Goal: Task Accomplishment & Management: Manage account settings

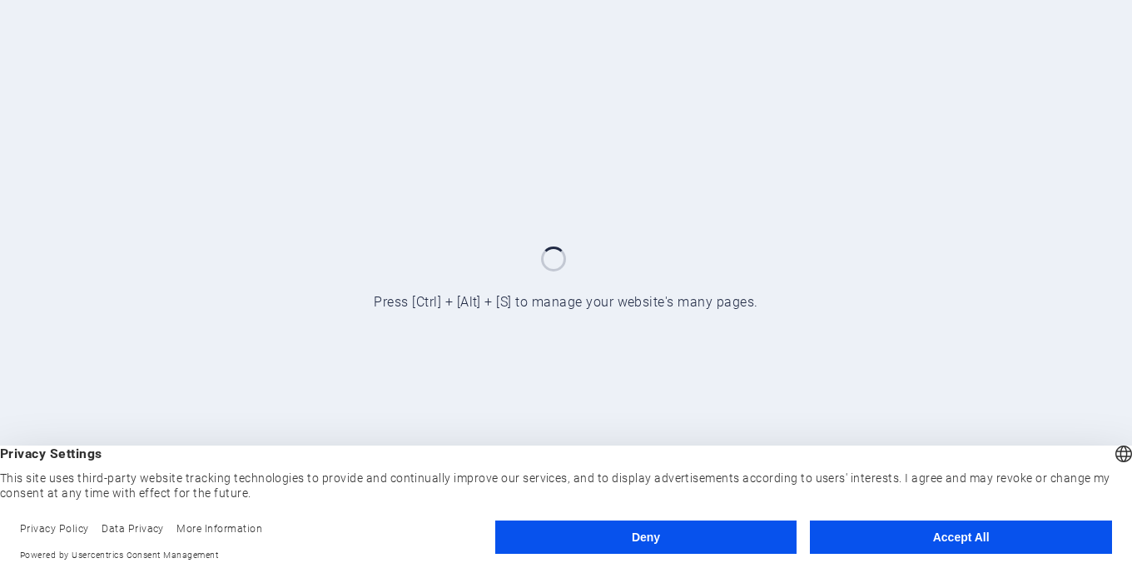
click at [888, 529] on button "Accept All" at bounding box center [961, 536] width 302 height 33
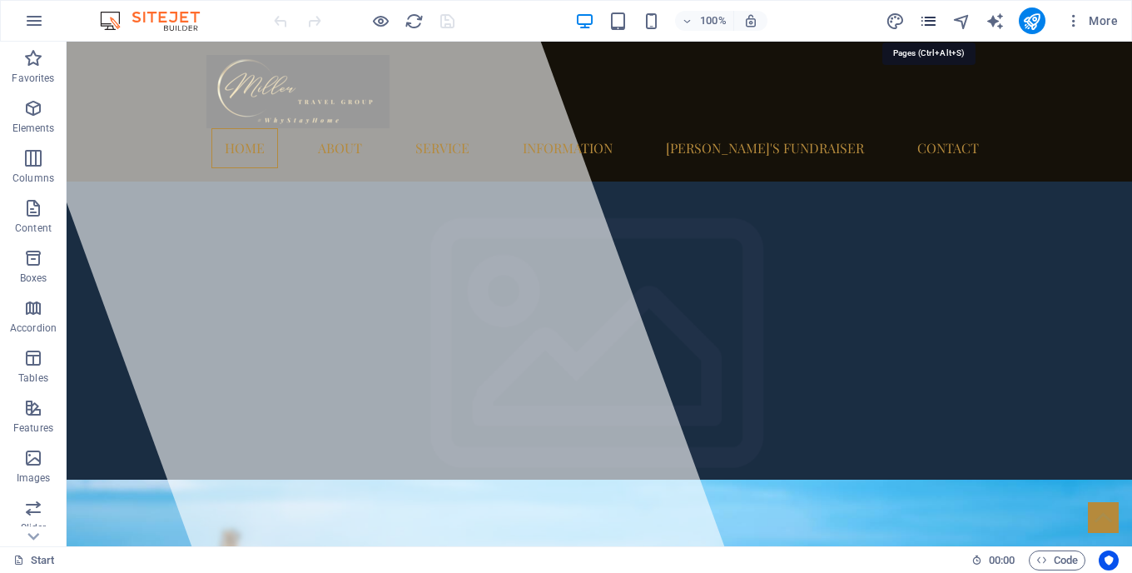
click at [928, 24] on icon "pages" at bounding box center [928, 21] width 19 height 19
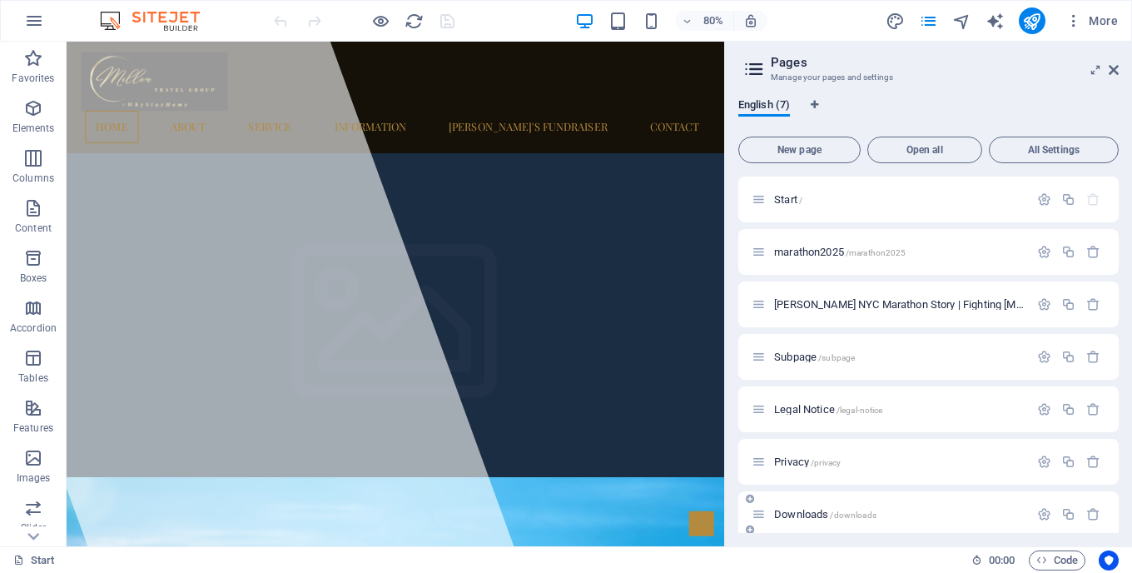
click at [910, 507] on div "Downloads /downloads" at bounding box center [890, 514] width 277 height 19
click at [780, 522] on div "Downloads /downloads" at bounding box center [890, 514] width 277 height 19
click at [843, 509] on span "Downloads /downloads" at bounding box center [825, 514] width 102 height 12
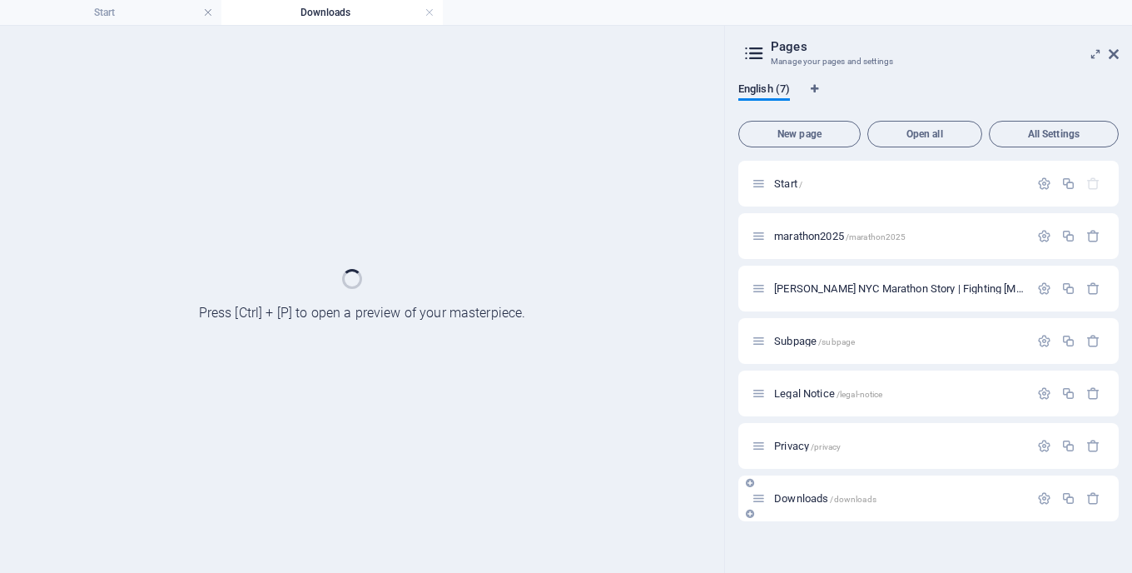
click at [843, 509] on div "Downloads /downloads" at bounding box center [929, 498] width 381 height 46
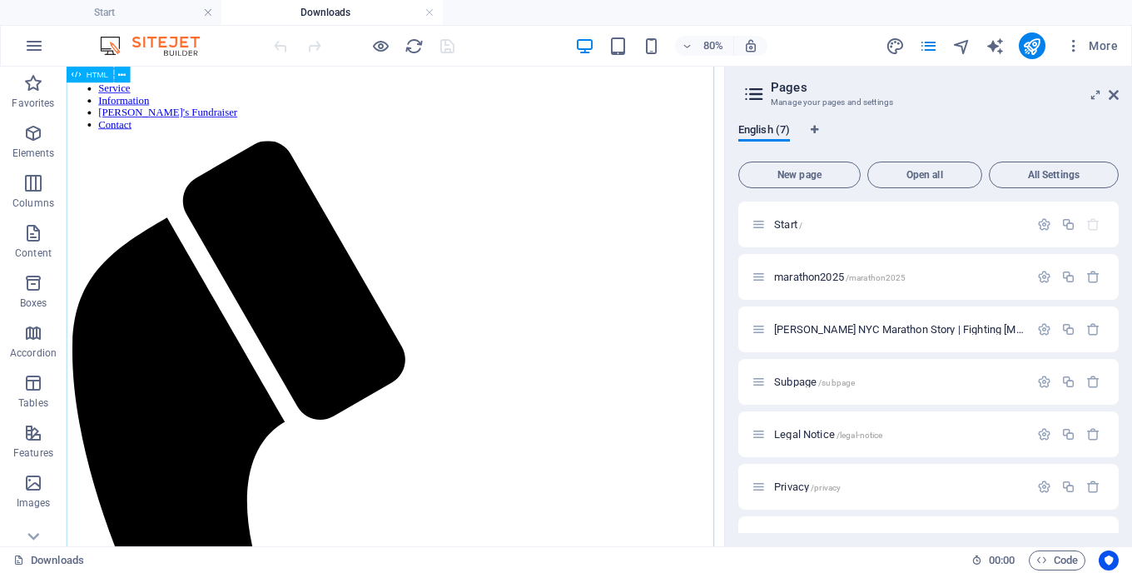
scroll to position [235, 0]
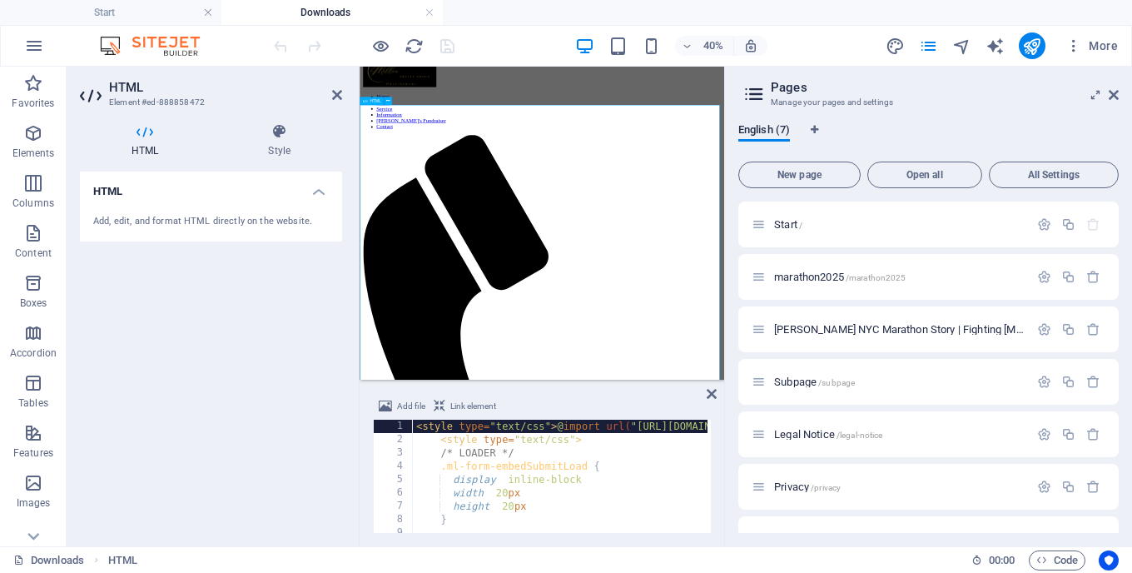
drag, startPoint x: 334, startPoint y: 97, endPoint x: 367, endPoint y: 3, distance: 99.8
click at [334, 97] on icon at bounding box center [337, 94] width 10 height 13
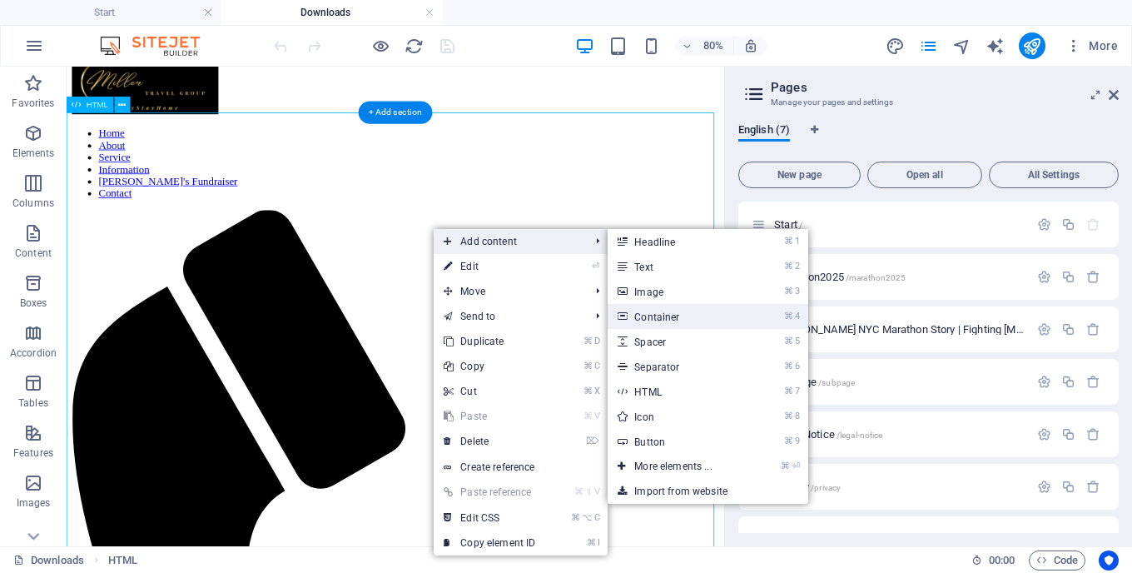
click at [650, 305] on link "⌘ 4 Container" at bounding box center [676, 316] width 137 height 25
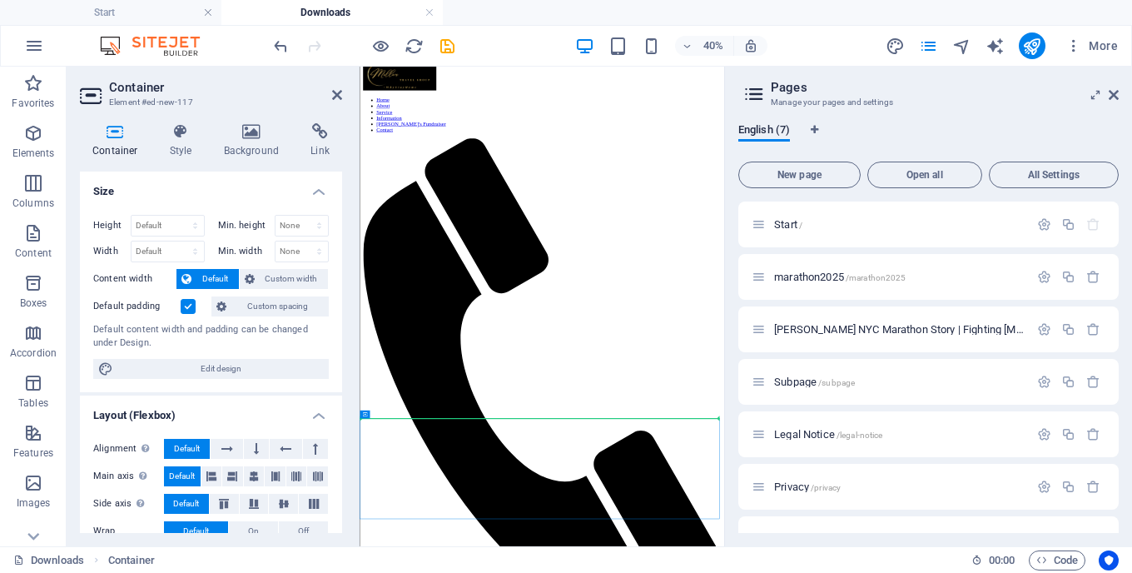
drag, startPoint x: 709, startPoint y: 995, endPoint x: 658, endPoint y: 604, distance: 394.8
drag, startPoint x: 770, startPoint y: 1074, endPoint x: 697, endPoint y: 256, distance: 821.0
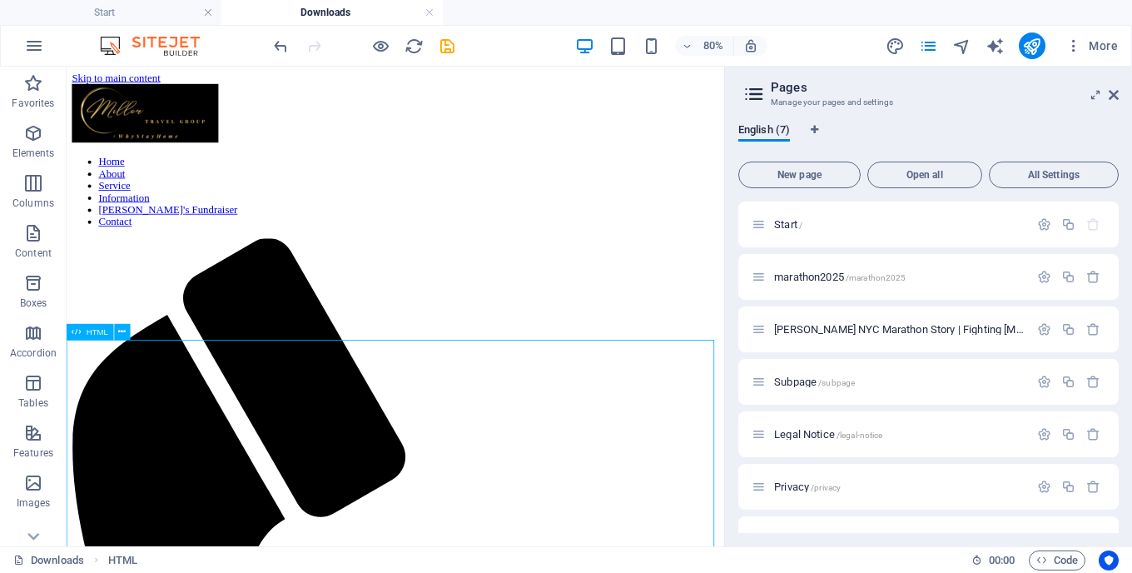
scroll to position [520, 0]
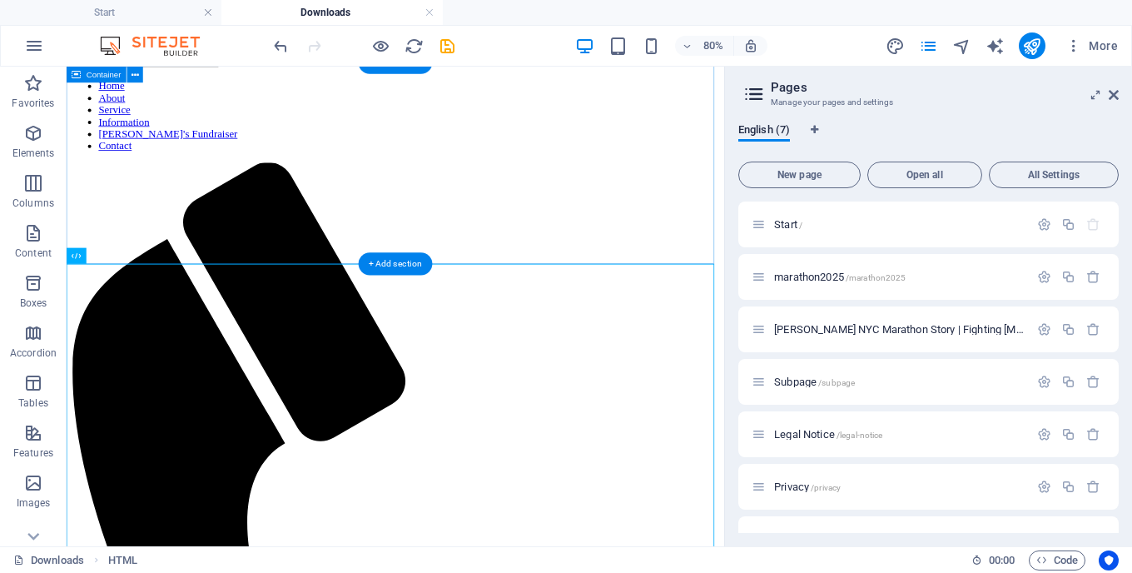
scroll to position [98, 0]
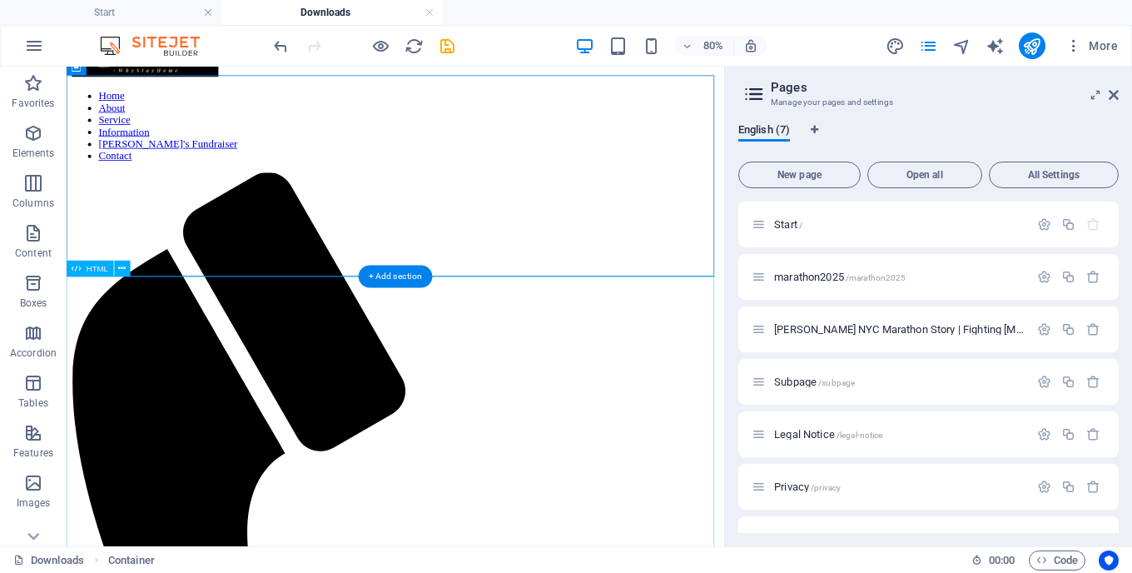
scroll to position [0, 0]
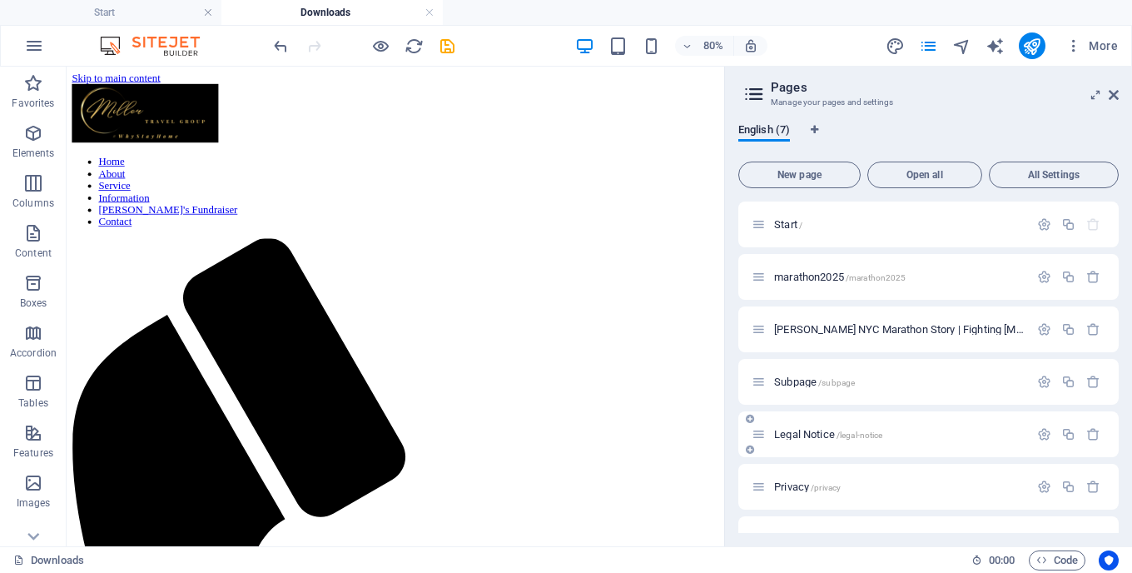
scroll to position [36, 0]
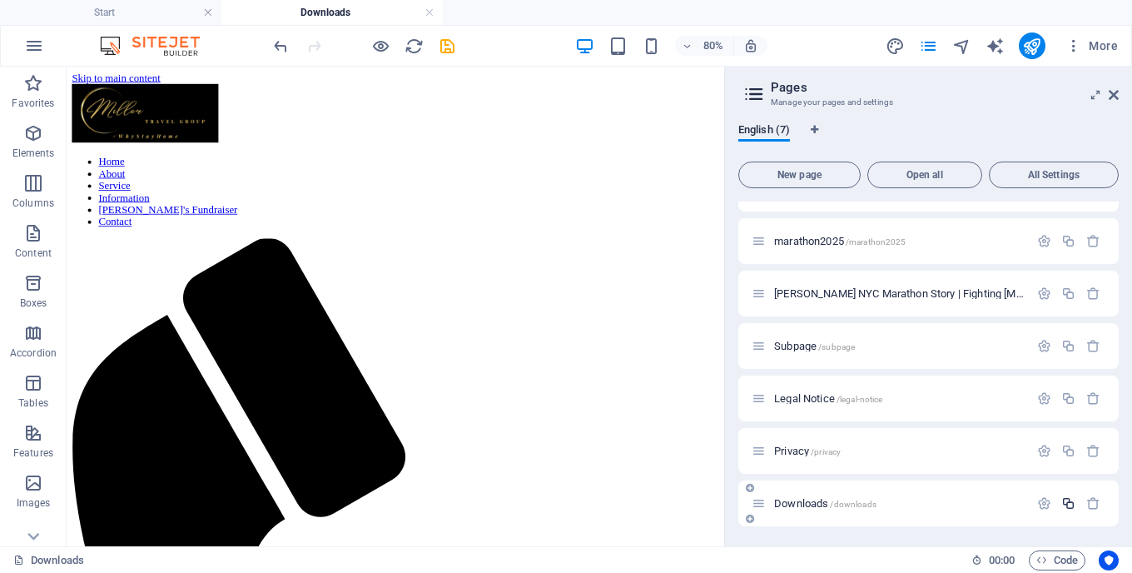
click at [1063, 500] on icon "button" at bounding box center [1069, 503] width 14 height 14
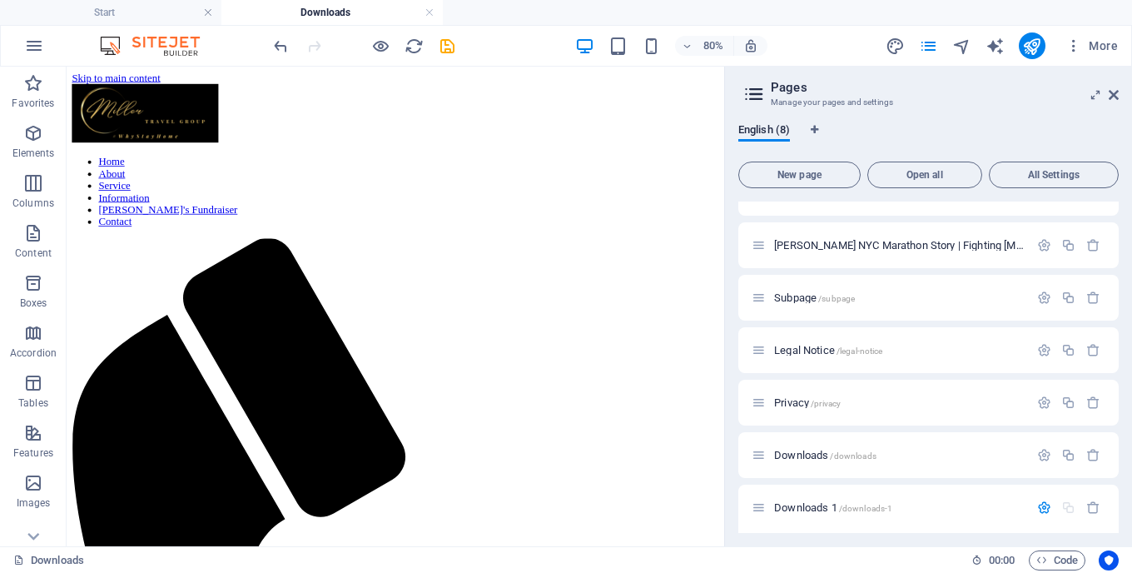
scroll to position [147, 0]
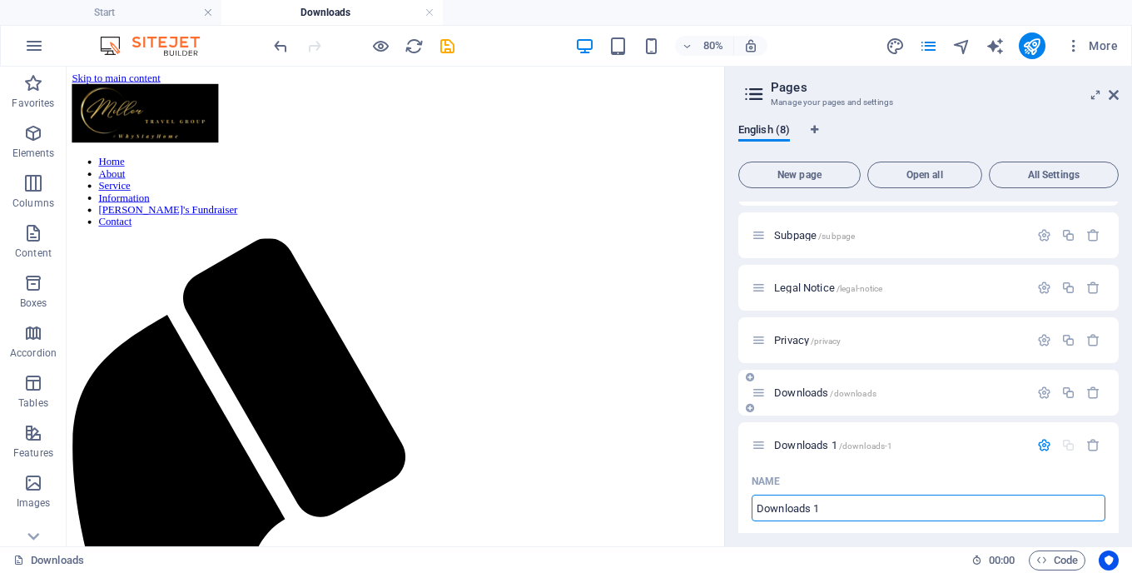
click at [823, 395] on span "Downloads /downloads" at bounding box center [825, 392] width 102 height 12
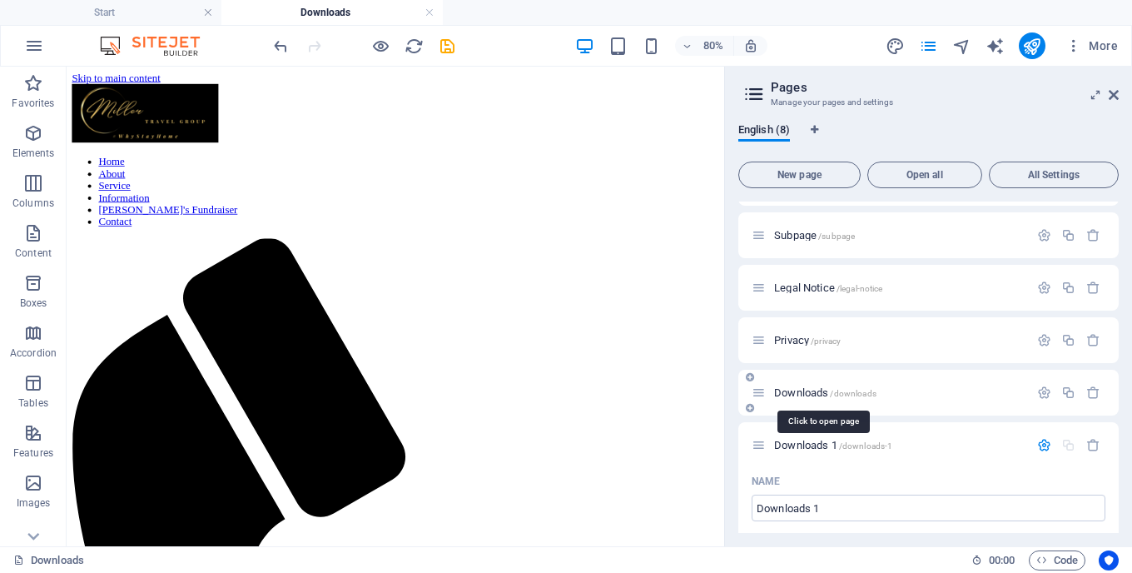
click at [820, 392] on span "Downloads /downloads" at bounding box center [825, 392] width 102 height 12
click at [1040, 386] on icon "button" at bounding box center [1045, 393] width 14 height 14
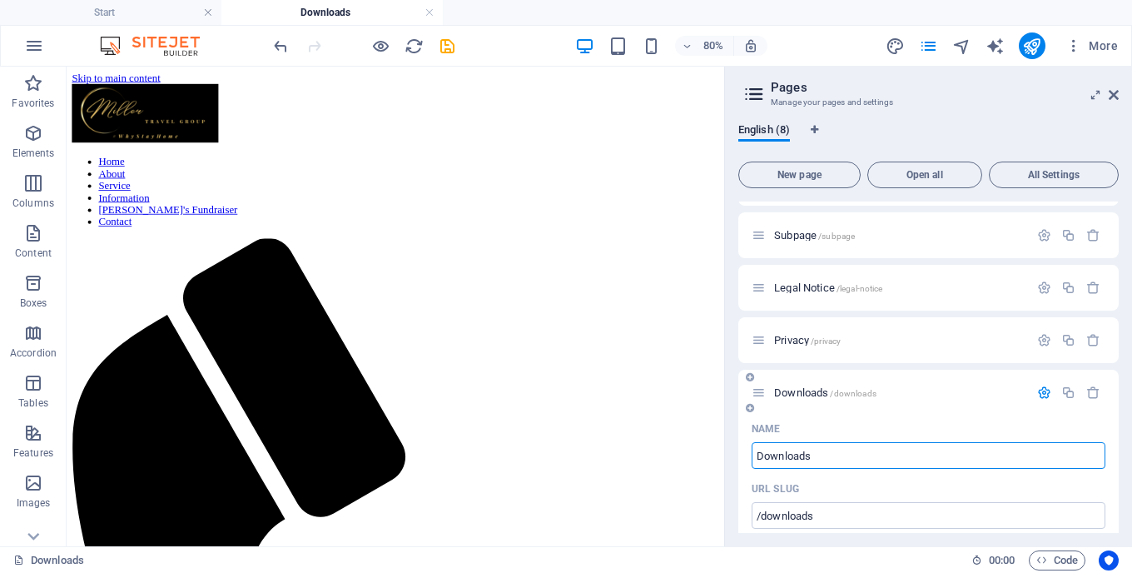
click at [983, 387] on p "Downloads /downloads" at bounding box center [899, 392] width 250 height 11
click at [908, 352] on div "Privacy /privacy" at bounding box center [929, 340] width 381 height 46
click at [1043, 390] on icon "button" at bounding box center [1045, 393] width 14 height 14
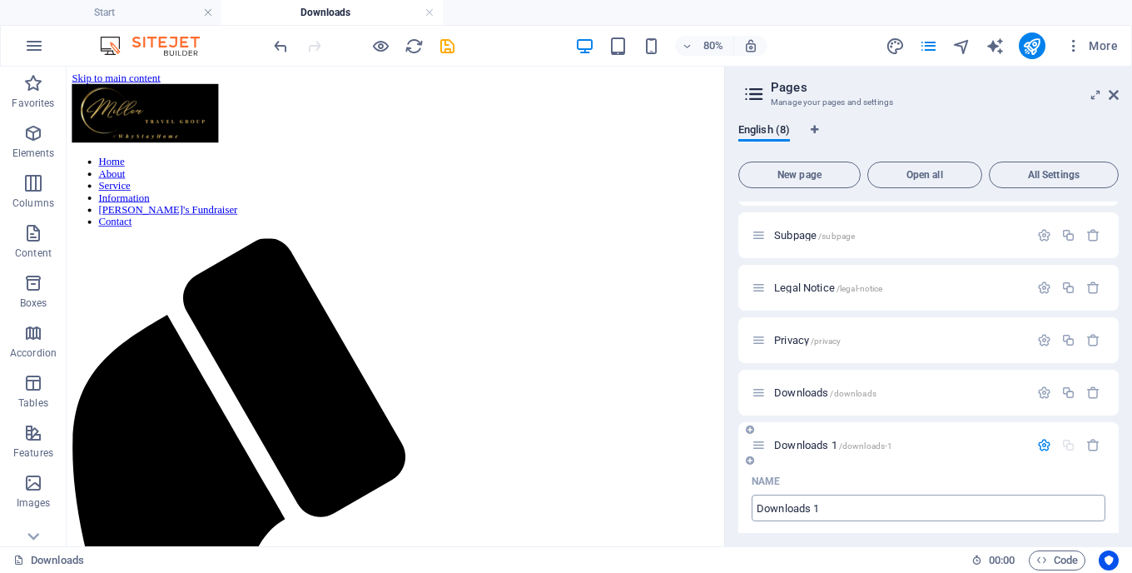
click at [820, 510] on input "Downloads 1" at bounding box center [929, 508] width 354 height 27
type input "Downloads"
type input "/downloads-8"
type input "Downloads"
type input "Downloads direcct"
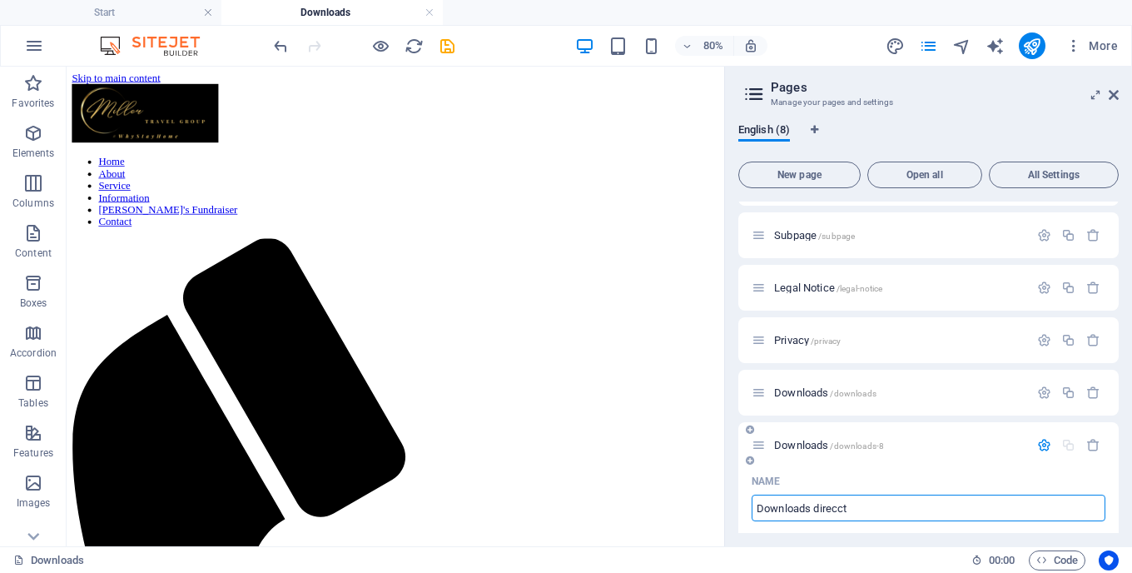
type input "Downloads direcct"
type input "Downloads direct"
click at [814, 444] on span "Downloads direct /downloads-8" at bounding box center [844, 445] width 140 height 12
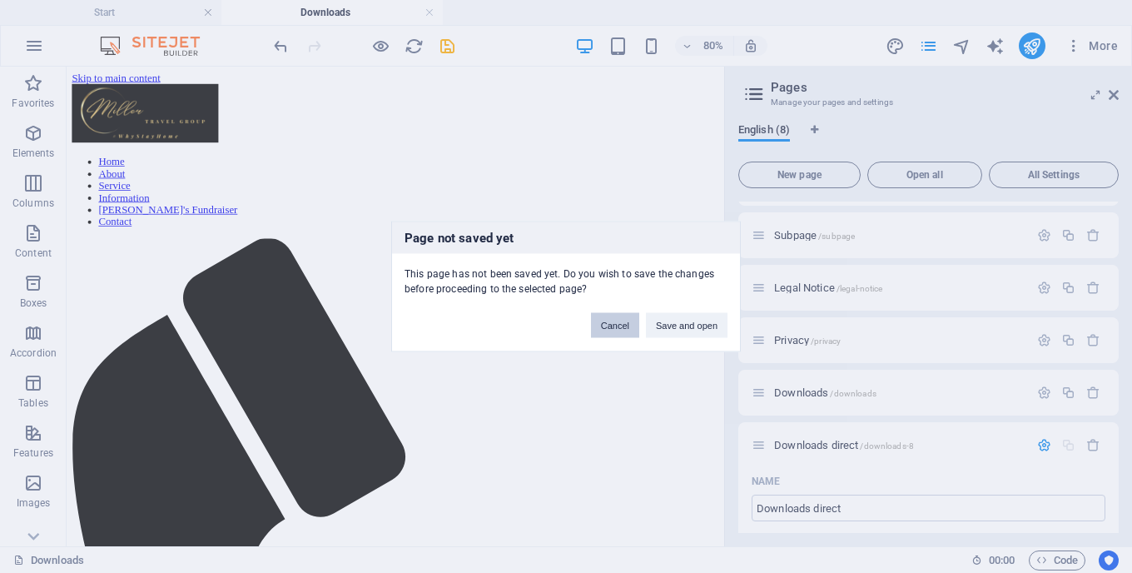
click at [599, 317] on button "Cancel" at bounding box center [615, 325] width 48 height 25
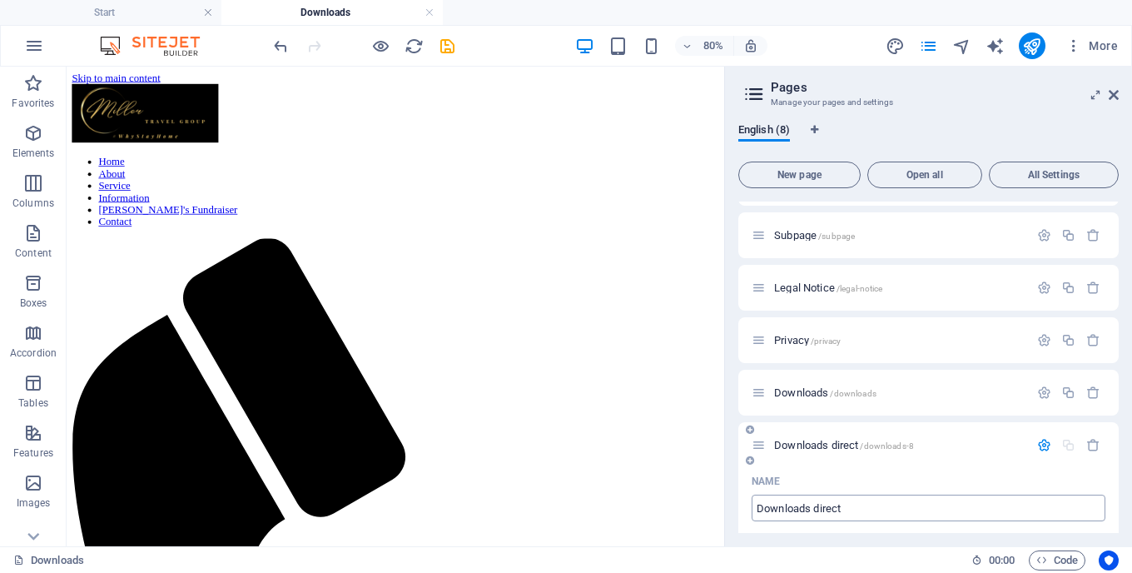
click at [793, 510] on input "Downloads direct" at bounding box center [929, 508] width 354 height 27
drag, startPoint x: 793, startPoint y: 510, endPoint x: 823, endPoint y: 510, distance: 30.0
click at [823, 510] on input "Downloads direct" at bounding box center [929, 508] width 354 height 27
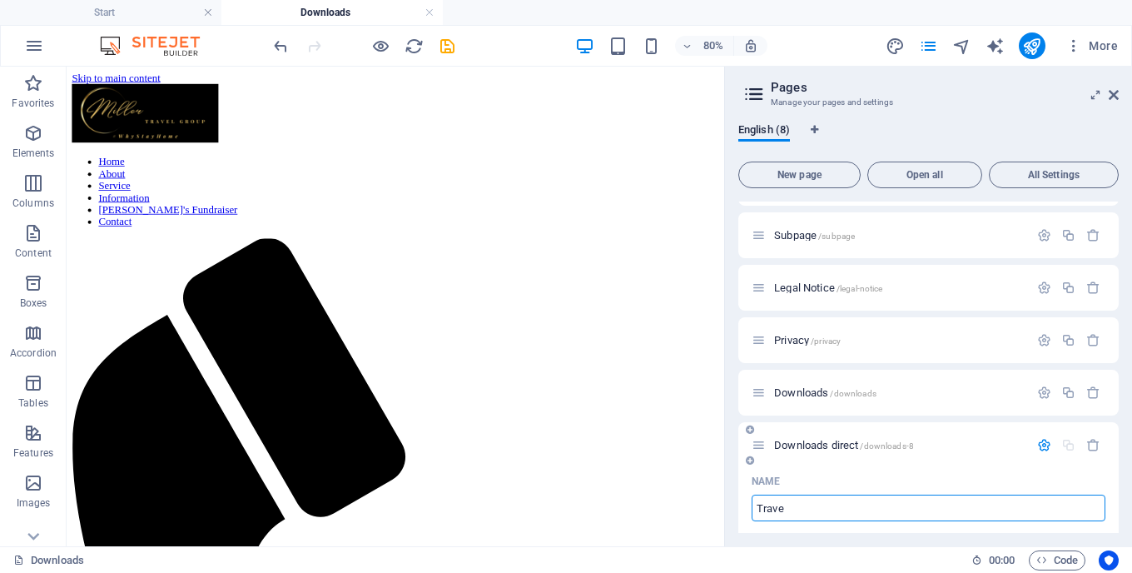
type input "Trave"
type input "Travel Trends"
type input "Travel Trends direc"
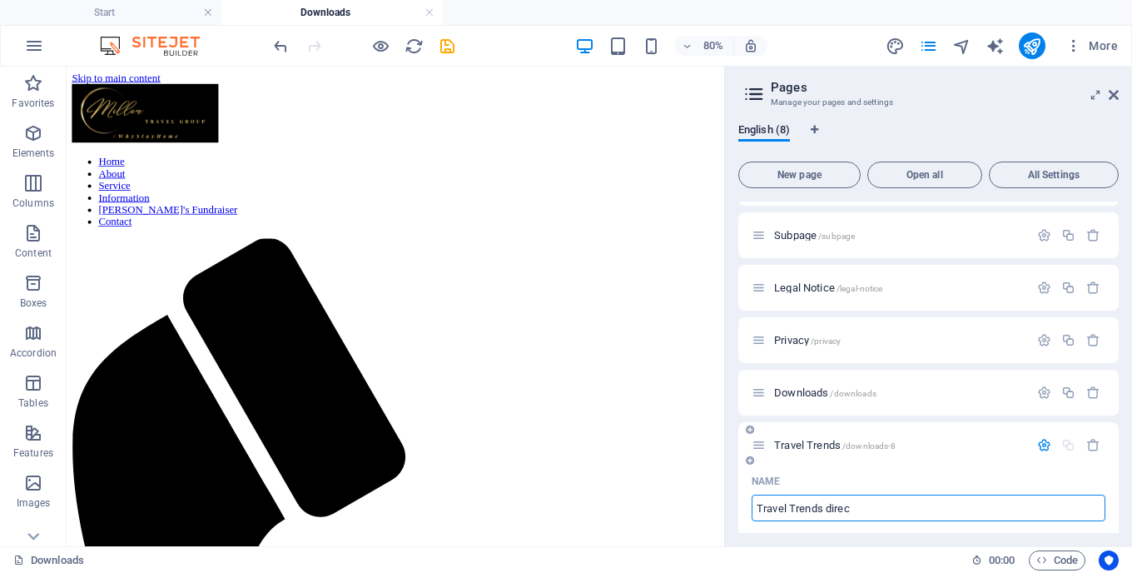
type input "Travel Trends direc"
type input "Travel Trends direct"
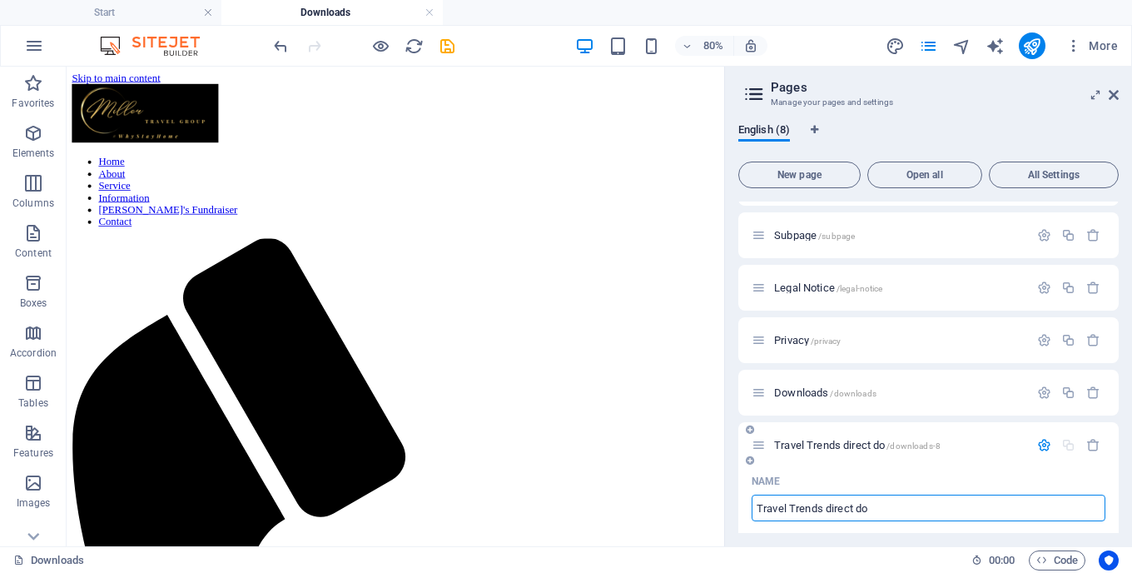
type input "Travel Trends direct do"
type input "Travel Trends direct download"
click at [1011, 460] on div "Travel Trends direct download /downloads-8" at bounding box center [929, 445] width 381 height 46
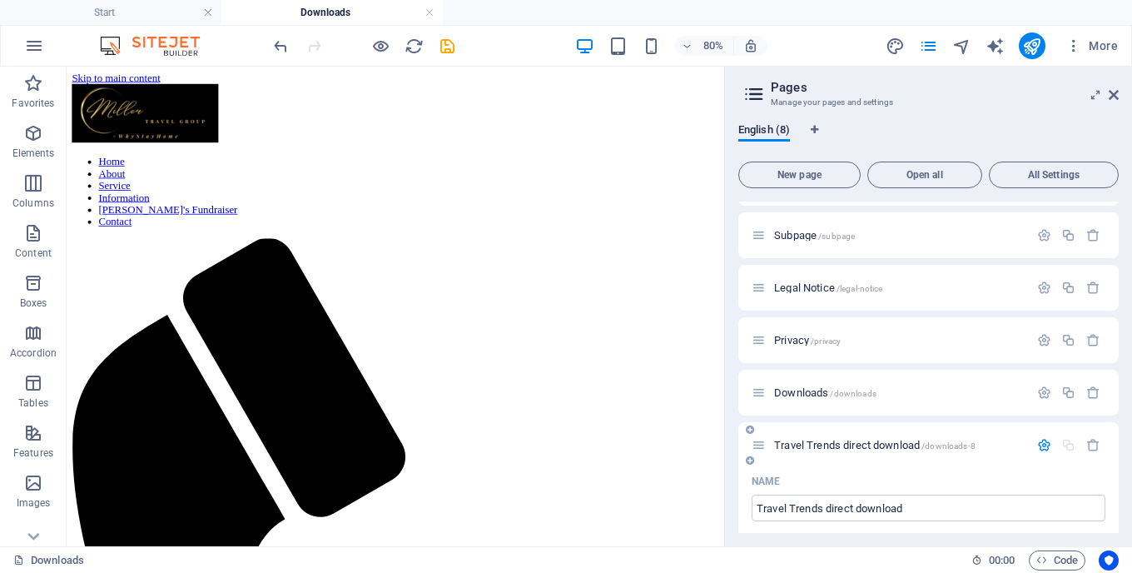
click at [1038, 445] on icon "button" at bounding box center [1045, 445] width 14 height 14
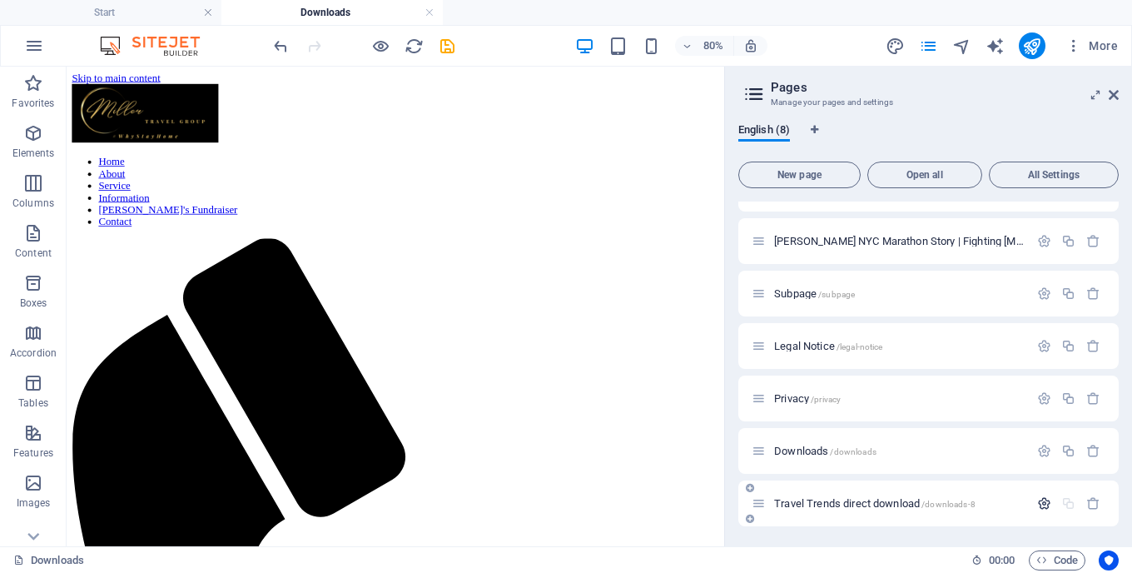
scroll to position [88, 0]
click at [933, 457] on div "Downloads /downloads" at bounding box center [890, 450] width 277 height 19
click at [930, 497] on div "Travel Trends direct download /downloads-8" at bounding box center [890, 503] width 277 height 19
click at [835, 503] on span "Travel Trends direct download /downloads-8" at bounding box center [875, 503] width 202 height 12
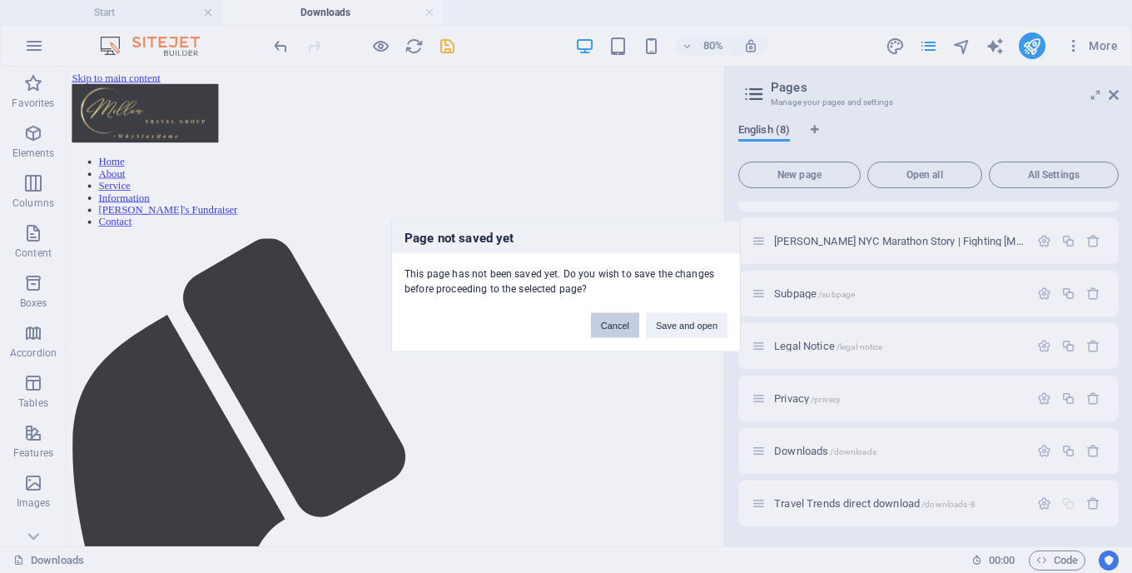
click at [616, 325] on button "Cancel" at bounding box center [615, 325] width 48 height 25
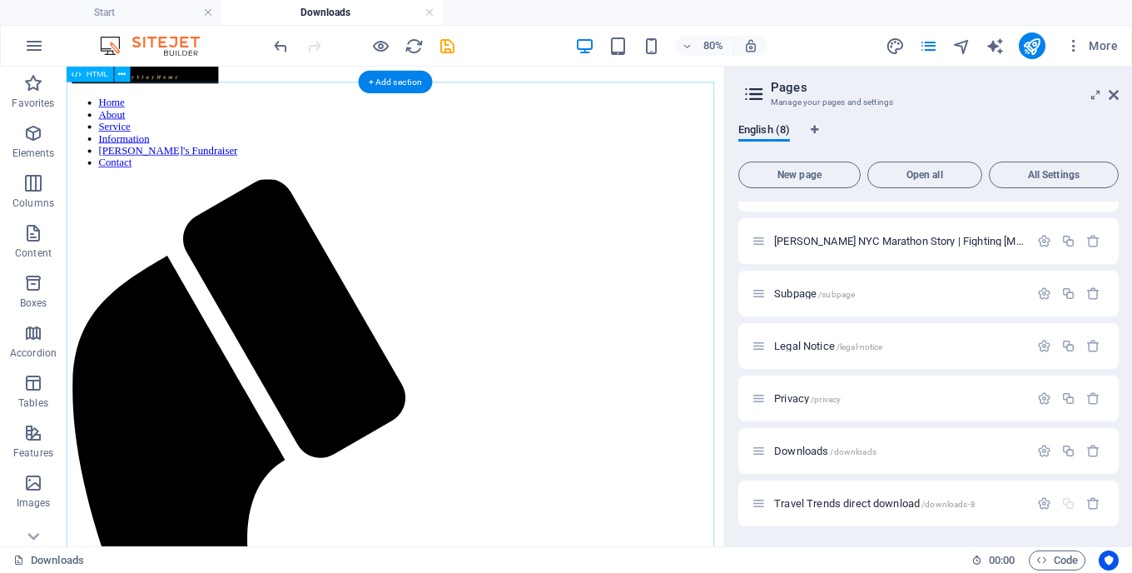
scroll to position [71, 0]
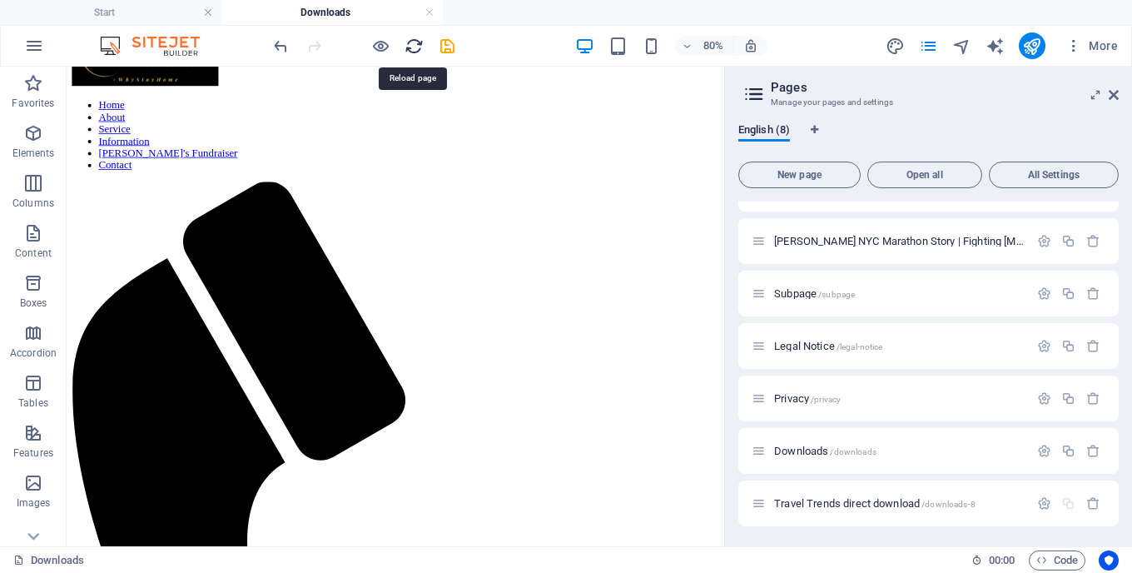
click at [410, 41] on icon "reload" at bounding box center [414, 46] width 19 height 19
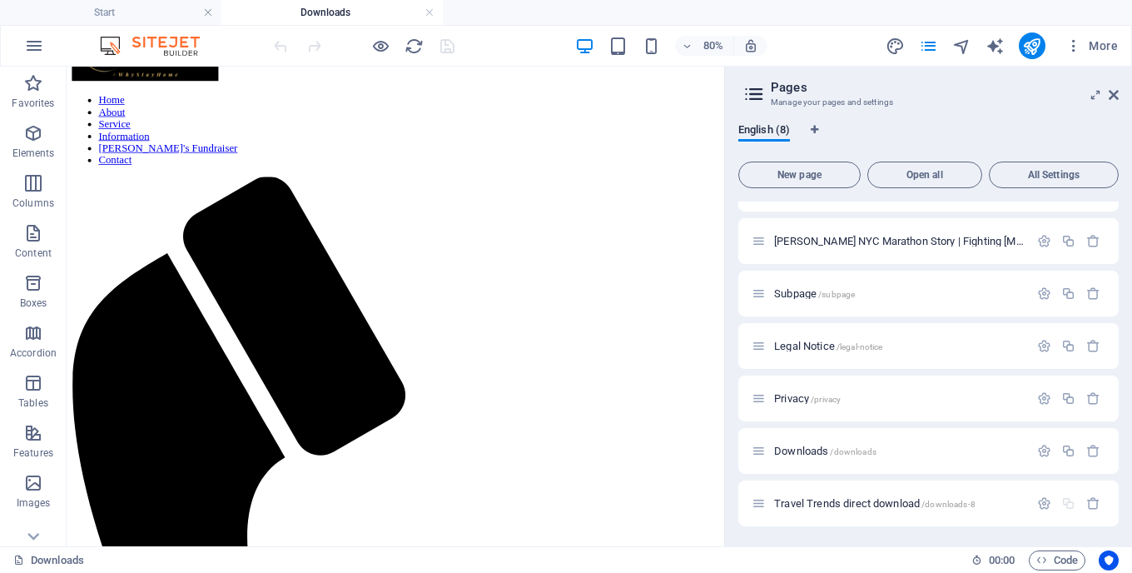
scroll to position [130, 0]
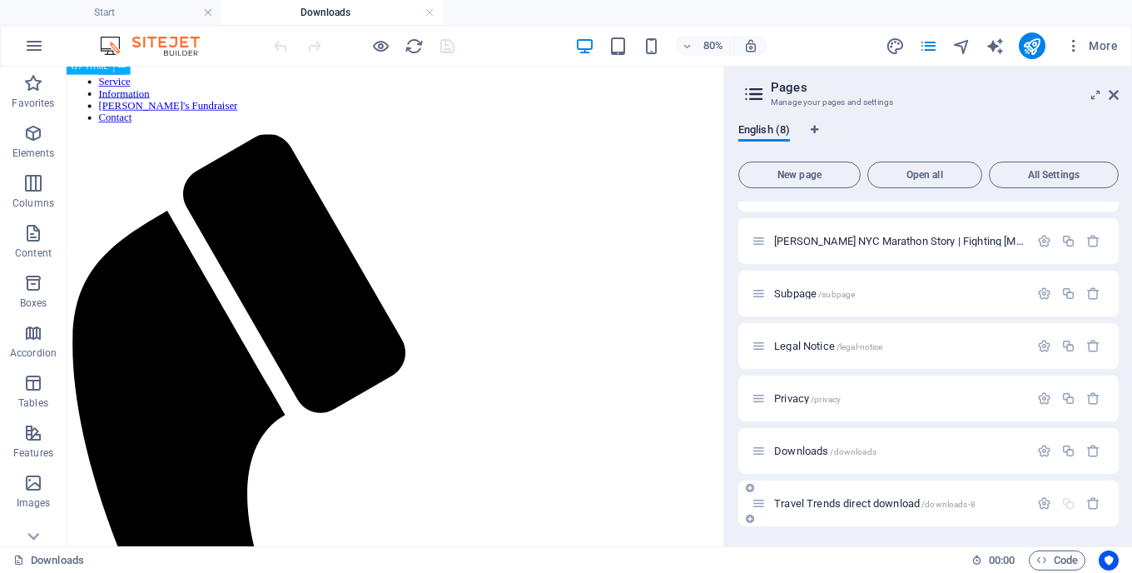
click at [825, 505] on span "Travel Trends direct download /downloads-8" at bounding box center [875, 503] width 202 height 12
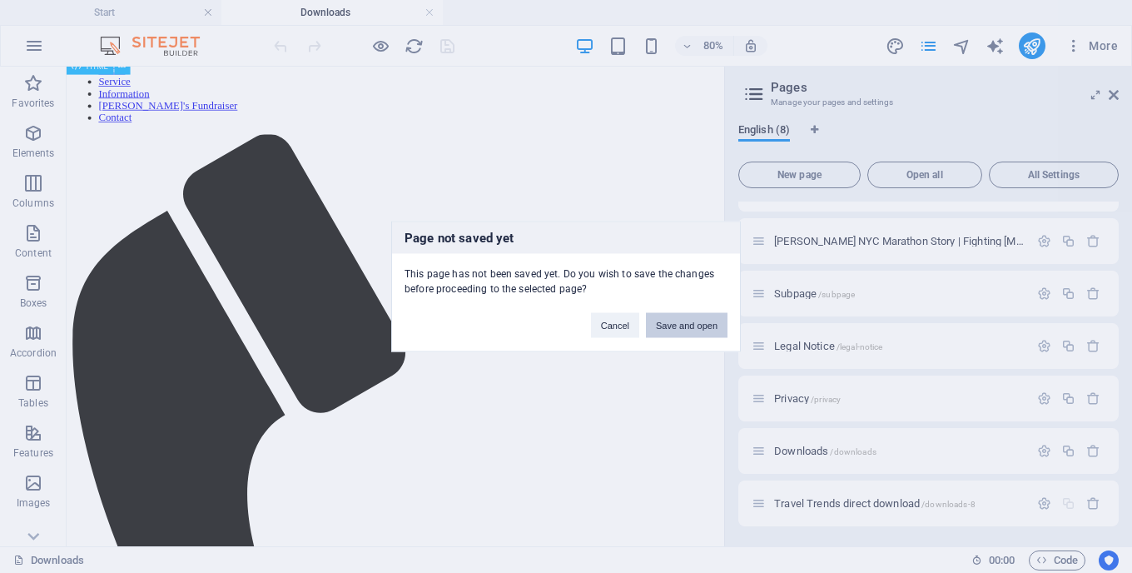
click at [686, 326] on button "Save and open" at bounding box center [687, 325] width 82 height 25
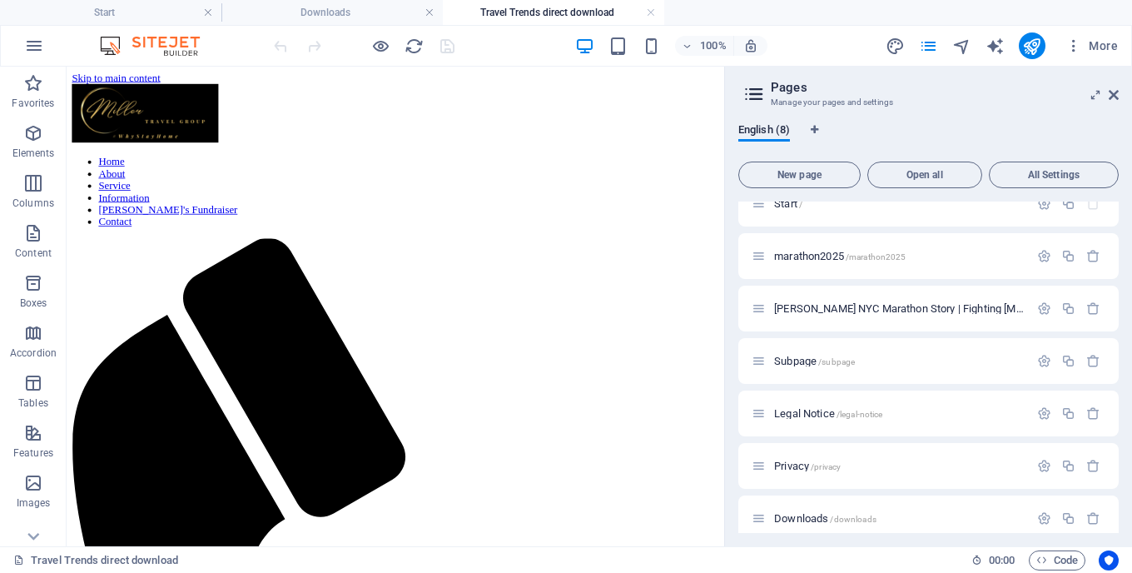
scroll to position [0, 0]
click at [408, 176] on div "+ Add section" at bounding box center [396, 178] width 74 height 22
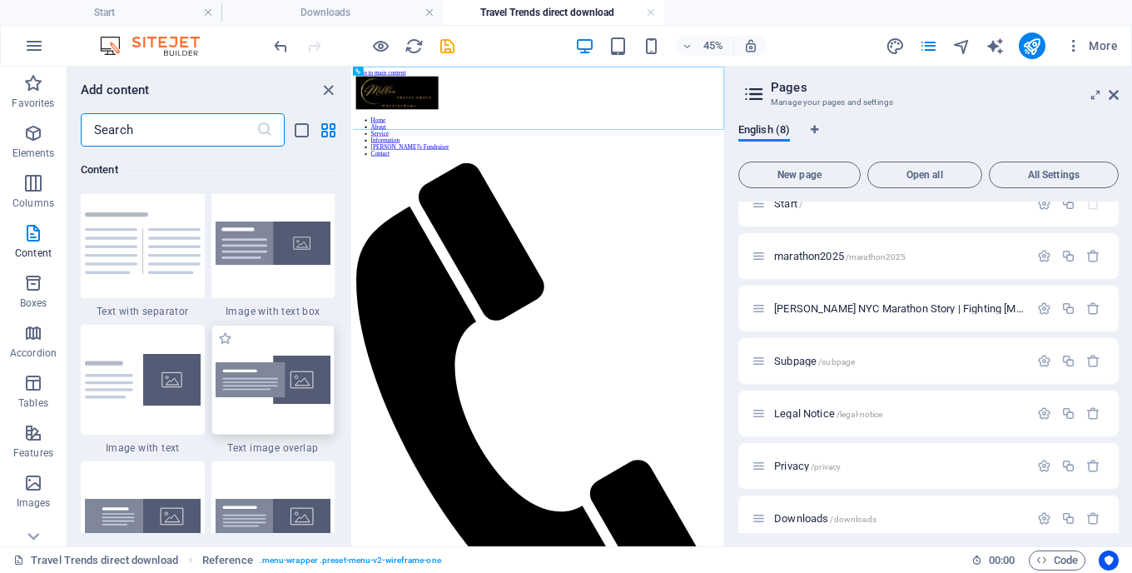
scroll to position [3037, 0]
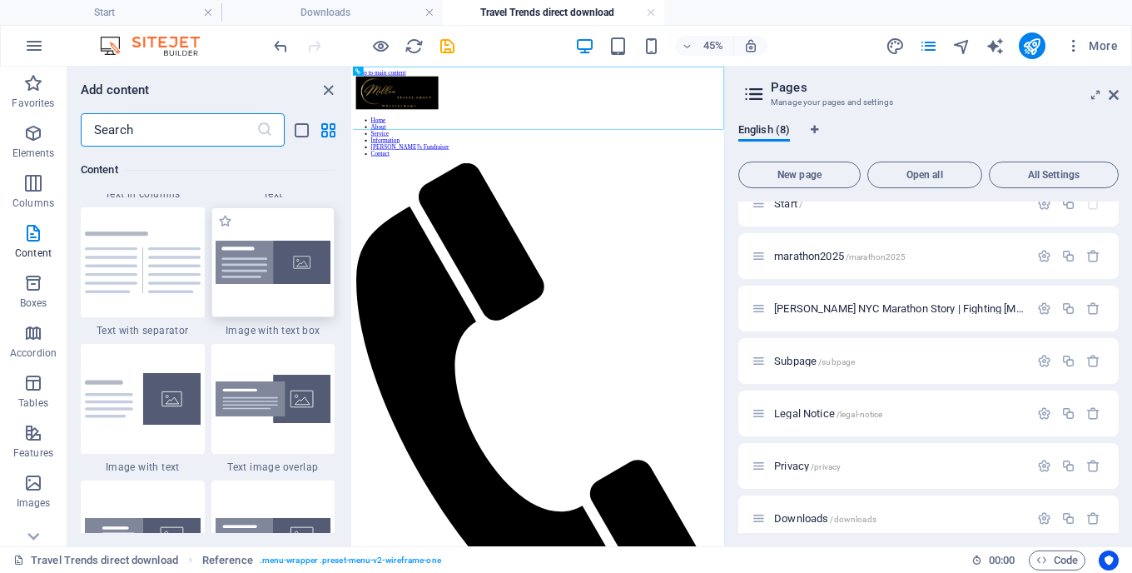
click at [264, 278] on img at bounding box center [274, 263] width 116 height 44
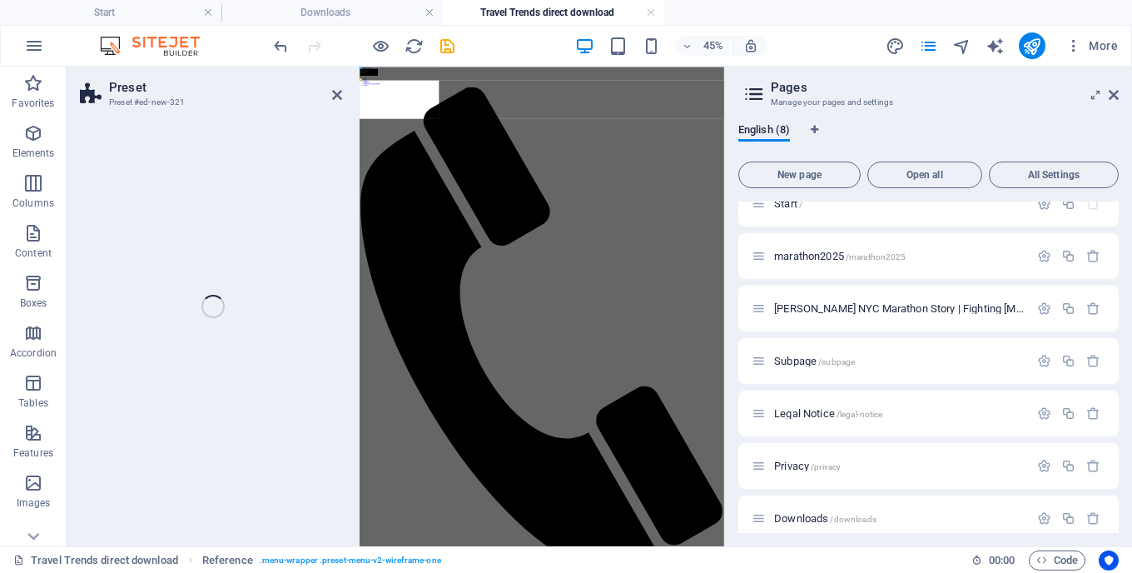
select select "rem"
select select "px"
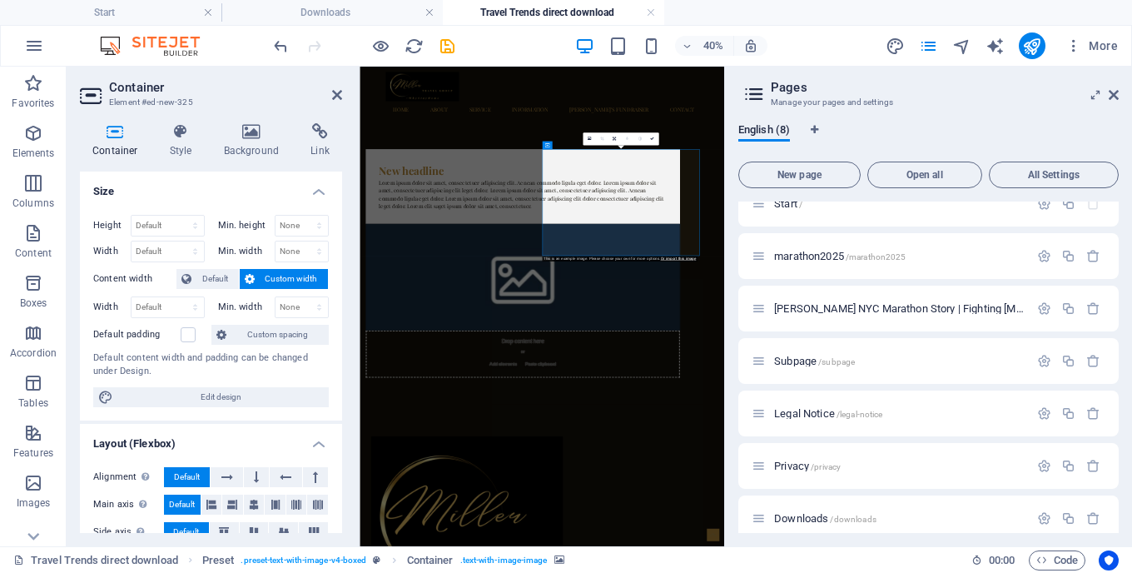
click at [1115, 89] on icon at bounding box center [1114, 94] width 10 height 13
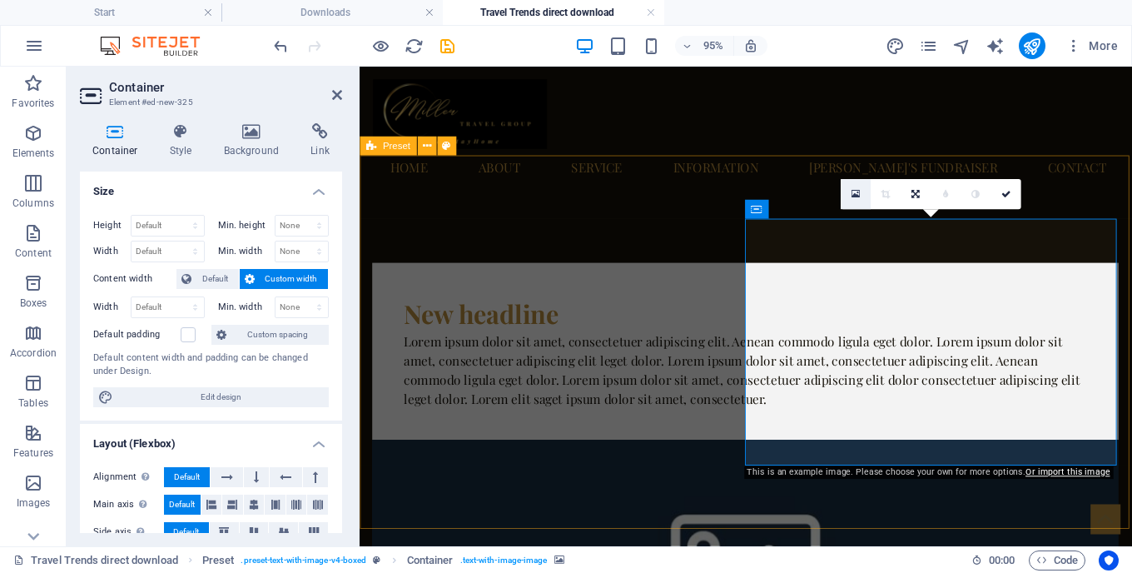
click at [861, 193] on link at bounding box center [855, 194] width 30 height 30
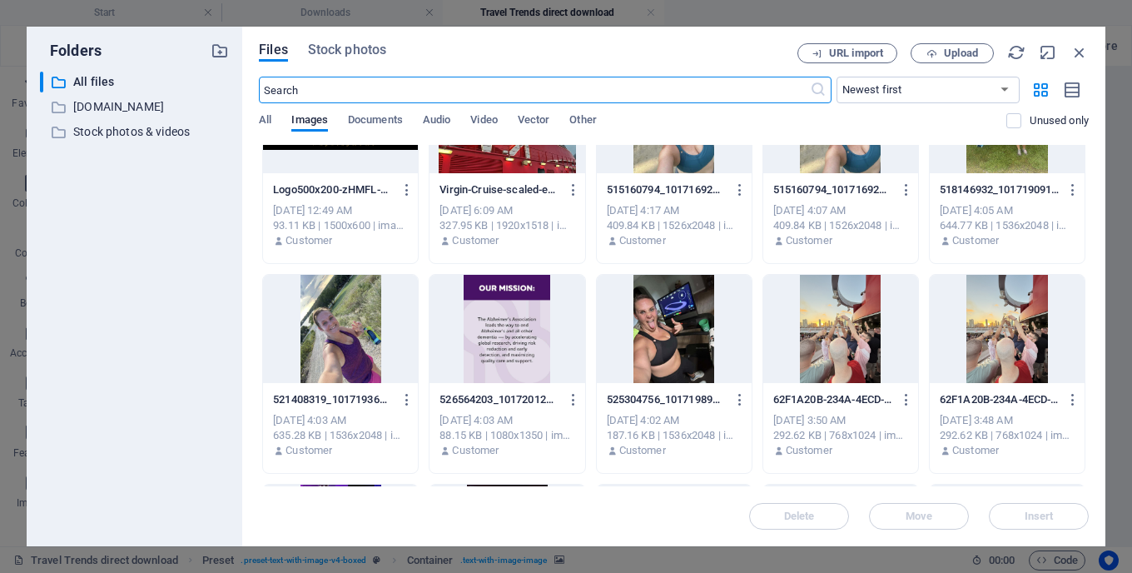
scroll to position [0, 0]
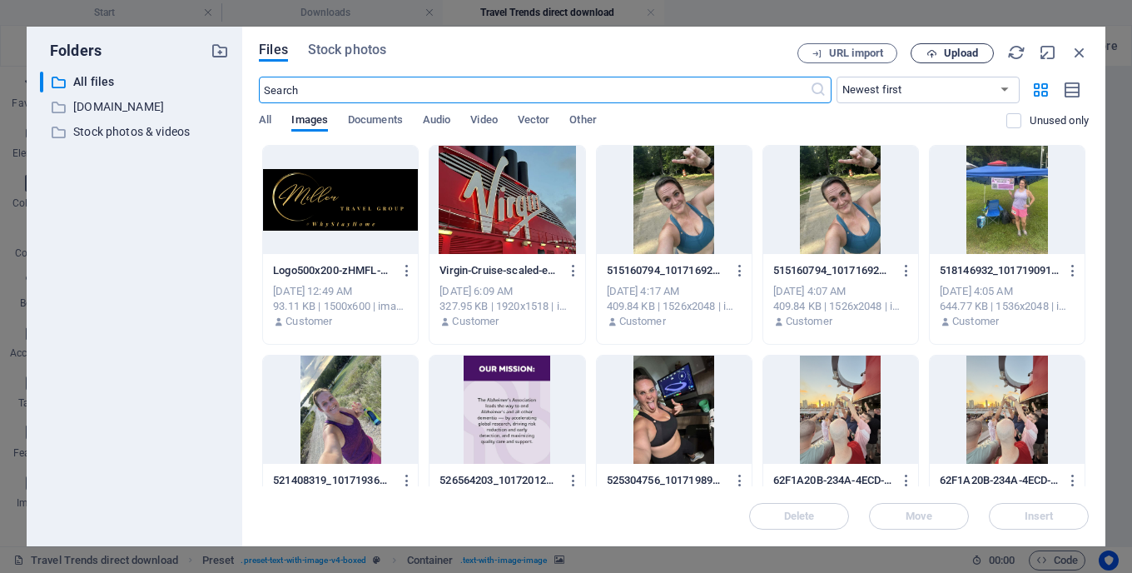
click at [954, 53] on span "Upload" at bounding box center [961, 53] width 34 height 10
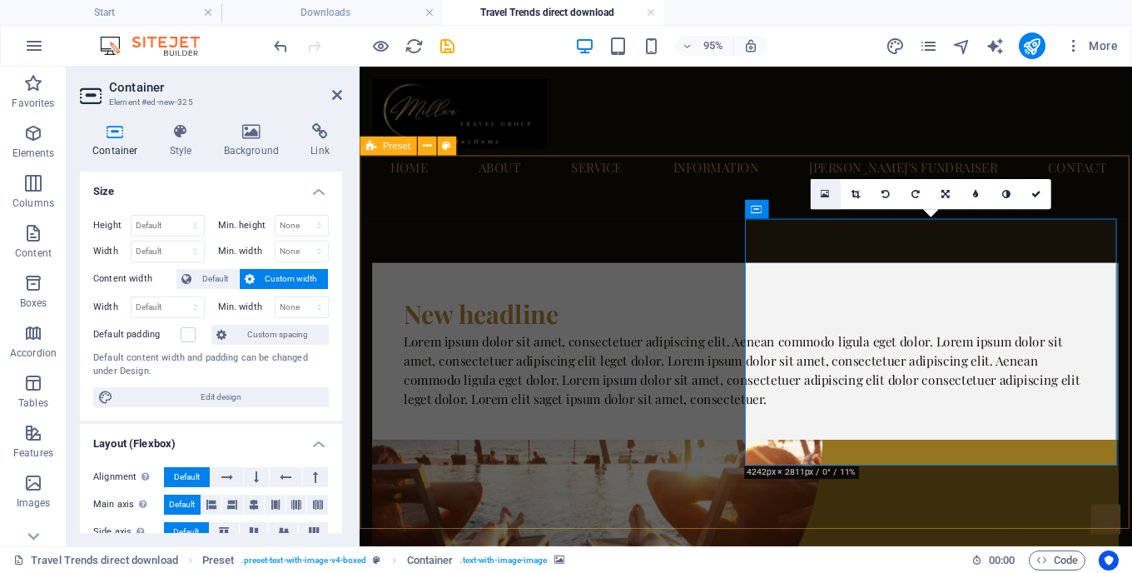
click at [831, 197] on link at bounding box center [825, 194] width 30 height 30
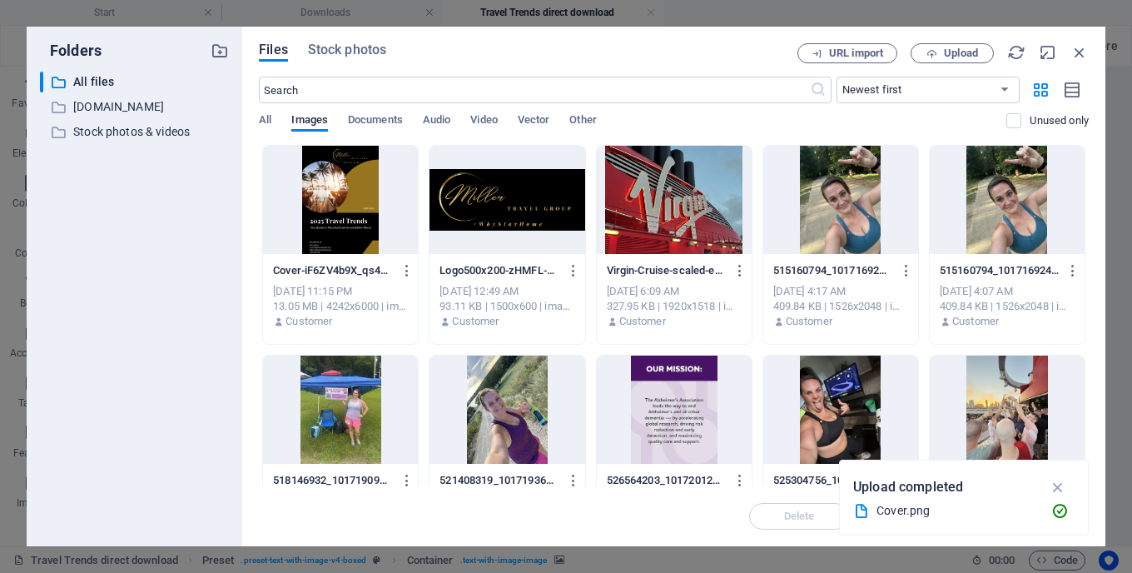
click at [344, 173] on div at bounding box center [340, 200] width 155 height 108
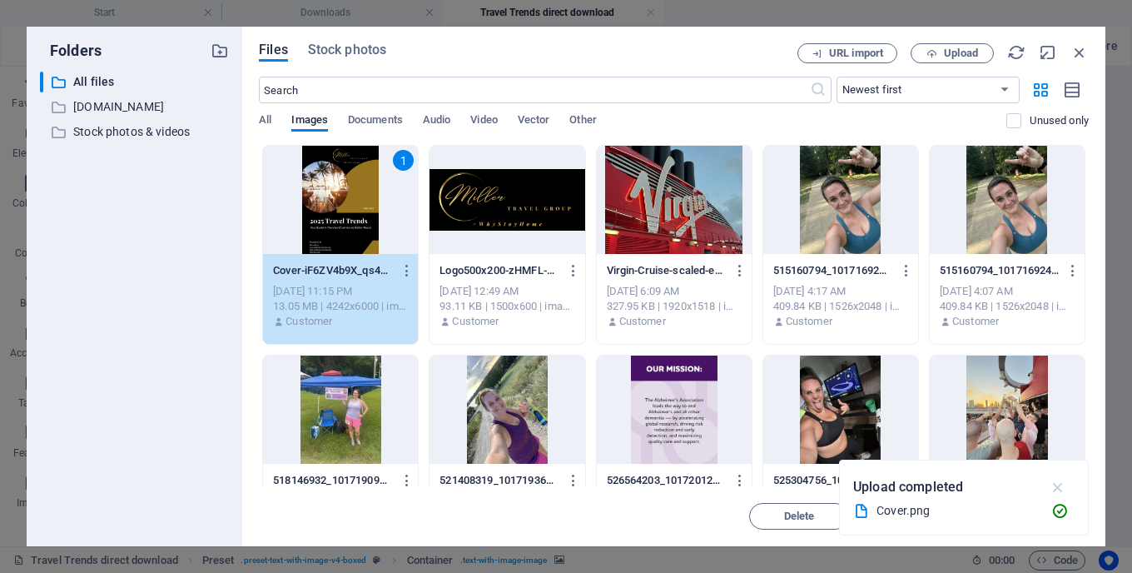
click at [1055, 482] on icon "button" at bounding box center [1058, 487] width 19 height 18
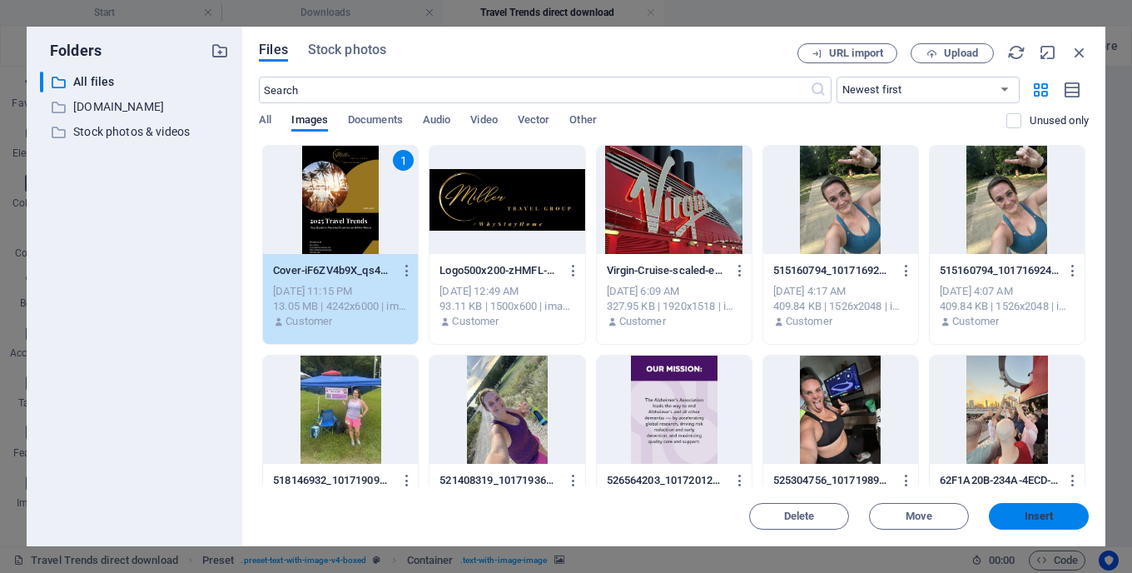
click at [1048, 511] on span "Insert" at bounding box center [1039, 516] width 29 height 10
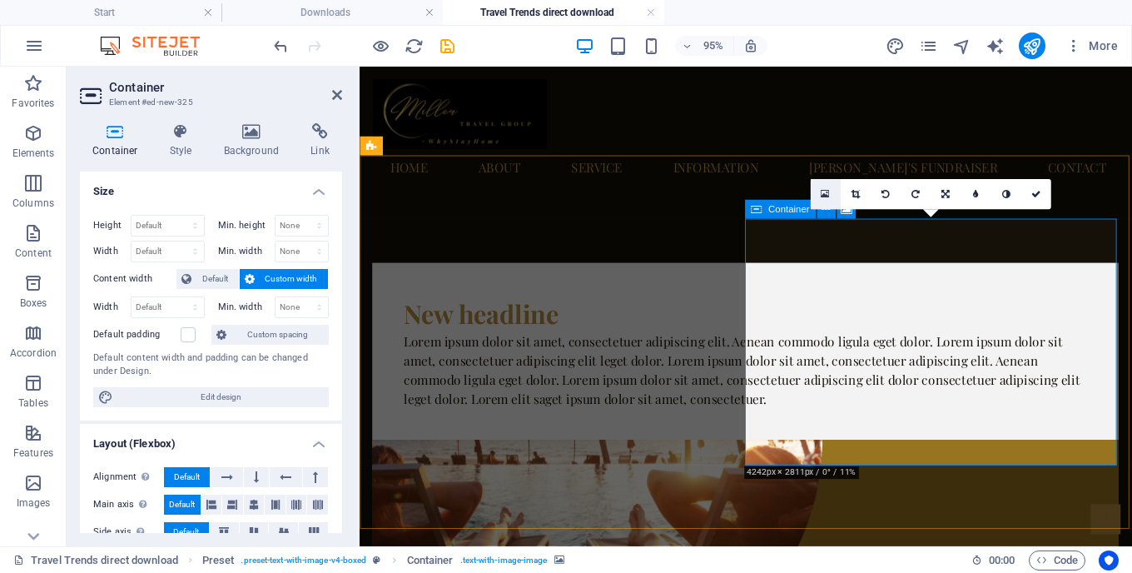
click at [823, 188] on link at bounding box center [825, 194] width 30 height 30
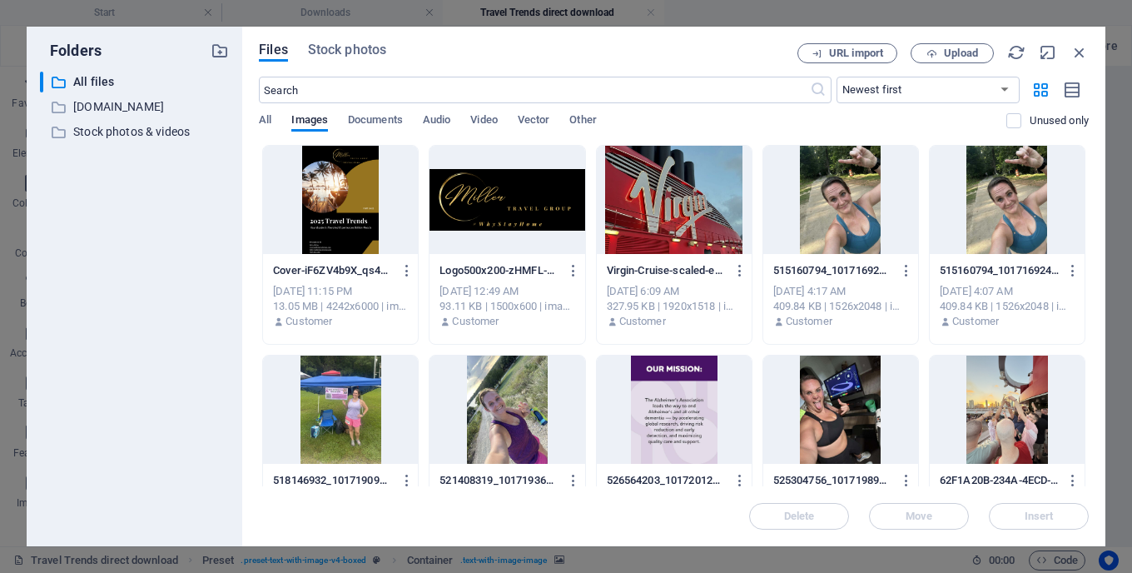
click at [351, 197] on div at bounding box center [340, 200] width 155 height 108
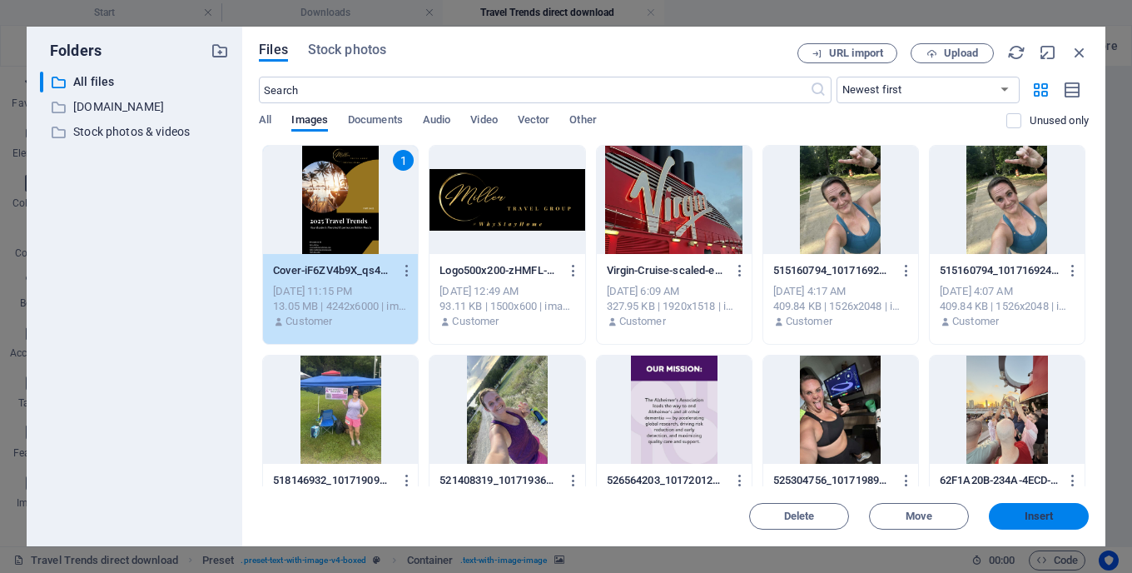
click at [1022, 513] on span "Insert" at bounding box center [1039, 516] width 87 height 10
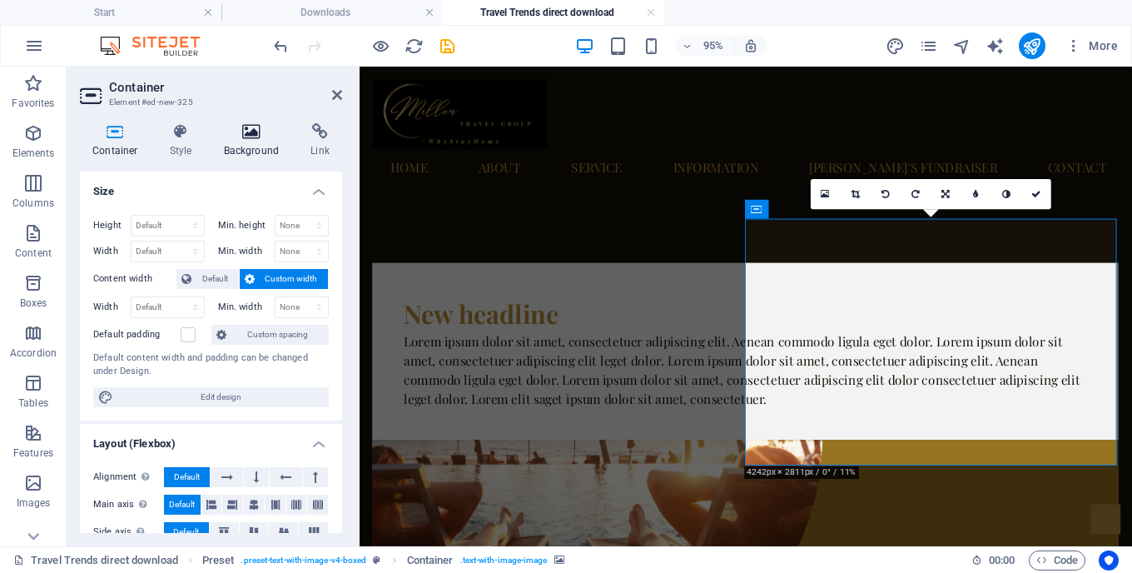
click at [256, 135] on icon at bounding box center [252, 131] width 81 height 17
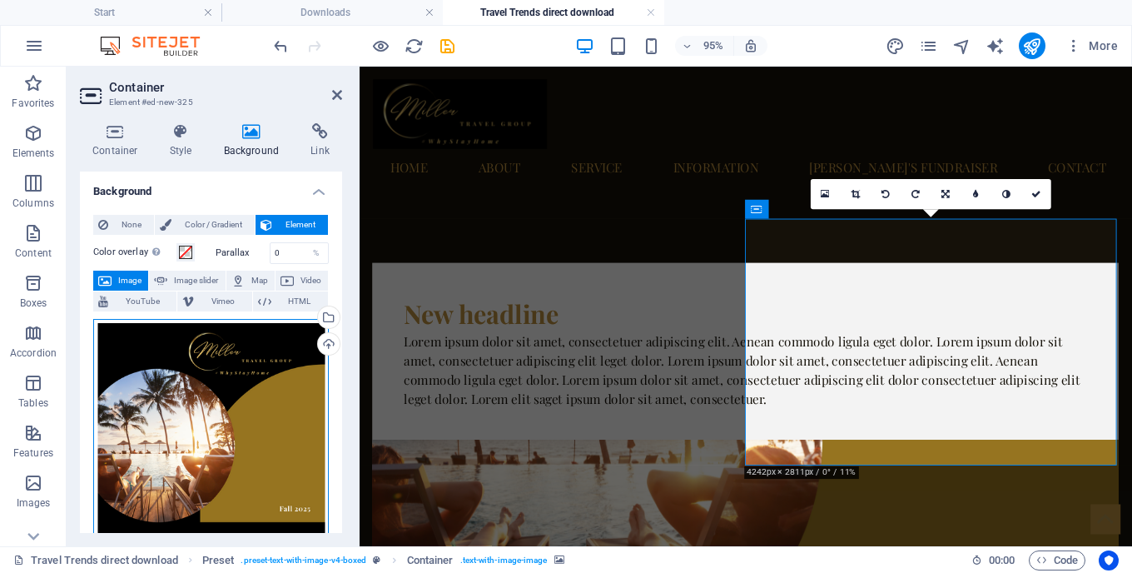
click at [228, 394] on div "Drag files here, click to choose files or select files from Files or our free s…" at bounding box center [211, 484] width 236 height 330
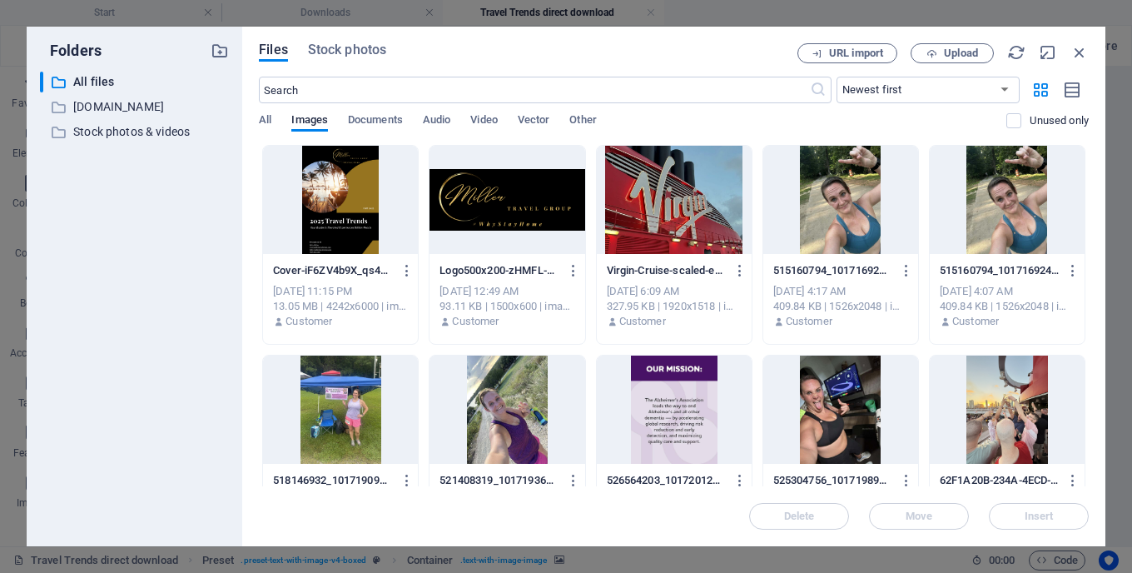
click at [1092, 52] on div "Files Stock photos URL import Upload ​ Newest first Oldest first Name (A-Z) Nam…" at bounding box center [674, 287] width 864 height 520
click at [1086, 52] on icon "button" at bounding box center [1080, 52] width 18 height 18
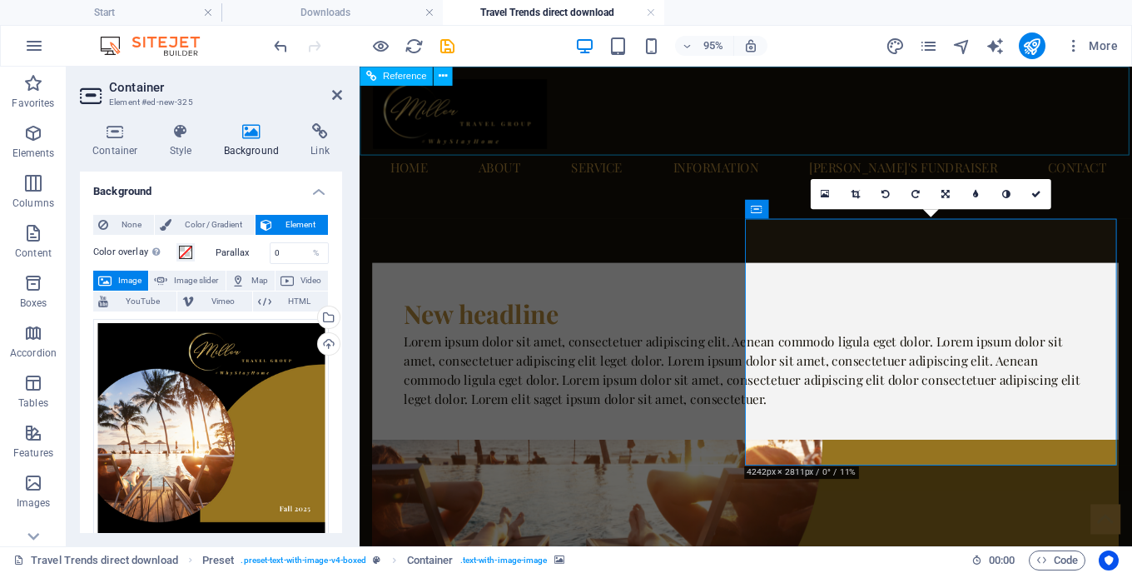
click at [744, 132] on div "Home About Service Information [PERSON_NAME]'s Fundraiser Contact" at bounding box center [767, 137] width 814 height 140
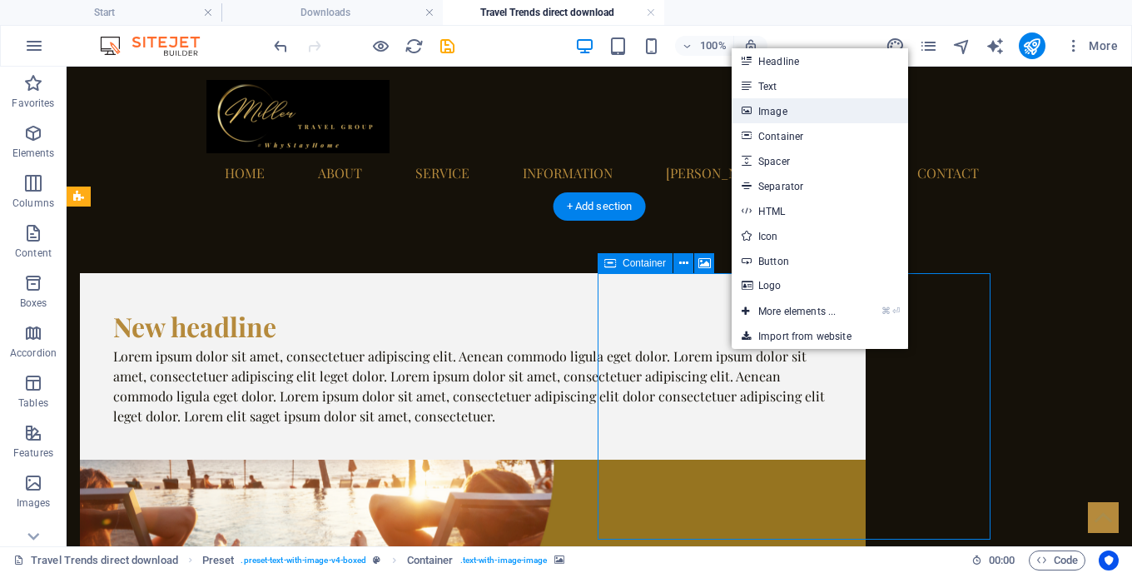
click at [771, 116] on link "Image" at bounding box center [820, 110] width 177 height 25
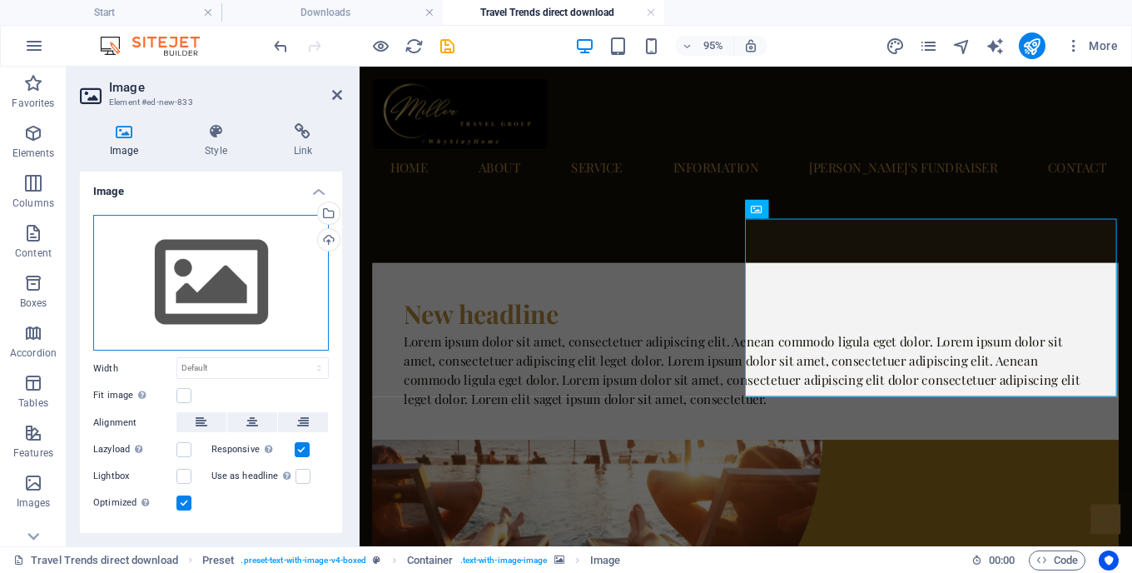
click at [301, 230] on div "Drag files here, click to choose files or select files from Files or our free s…" at bounding box center [211, 283] width 236 height 137
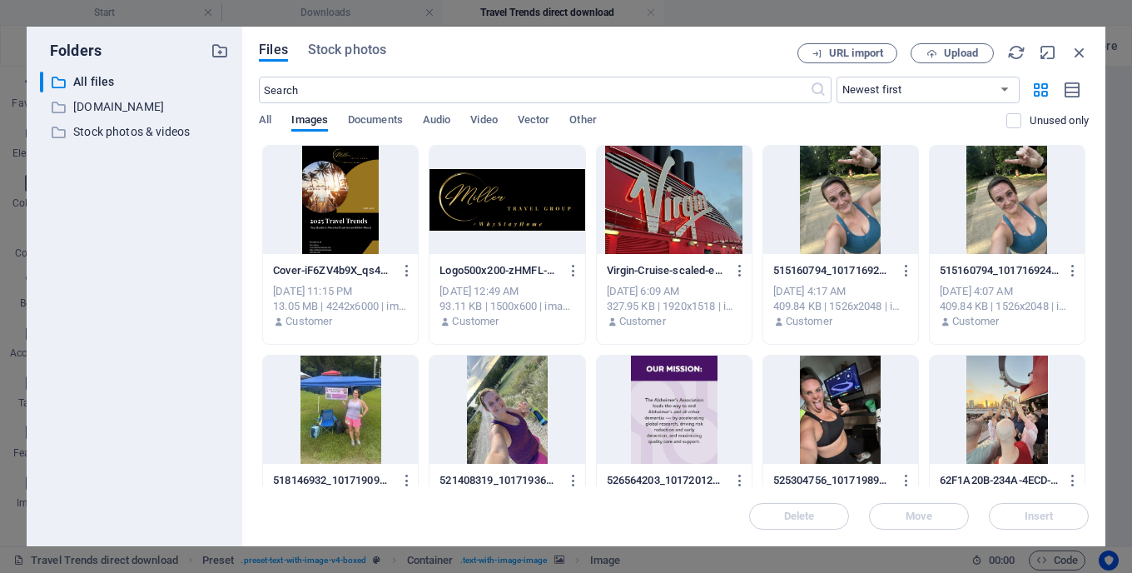
click at [306, 219] on div at bounding box center [340, 200] width 155 height 108
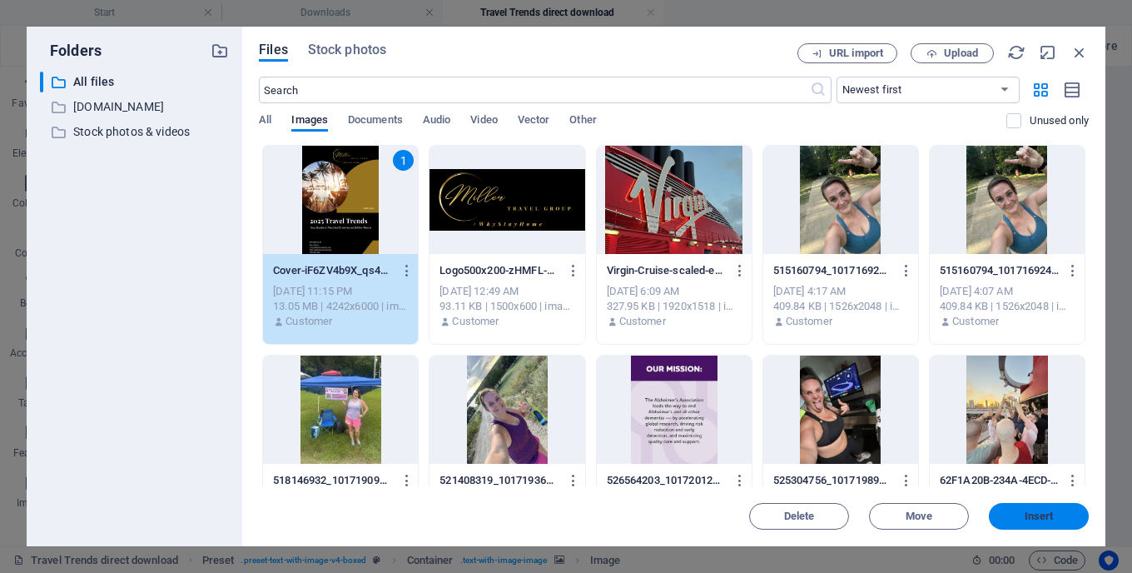
click at [1051, 507] on button "Insert" at bounding box center [1039, 516] width 100 height 27
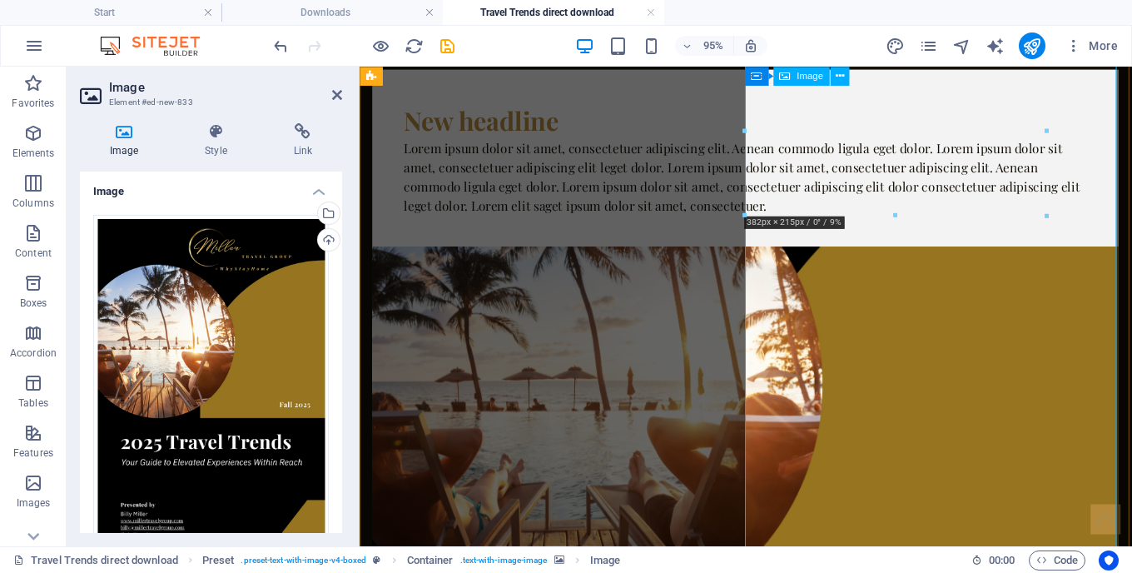
scroll to position [130, 0]
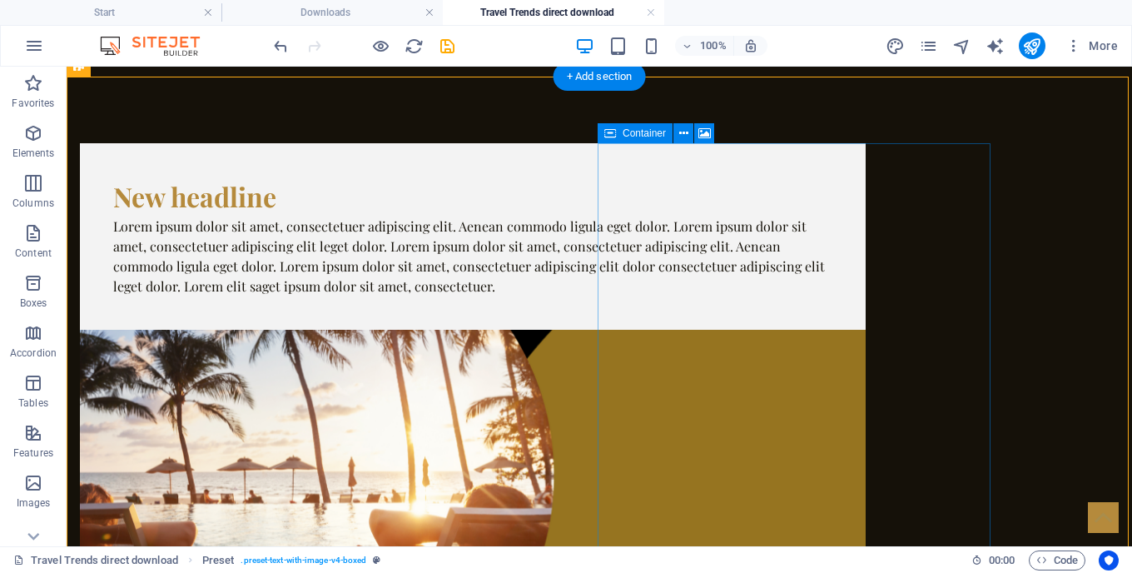
click at [628, 133] on span "Container" at bounding box center [644, 133] width 43 height 10
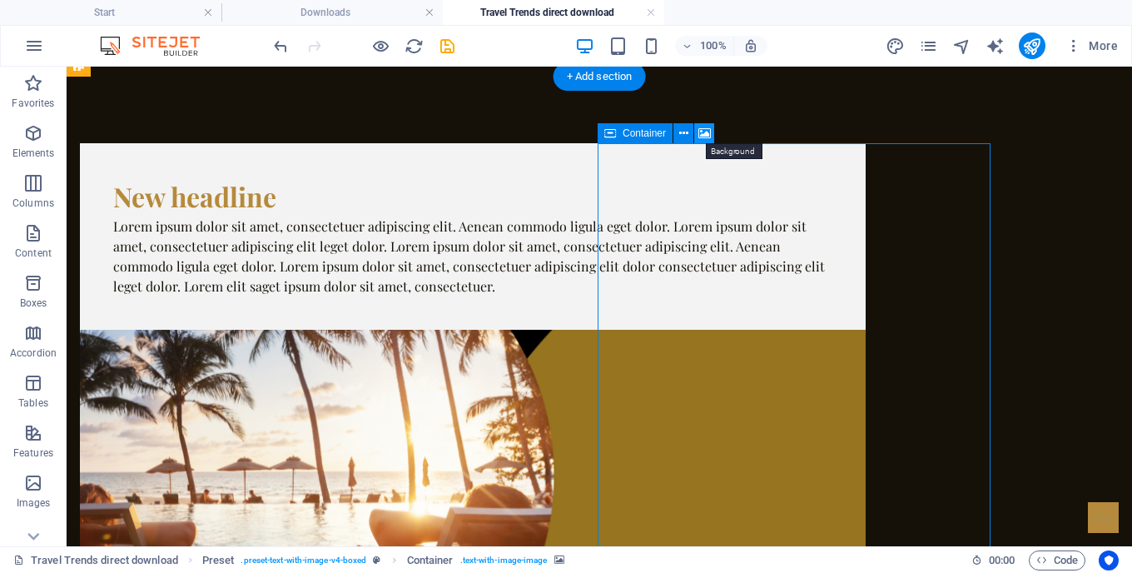
click at [711, 132] on icon at bounding box center [705, 133] width 12 height 17
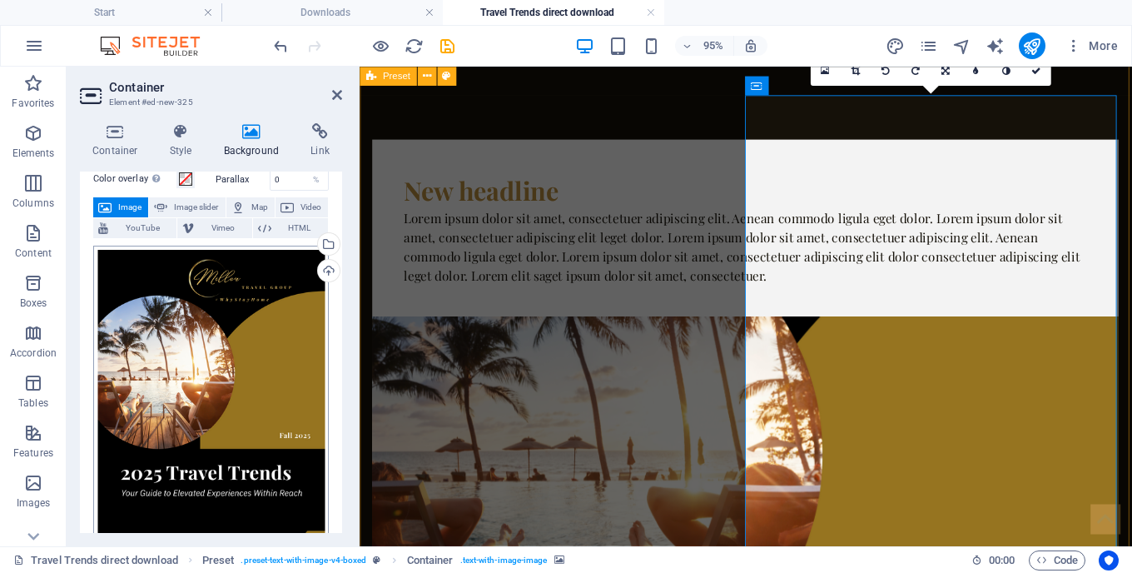
scroll to position [70, 0]
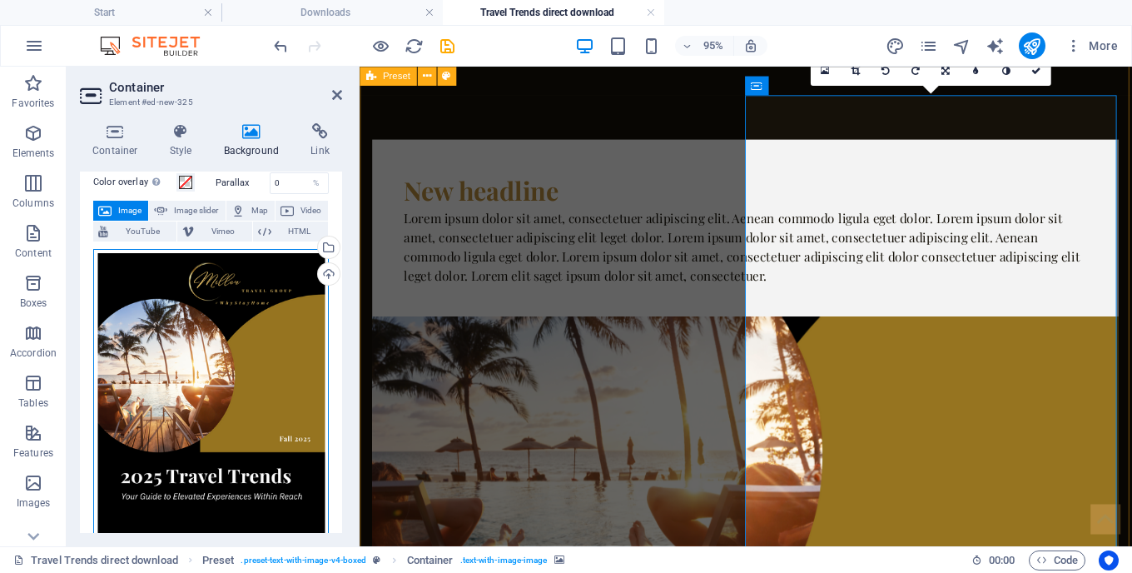
click at [204, 268] on div "Drag files here, click to choose files or select files from Files or our free s…" at bounding box center [211, 414] width 236 height 330
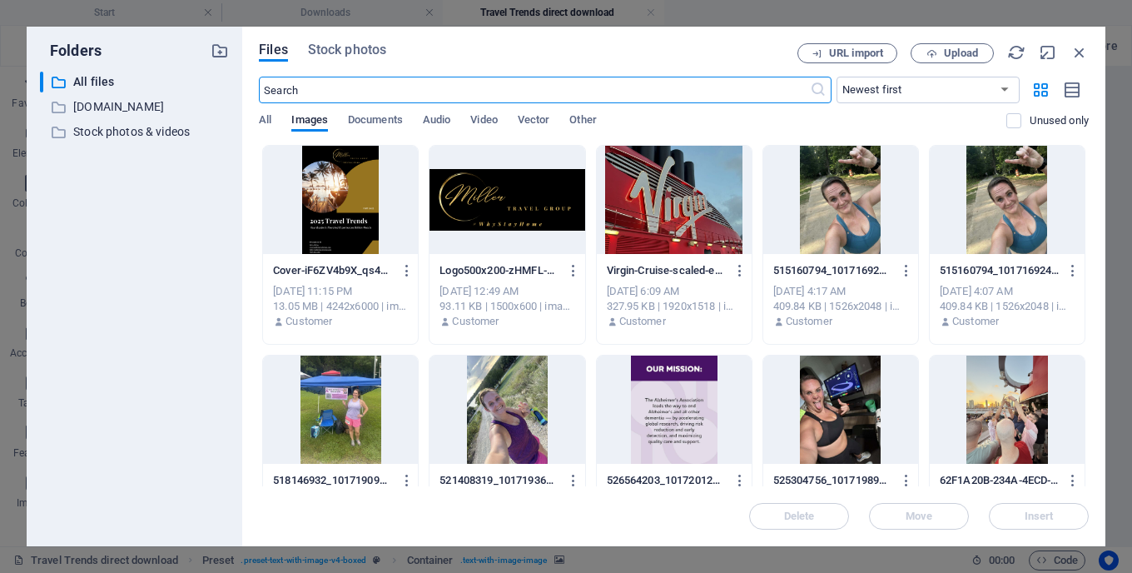
scroll to position [0, 0]
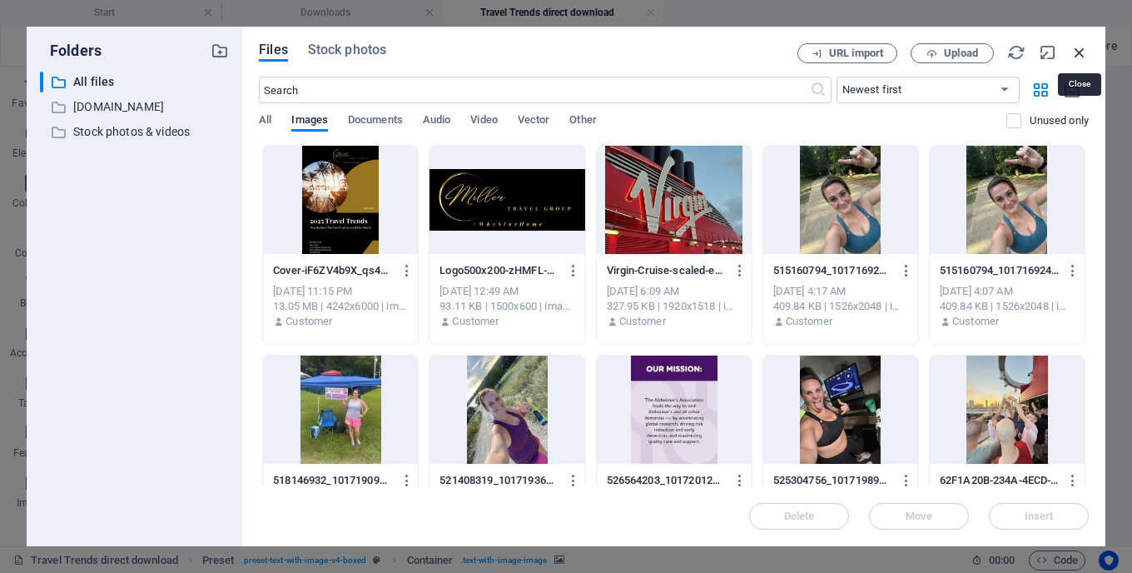
click at [1080, 52] on icon "button" at bounding box center [1080, 52] width 18 height 18
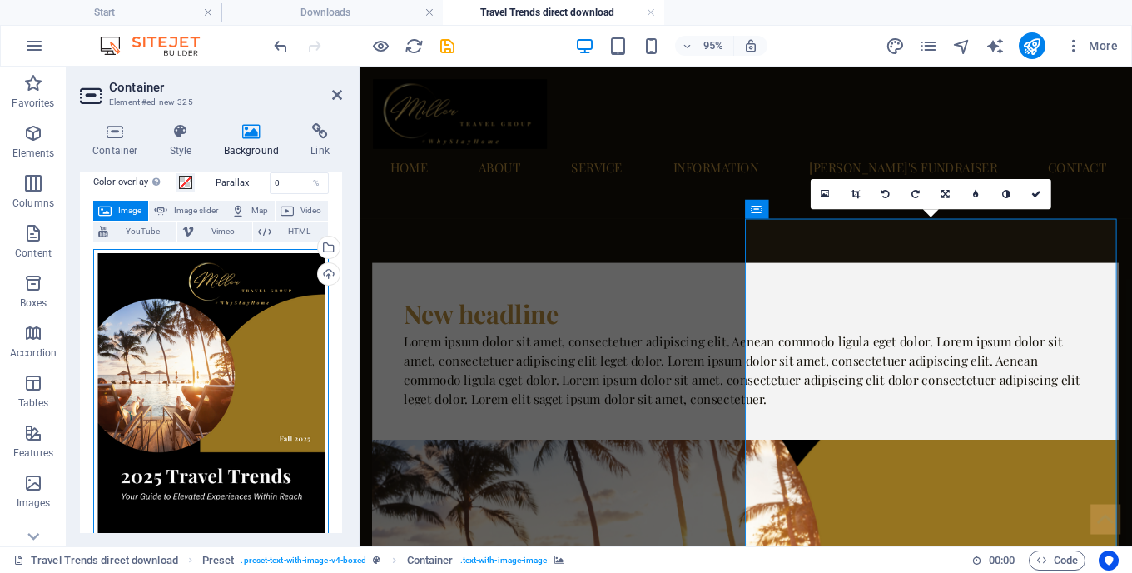
click at [233, 281] on div "Drag files here, click to choose files or select files from Files or our free s…" at bounding box center [211, 414] width 236 height 330
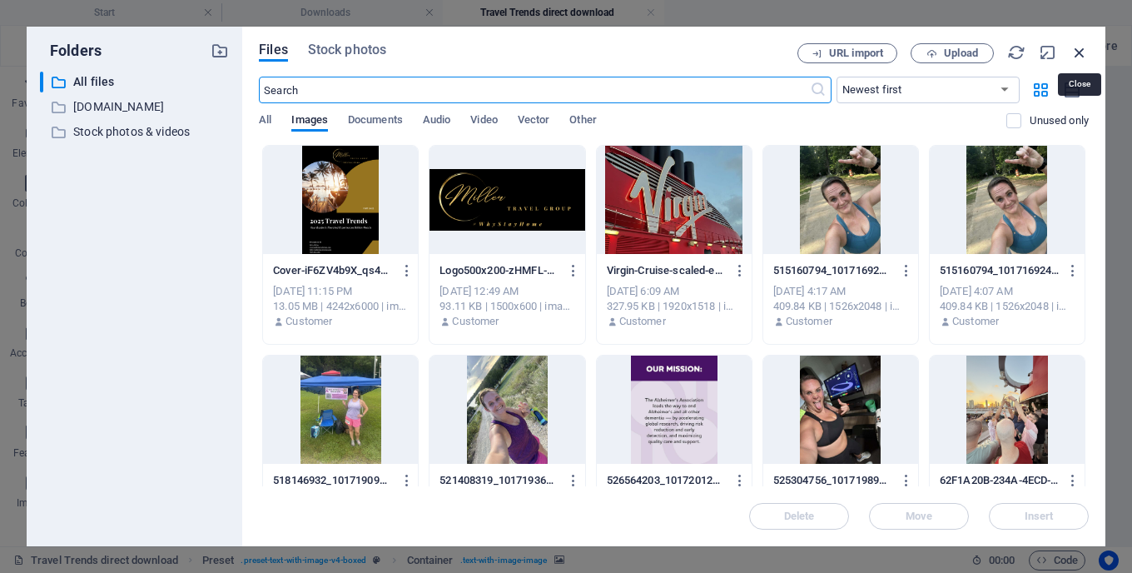
click at [1079, 51] on icon "button" at bounding box center [1080, 52] width 18 height 18
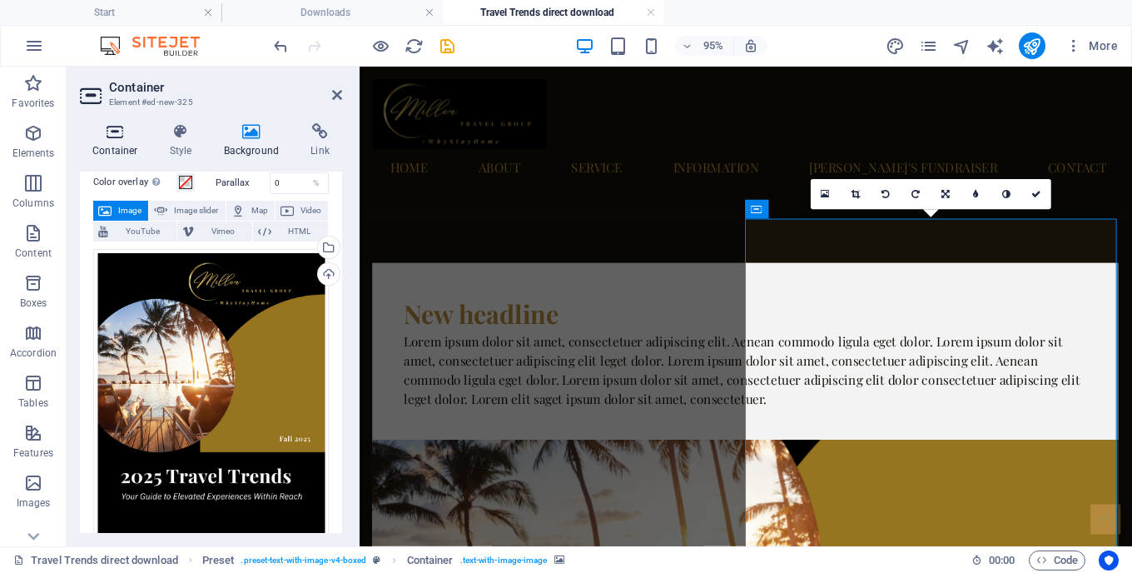
click at [124, 139] on icon at bounding box center [115, 131] width 71 height 17
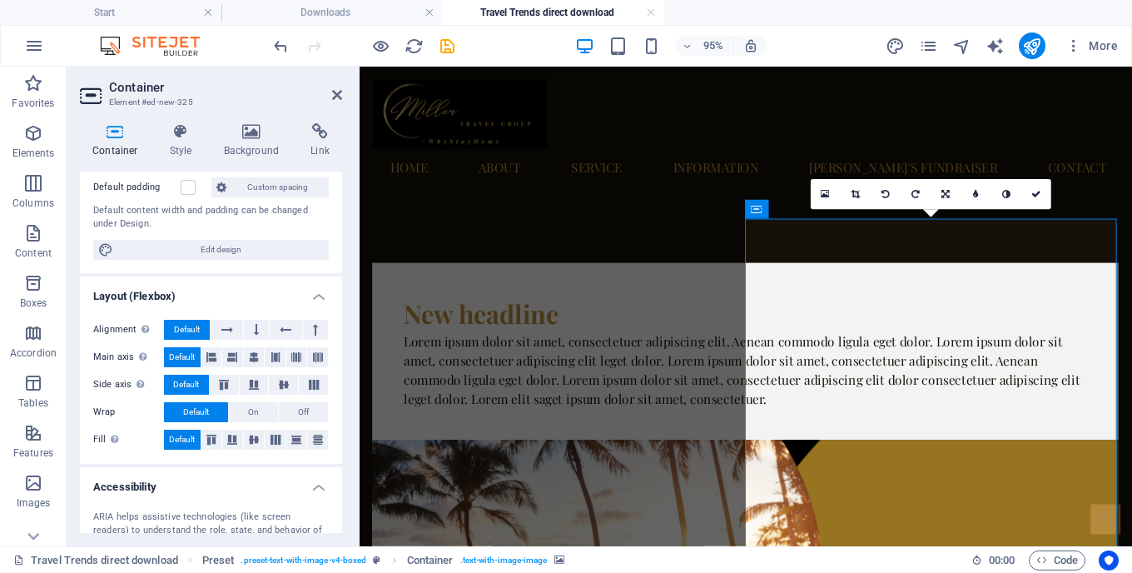
scroll to position [151, 0]
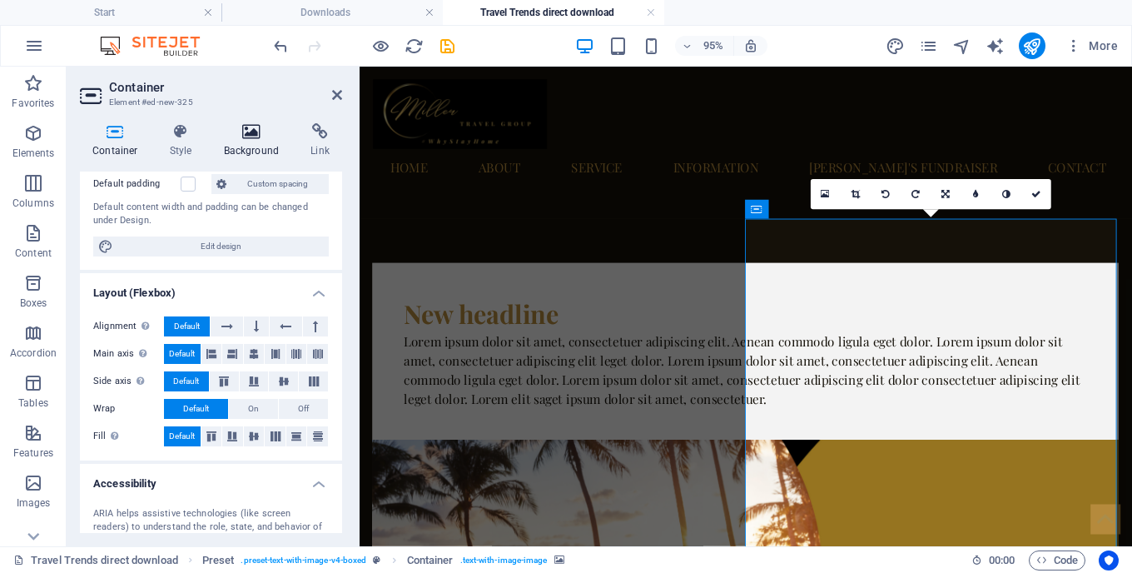
click at [253, 139] on icon at bounding box center [252, 131] width 81 height 17
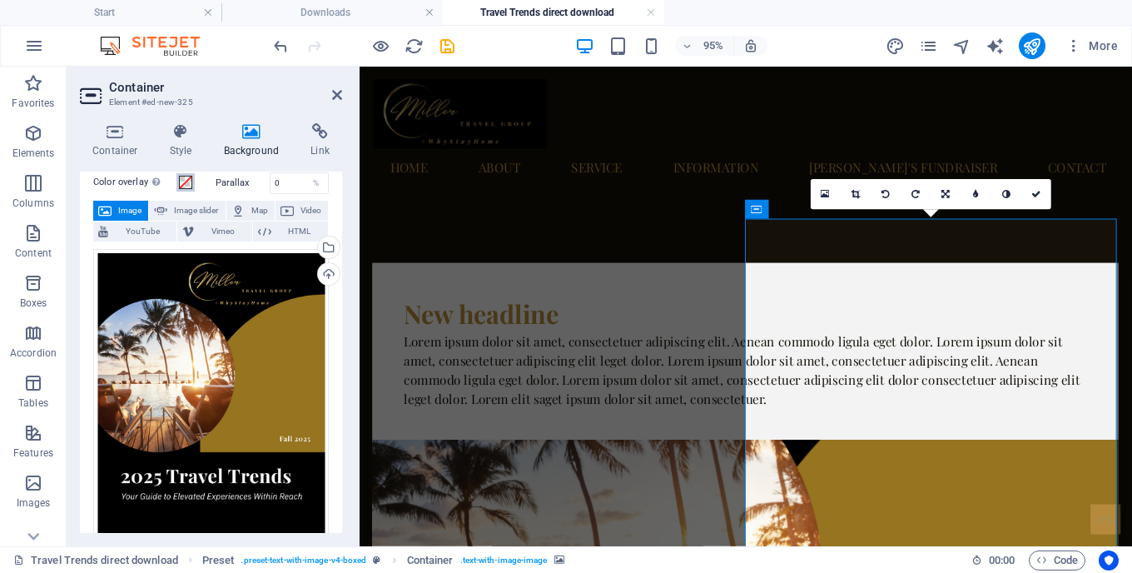
click at [187, 182] on span at bounding box center [185, 182] width 13 height 13
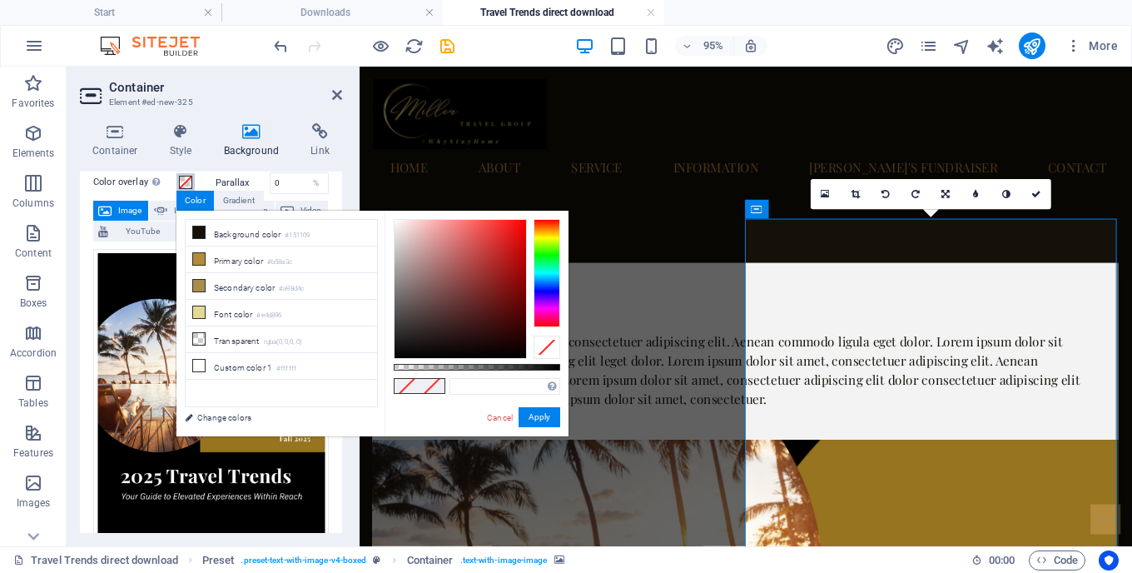
click at [187, 182] on span at bounding box center [185, 182] width 13 height 13
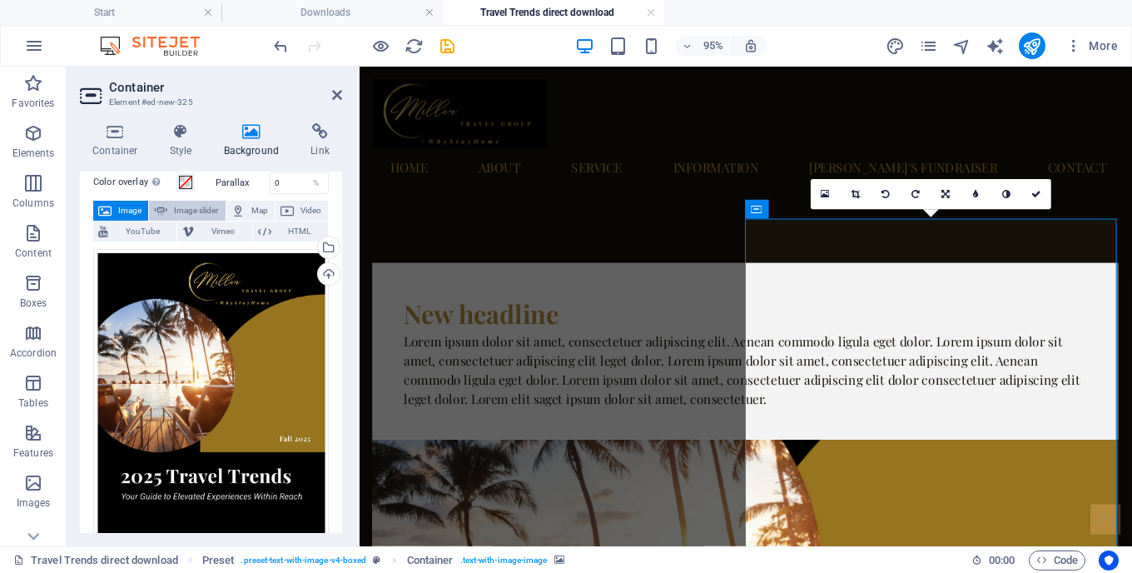
click at [182, 212] on span "Image slider" at bounding box center [195, 211] width 47 height 20
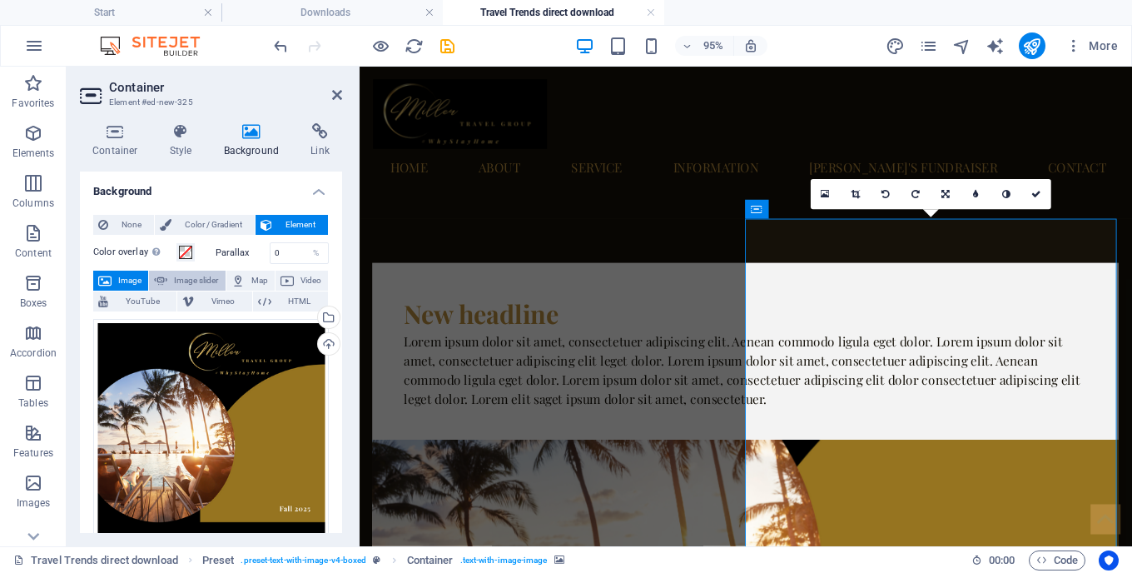
select select "ms"
select select "s"
select select "progressive"
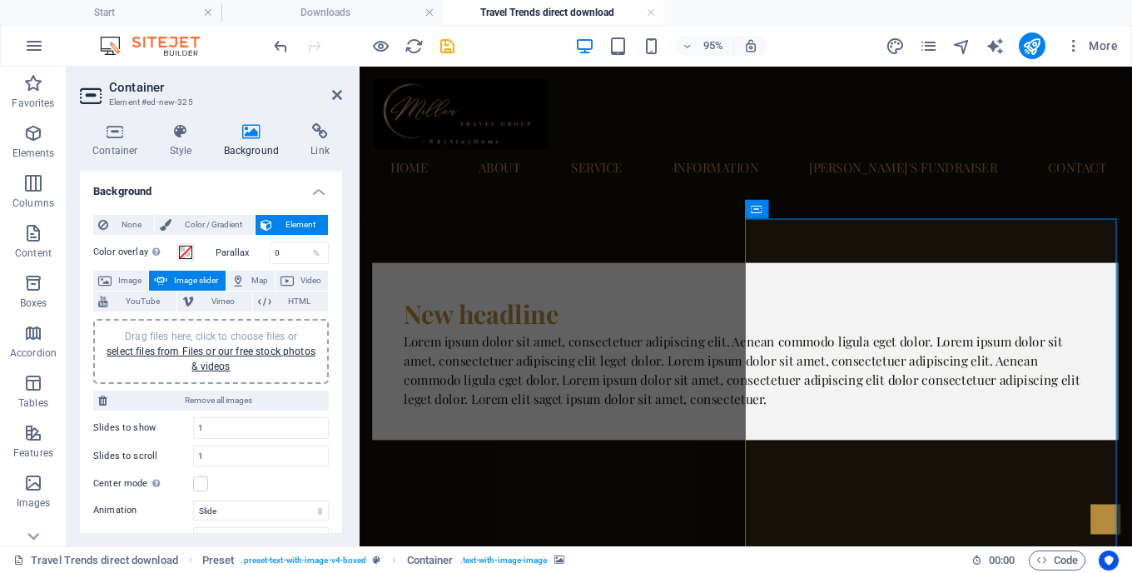
click at [301, 222] on span "Element" at bounding box center [300, 225] width 46 height 20
click at [257, 187] on h4 "Background" at bounding box center [211, 187] width 262 height 30
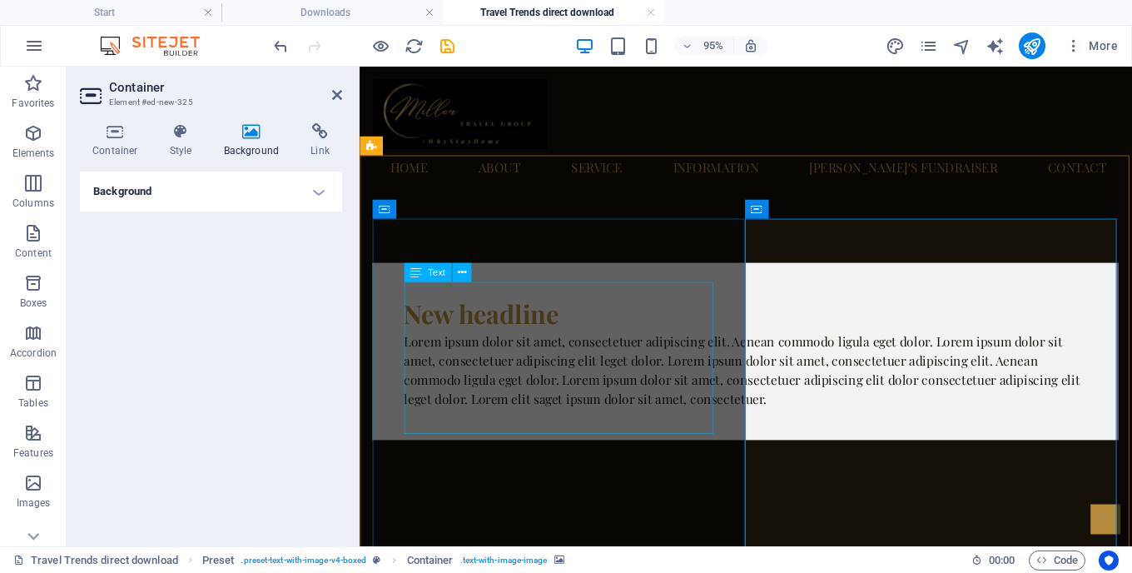
click at [495, 346] on div "Lorem ipsum dolor sit amet, consectetuer adipiscing elit. Aenean commodo ligula…" at bounding box center [765, 386] width 719 height 80
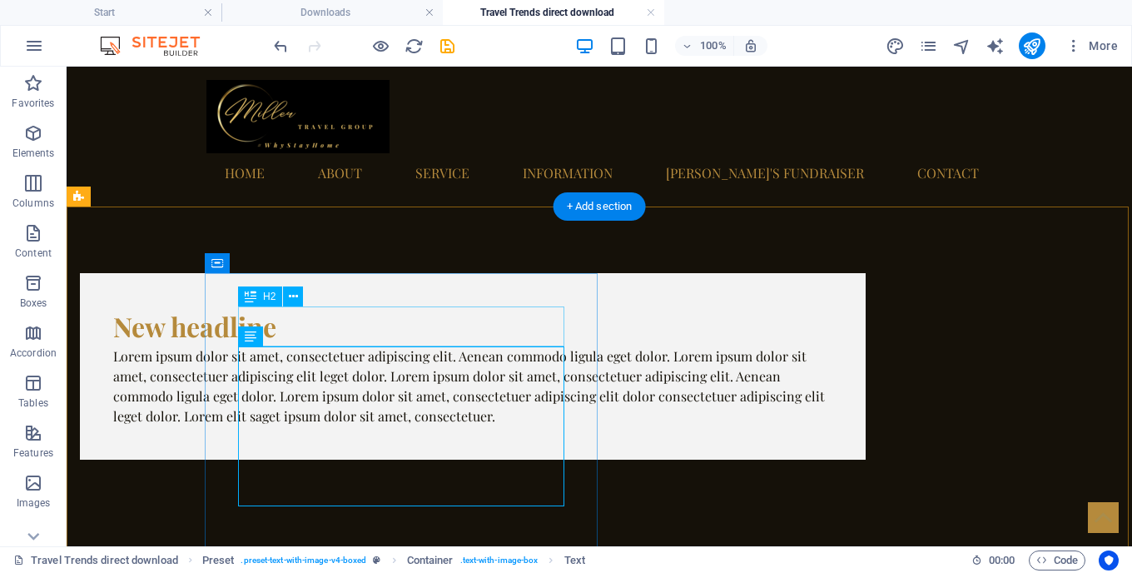
click at [356, 320] on div "New headline" at bounding box center [472, 326] width 719 height 40
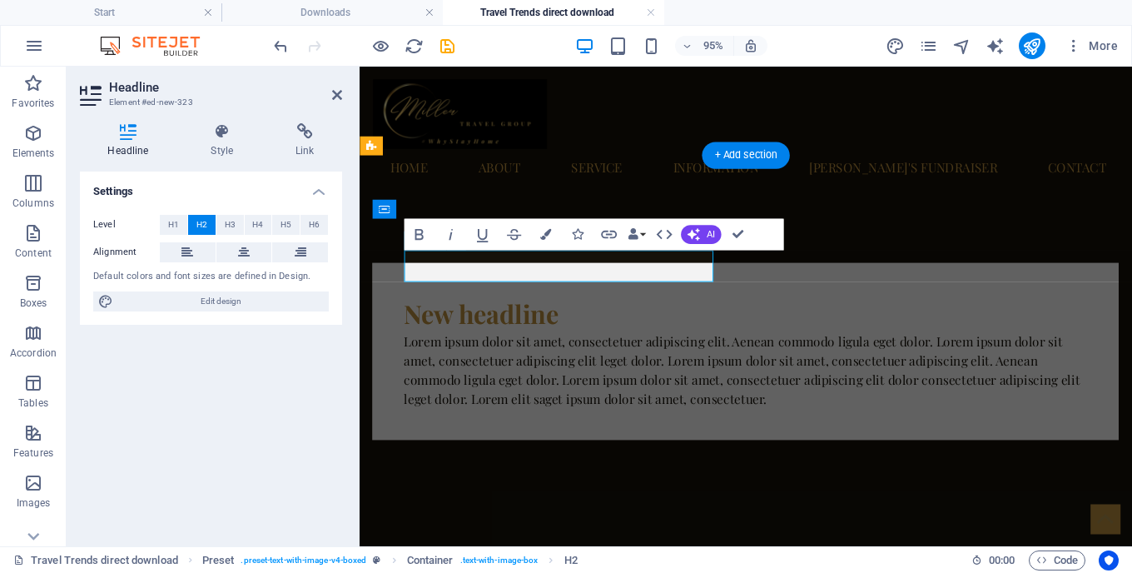
click at [356, 320] on div at bounding box center [357, 307] width 3 height 480
click at [525, 306] on h2 "New headline" at bounding box center [765, 326] width 719 height 40
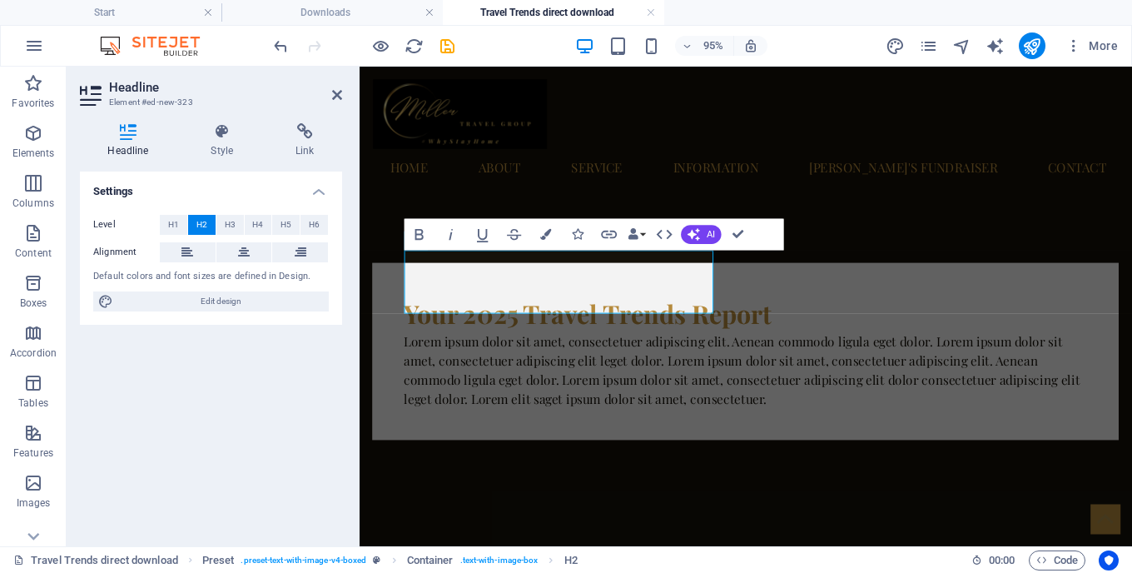
click at [569, 351] on div "Lorem ipsum dolor sit amet, consectetuer adipiscing elit. Aenean commodo ligula…" at bounding box center [765, 386] width 719 height 80
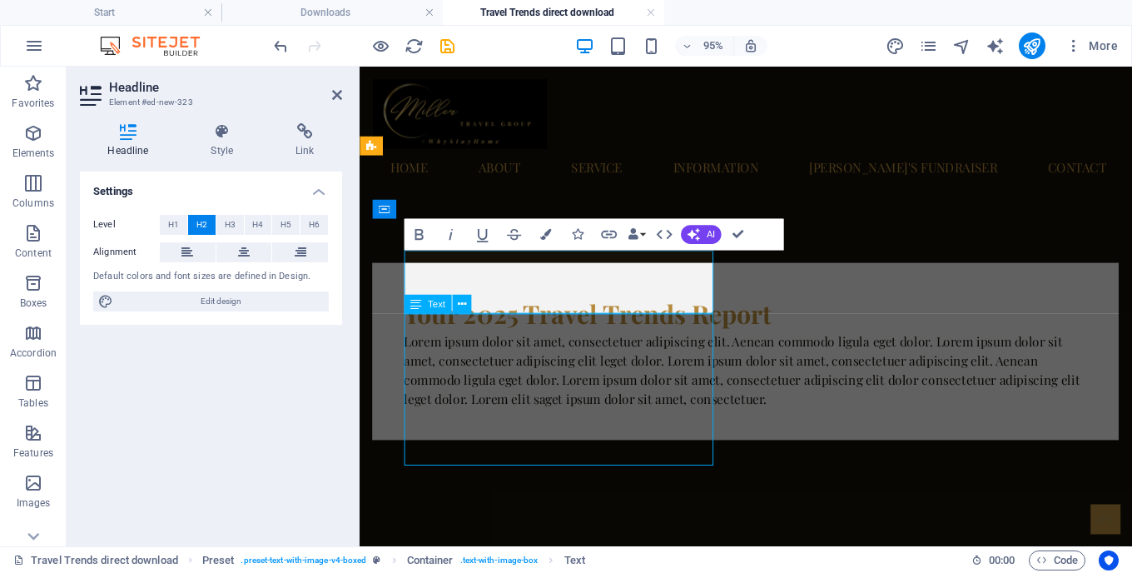
click at [569, 351] on div "Lorem ipsum dolor sit amet, consectetuer adipiscing elit. Aenean commodo ligula…" at bounding box center [765, 386] width 719 height 80
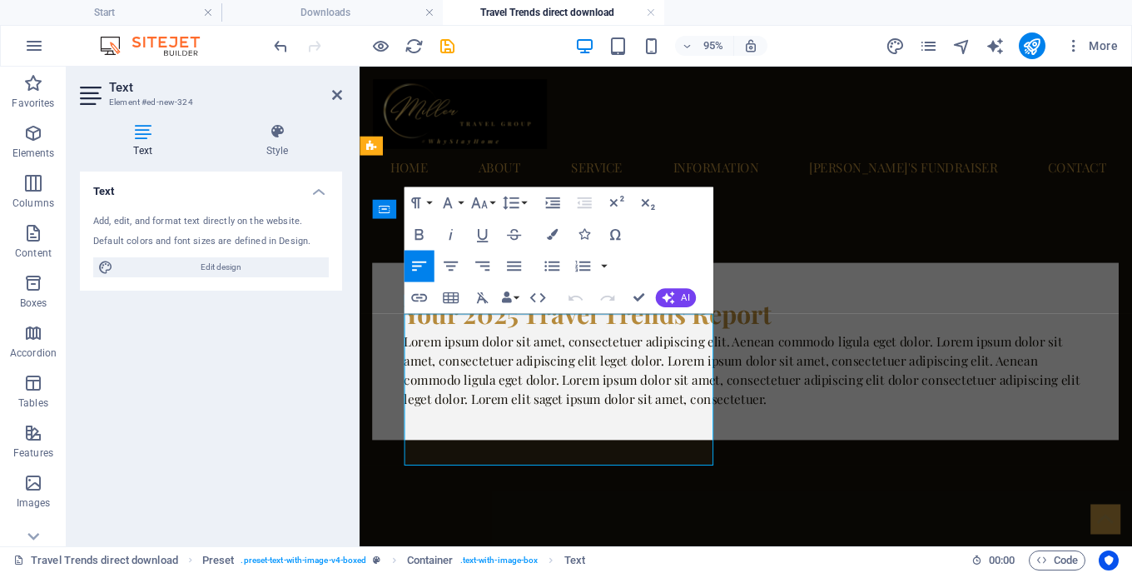
click at [569, 351] on p "Lorem ipsum dolor sit amet, consectetuer adipiscing elit. Aenean commodo ligula…" at bounding box center [765, 386] width 719 height 80
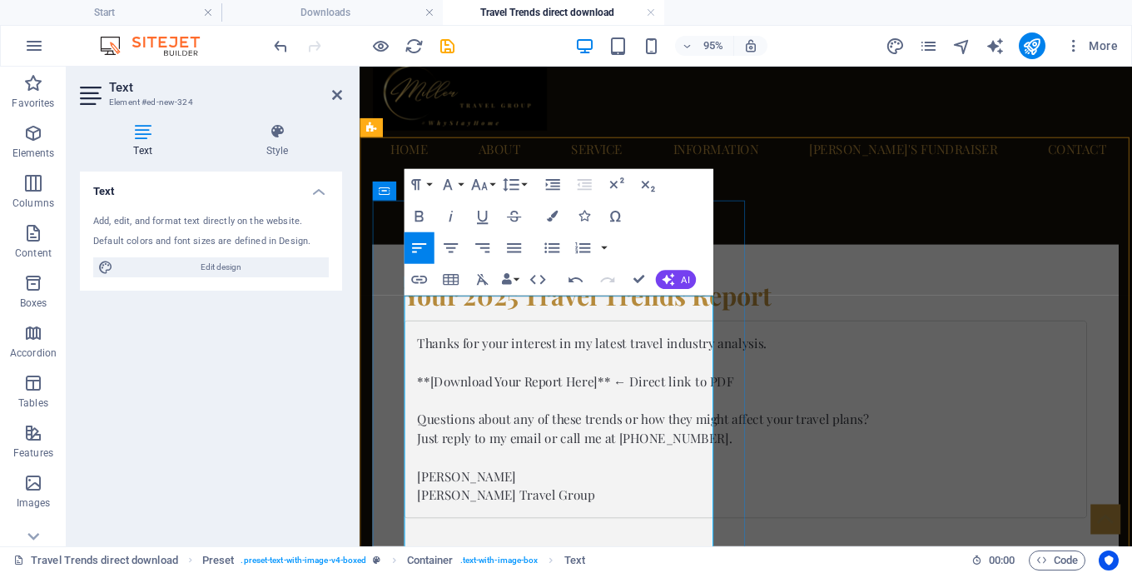
scroll to position [47, 0]
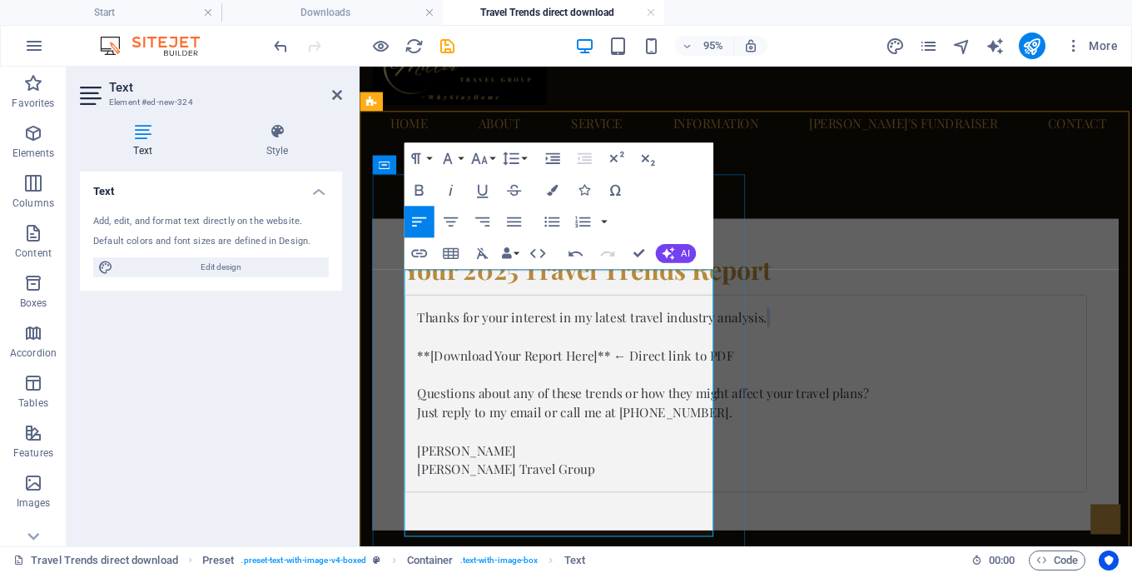
drag, startPoint x: 595, startPoint y: 338, endPoint x: 594, endPoint y: 355, distance: 16.7
click at [594, 355] on pre "Thanks for your interest in my latest travel industry analysis. **[Download You…" at bounding box center [765, 410] width 719 height 208
click at [420, 352] on pre "Thanks for your interest in my latest travel industry analysis. **[Download You…" at bounding box center [765, 410] width 719 height 208
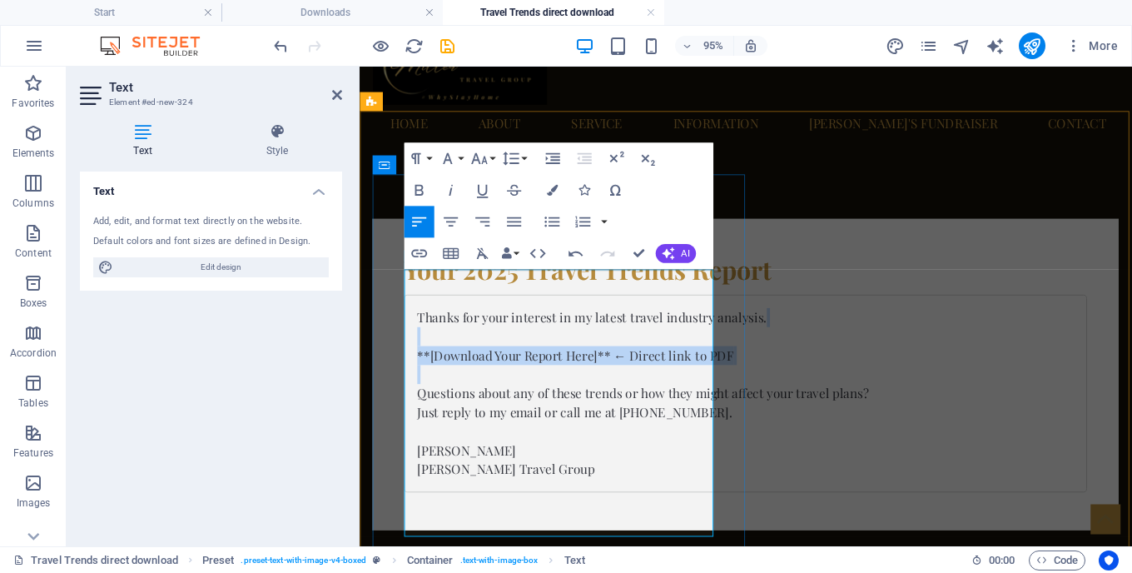
drag, startPoint x: 420, startPoint y: 352, endPoint x: 460, endPoint y: 399, distance: 61.4
click at [460, 399] on pre "Thanks for your interest in my latest travel industry analysis. **[Download You…" at bounding box center [765, 410] width 719 height 208
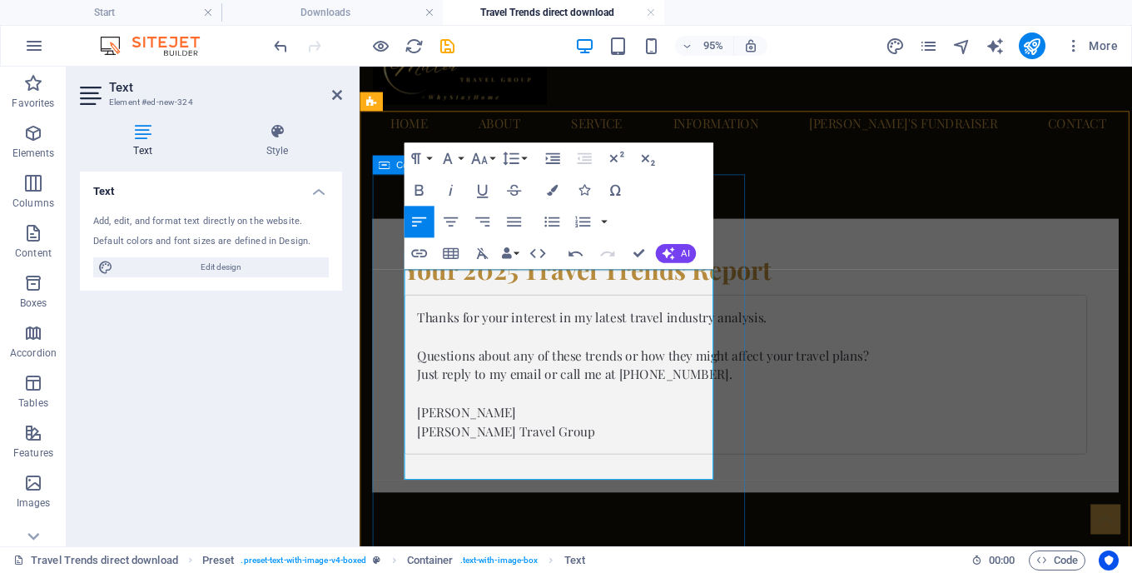
click at [752, 339] on div "Your 2025 Travel Trends Report Thanks for your interest in my latest travel ind…" at bounding box center [766, 370] width 786 height 288
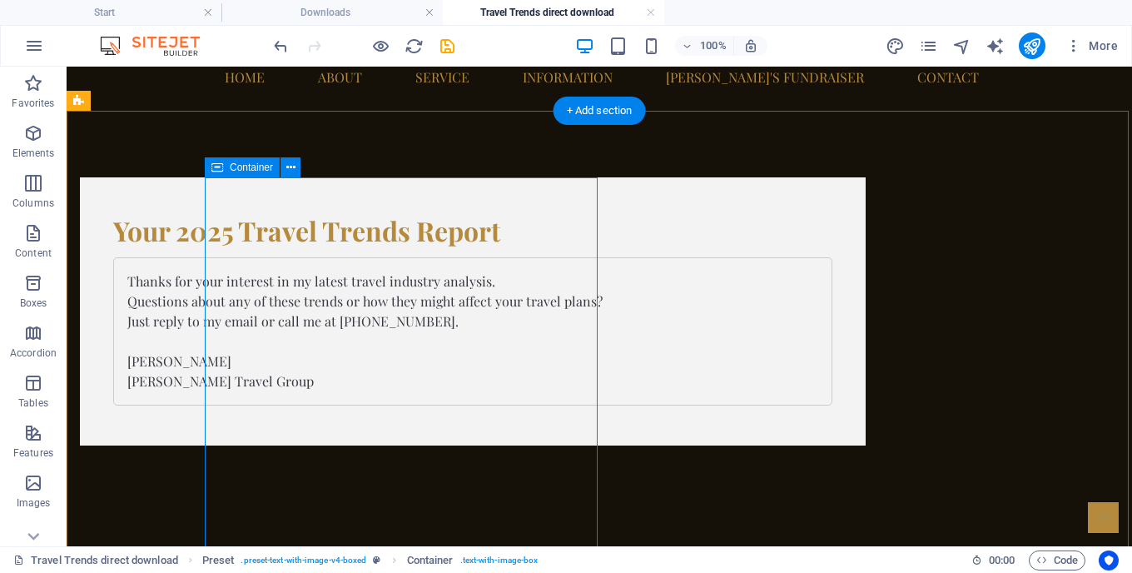
scroll to position [121, 0]
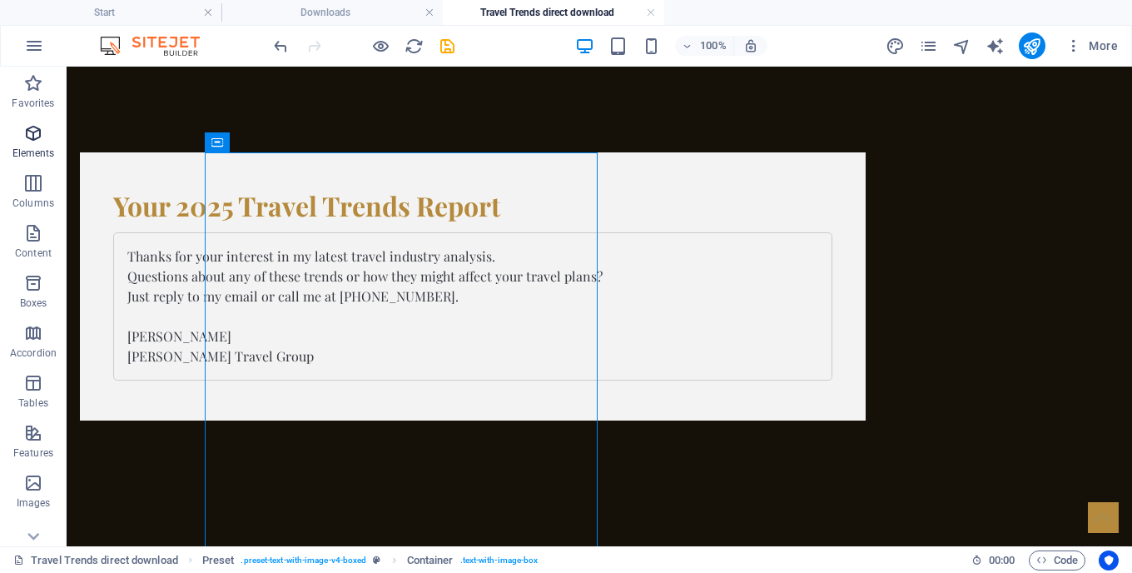
click at [38, 145] on span "Elements" at bounding box center [33, 143] width 67 height 40
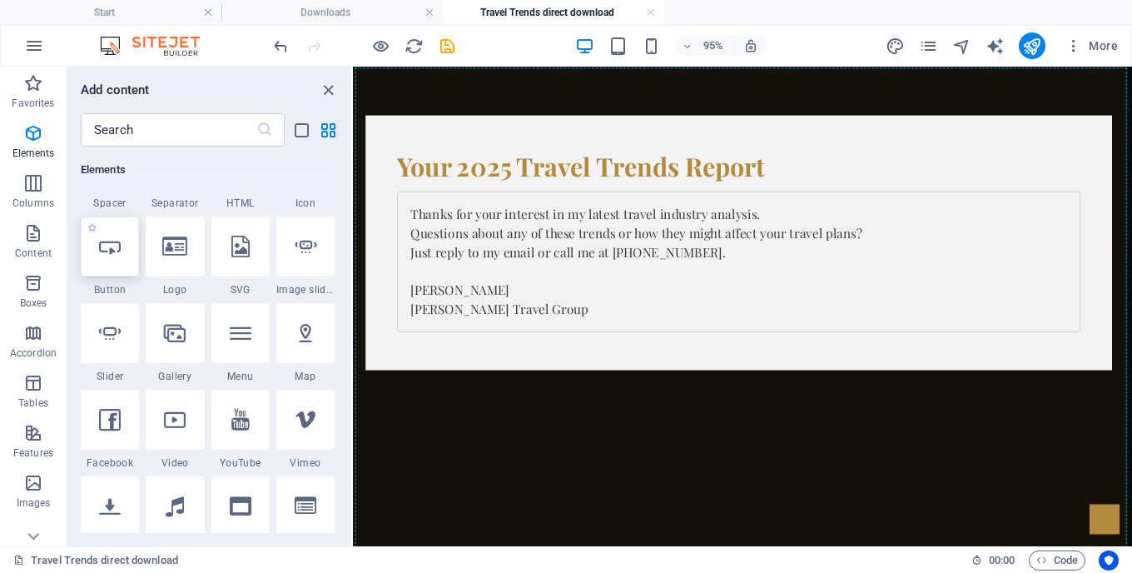
scroll to position [167, 0]
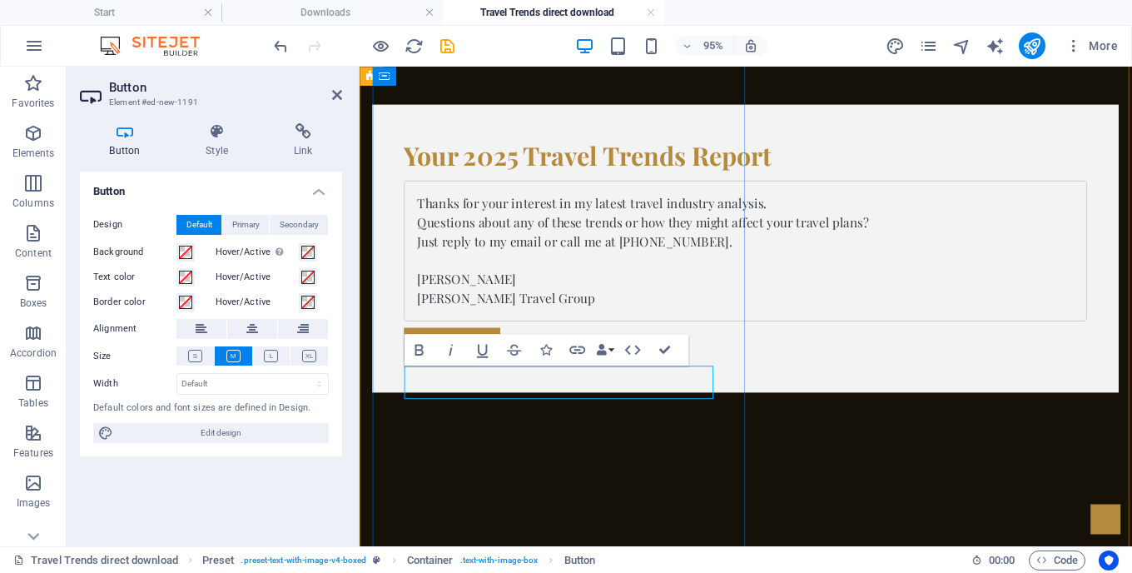
click at [531, 376] on div "Button label" at bounding box center [765, 358] width 719 height 35
click at [537, 376] on div "Button label" at bounding box center [765, 358] width 719 height 35
click at [219, 132] on icon at bounding box center [218, 131] width 82 height 17
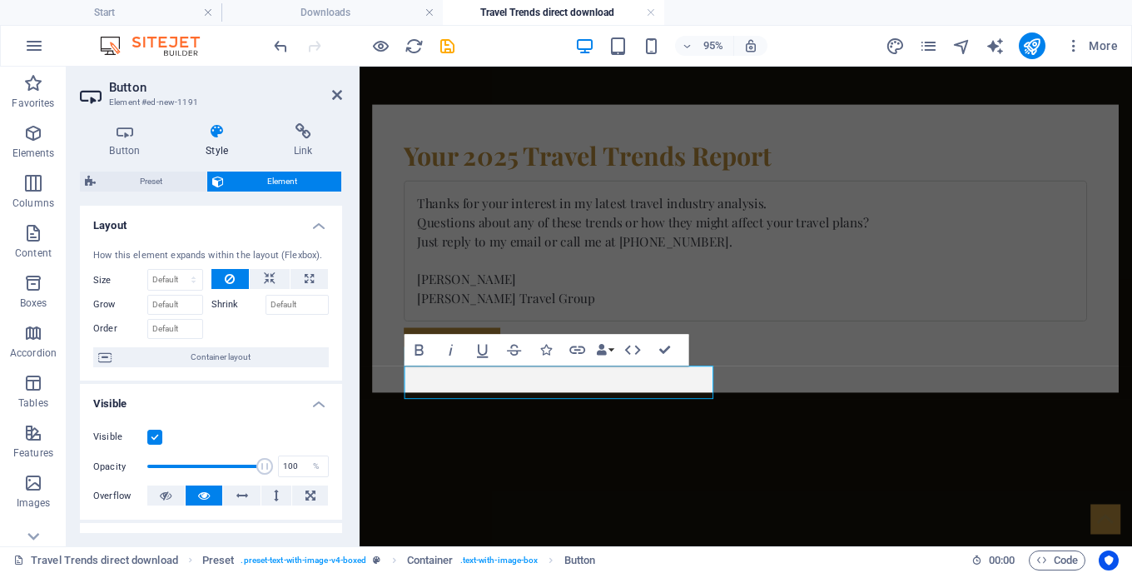
click at [283, 173] on span "Element" at bounding box center [283, 182] width 108 height 20
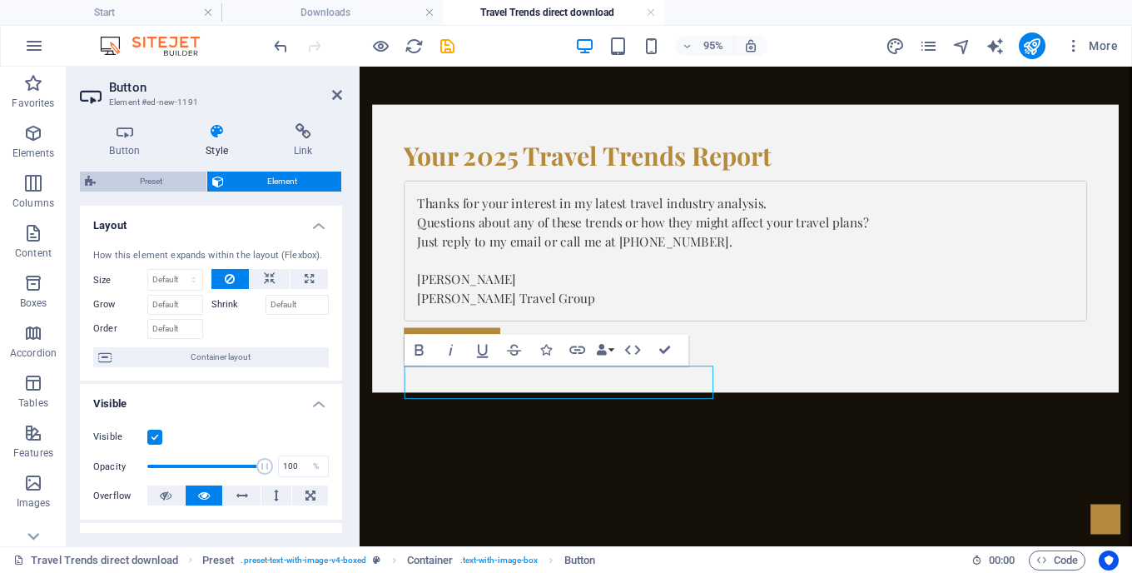
click at [146, 174] on span "Preset" at bounding box center [151, 182] width 101 height 20
select select "rem"
select select "px"
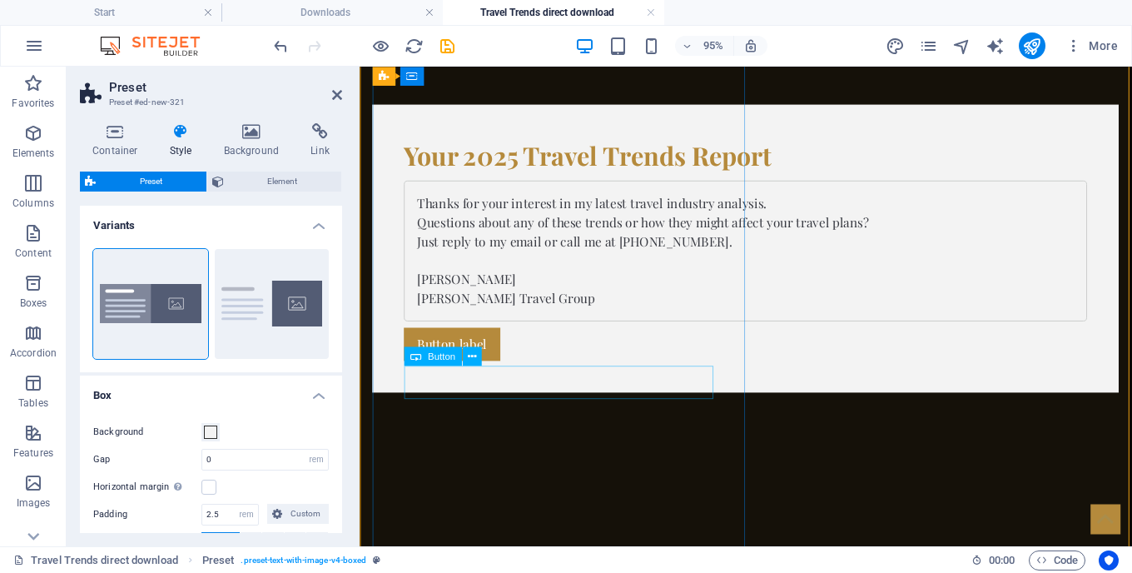
click at [443, 376] on div "Button label" at bounding box center [765, 358] width 719 height 35
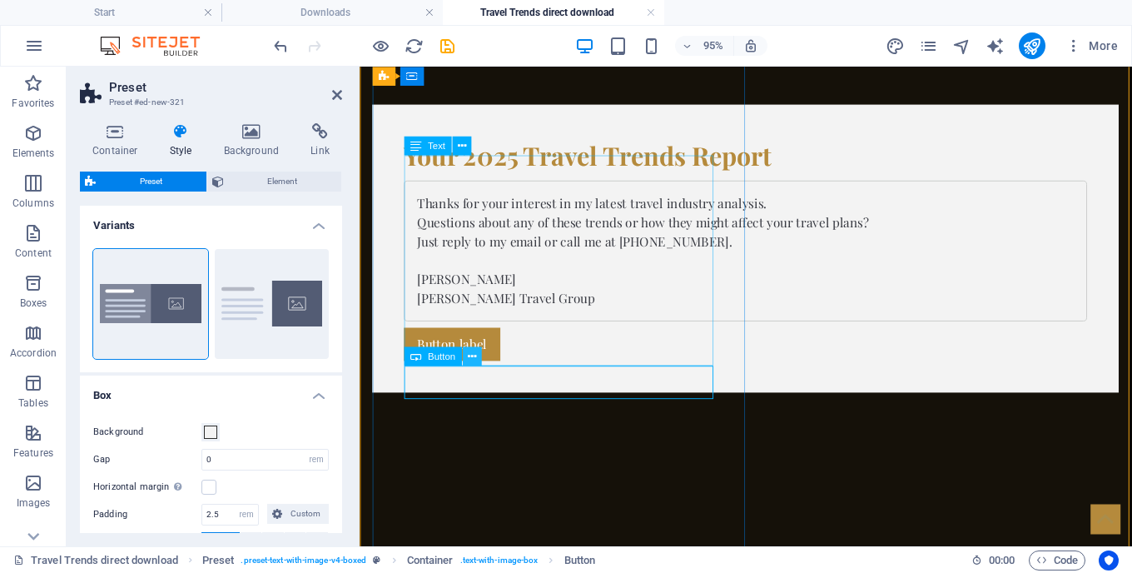
click at [474, 356] on icon at bounding box center [471, 356] width 8 height 17
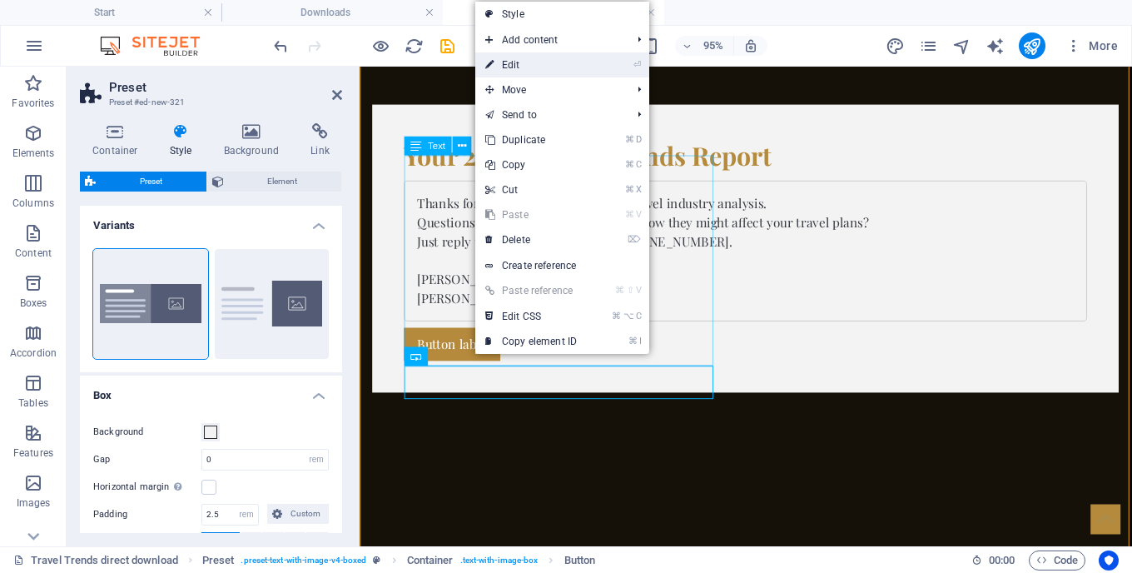
click at [532, 69] on link "⏎ Edit" at bounding box center [531, 64] width 112 height 25
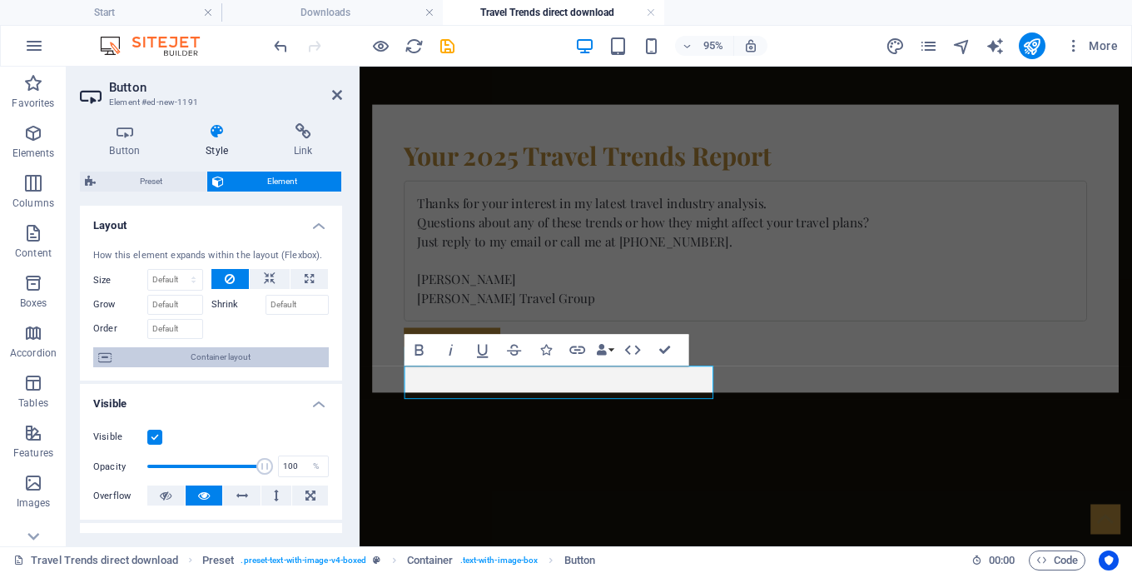
click at [214, 358] on span "Container layout" at bounding box center [220, 357] width 207 height 20
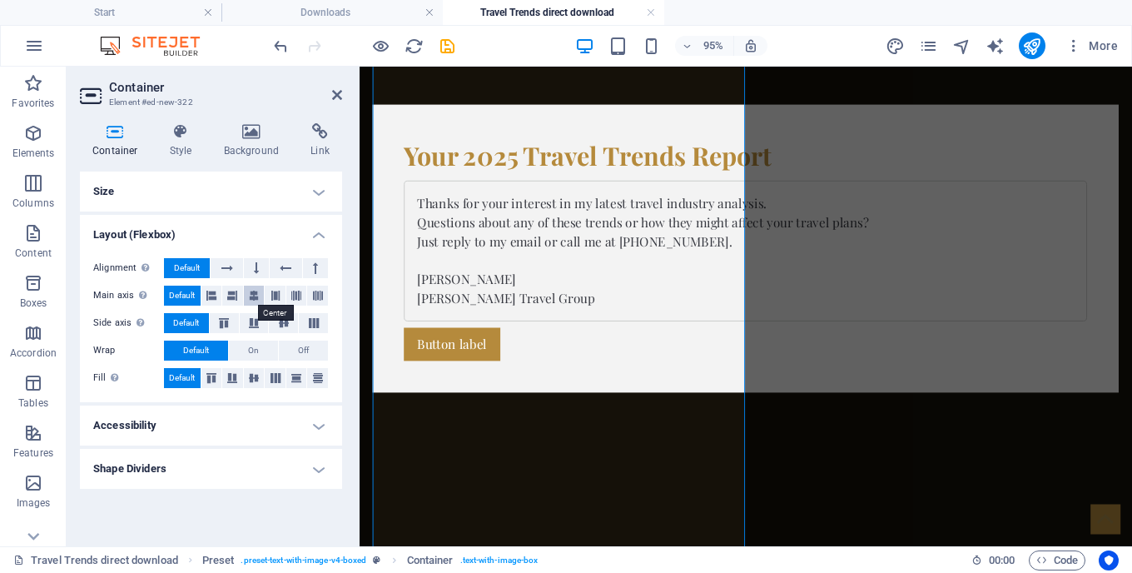
click at [251, 292] on icon at bounding box center [254, 296] width 10 height 20
click at [419, 376] on div "Button label" at bounding box center [765, 358] width 719 height 35
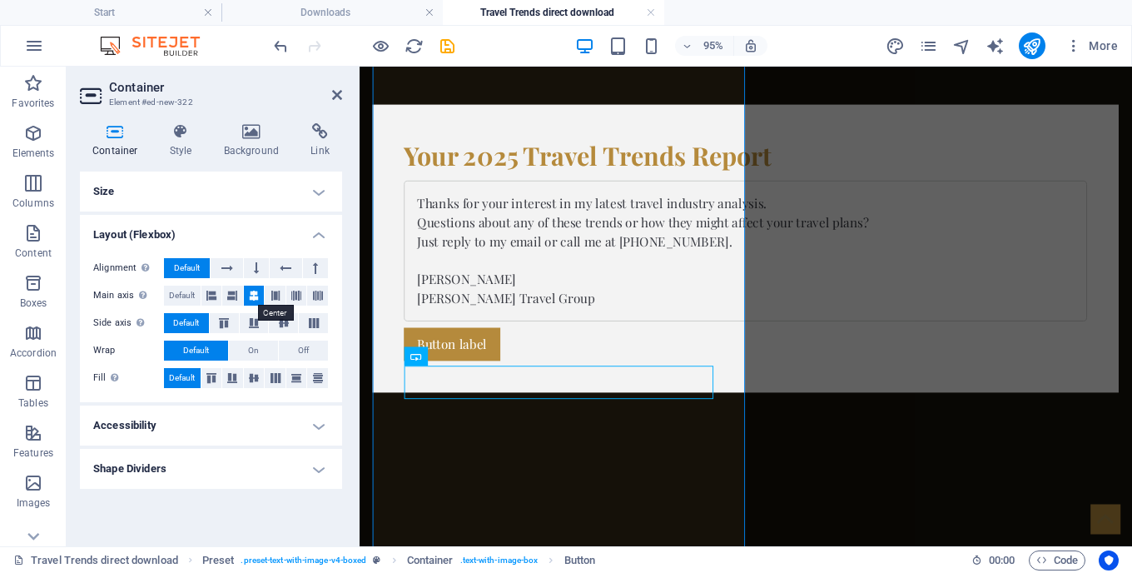
click at [253, 301] on icon at bounding box center [254, 296] width 10 height 20
click at [227, 297] on button at bounding box center [232, 296] width 21 height 20
click at [535, 376] on div "Button label" at bounding box center [765, 358] width 719 height 35
click at [476, 376] on div "Button label" at bounding box center [765, 358] width 719 height 35
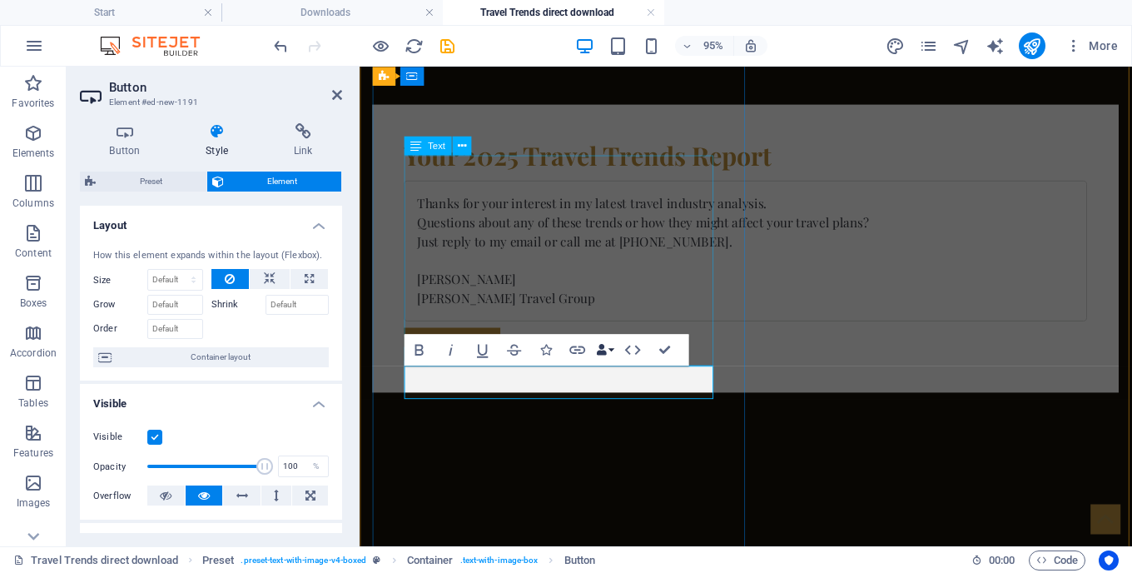
click at [615, 350] on button "Data Bindings" at bounding box center [605, 350] width 22 height 32
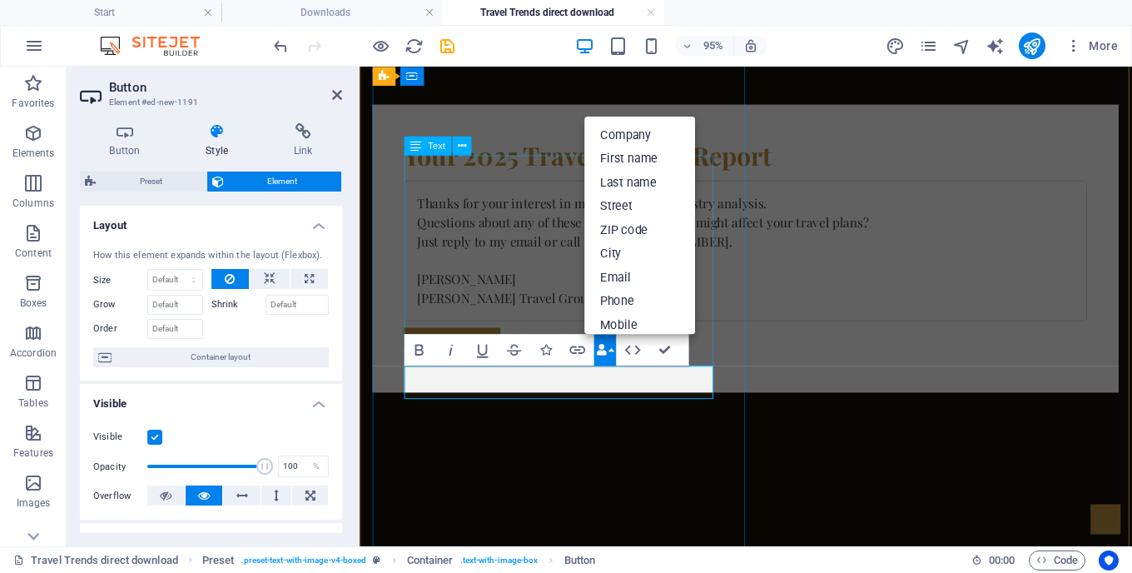
click at [610, 350] on button "Data Bindings" at bounding box center [605, 350] width 22 height 32
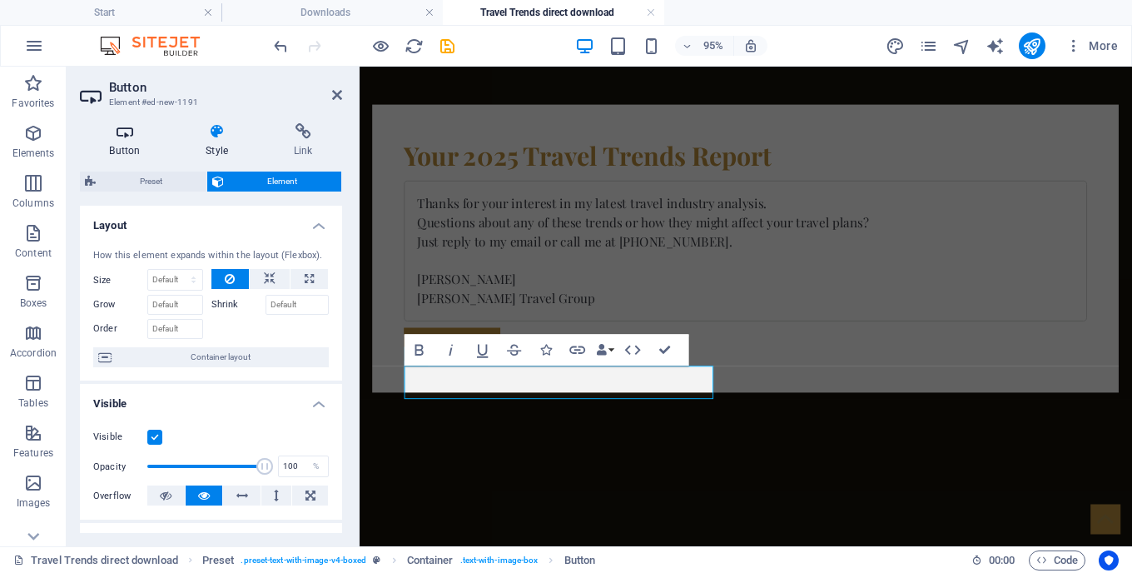
click at [140, 133] on icon at bounding box center [125, 131] width 90 height 17
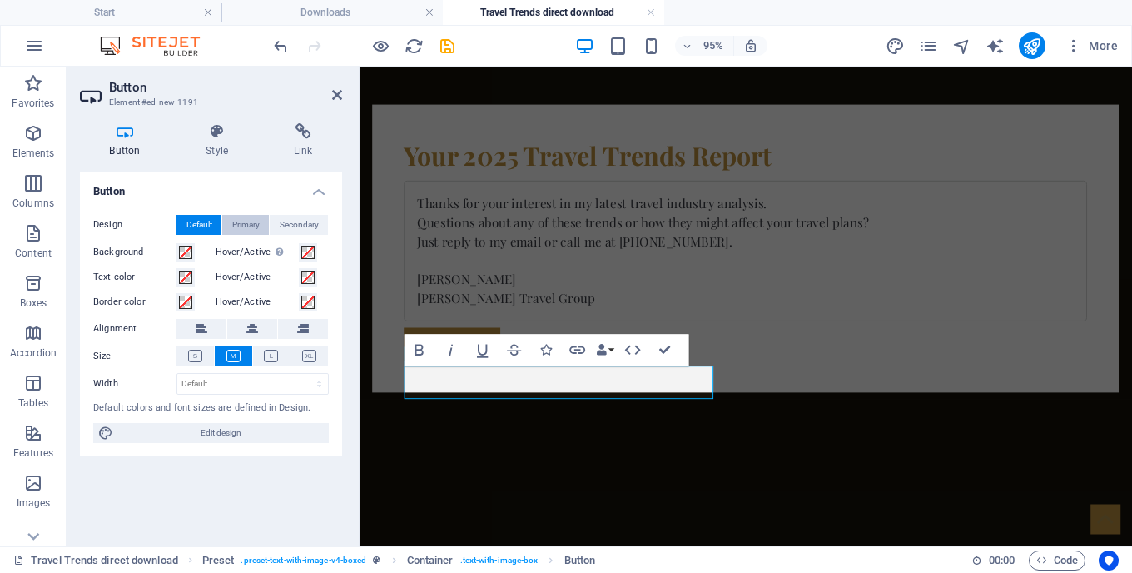
click at [251, 228] on span "Primary" at bounding box center [245, 225] width 27 height 20
click at [214, 228] on button "Default" at bounding box center [199, 225] width 45 height 20
click at [254, 322] on icon at bounding box center [252, 329] width 12 height 20
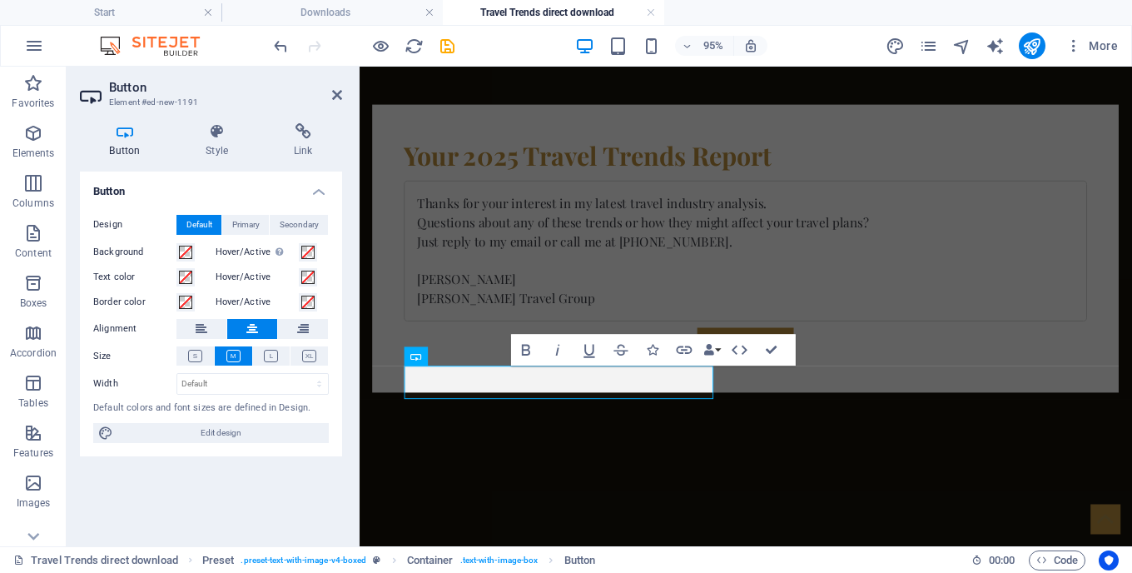
click at [715, 376] on link "Button label" at bounding box center [766, 358] width 102 height 35
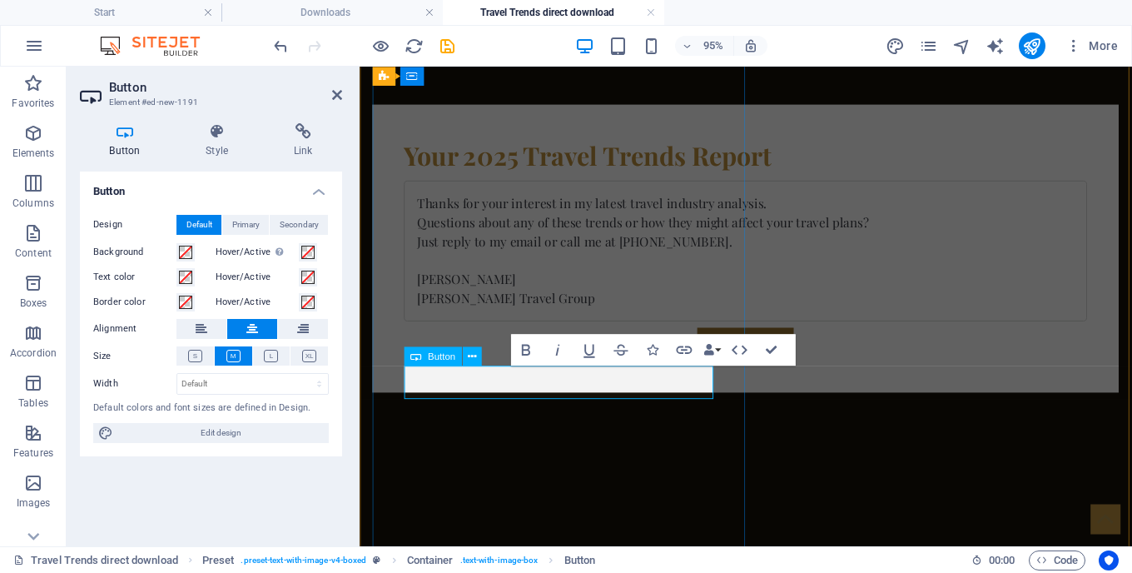
click at [715, 376] on link "Button label" at bounding box center [766, 358] width 102 height 35
copy link "Button label"
click at [715, 376] on link "Button label" at bounding box center [766, 358] width 102 height 35
drag, startPoint x: 1491, startPoint y: 639, endPoint x: 590, endPoint y: 398, distance: 932.6
click at [715, 376] on link "Button label" at bounding box center [766, 358] width 102 height 35
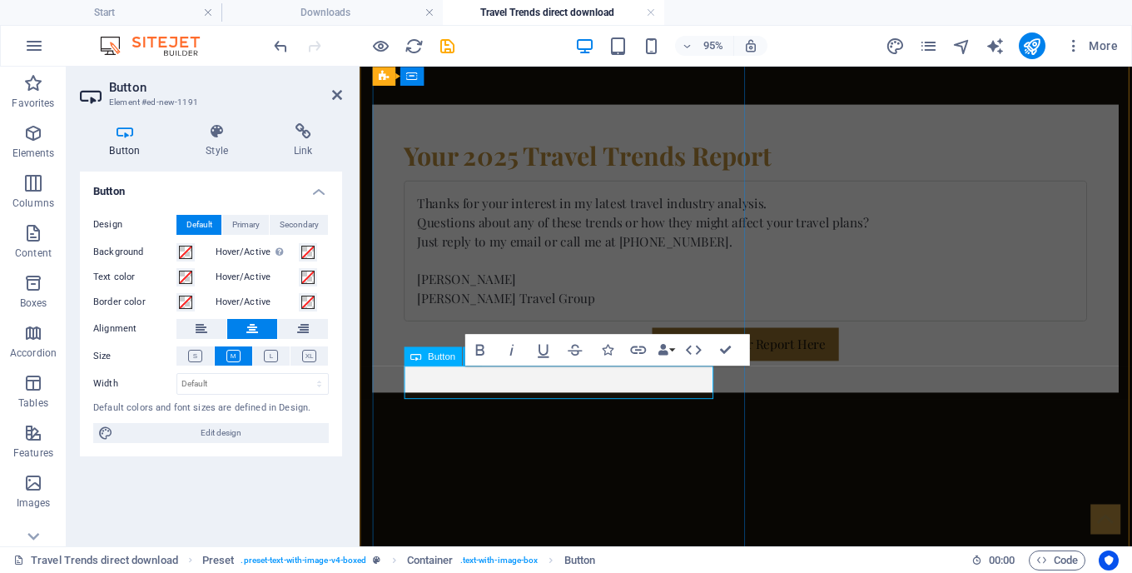
click at [668, 376] on link "Download Your Report Here" at bounding box center [766, 358] width 197 height 35
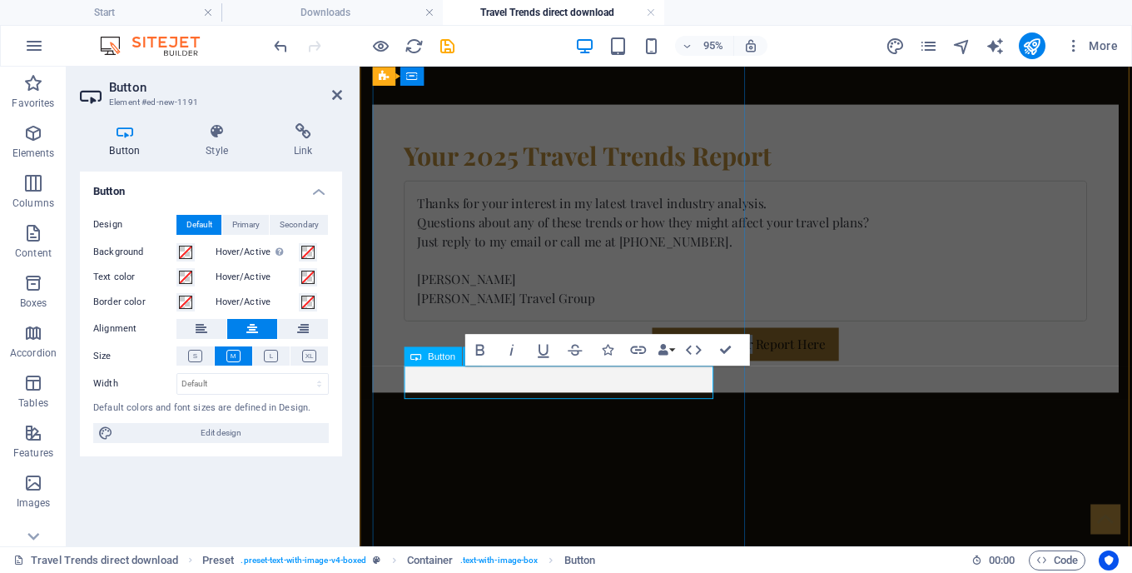
click at [668, 376] on link "Download Your Report Here" at bounding box center [766, 358] width 197 height 35
click at [189, 272] on span at bounding box center [185, 277] width 13 height 13
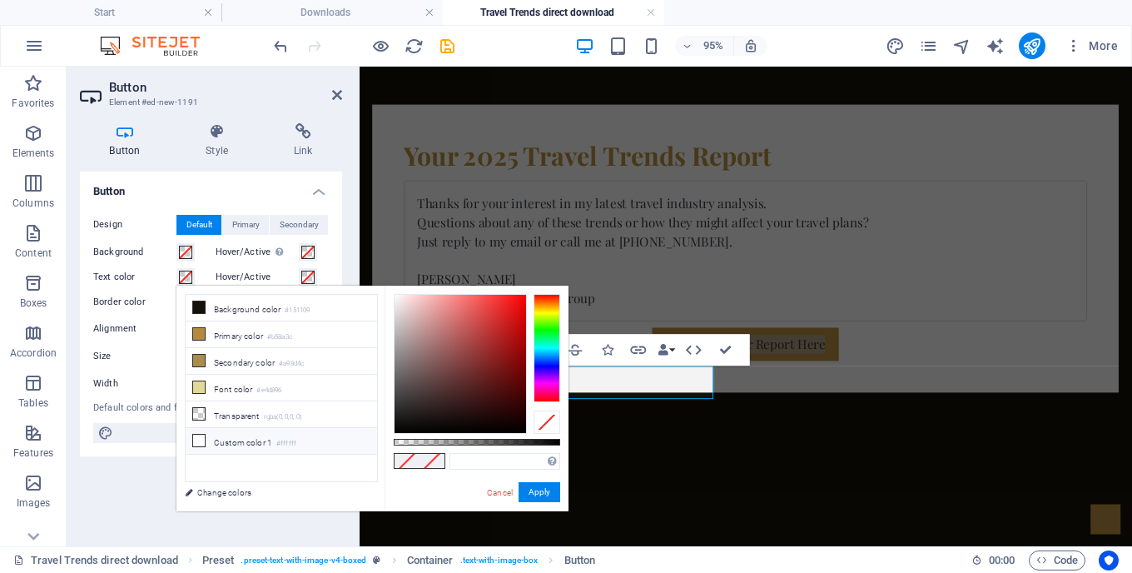
click at [197, 441] on icon at bounding box center [199, 441] width 12 height 12
type input "#ffffff"
drag, startPoint x: 535, startPoint y: 488, endPoint x: 183, endPoint y: 444, distance: 355.0
click at [535, 488] on button "Apply" at bounding box center [540, 492] width 42 height 20
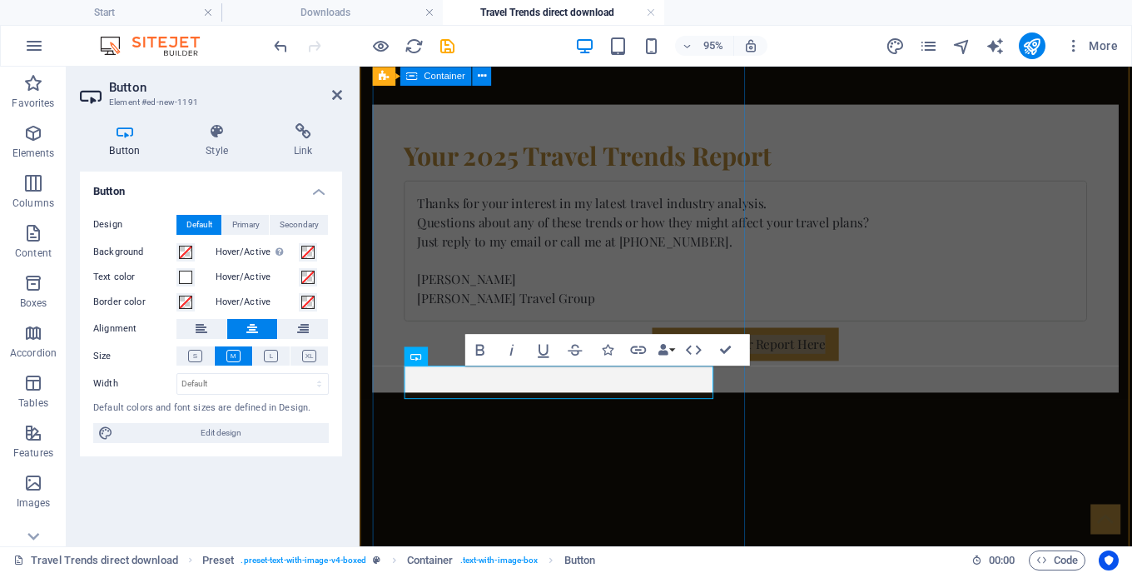
click at [666, 410] on div "Your 2025 Travel Trends Report Thanks for your interest in my latest travel ind…" at bounding box center [766, 258] width 786 height 303
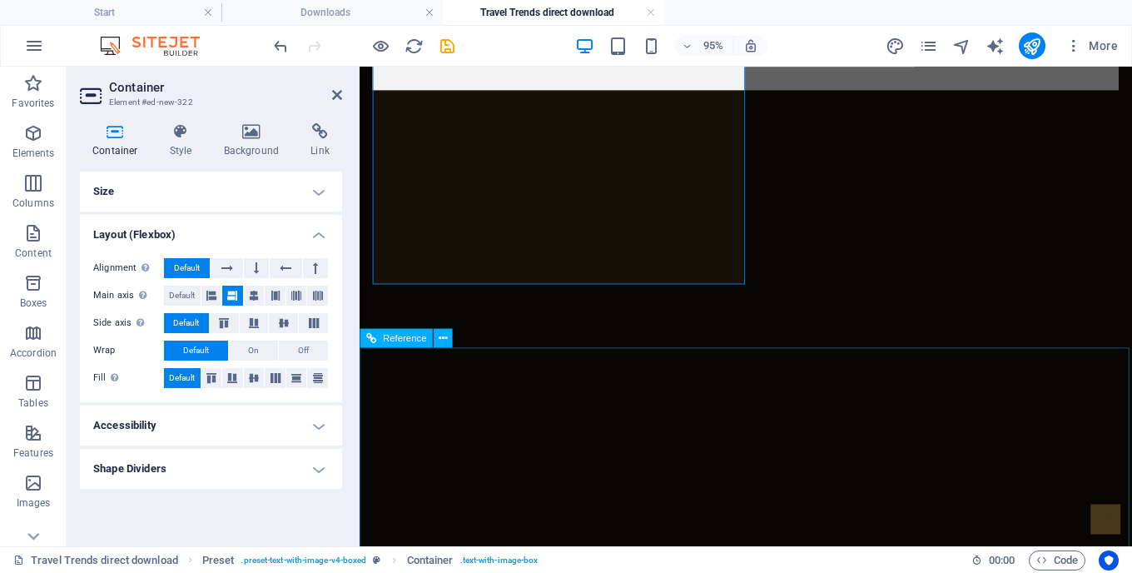
scroll to position [474, 0]
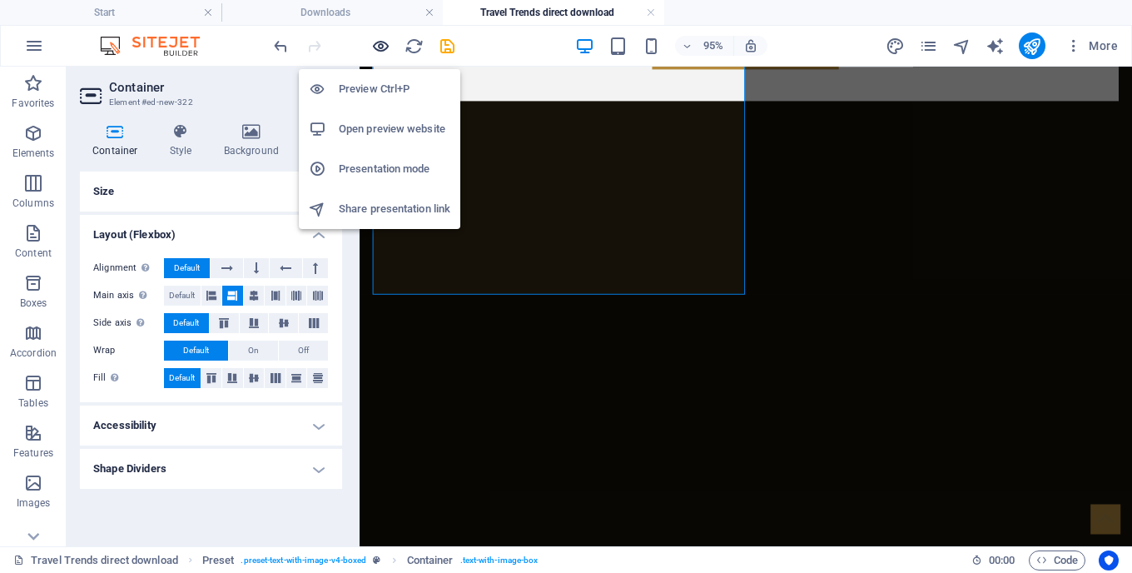
click at [386, 42] on icon "button" at bounding box center [380, 46] width 19 height 19
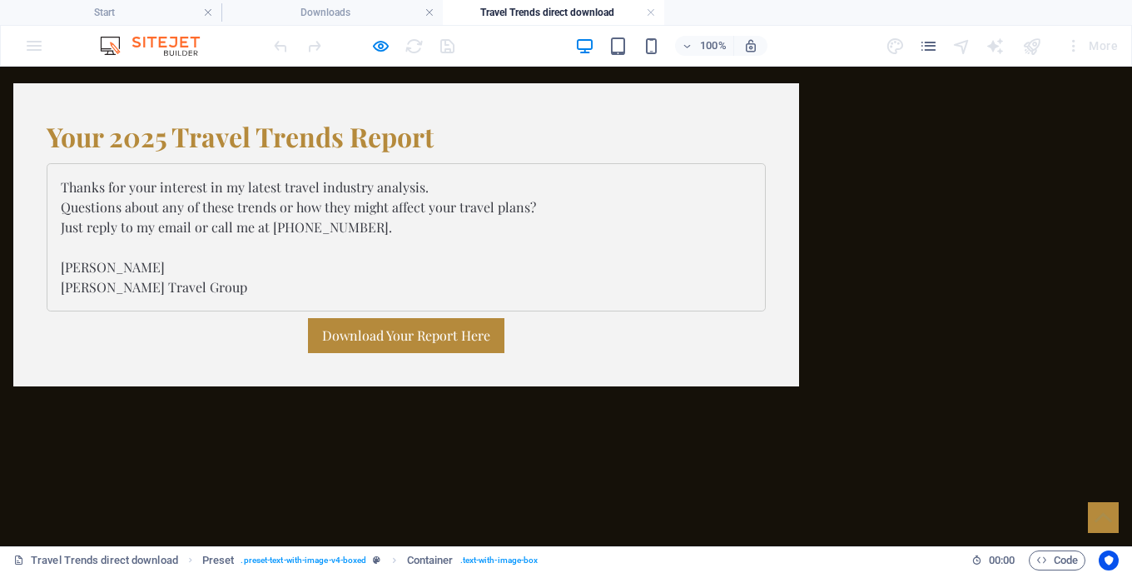
scroll to position [187, 0]
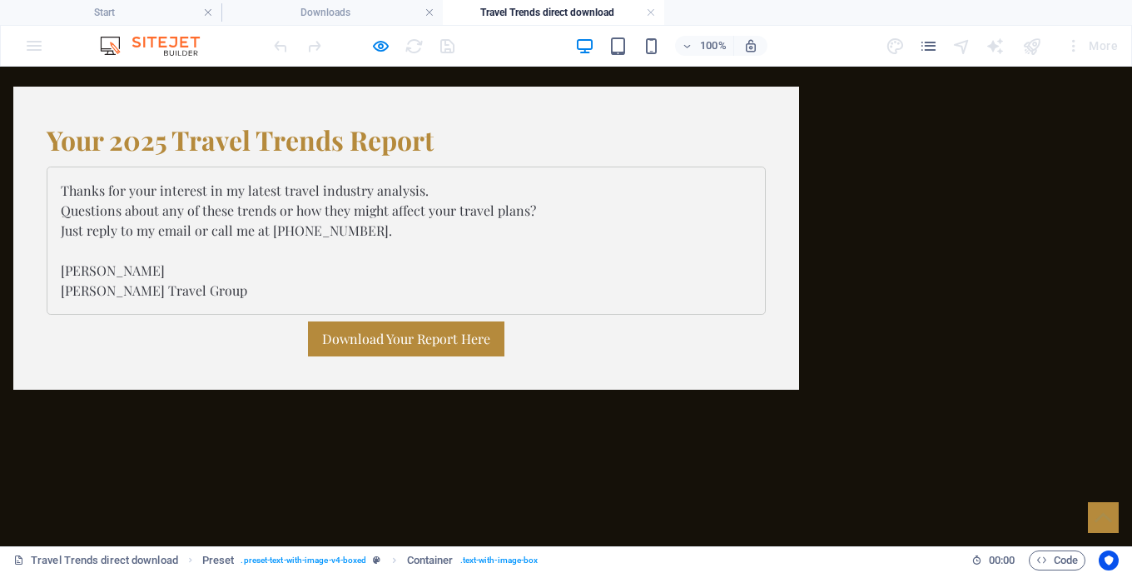
click at [493, 160] on h2 "Your 2025 Travel Trends Report" at bounding box center [406, 140] width 719 height 40
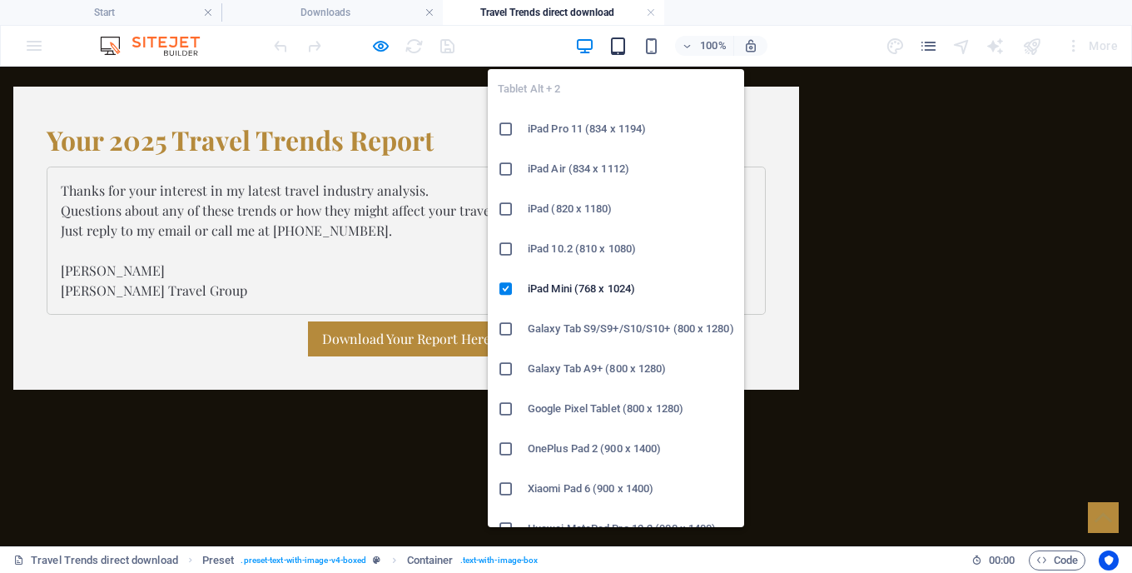
click at [618, 38] on icon "button" at bounding box center [618, 46] width 19 height 19
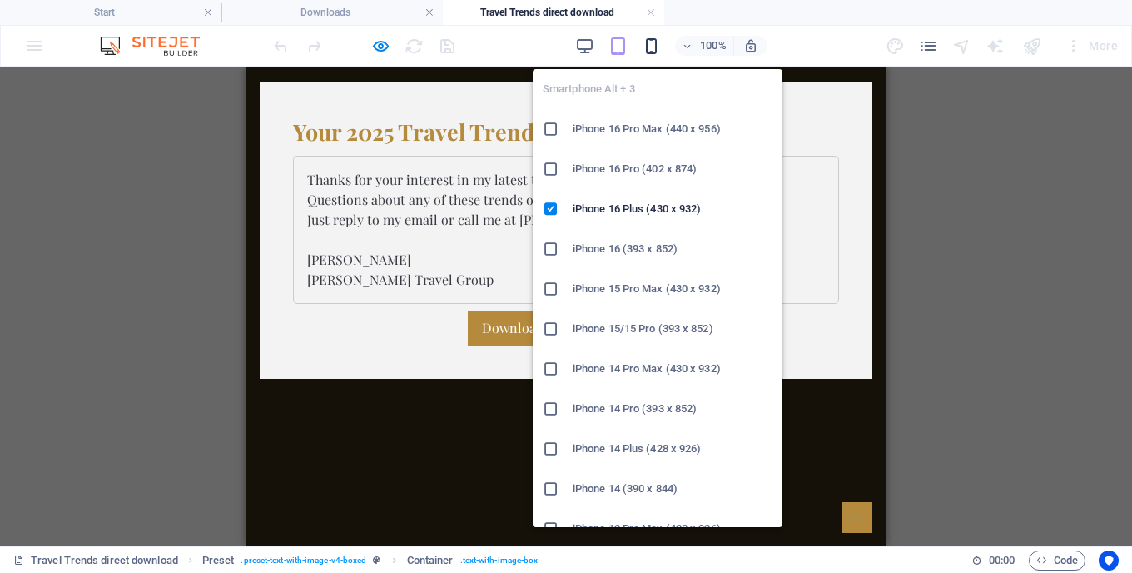
click at [644, 38] on icon "button" at bounding box center [651, 46] width 19 height 19
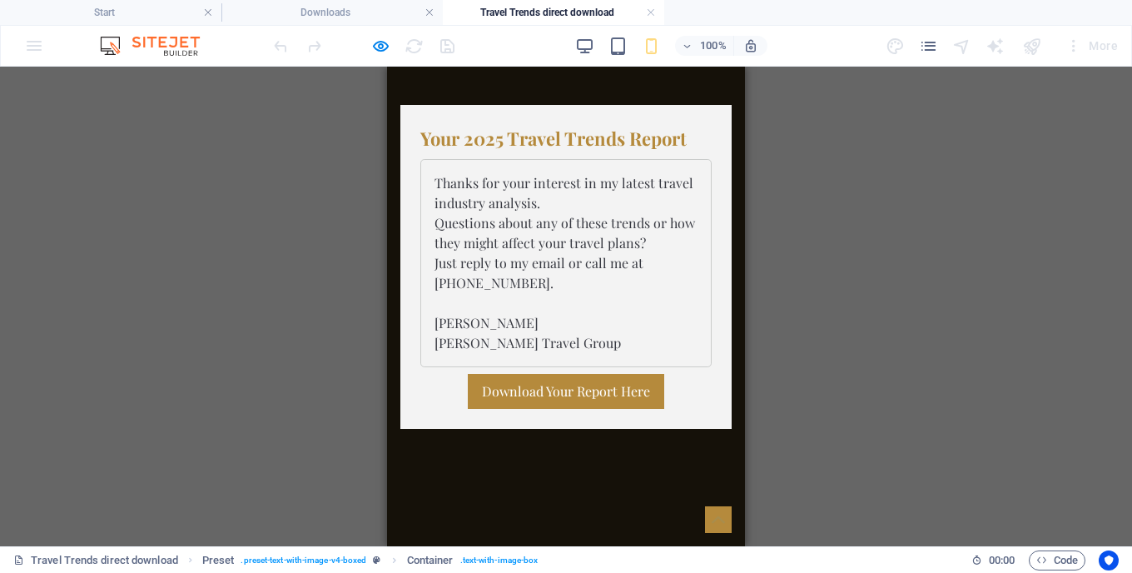
scroll to position [101, 0]
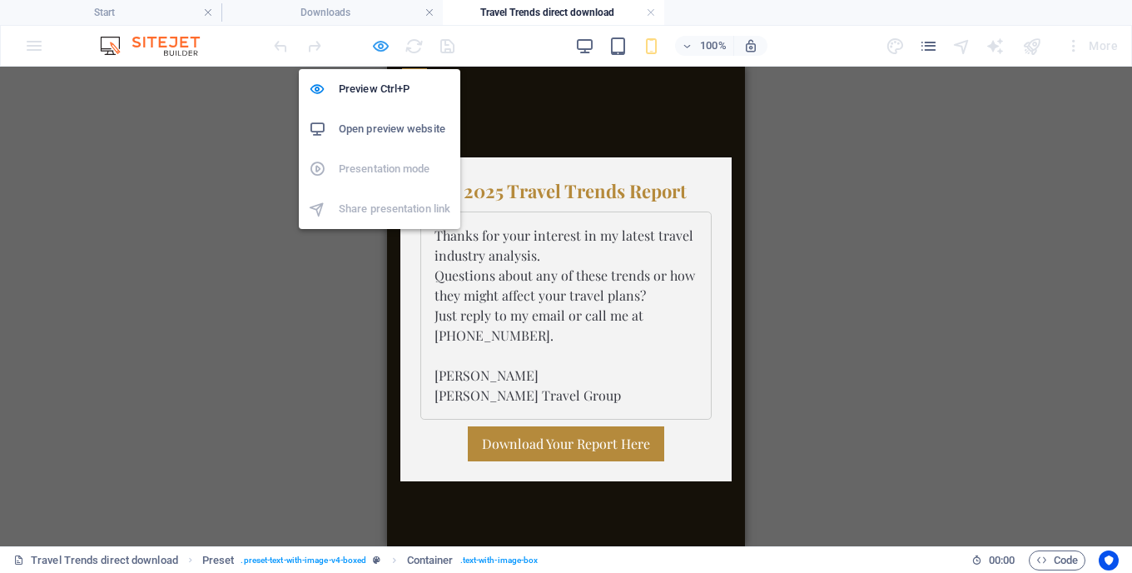
click at [372, 42] on icon "button" at bounding box center [380, 46] width 19 height 19
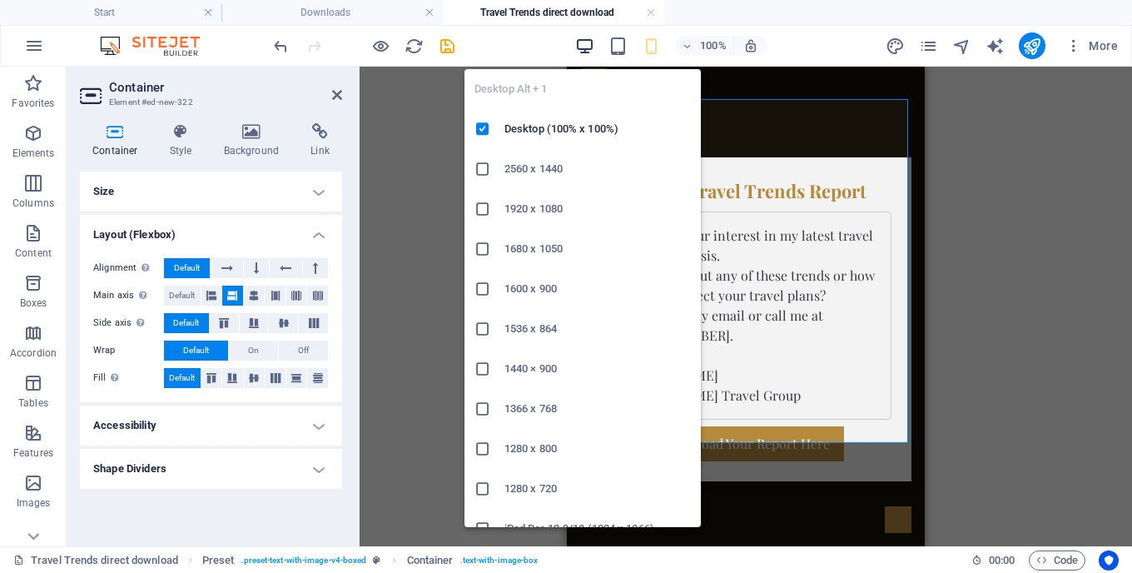
click at [584, 49] on icon "button" at bounding box center [584, 46] width 19 height 19
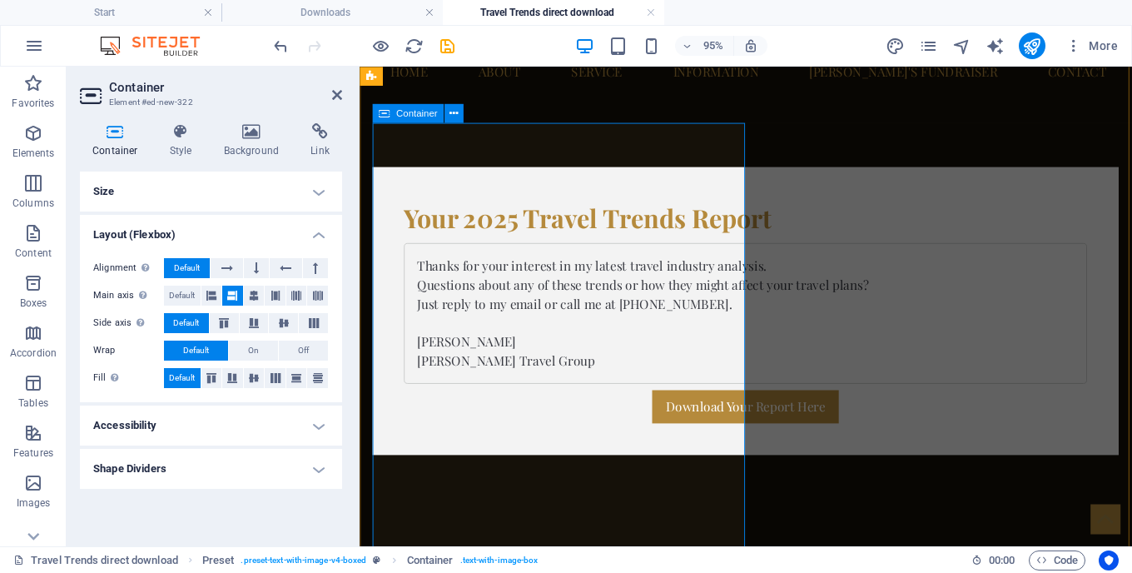
click at [753, 177] on div "Your 2025 Travel Trends Report Thanks for your interest in my latest travel ind…" at bounding box center [766, 323] width 786 height 303
click at [238, 127] on icon at bounding box center [252, 131] width 81 height 17
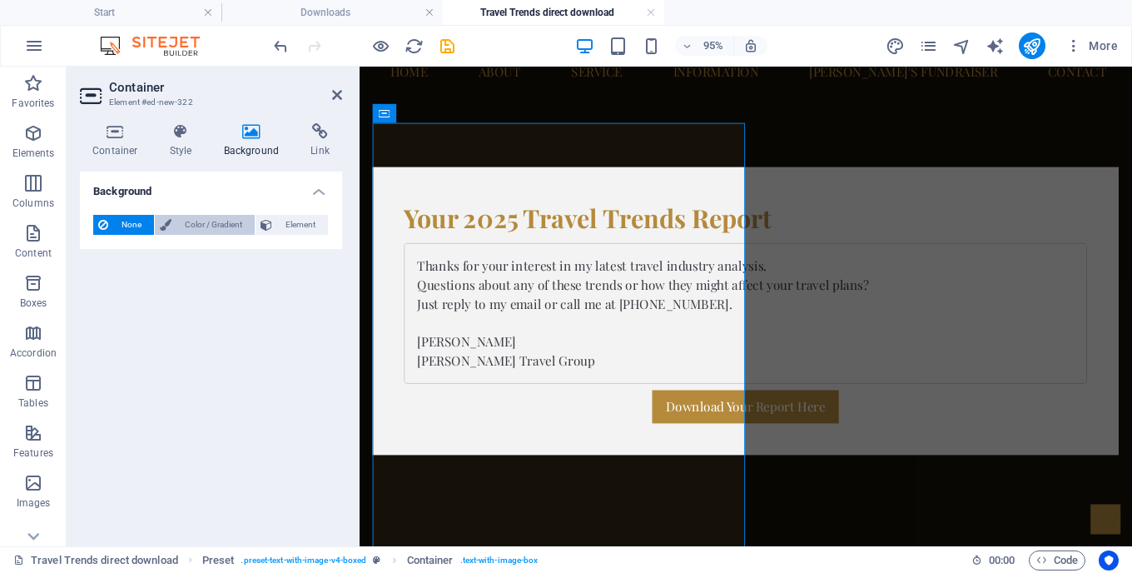
click at [185, 222] on span "Color / Gradient" at bounding box center [213, 225] width 73 height 20
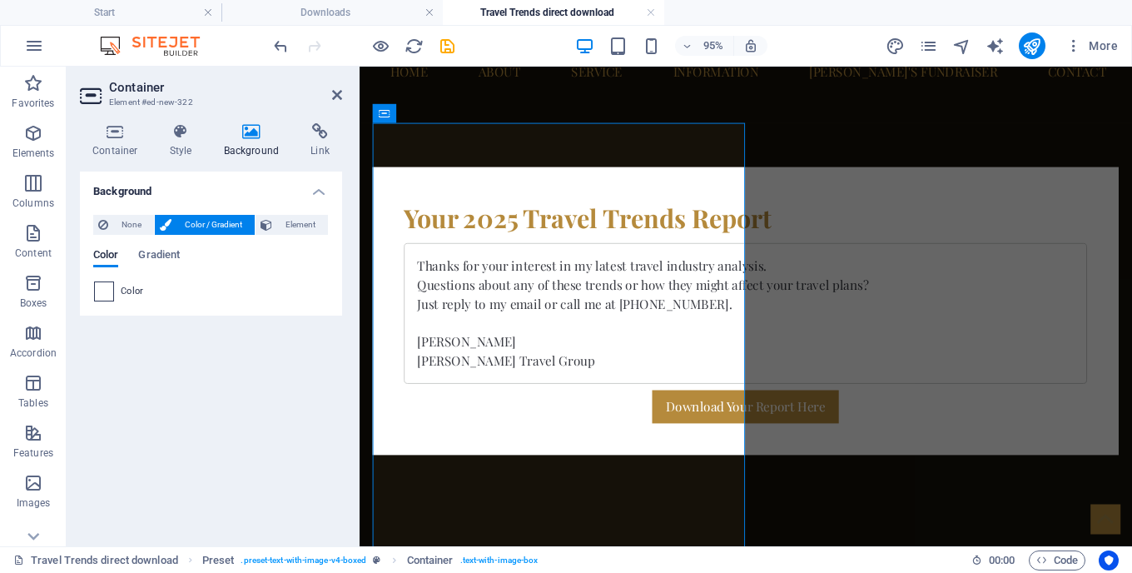
click at [112, 289] on span at bounding box center [104, 291] width 18 height 18
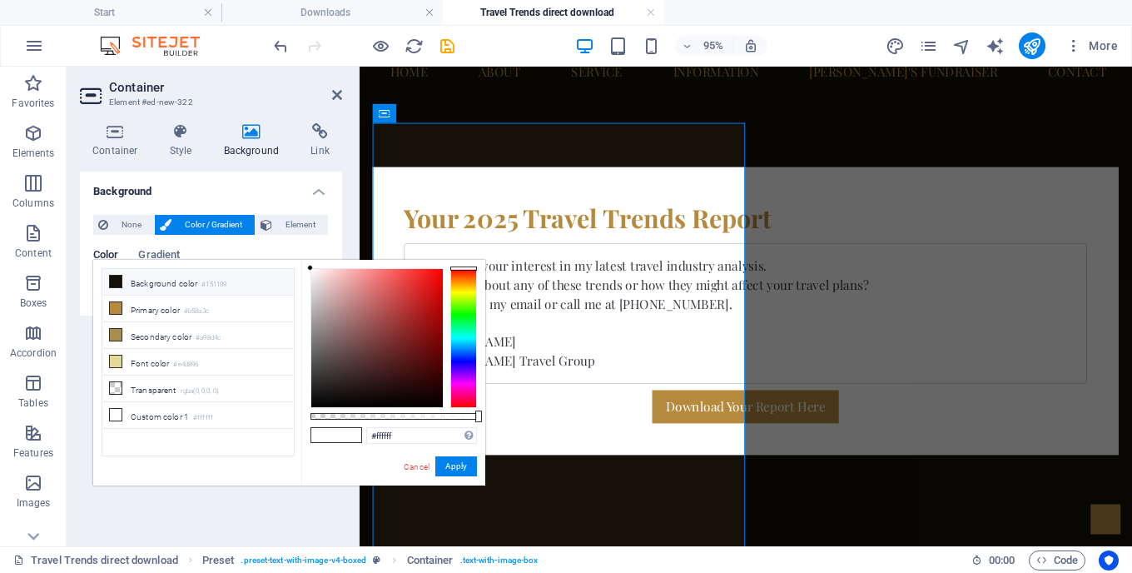
click at [121, 281] on icon at bounding box center [116, 282] width 12 height 12
type input "#151109"
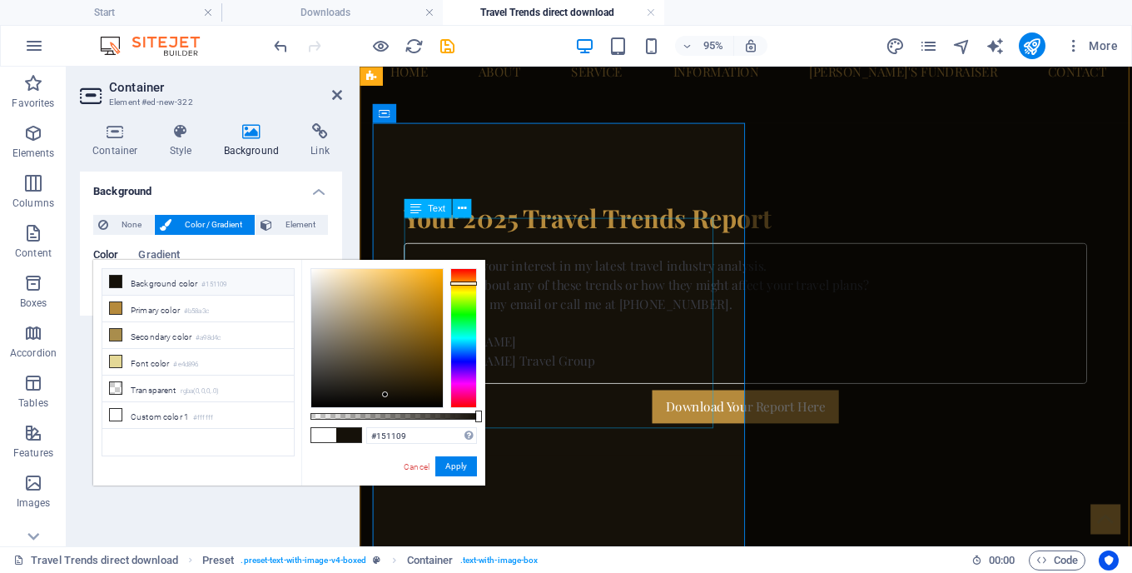
click at [630, 280] on div "Thanks for your interest in my latest travel industry analysis. Questions about…" at bounding box center [765, 326] width 719 height 148
click at [562, 266] on div "Thanks for your interest in my latest travel industry analysis. Questions about…" at bounding box center [765, 326] width 719 height 148
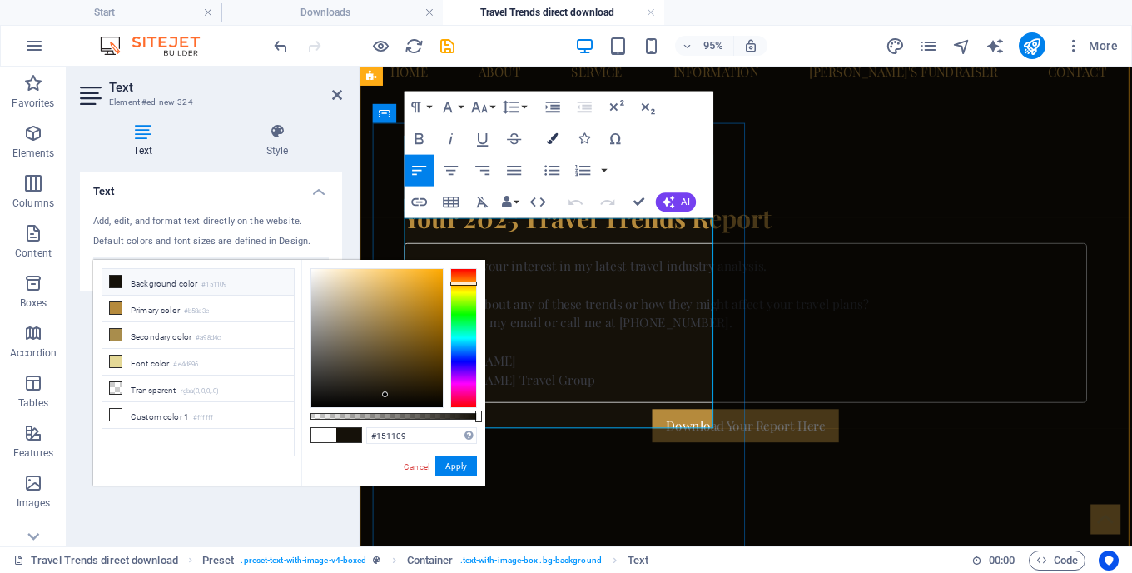
click at [553, 142] on icon "button" at bounding box center [551, 138] width 11 height 11
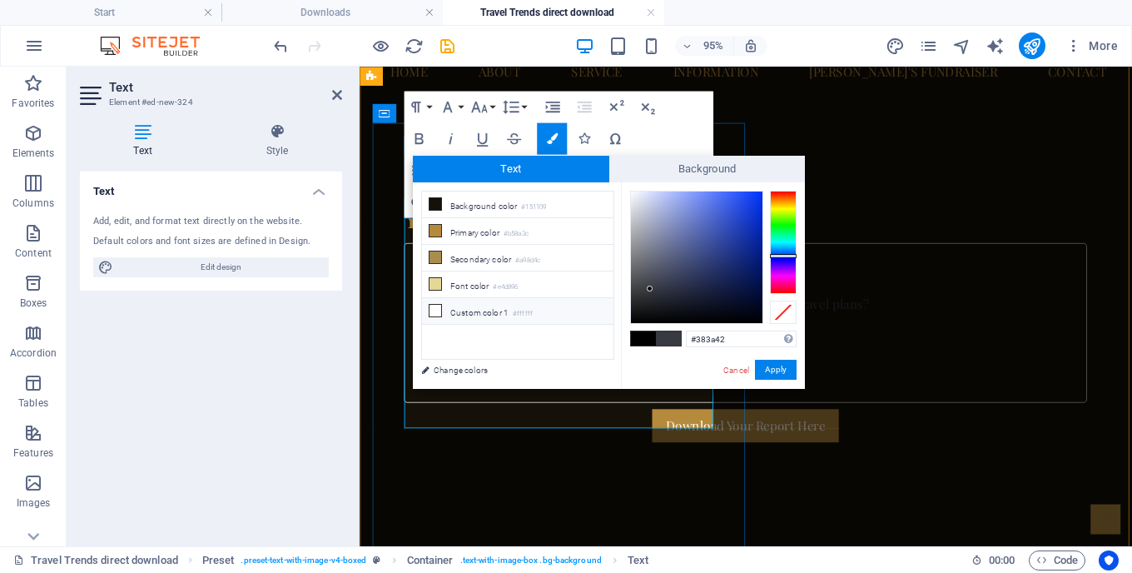
click at [440, 309] on icon at bounding box center [436, 311] width 12 height 12
type input "#ffffff"
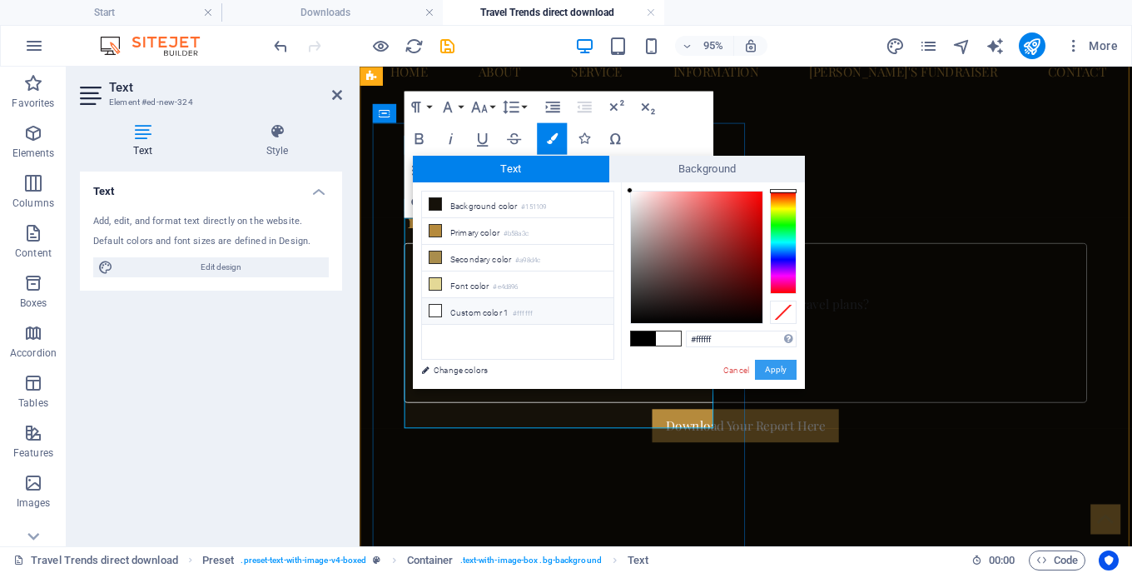
click at [764, 365] on button "Apply" at bounding box center [776, 370] width 42 height 20
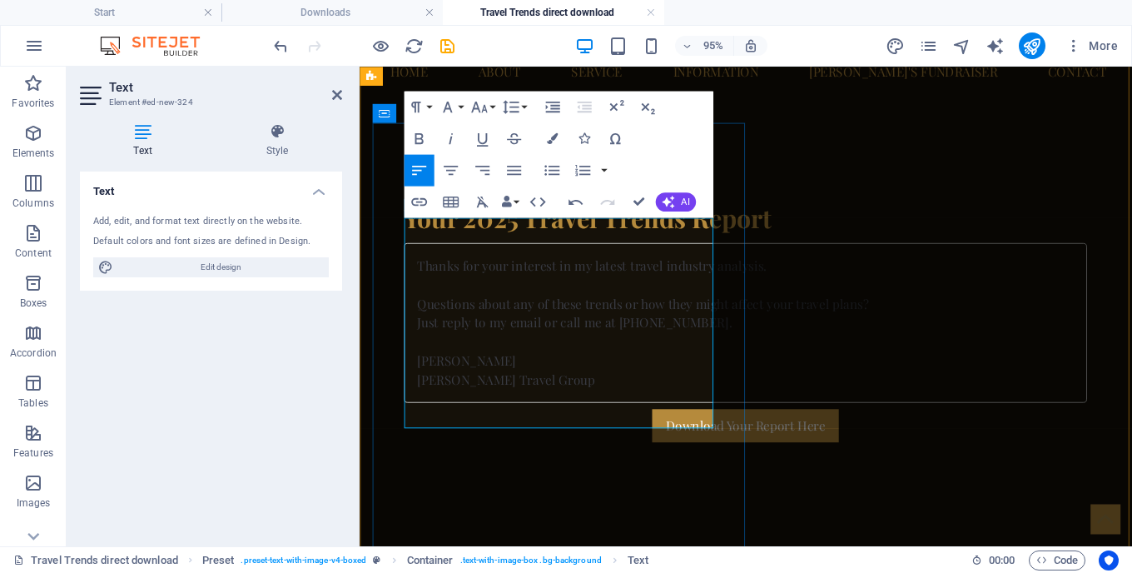
click at [469, 267] on code "​ ​ Thanks for your interest in my latest travel industry analysis." at bounding box center [605, 275] width 368 height 17
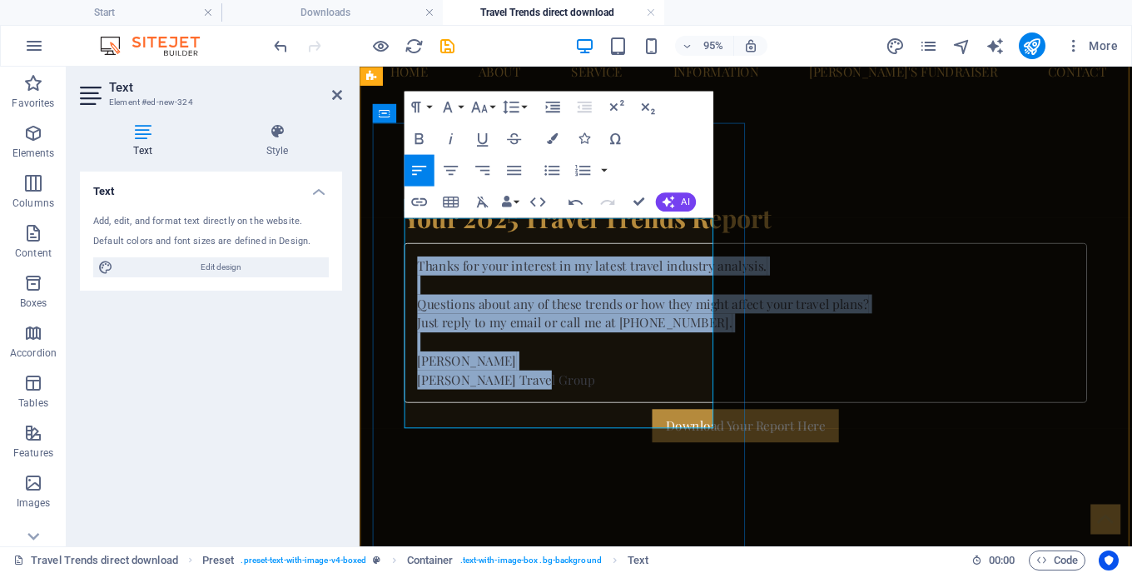
drag, startPoint x: 469, startPoint y: 264, endPoint x: 473, endPoint y: 416, distance: 151.6
click at [473, 416] on pre "​ ​ Thanks for your interest in my latest travel industry analysis. Questions a…" at bounding box center [765, 336] width 719 height 168
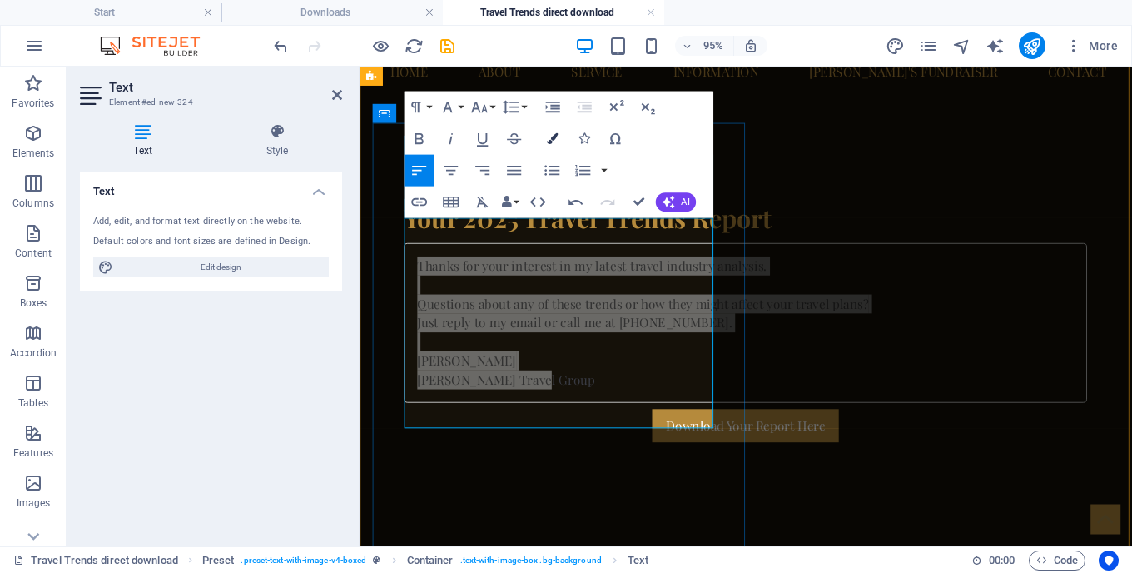
click at [546, 136] on button "Colors" at bounding box center [552, 138] width 30 height 32
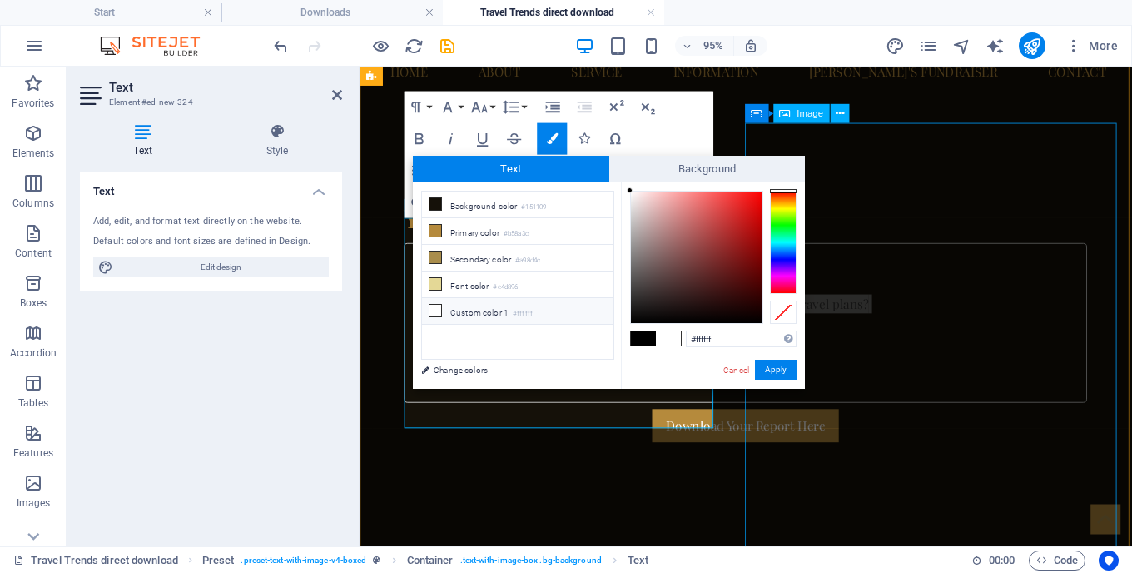
click at [502, 304] on li "Custom color 1 #ffffff" at bounding box center [518, 311] width 192 height 27
click at [440, 311] on icon at bounding box center [436, 311] width 12 height 12
click at [769, 366] on button "Apply" at bounding box center [776, 370] width 42 height 20
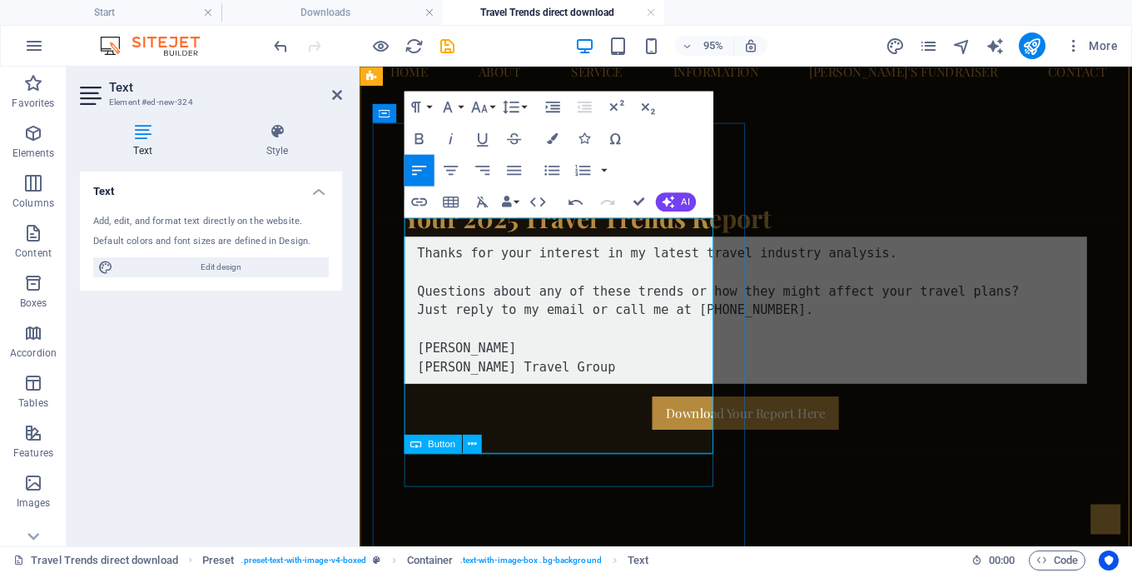
click at [719, 449] on div "Download Your Report Here" at bounding box center [765, 431] width 719 height 35
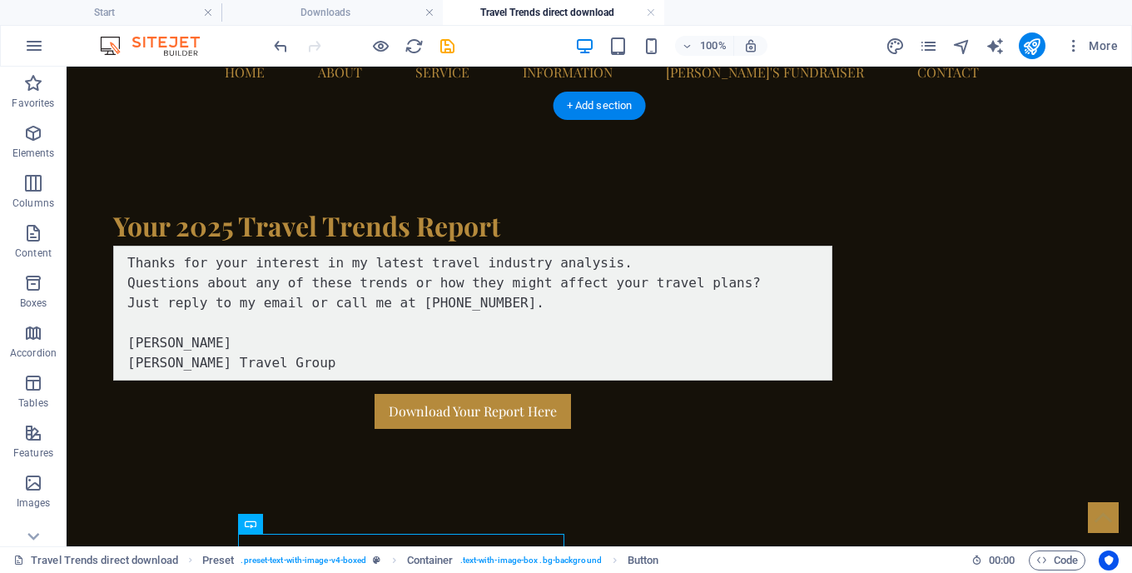
click at [309, 304] on div "Thanks for your interest in my latest travel industry analysis. Questions about…" at bounding box center [472, 313] width 719 height 135
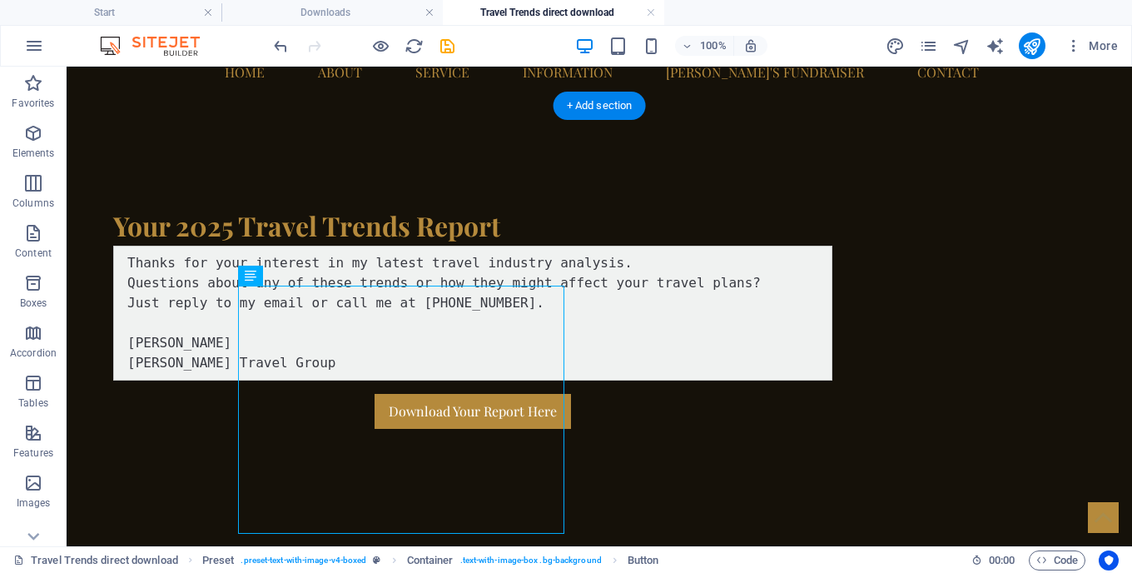
click at [309, 304] on div "Thanks for your interest in my latest travel industry analysis. Questions about…" at bounding box center [472, 313] width 719 height 135
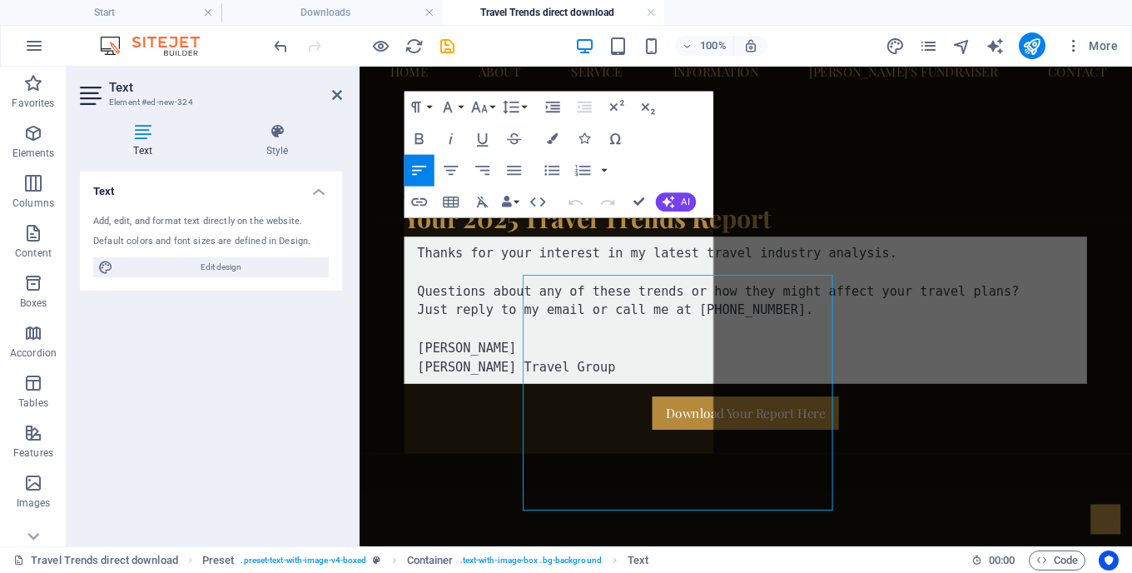
click at [309, 303] on div "Text Add, edit, and format text directly on the website. Default colors and fon…" at bounding box center [211, 352] width 262 height 361
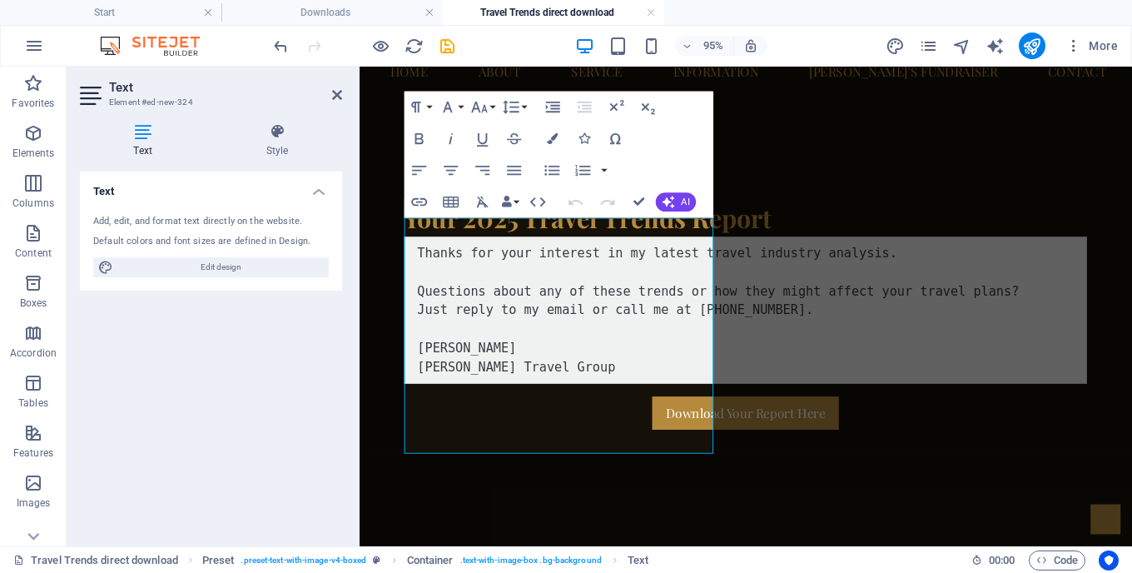
click at [459, 246] on pre "Thanks for your interest in my latest travel industry analysis. Questions about…" at bounding box center [765, 323] width 719 height 155
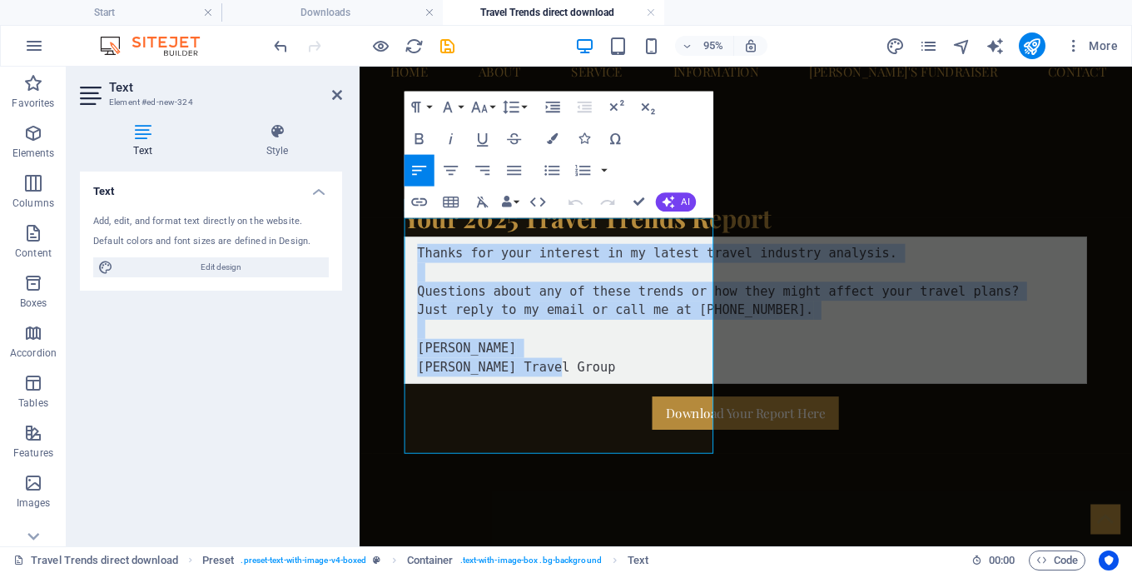
drag, startPoint x: 459, startPoint y: 233, endPoint x: 479, endPoint y: 442, distance: 210.0
click at [479, 401] on pre "Thanks for your interest in my latest travel industry analysis. Questions about…" at bounding box center [765, 323] width 719 height 155
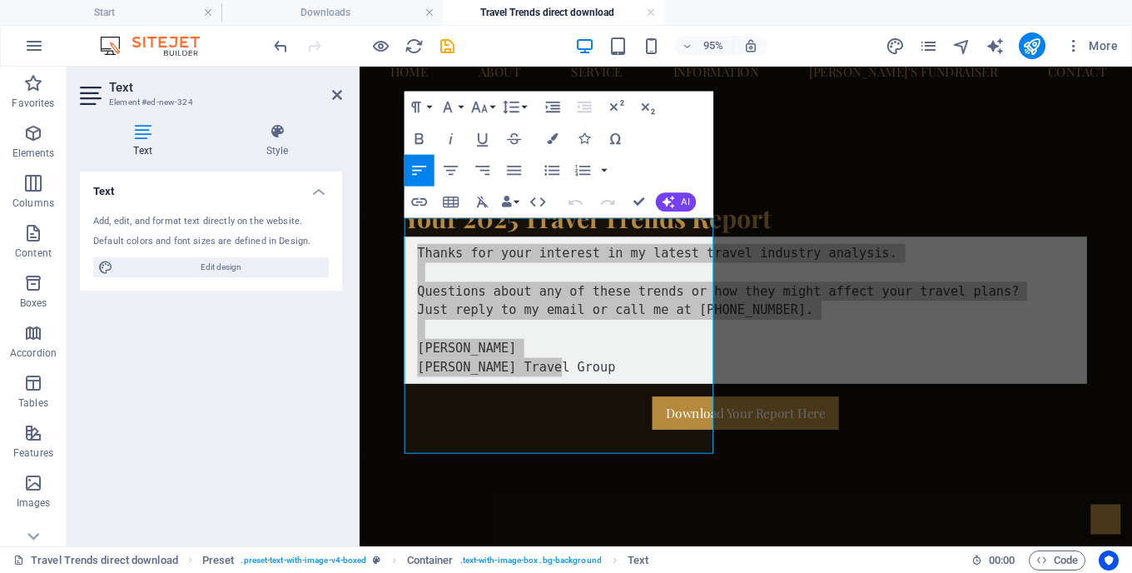
click at [132, 140] on h4 "Text" at bounding box center [146, 140] width 132 height 35
click at [208, 269] on span "Edit design" at bounding box center [221, 267] width 206 height 20
select select "px"
select select "400"
select select "px"
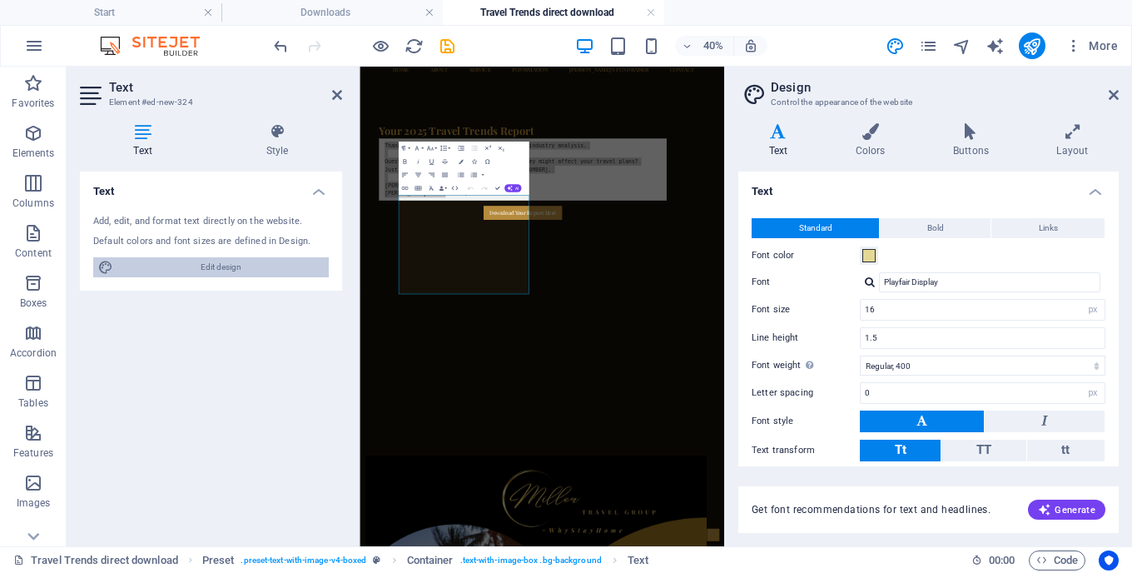
scroll to position [0, 0]
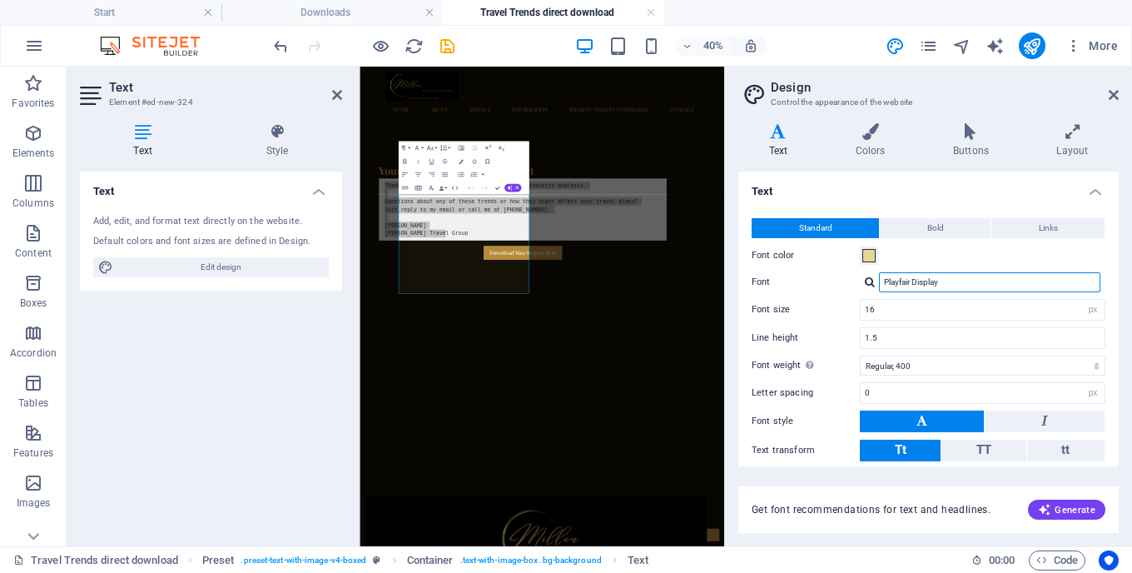
click at [980, 281] on input "Playfair Display" at bounding box center [989, 282] width 221 height 20
click at [940, 423] on button at bounding box center [922, 422] width 124 height 22
click at [926, 280] on input "Playfair Display" at bounding box center [989, 282] width 221 height 20
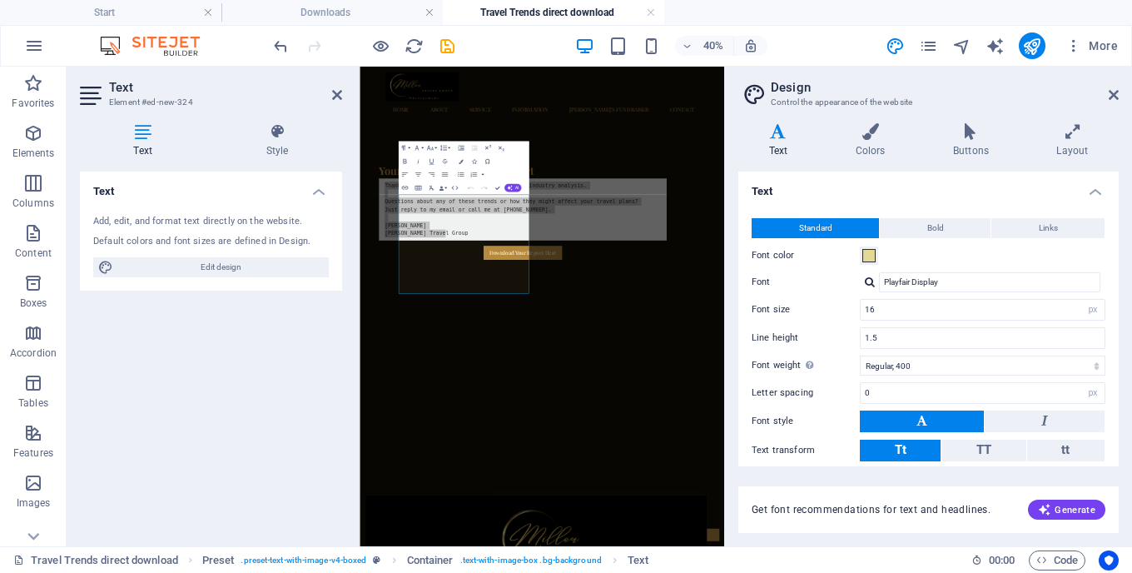
click at [864, 280] on div "Playfair Display" at bounding box center [983, 282] width 246 height 20
click at [867, 281] on div at bounding box center [870, 281] width 10 height 11
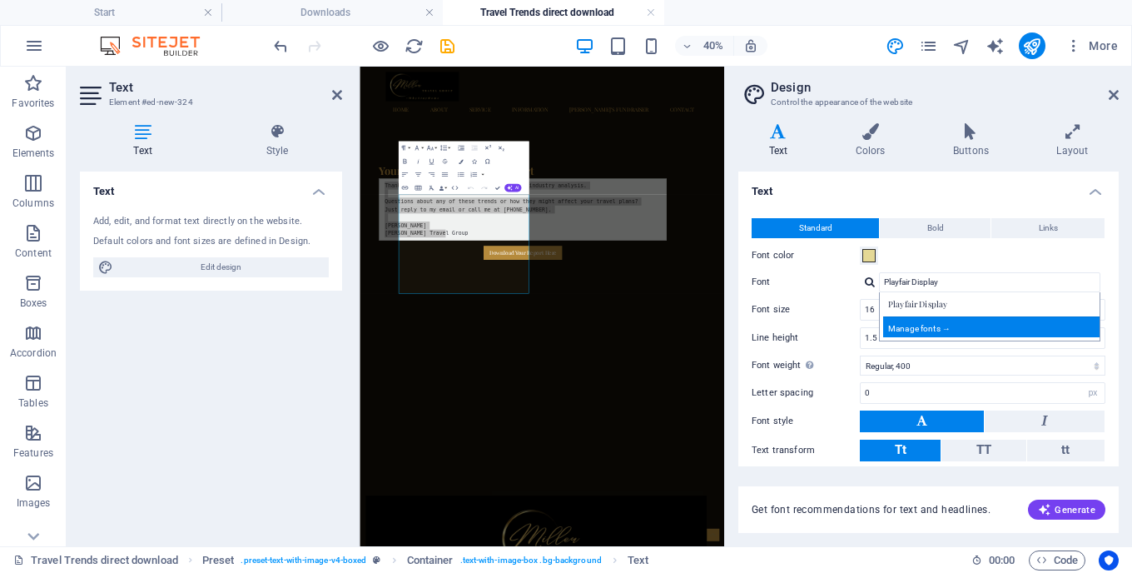
click at [895, 326] on div "Manage fonts →" at bounding box center [993, 326] width 220 height 21
select select "popularity"
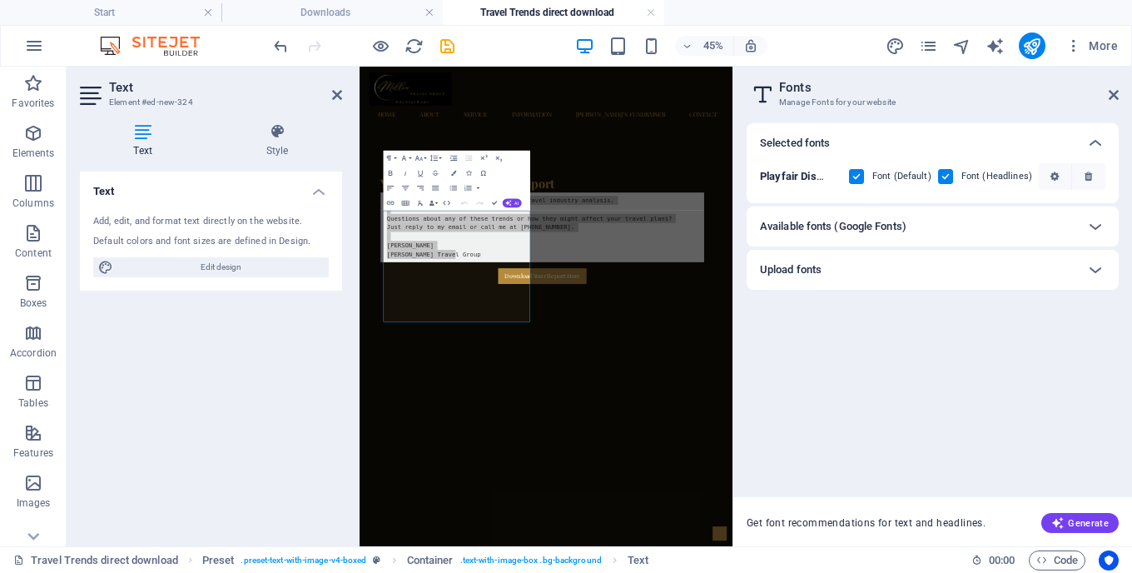
click at [858, 226] on h6 "Available fonts (Google Fonts)" at bounding box center [833, 226] width 147 height 20
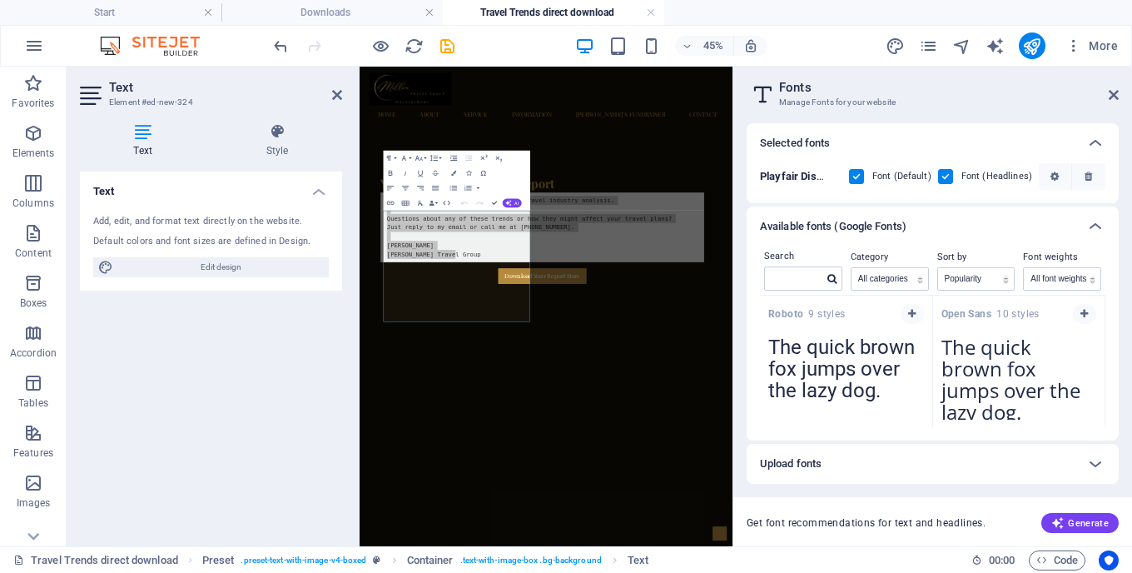
click at [797, 351] on textarea "The quick brown fox jumps over the lazy dog." at bounding box center [846, 374] width 172 height 92
click at [786, 314] on strong "Roboto" at bounding box center [789, 314] width 40 height 12
click at [1102, 229] on icon at bounding box center [1096, 226] width 20 height 20
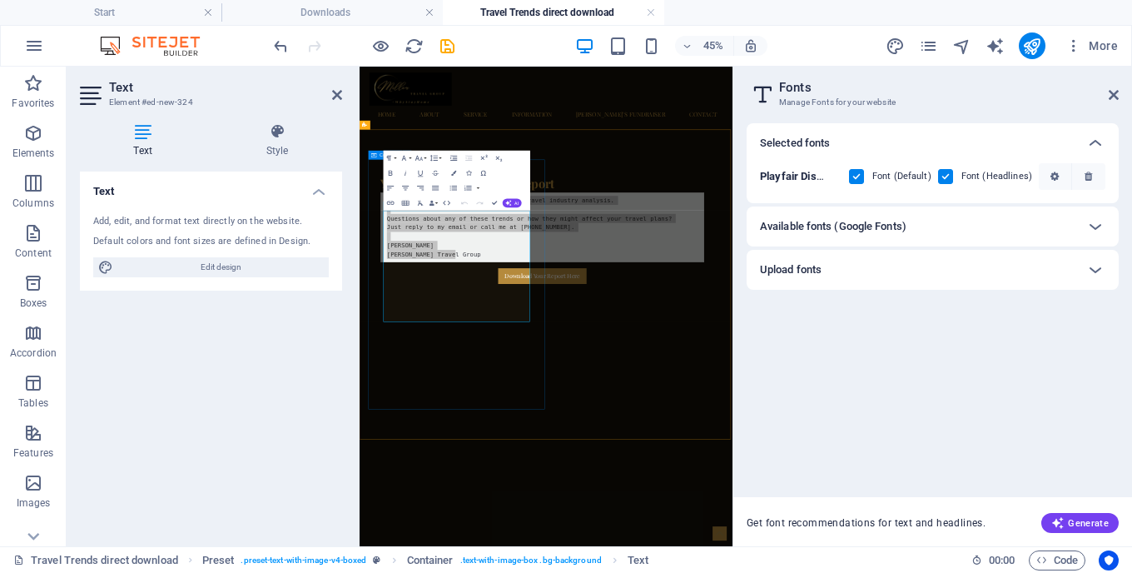
click at [748, 572] on div "Your 2025 Travel Trends Report Thanks for your interest in my latest travel ind…" at bounding box center [766, 428] width 786 height 310
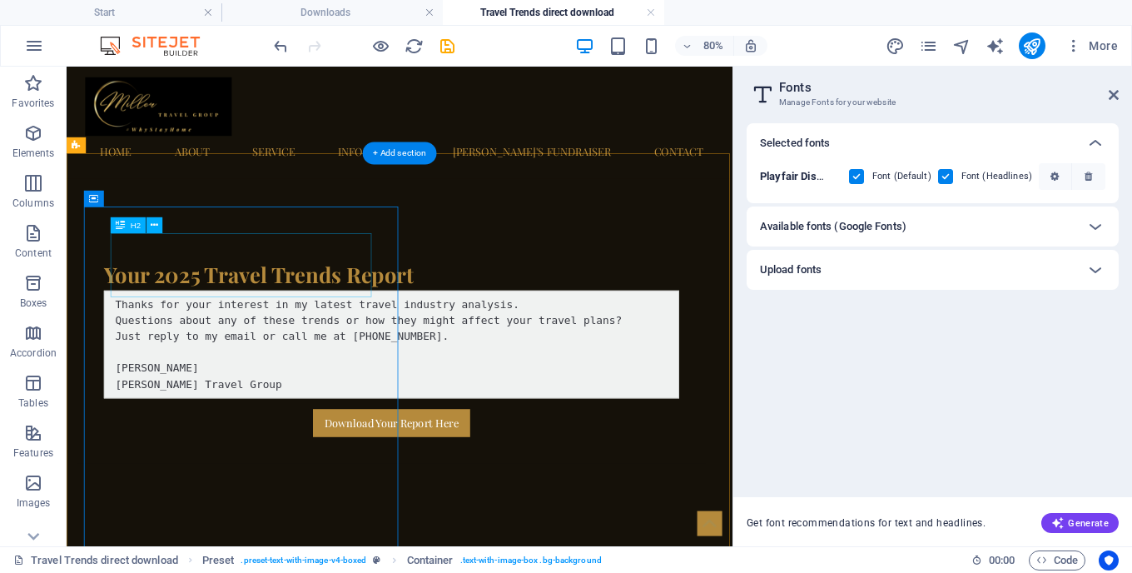
scroll to position [123, 0]
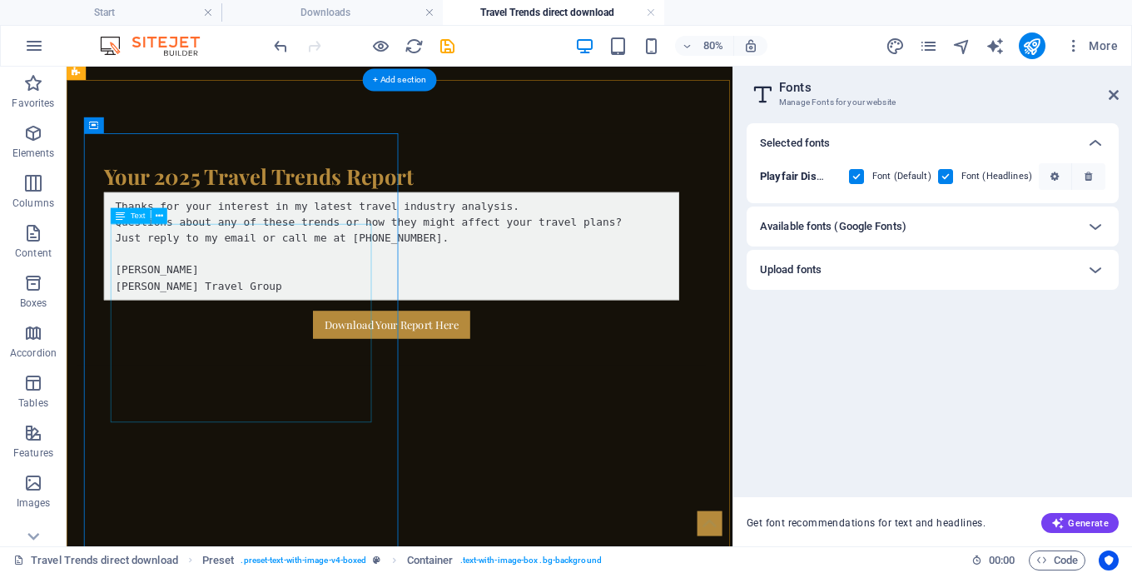
click at [330, 358] on div "Thanks for your interest in my latest travel industry analysis. Questions about…" at bounding box center [472, 290] width 719 height 135
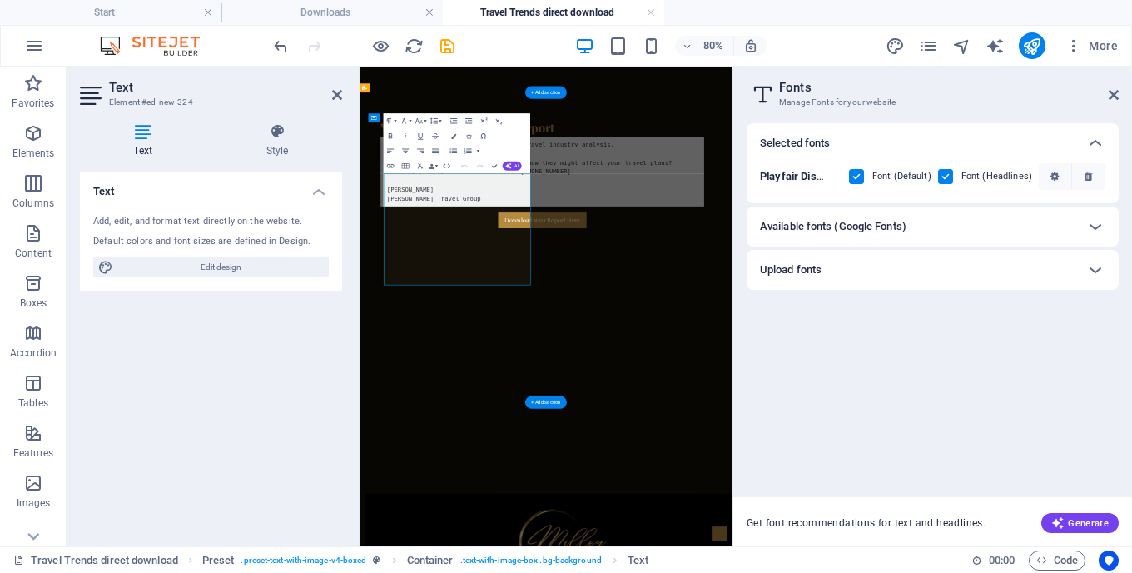
scroll to position [82, 0]
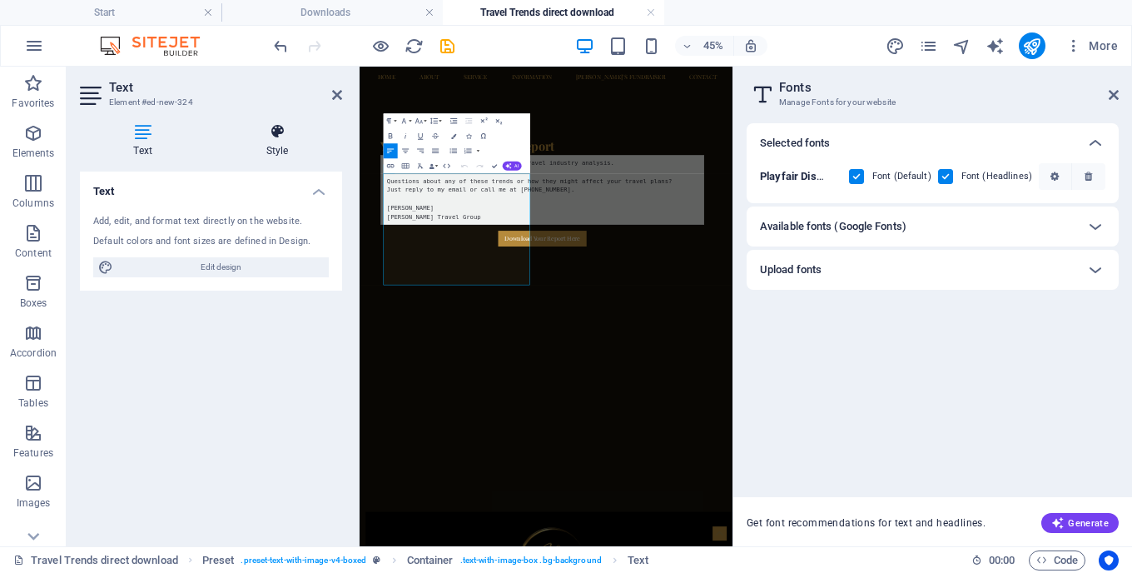
click at [277, 130] on icon at bounding box center [277, 131] width 130 height 17
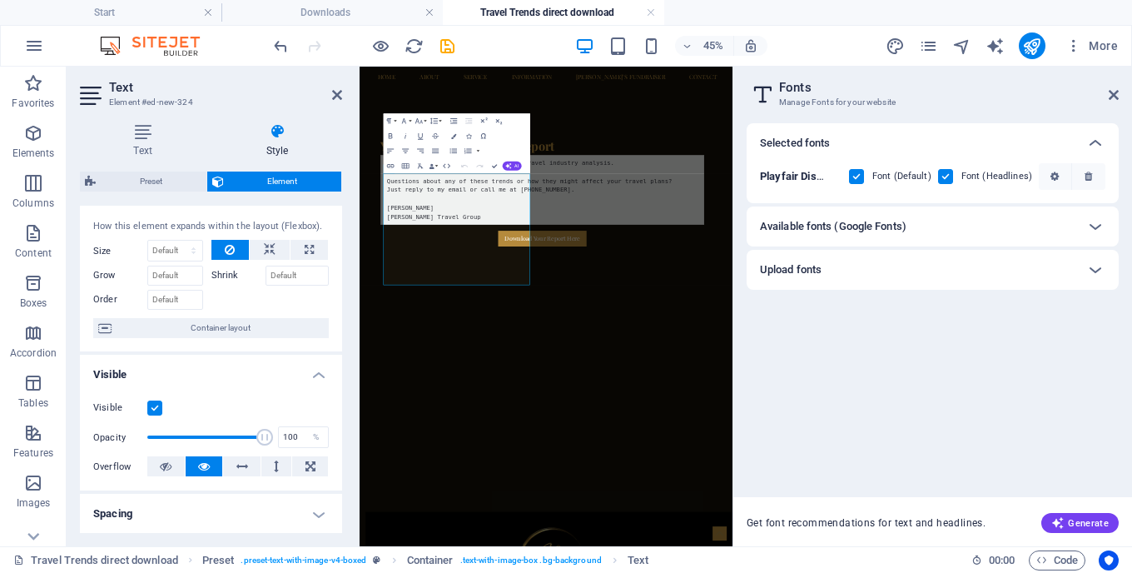
scroll to position [0, 0]
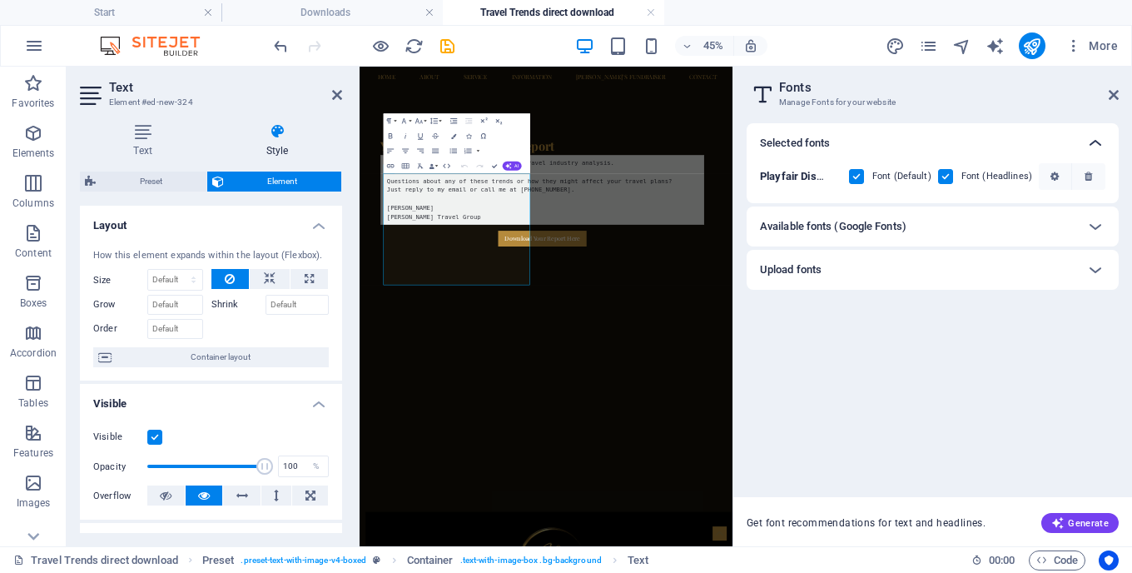
click at [1097, 139] on icon at bounding box center [1096, 143] width 20 height 20
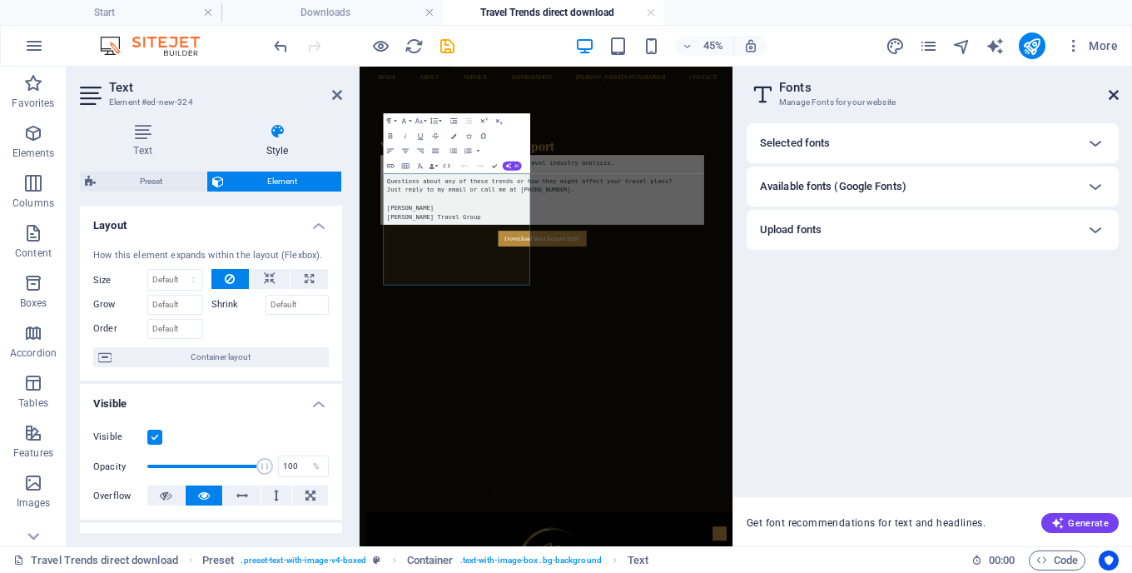
click at [1114, 97] on icon at bounding box center [1114, 94] width 10 height 13
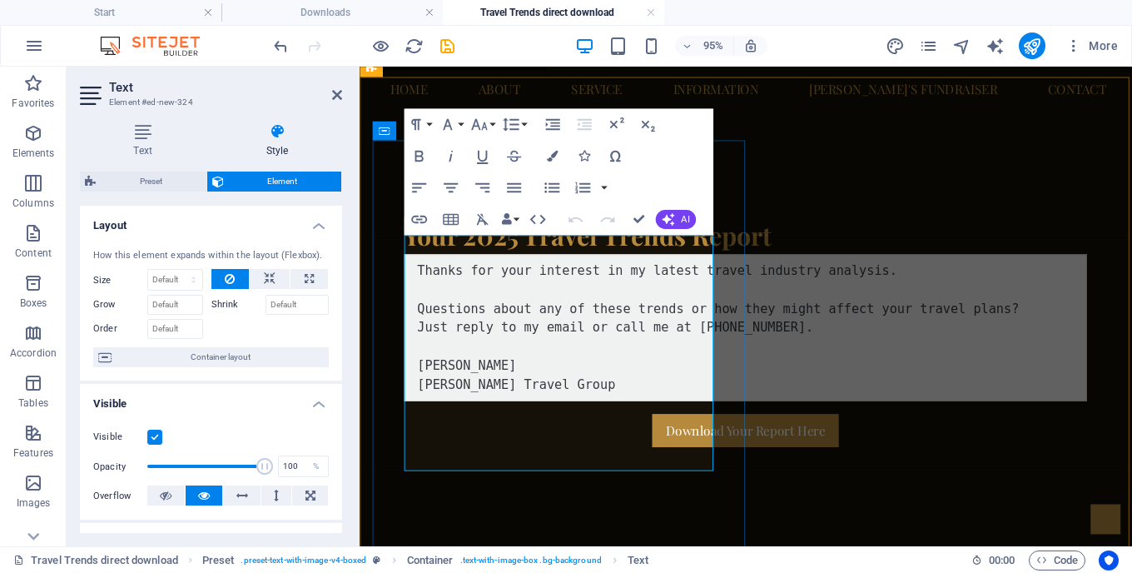
click at [430, 273] on code "Thanks for your interest in my latest travel industry analysis." at bounding box center [673, 281] width 505 height 16
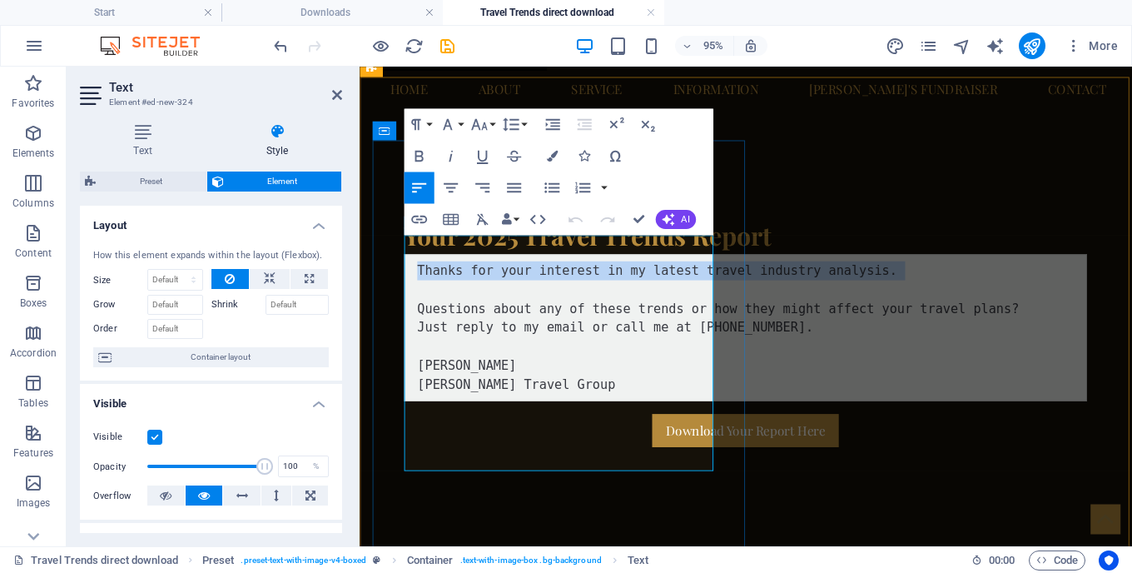
click at [430, 273] on code "Thanks for your interest in my latest travel industry analysis." at bounding box center [673, 281] width 505 height 16
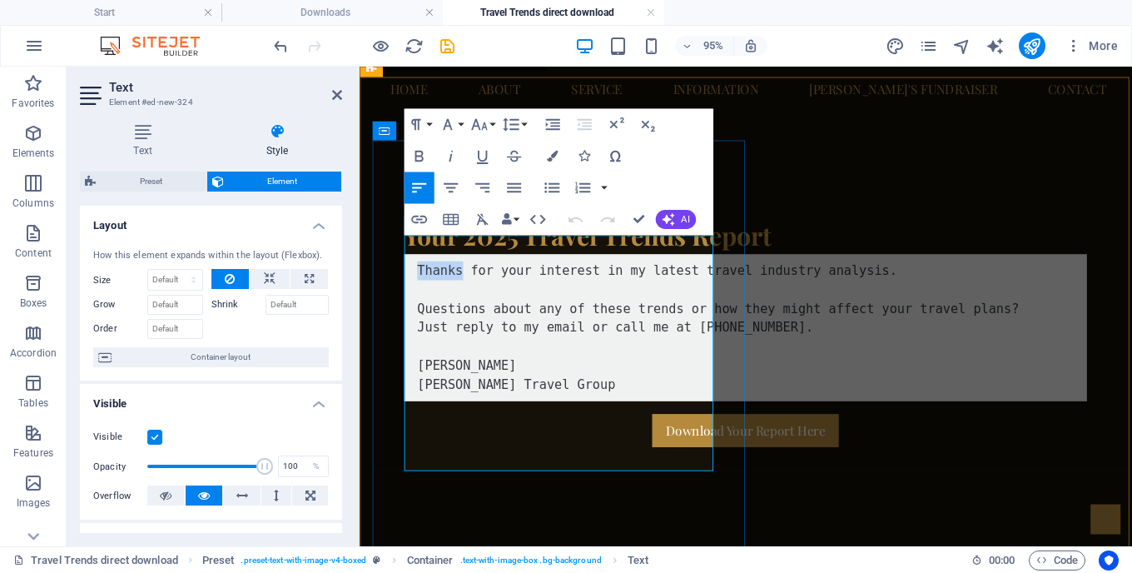
click at [430, 273] on code "Thanks for your interest in my latest travel industry analysis." at bounding box center [673, 281] width 505 height 16
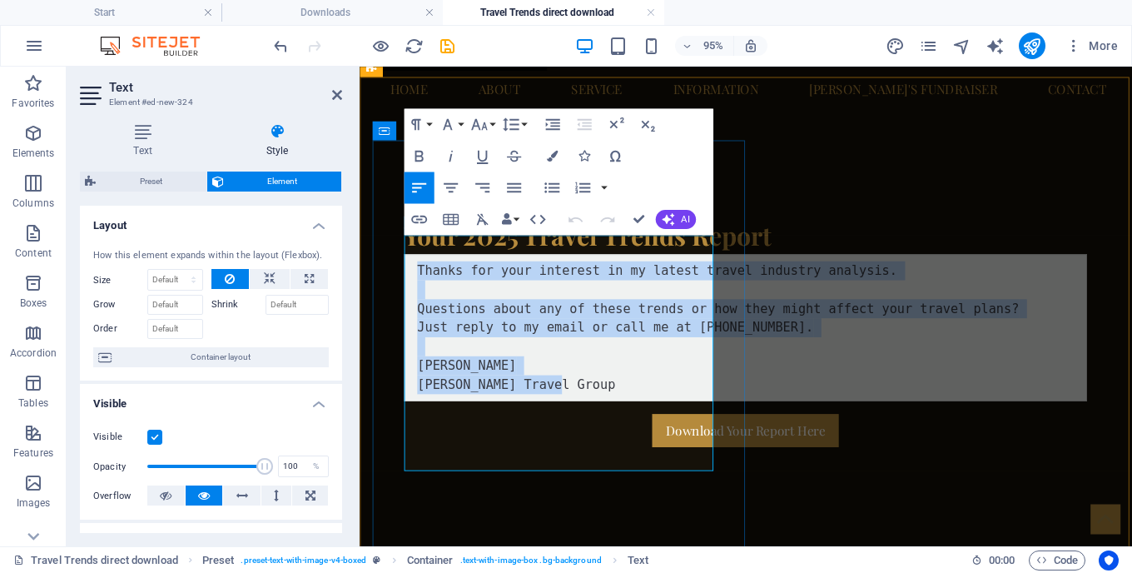
drag, startPoint x: 430, startPoint y: 268, endPoint x: 440, endPoint y: 478, distance: 210.1
click at [440, 419] on pre "Thanks for your interest in my latest travel industry analysis. Questions about…" at bounding box center [765, 341] width 719 height 155
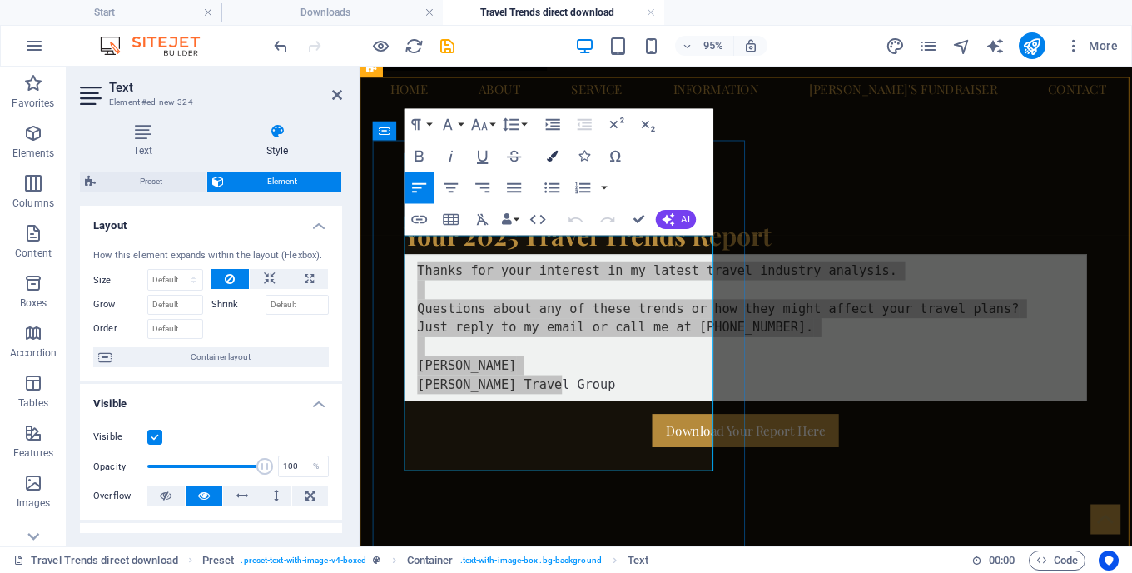
click at [557, 157] on icon "button" at bounding box center [551, 156] width 11 height 11
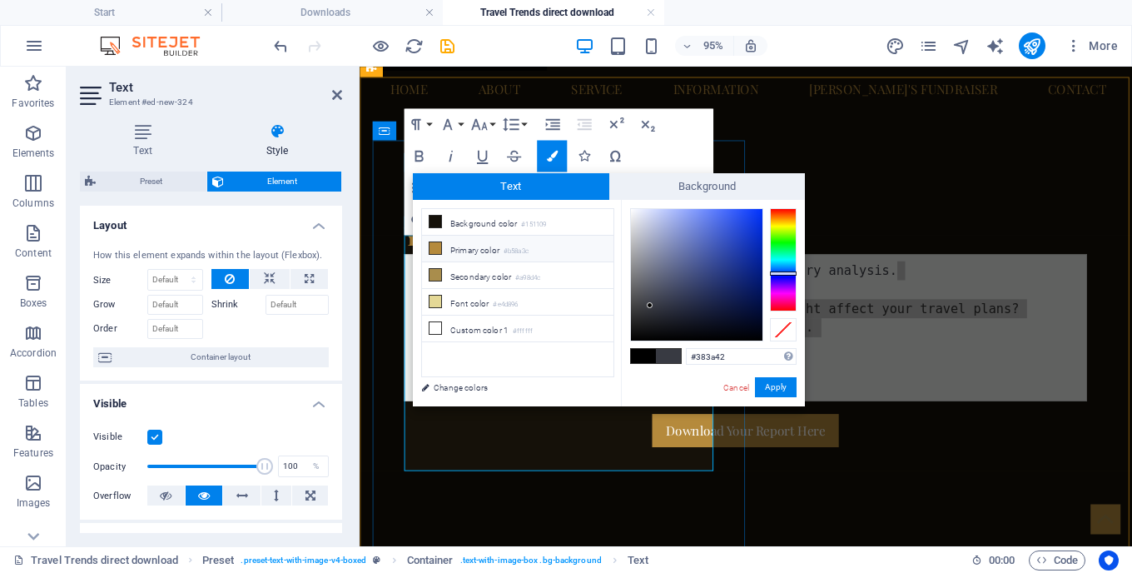
click at [451, 245] on li "Primary color #b58a3c" at bounding box center [518, 249] width 192 height 27
type input "#b58a3c"
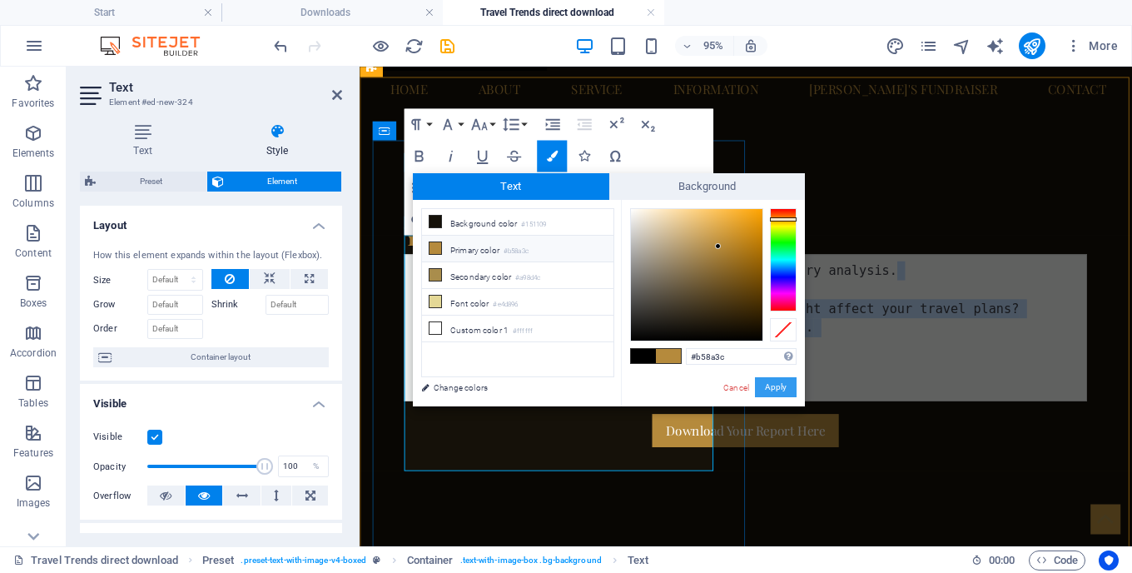
click at [774, 386] on button "Apply" at bounding box center [776, 387] width 42 height 20
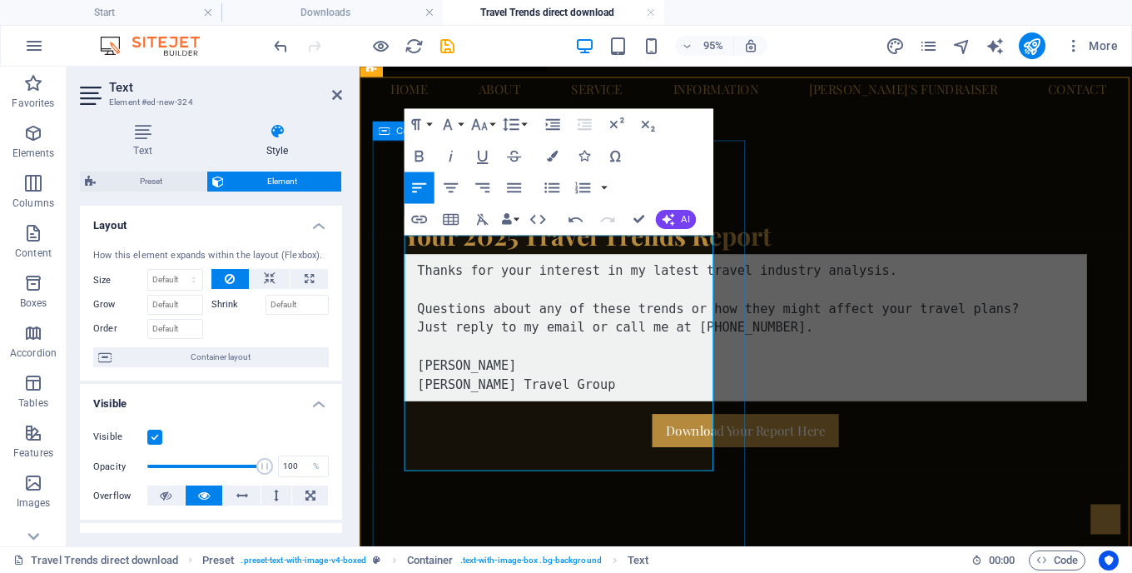
click at [754, 421] on div "Your 2025 Travel Trends Report Thanks for your interest in my latest travel ind…" at bounding box center [766, 346] width 786 height 310
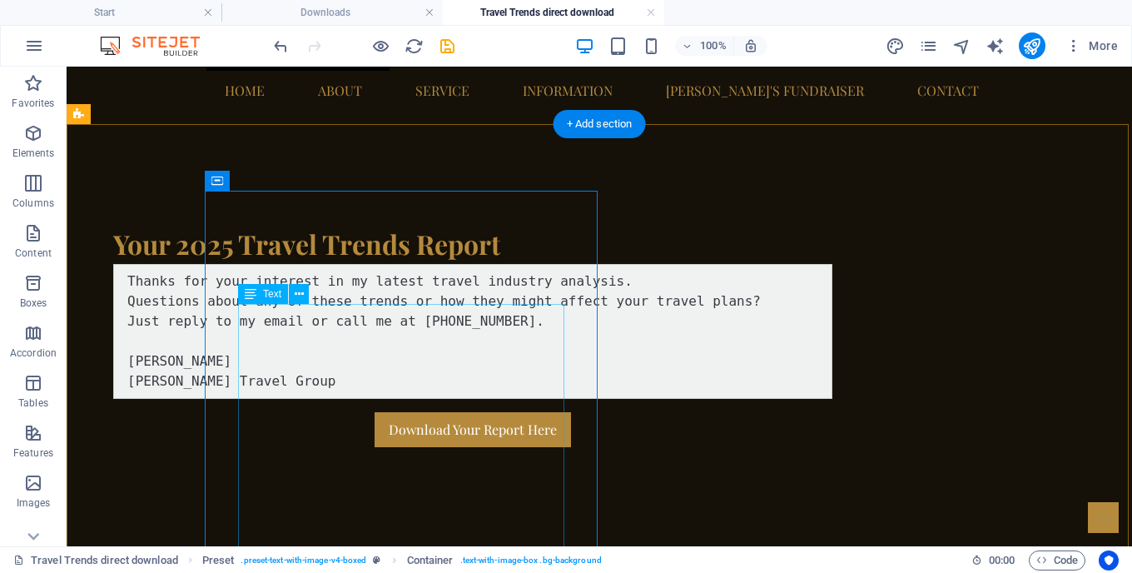
click at [505, 359] on div "Thanks for your interest in my latest travel industry analysis. Questions about…" at bounding box center [472, 331] width 719 height 135
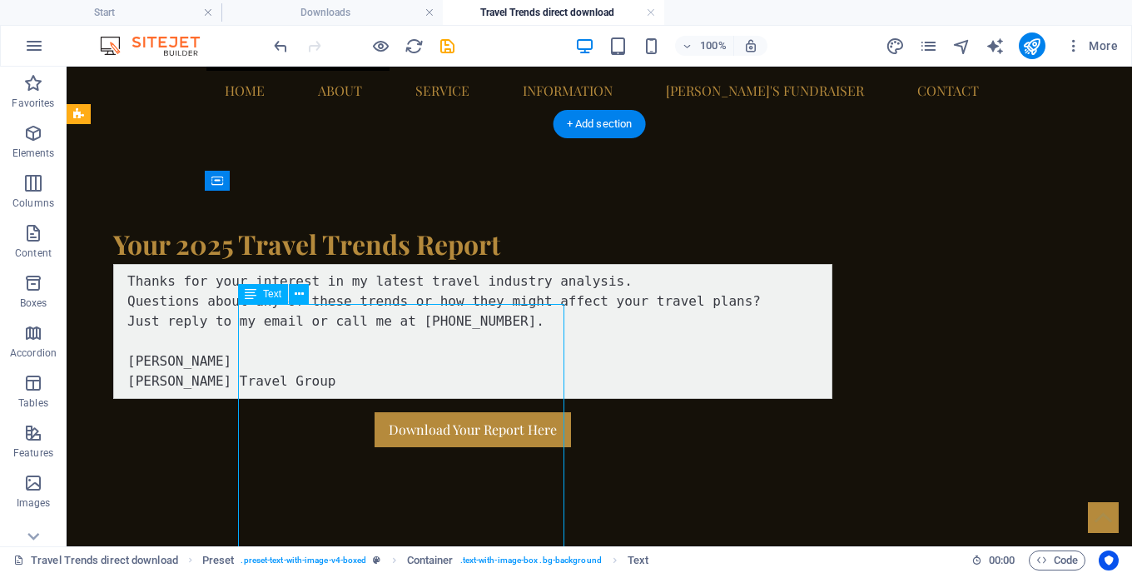
click at [505, 359] on div "Thanks for your interest in my latest travel industry analysis. Questions about…" at bounding box center [472, 331] width 719 height 135
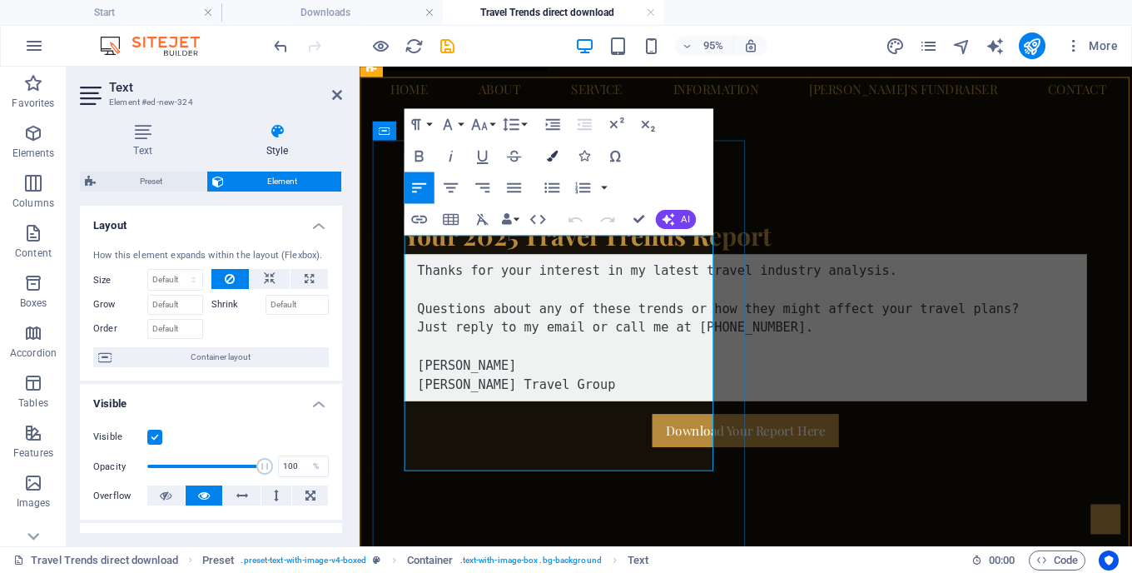
click at [547, 162] on button "Colors" at bounding box center [552, 156] width 30 height 32
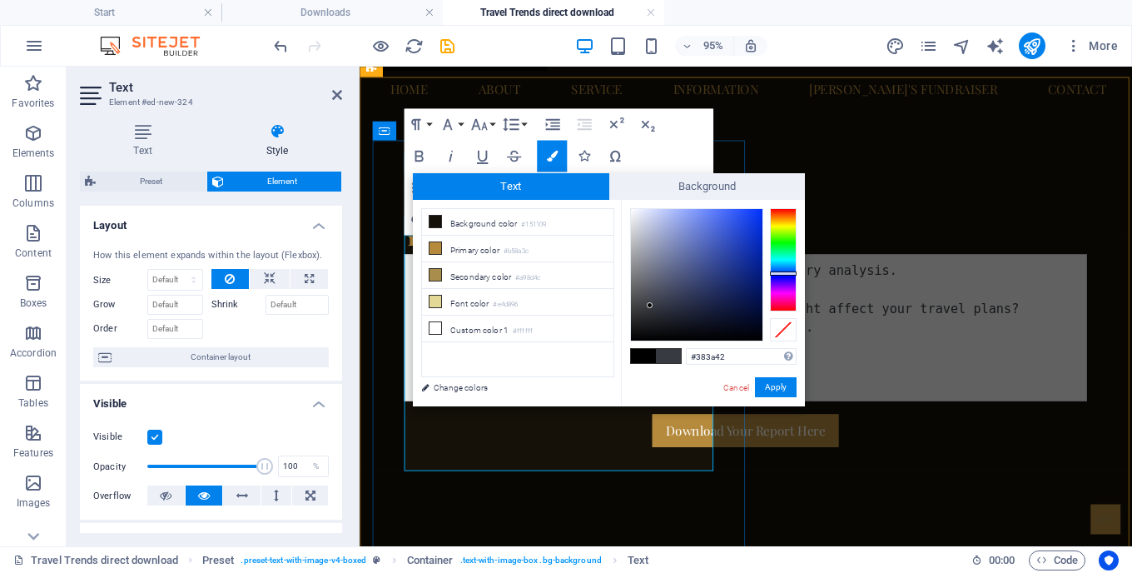
click at [635, 353] on span at bounding box center [643, 356] width 25 height 14
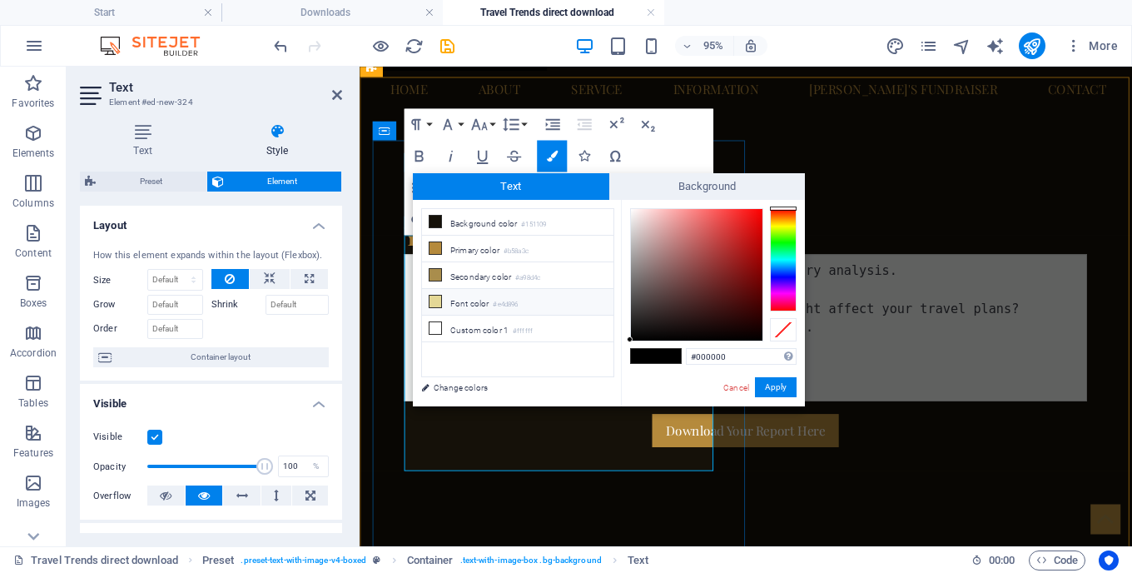
click at [440, 301] on icon at bounding box center [436, 302] width 12 height 12
type input "#e4d896"
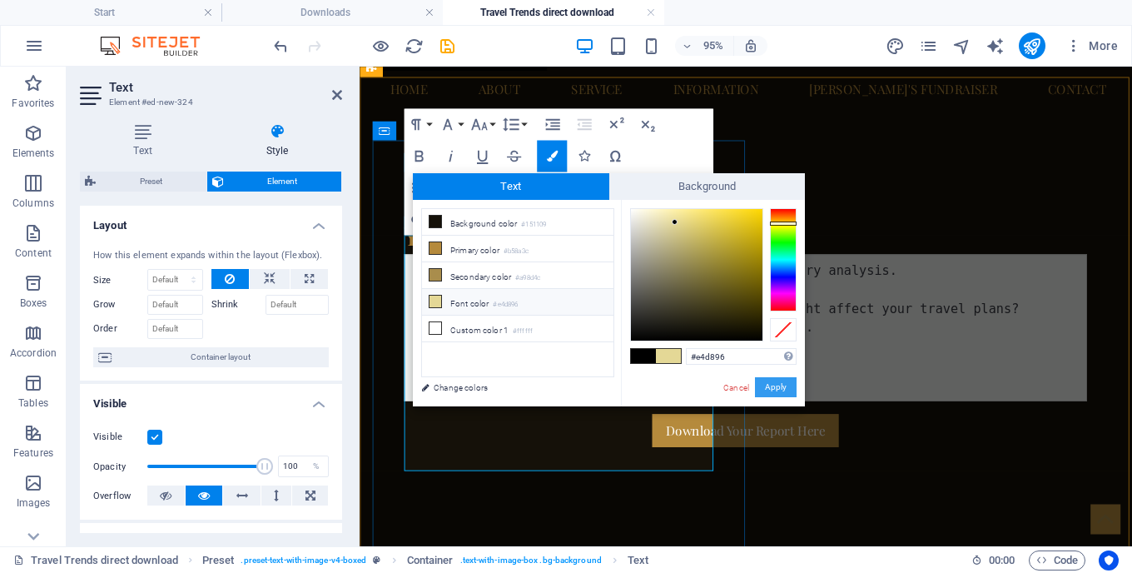
click at [773, 382] on button "Apply" at bounding box center [776, 387] width 42 height 20
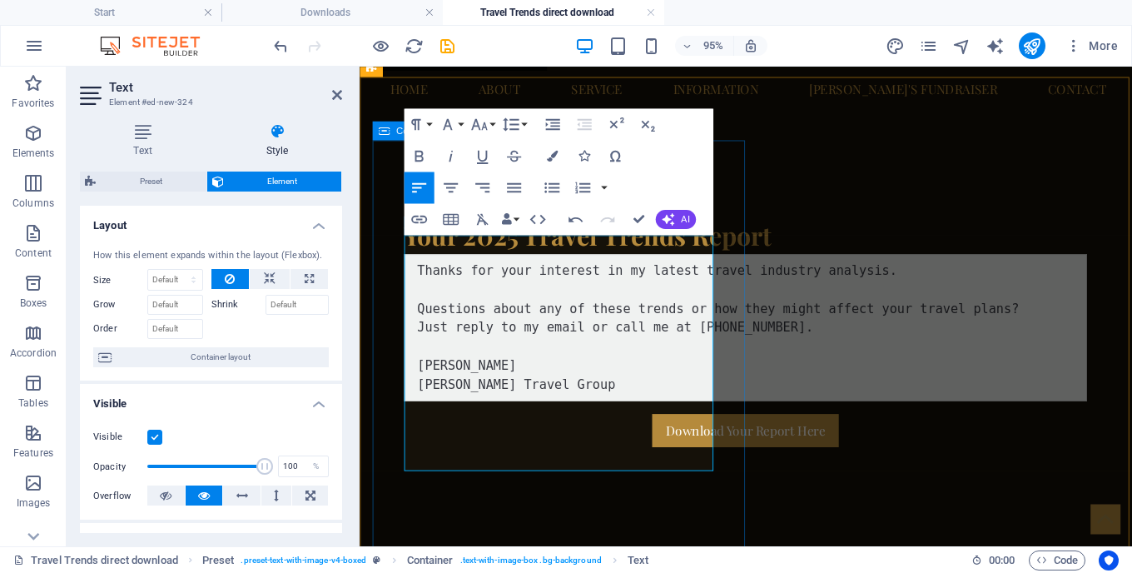
click at [749, 474] on div "Your 2025 Travel Trends Report ​ ​ Thanks for your interest in my latest travel…" at bounding box center [766, 346] width 786 height 310
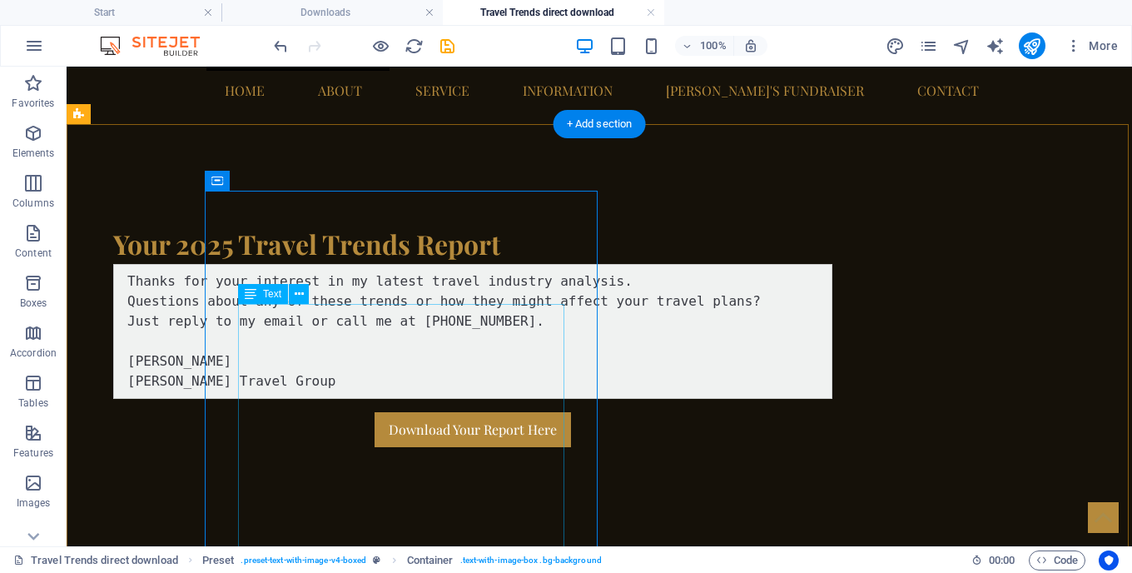
click at [304, 348] on div "Thanks for your interest in my latest travel industry analysis. Questions about…" at bounding box center [472, 331] width 719 height 135
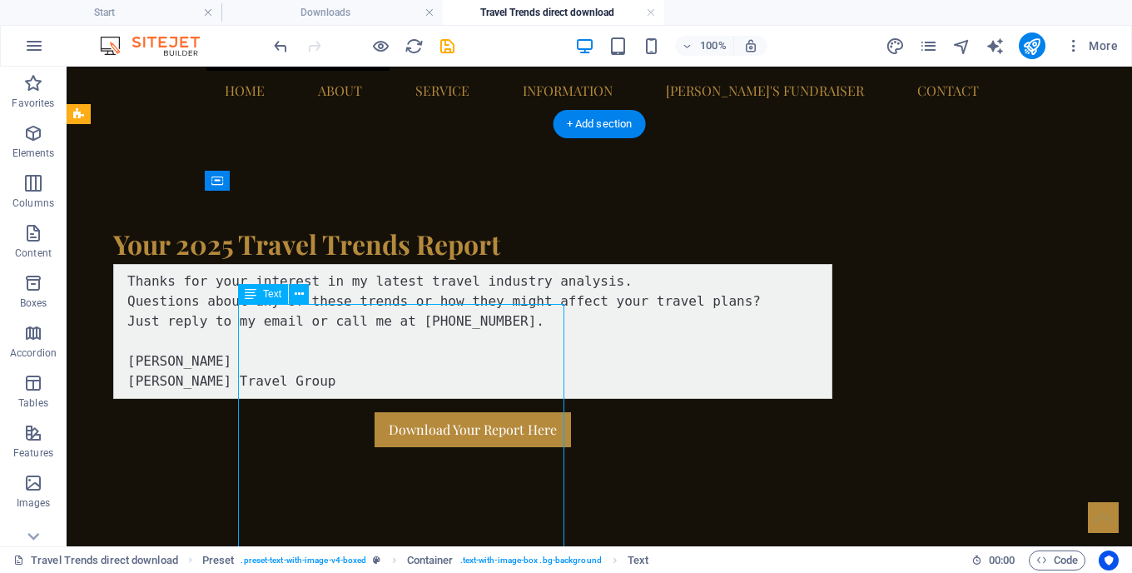
click at [304, 348] on div "Thanks for your interest in my latest travel industry analysis. Questions about…" at bounding box center [472, 331] width 719 height 135
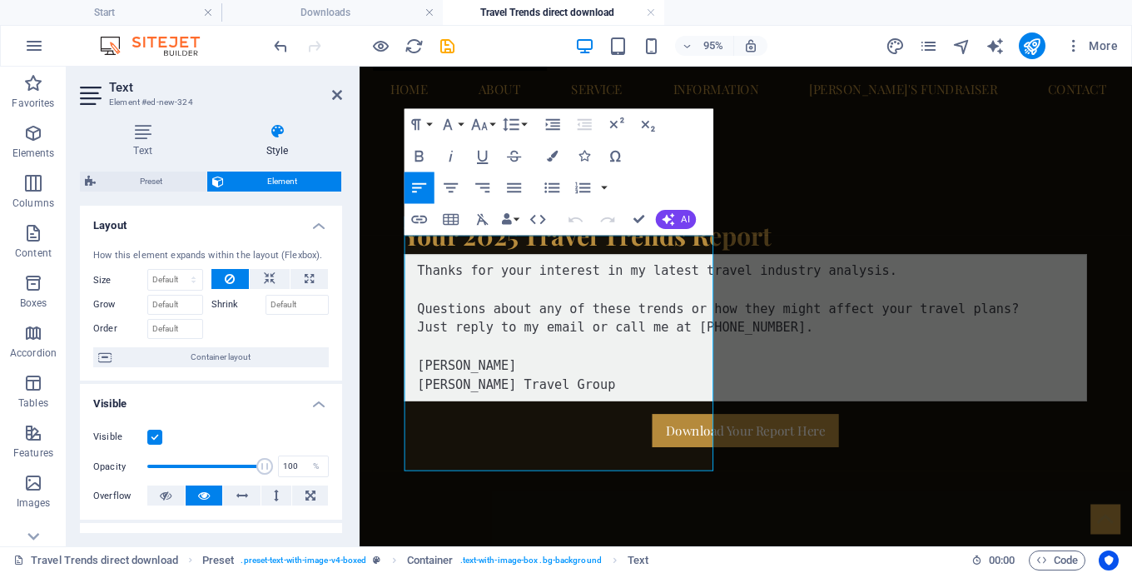
click at [279, 137] on h4 "Style" at bounding box center [277, 140] width 130 height 35
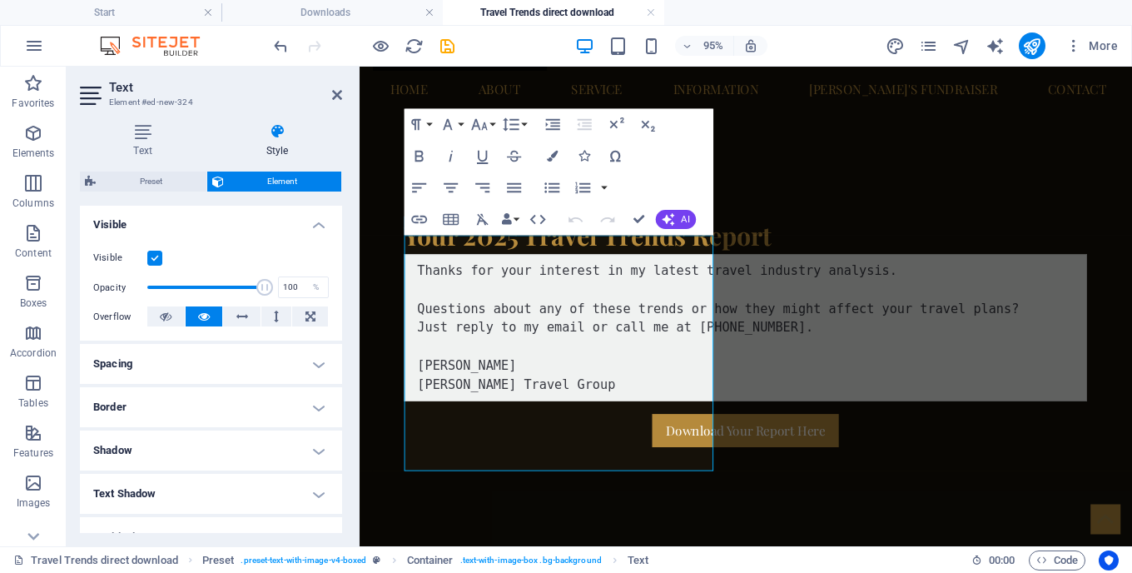
scroll to position [176, 0]
click at [153, 259] on label at bounding box center [154, 261] width 15 height 15
click at [0, 0] on input "Visible" at bounding box center [0, 0] width 0 height 0
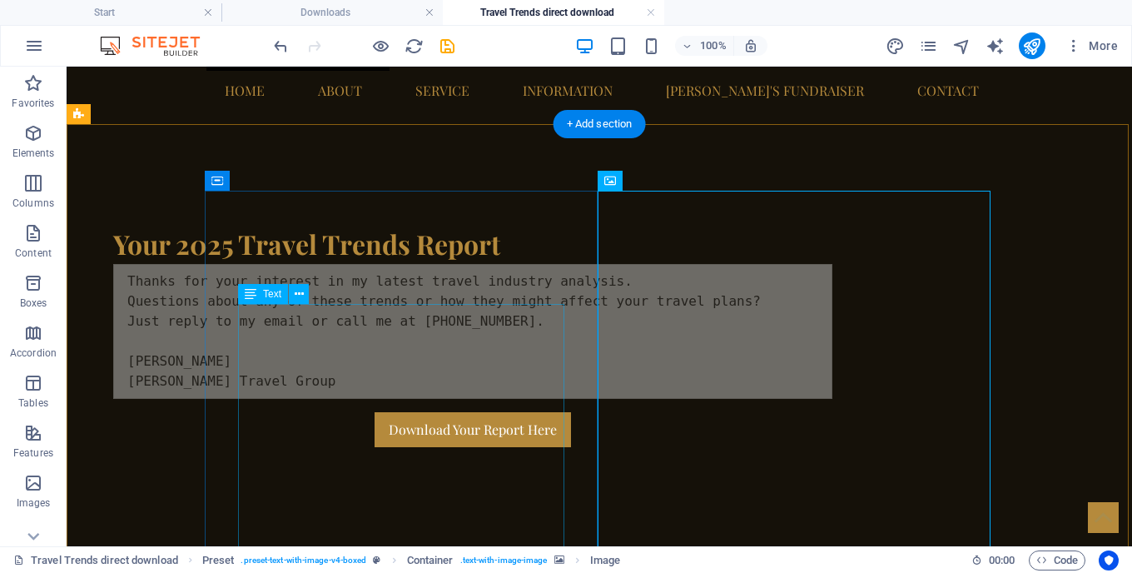
click at [404, 321] on div "Thanks for your interest in my latest travel industry analysis. Questions about…" at bounding box center [472, 331] width 719 height 135
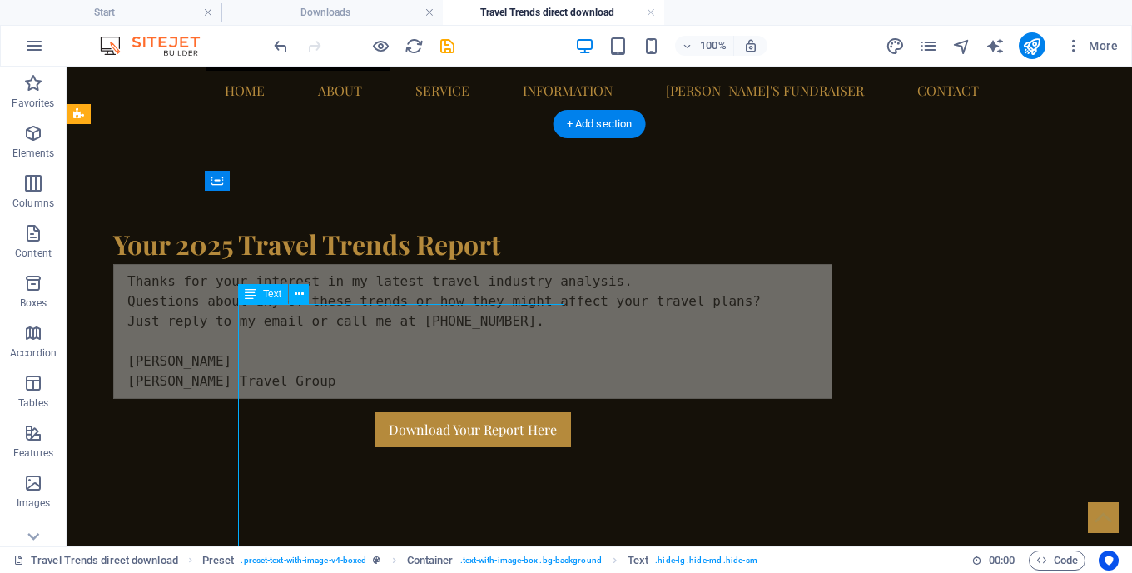
click at [404, 321] on div "Thanks for your interest in my latest travel industry analysis. Questions about…" at bounding box center [472, 331] width 719 height 135
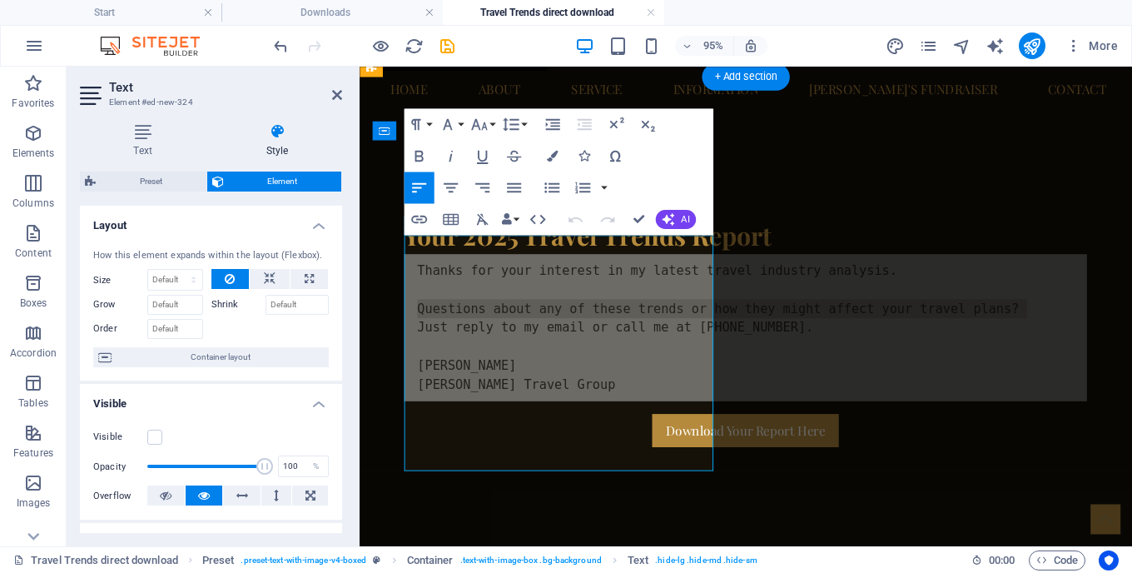
click at [406, 334] on pre "Thanks for your interest in my latest travel industry analysis. Questions about…" at bounding box center [765, 341] width 719 height 155
click at [438, 271] on pre "Thanks for your interest in my latest travel industry analysis. Questions about…" at bounding box center [765, 341] width 719 height 155
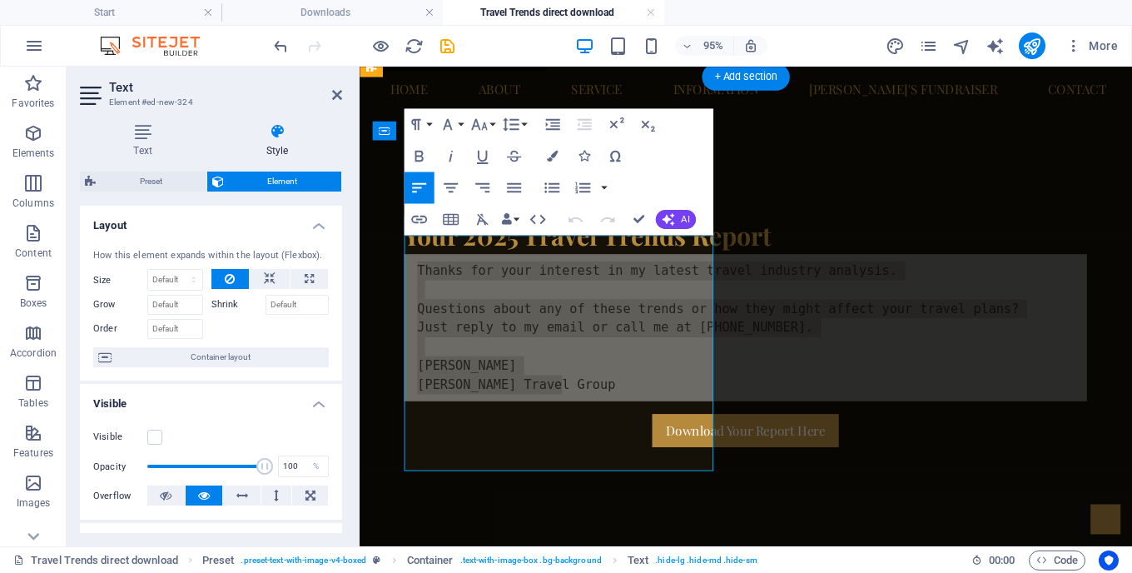
drag, startPoint x: 438, startPoint y: 271, endPoint x: 447, endPoint y: 450, distance: 179.3
click at [447, 419] on pre "Thanks for your interest in my latest travel industry analysis. Questions about…" at bounding box center [765, 341] width 719 height 155
click at [155, 434] on label at bounding box center [154, 437] width 15 height 15
click at [0, 0] on input "Visible" at bounding box center [0, 0] width 0 height 0
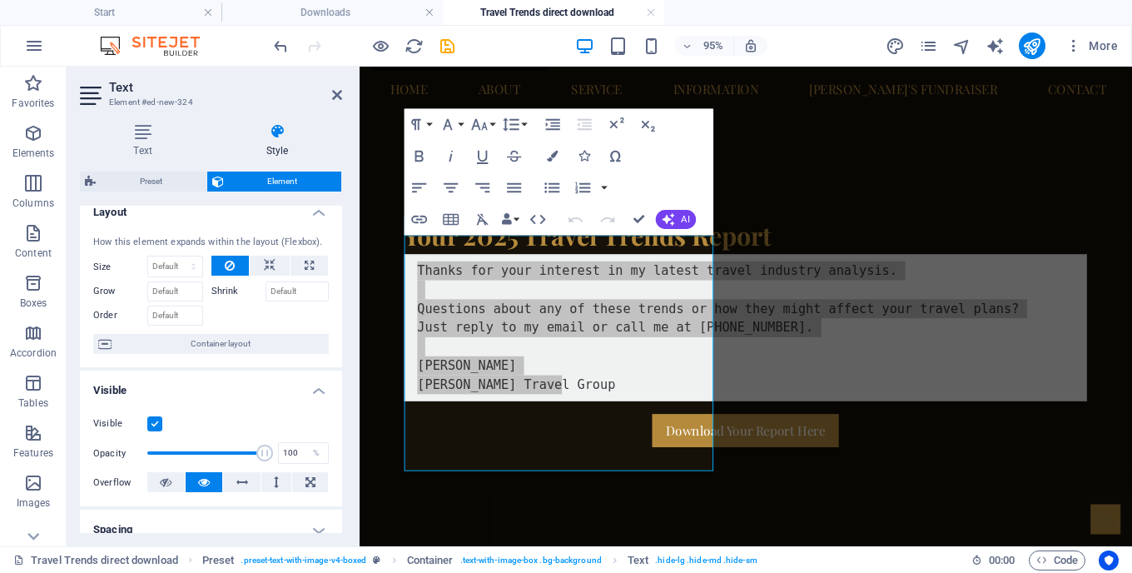
scroll to position [0, 0]
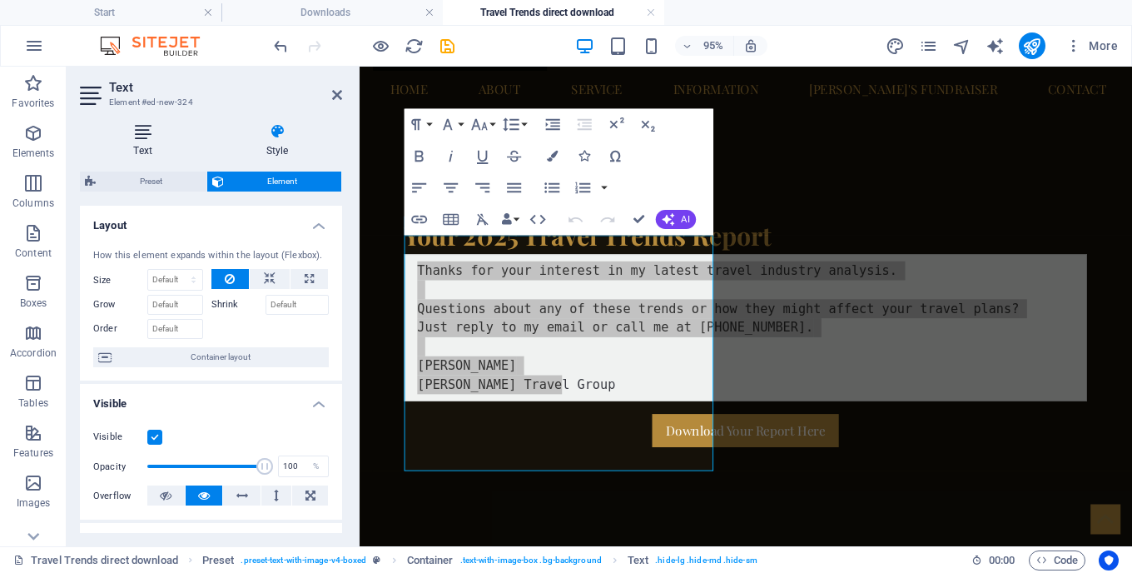
click at [142, 137] on icon at bounding box center [143, 131] width 126 height 17
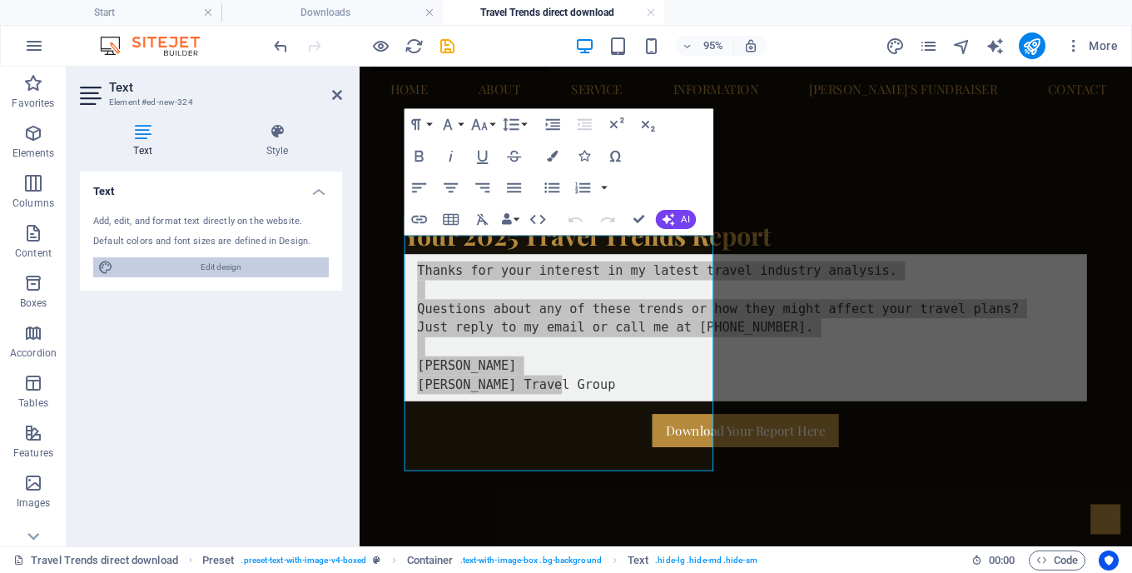
click at [182, 262] on span "Edit design" at bounding box center [221, 267] width 206 height 20
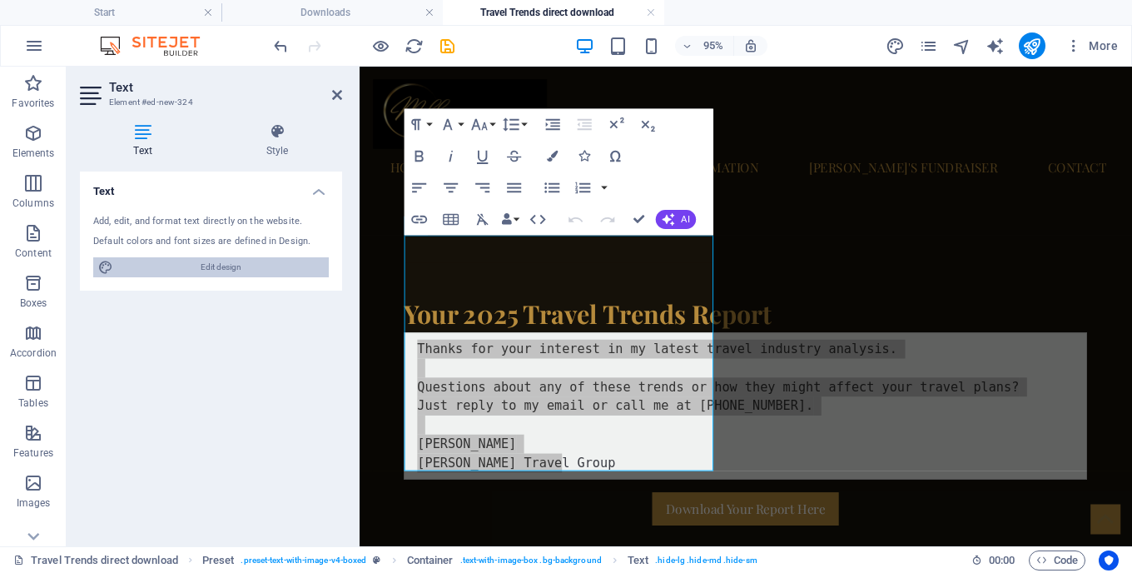
select select "px"
select select "400"
select select "px"
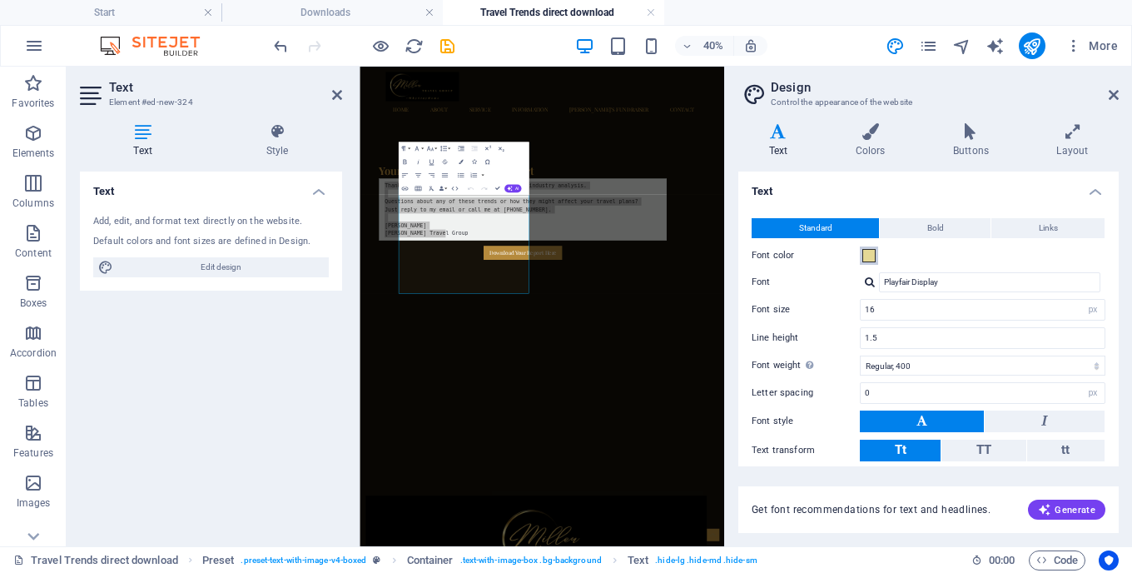
click at [870, 256] on span at bounding box center [869, 255] width 13 height 13
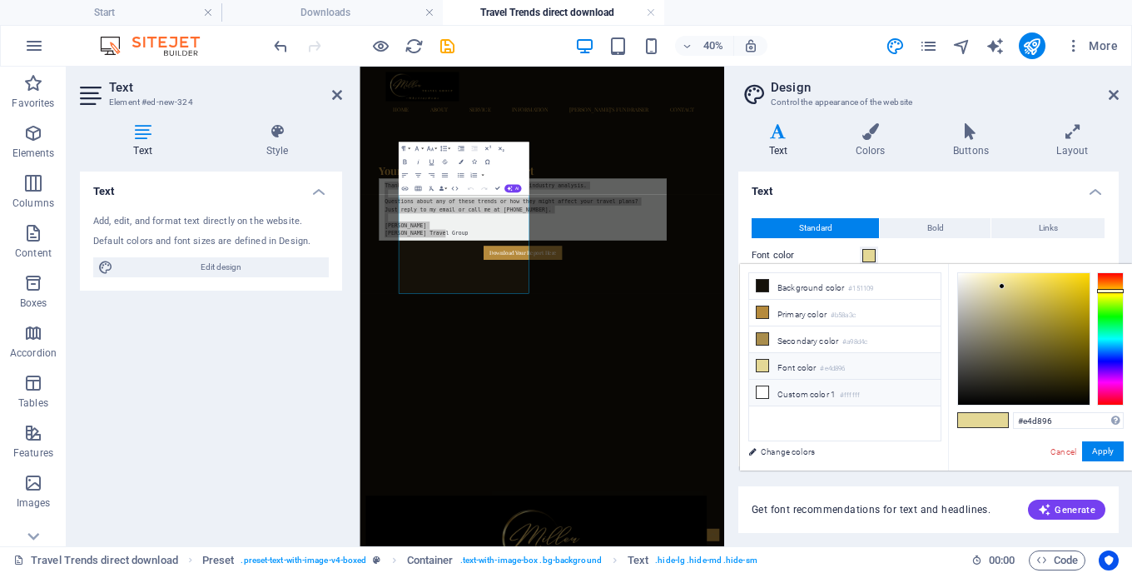
click at [766, 388] on icon at bounding box center [763, 392] width 12 height 12
type input "#ffffff"
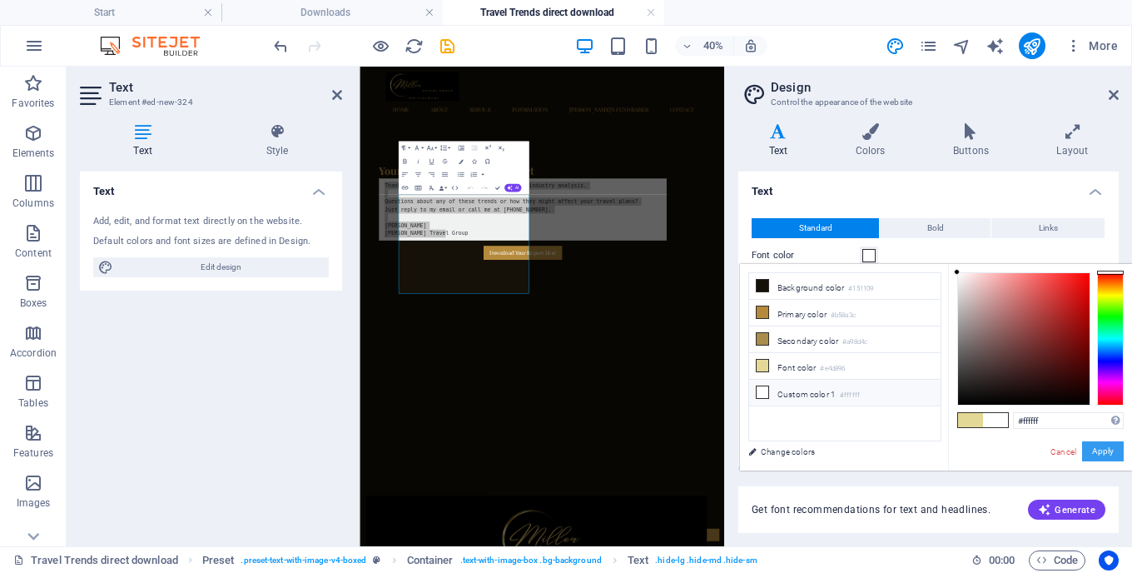
click at [1107, 451] on button "Apply" at bounding box center [1103, 451] width 42 height 20
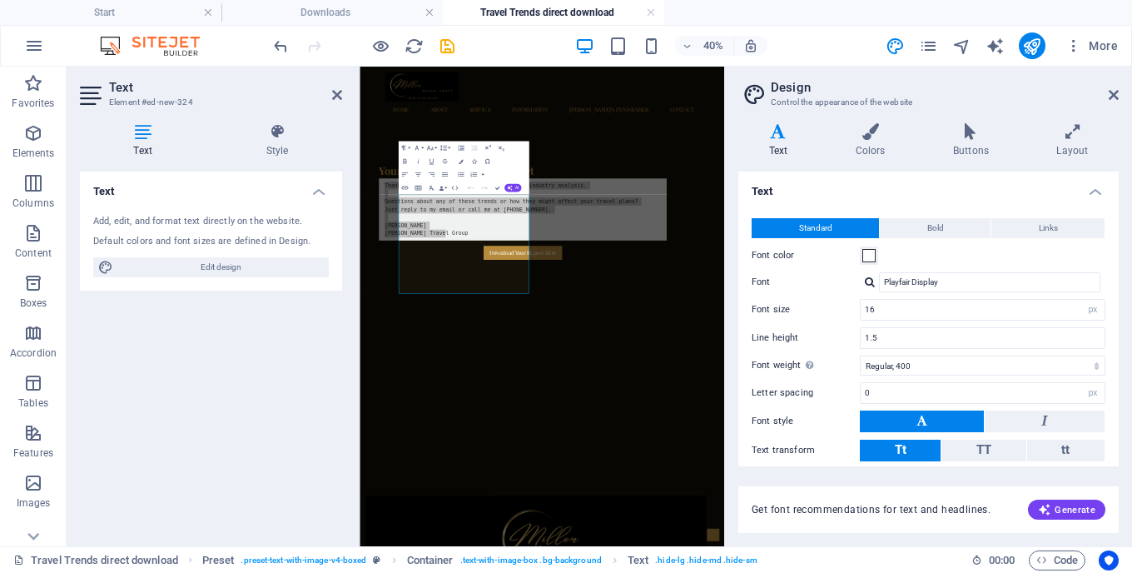
scroll to position [84, 0]
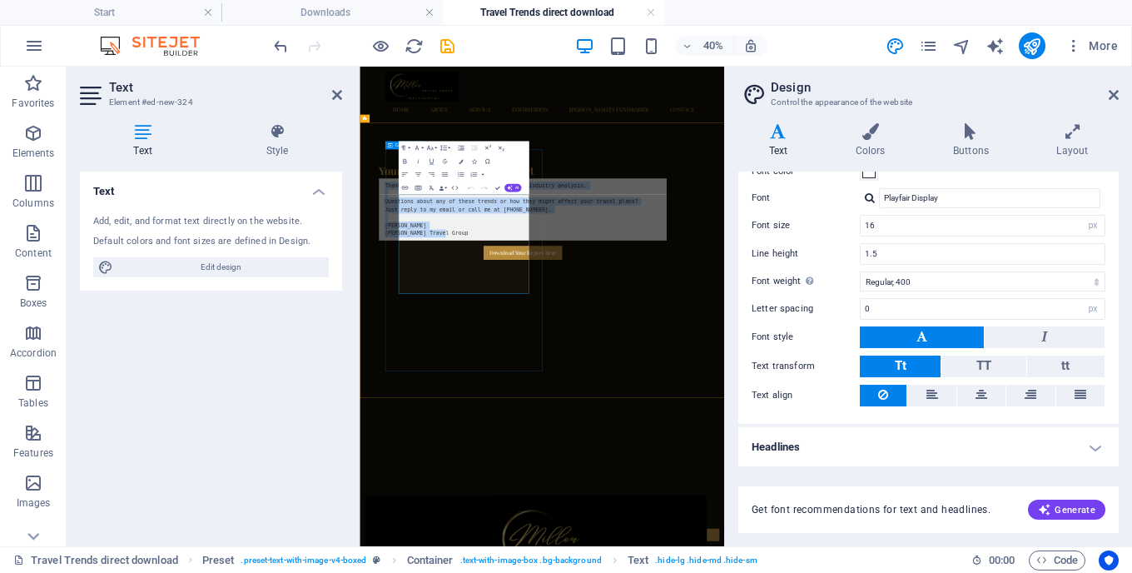
drag, startPoint x: 770, startPoint y: 795, endPoint x: 929, endPoint y: 432, distance: 396.4
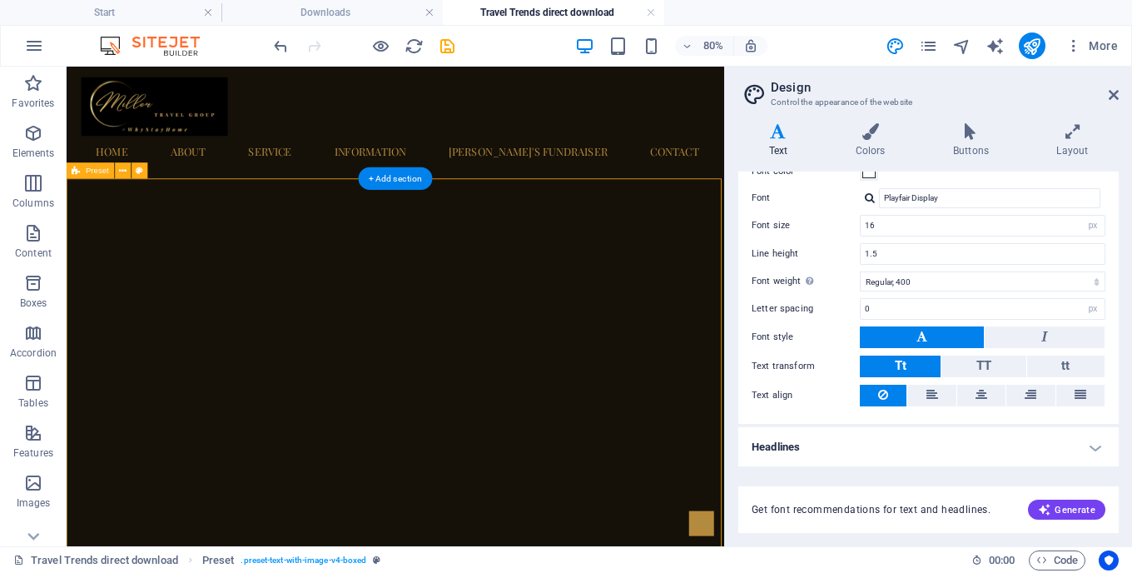
click at [417, 47] on icon "reload" at bounding box center [414, 46] width 19 height 19
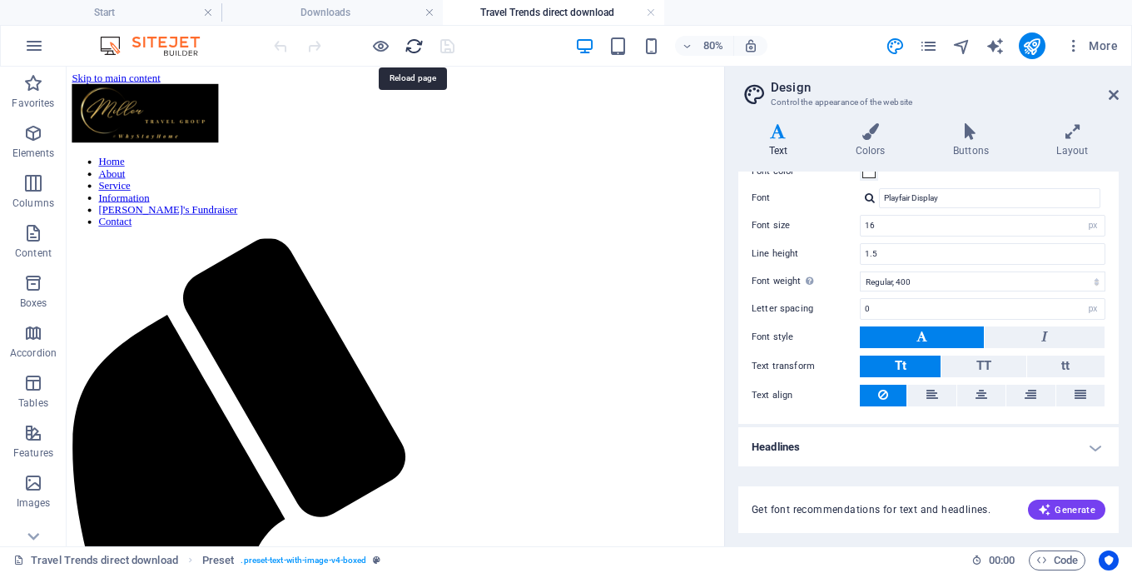
scroll to position [0, 0]
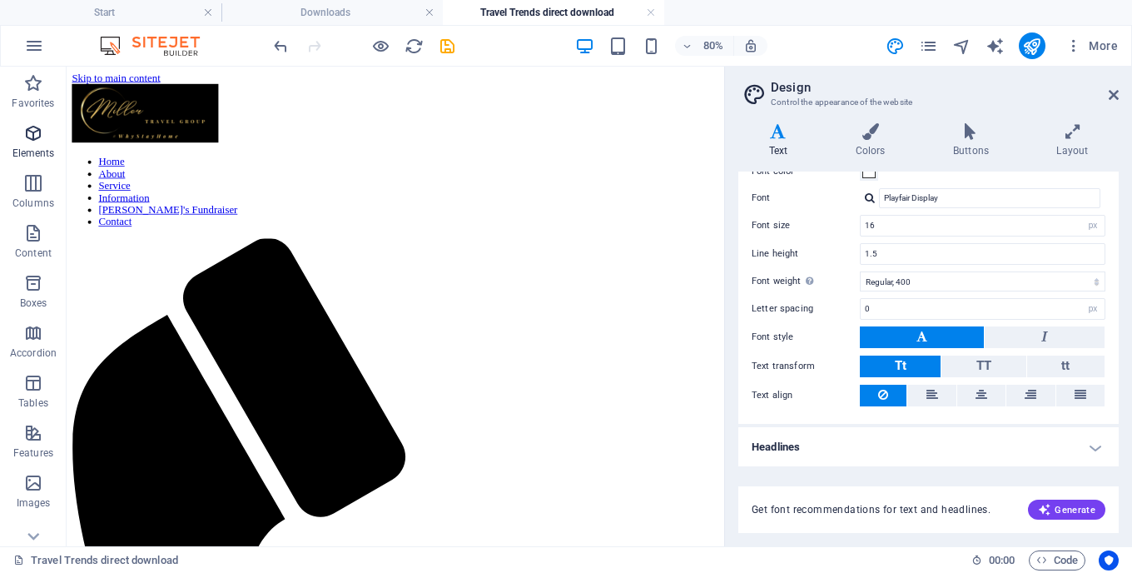
click at [33, 144] on span "Elements" at bounding box center [33, 143] width 67 height 40
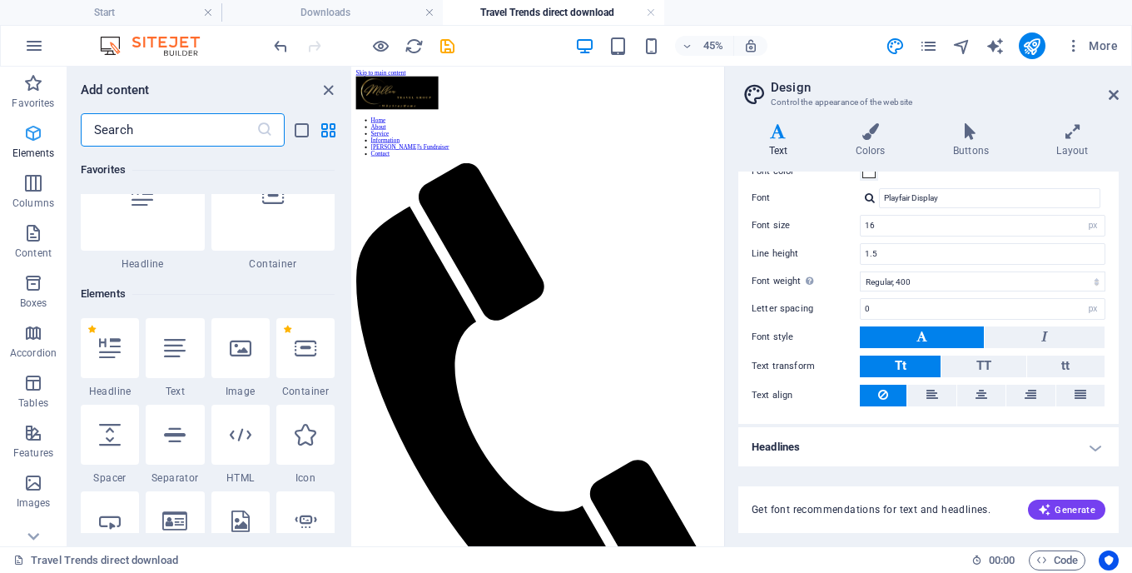
scroll to position [177, 0]
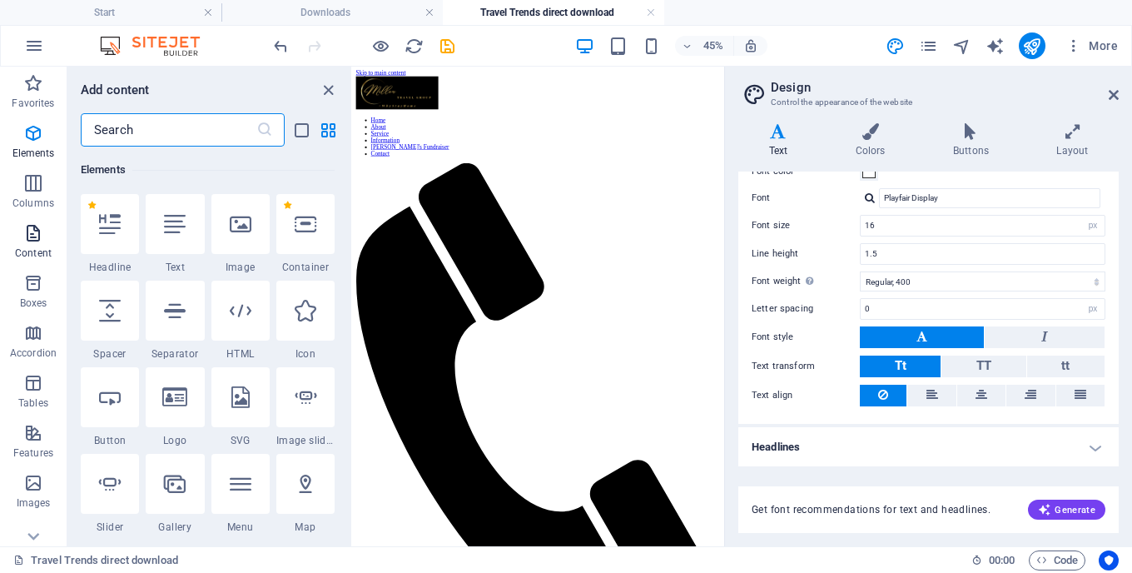
click at [27, 241] on icon "button" at bounding box center [33, 233] width 20 height 20
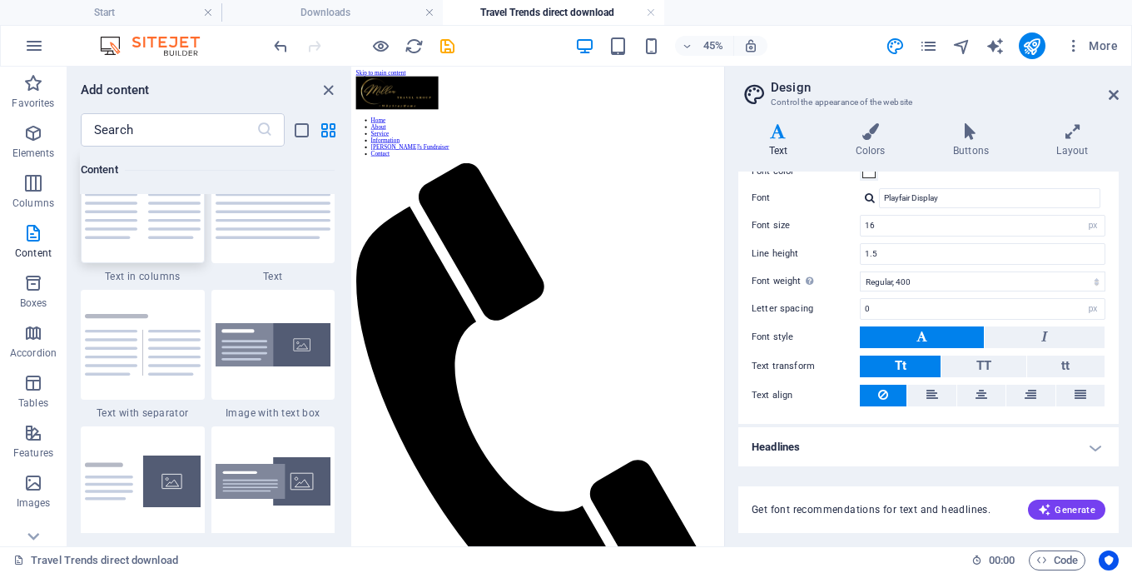
scroll to position [2962, 0]
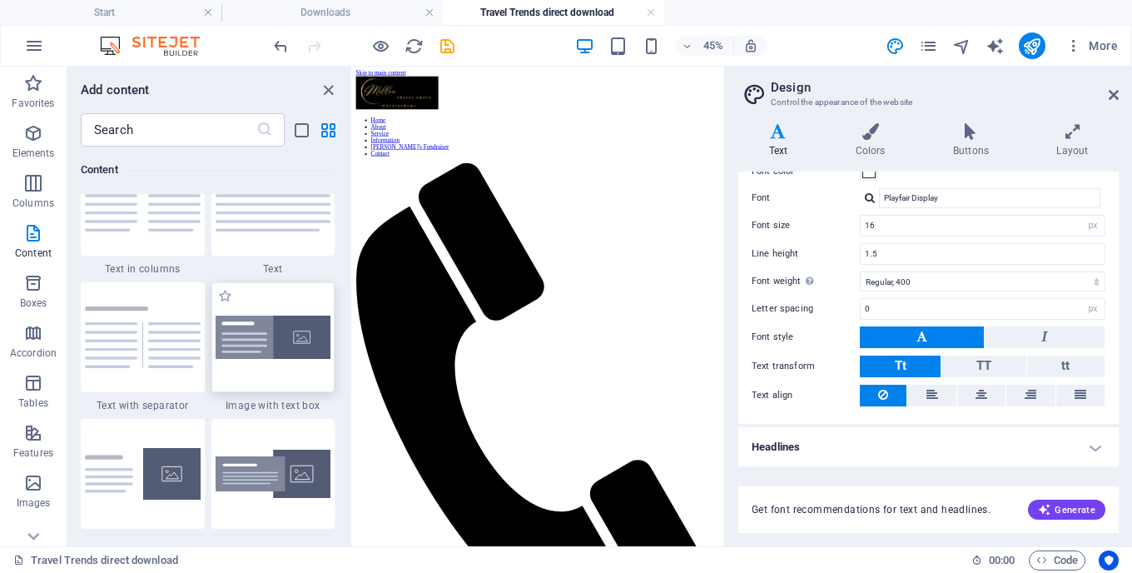
click at [276, 347] on img at bounding box center [274, 338] width 116 height 44
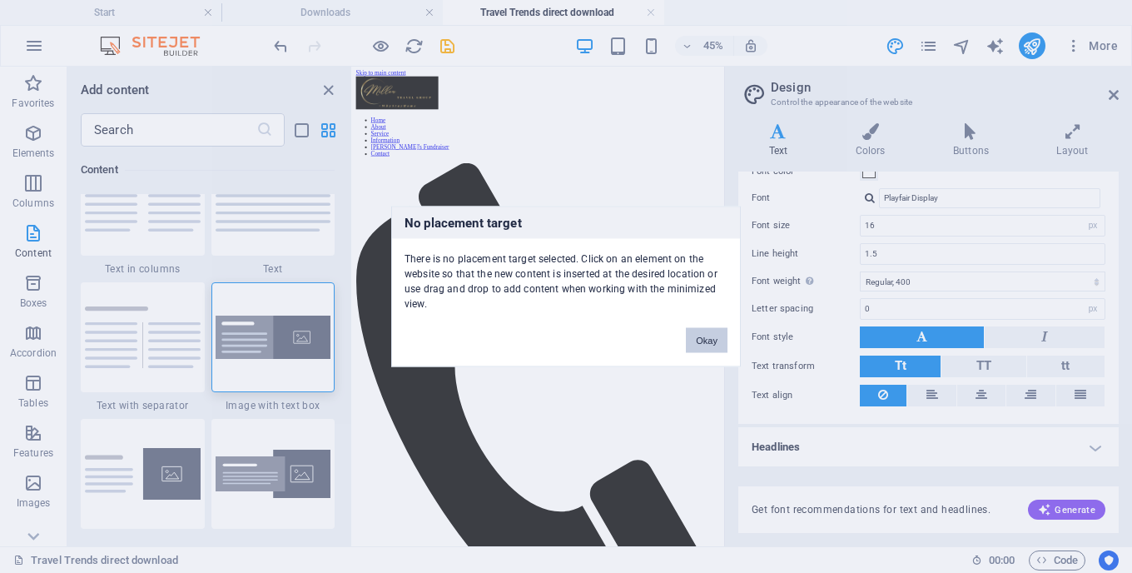
click at [702, 344] on button "Okay" at bounding box center [707, 340] width 42 height 25
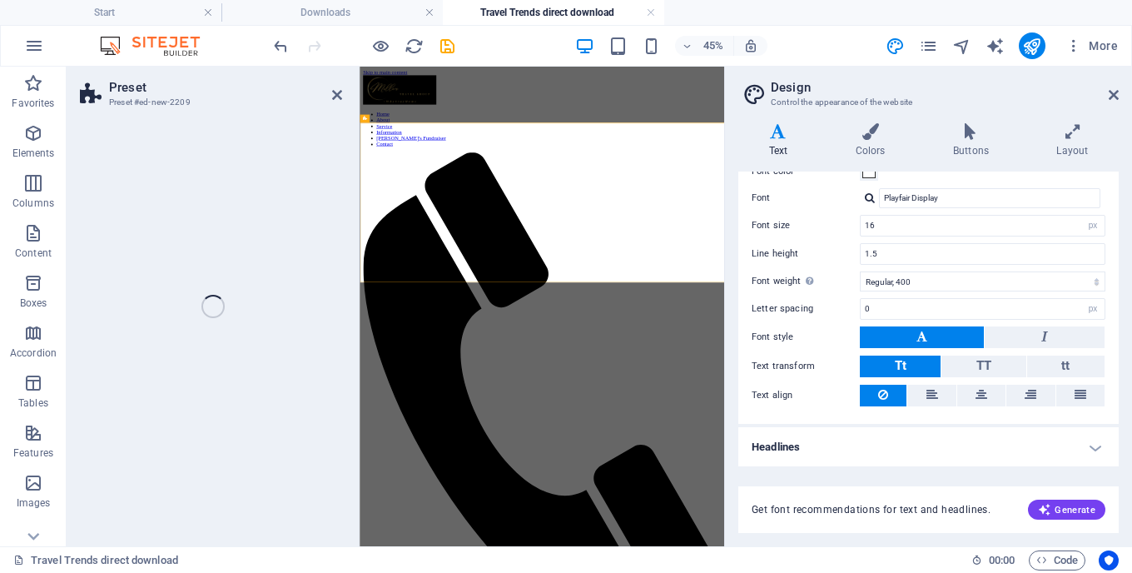
select select "rem"
select select "px"
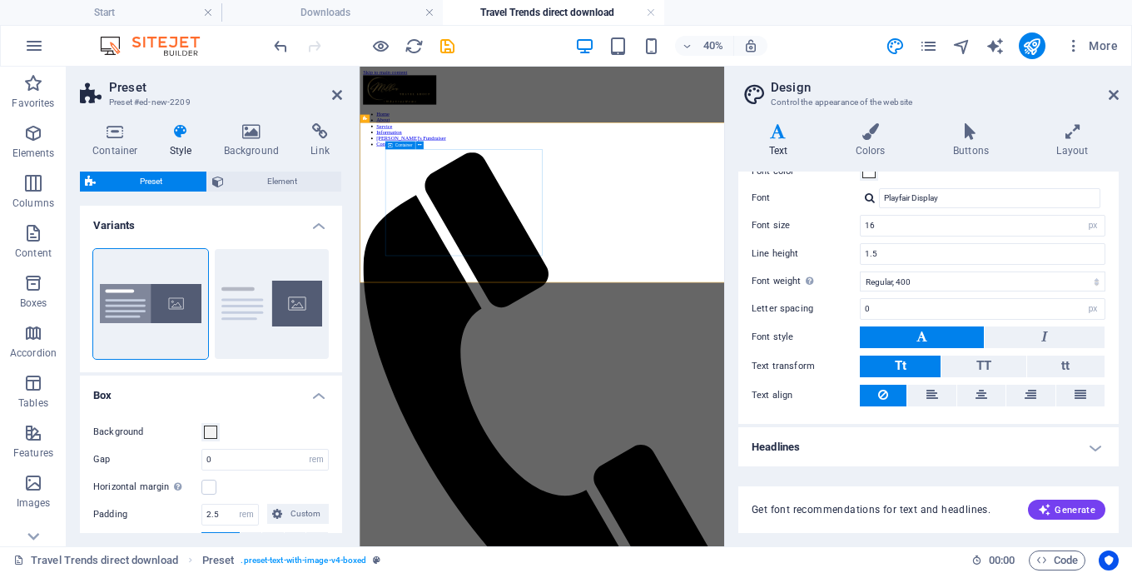
click at [122, 135] on icon at bounding box center [115, 131] width 71 height 17
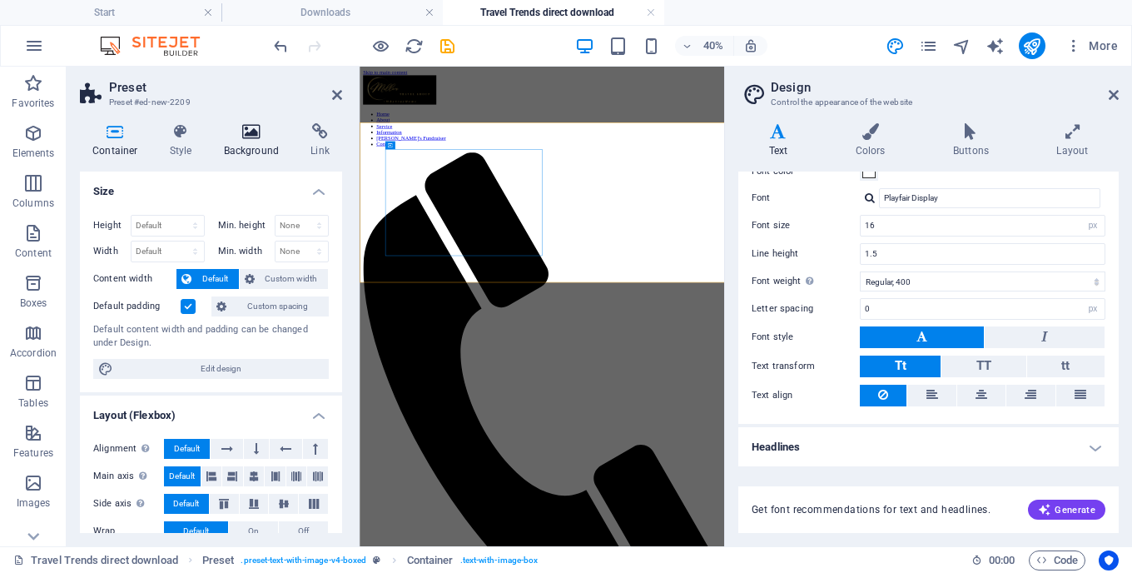
click at [243, 137] on icon at bounding box center [252, 131] width 81 height 17
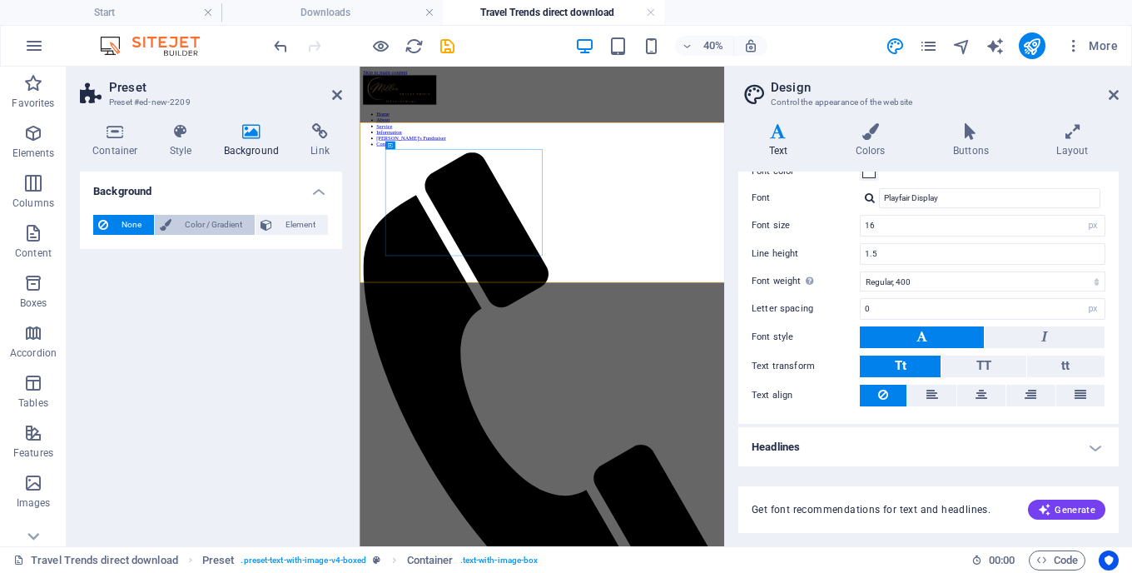
click at [184, 218] on span "Color / Gradient" at bounding box center [213, 225] width 73 height 20
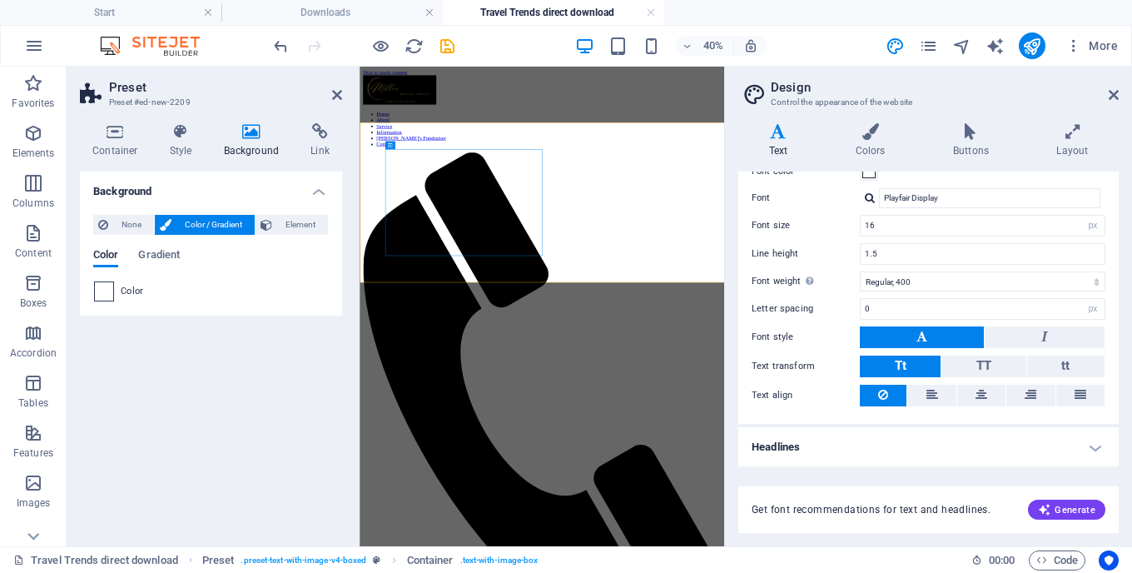
click at [99, 292] on span at bounding box center [104, 291] width 18 height 18
click at [104, 291] on span at bounding box center [104, 291] width 18 height 18
click at [106, 289] on span at bounding box center [104, 291] width 18 height 18
click at [137, 291] on span "Color" at bounding box center [132, 291] width 23 height 13
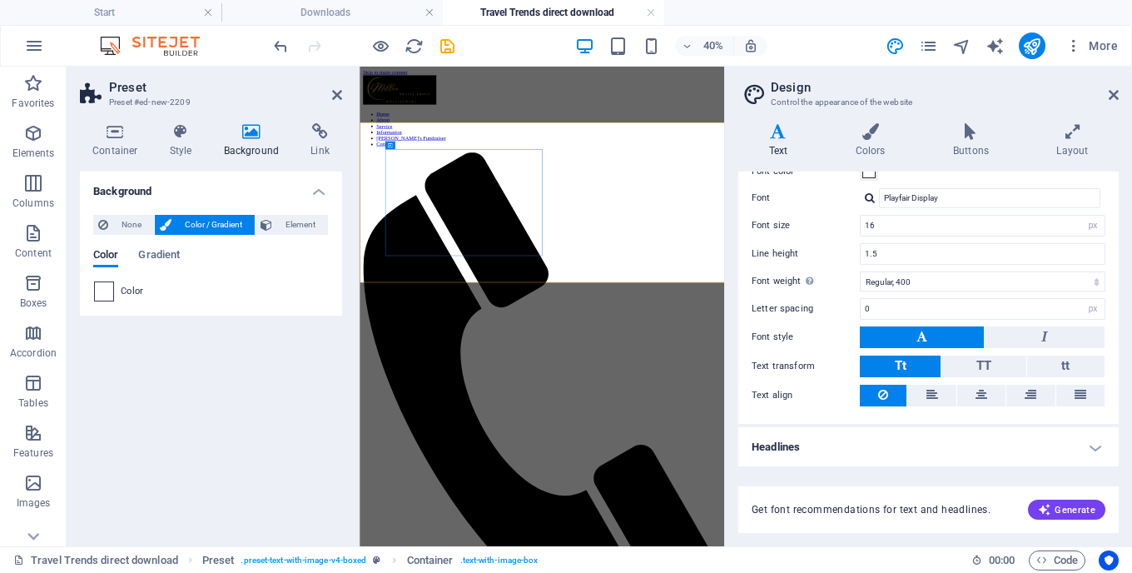
click at [102, 295] on span at bounding box center [104, 291] width 18 height 18
click at [286, 225] on span "Element" at bounding box center [300, 225] width 46 height 20
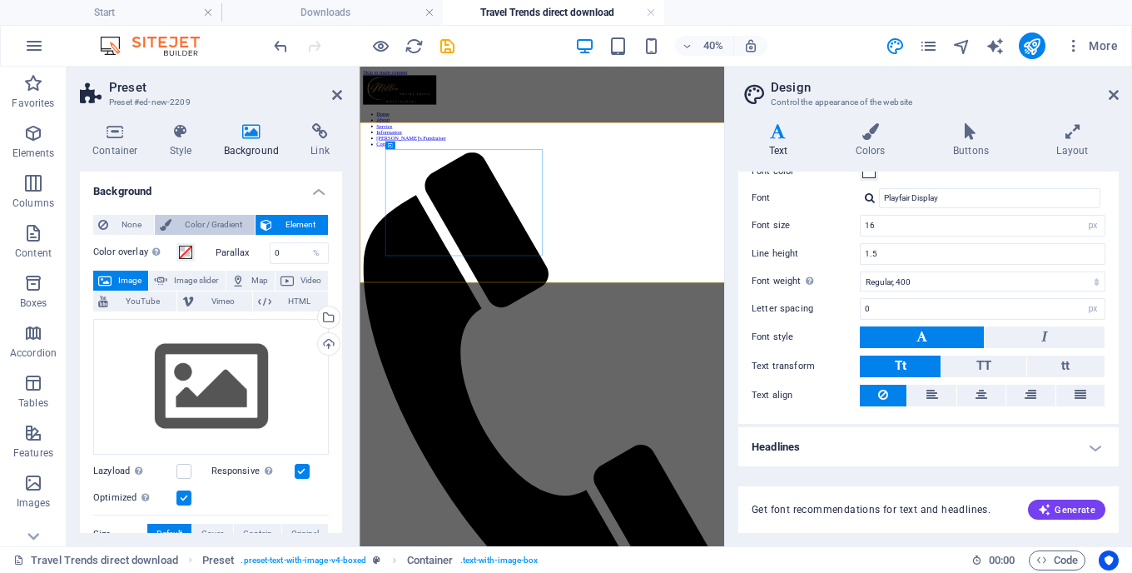
click at [207, 224] on span "Color / Gradient" at bounding box center [213, 225] width 73 height 20
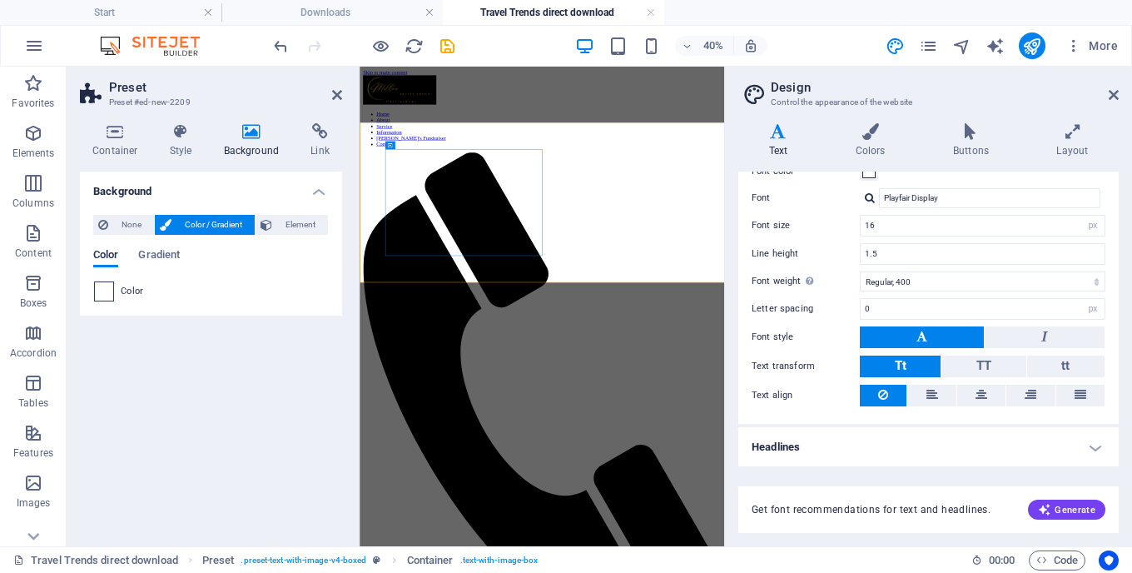
click at [107, 290] on span at bounding box center [104, 291] width 18 height 18
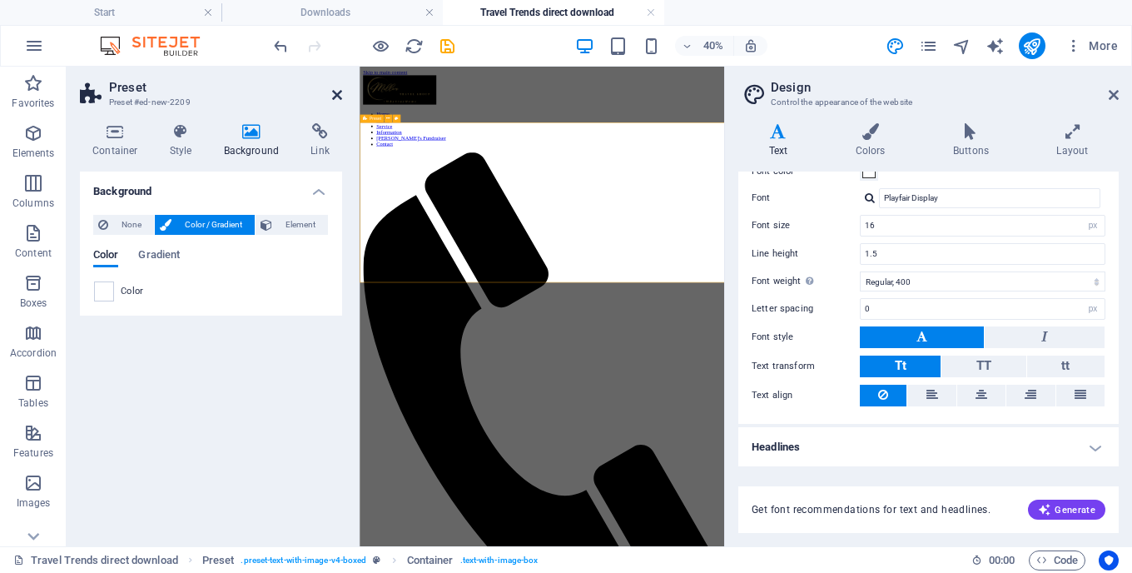
click at [337, 92] on icon at bounding box center [337, 94] width 10 height 13
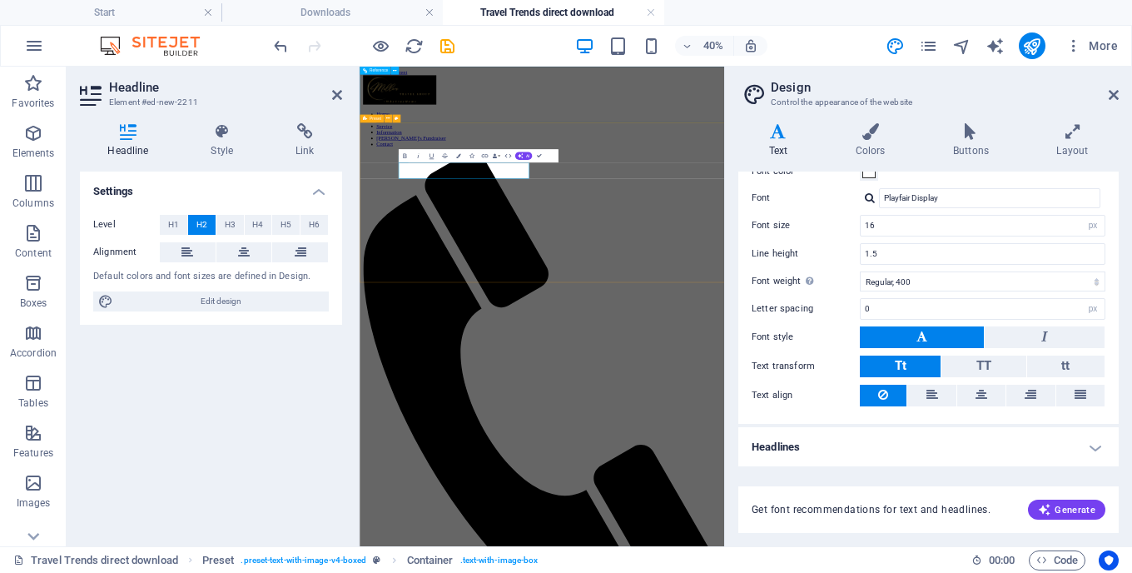
click at [378, 119] on span "Preset" at bounding box center [376, 119] width 12 height 4
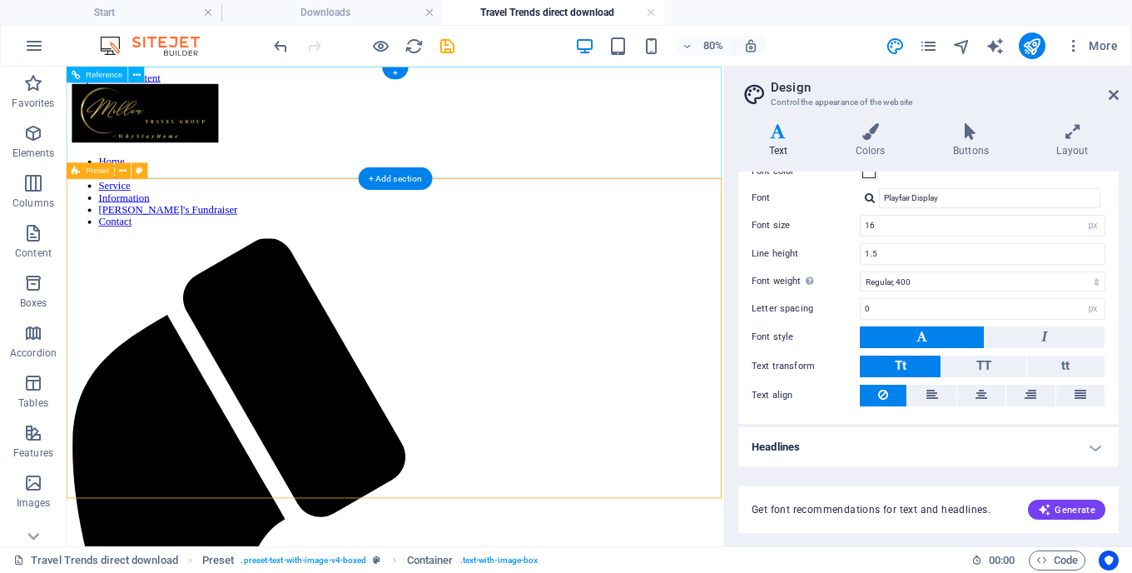
click at [109, 173] on span "Preset" at bounding box center [97, 171] width 23 height 8
click at [126, 172] on icon at bounding box center [122, 170] width 7 height 14
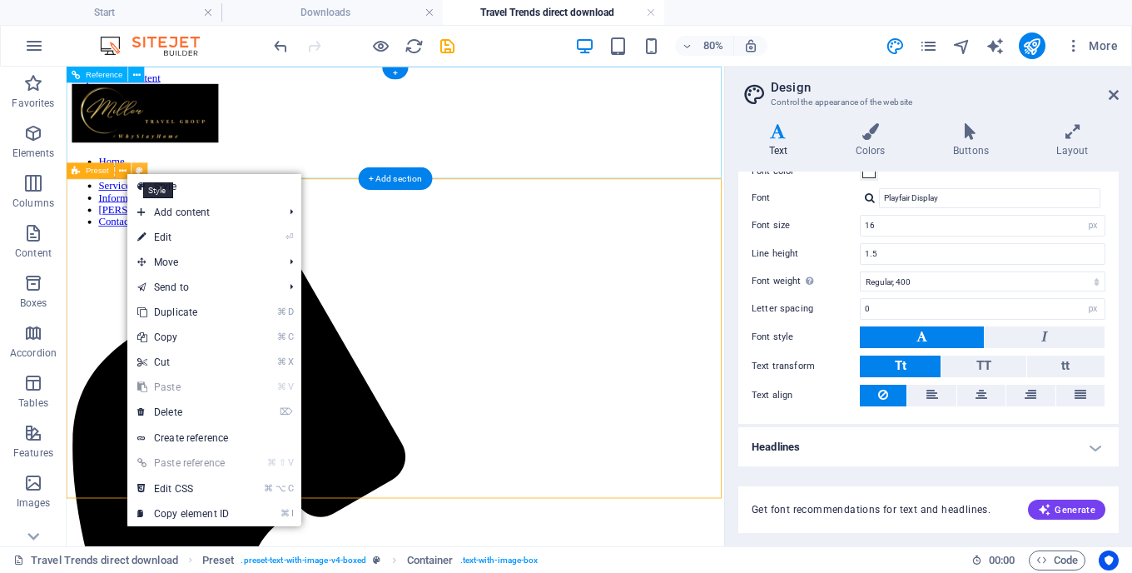
click at [142, 172] on icon at bounding box center [139, 170] width 7 height 14
select select "rem"
select select "px"
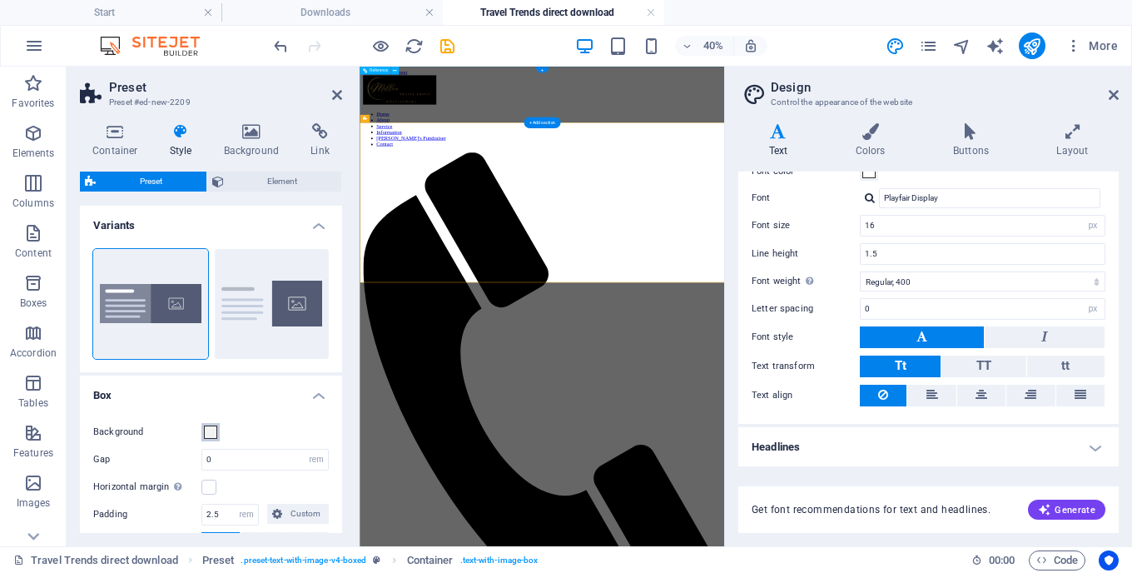
click at [210, 426] on span at bounding box center [210, 432] width 13 height 13
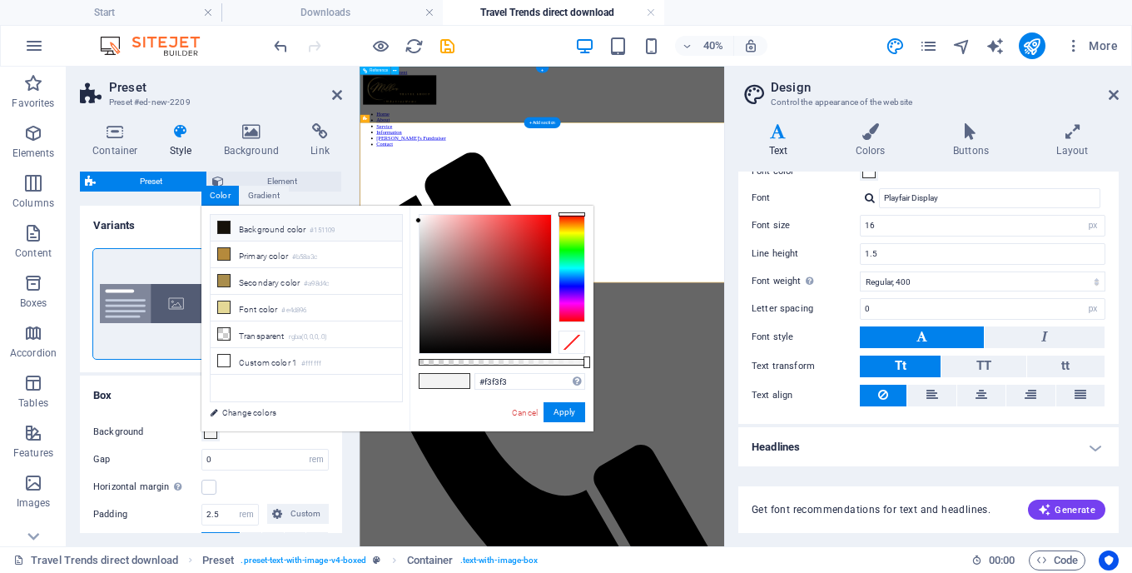
click at [256, 237] on li "Background color #151109" at bounding box center [307, 228] width 192 height 27
type input "#151109"
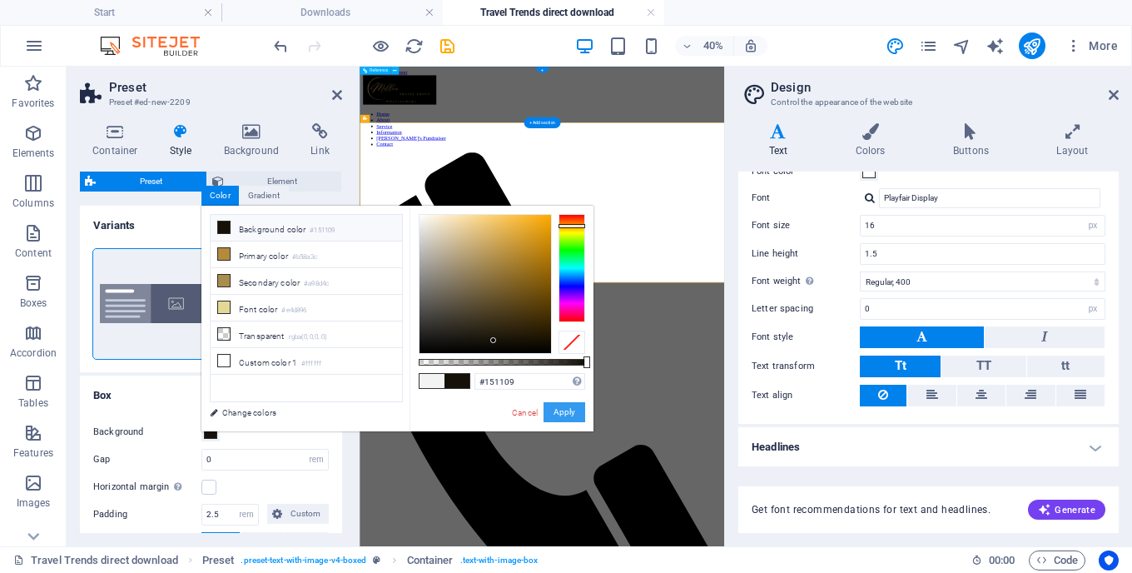
click at [556, 407] on button "Apply" at bounding box center [565, 412] width 42 height 20
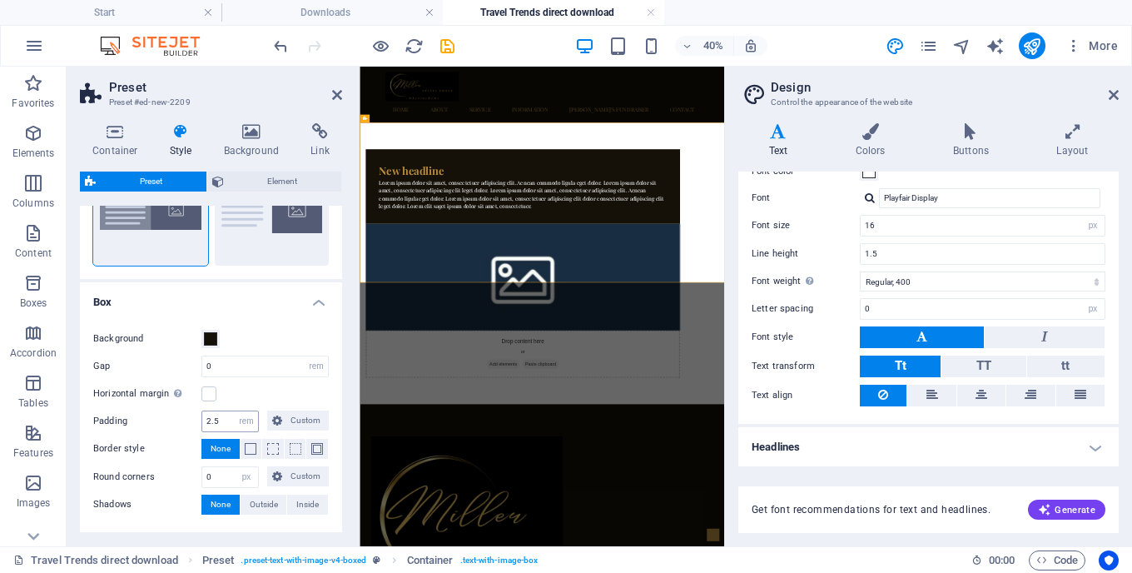
scroll to position [97, 0]
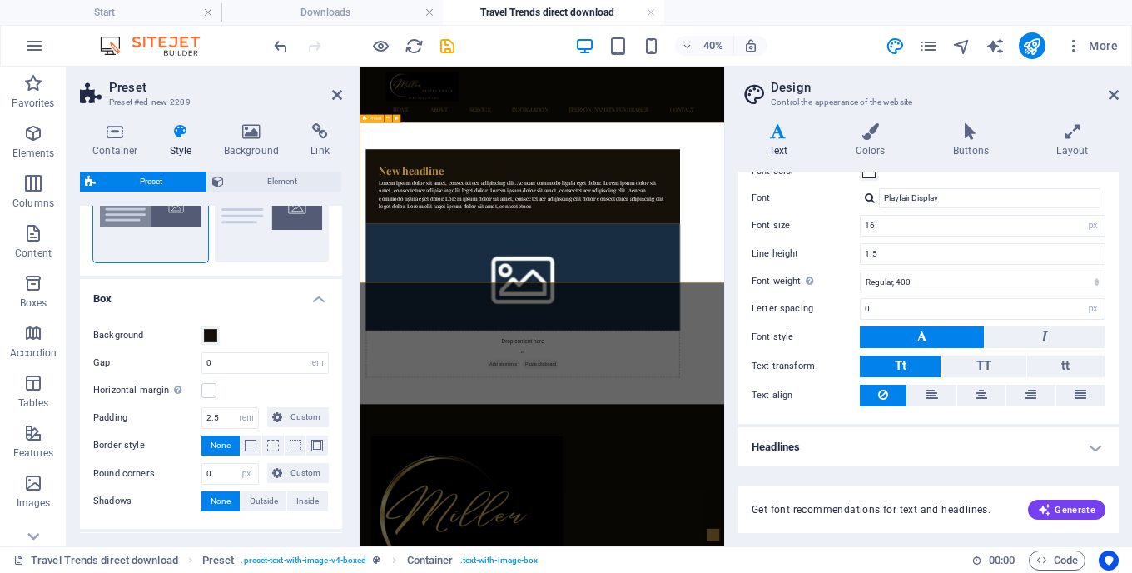
click at [605, 556] on div "New headline Lorem ipsum dolor sit amet, consectetuer adipiscing elit. Aenean c…" at bounding box center [816, 559] width 912 height 704
click at [390, 117] on icon at bounding box center [387, 118] width 3 height 7
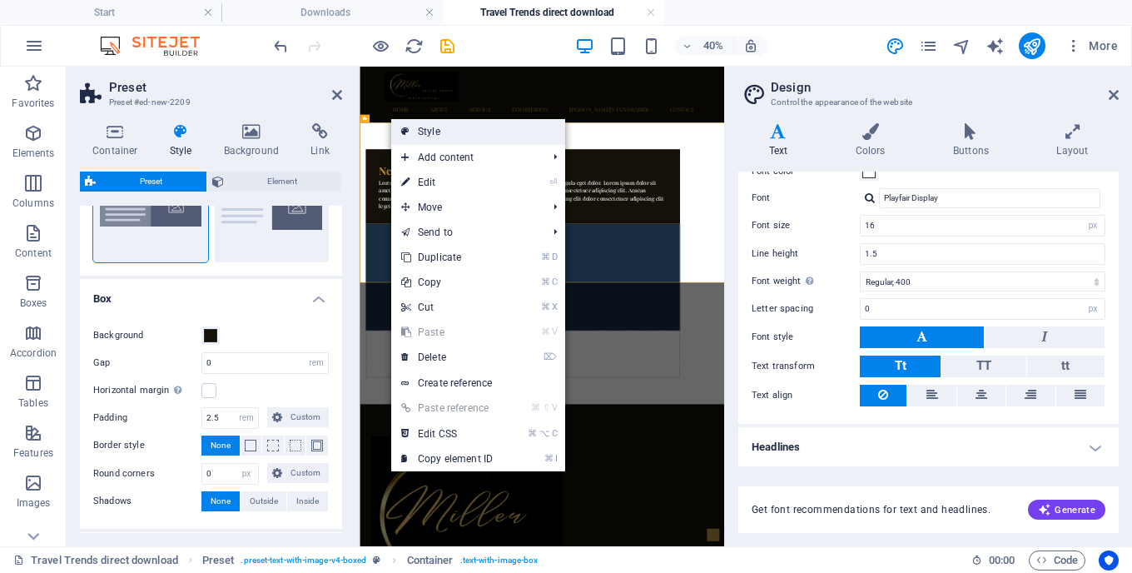
click at [423, 132] on link "Style" at bounding box center [478, 131] width 174 height 25
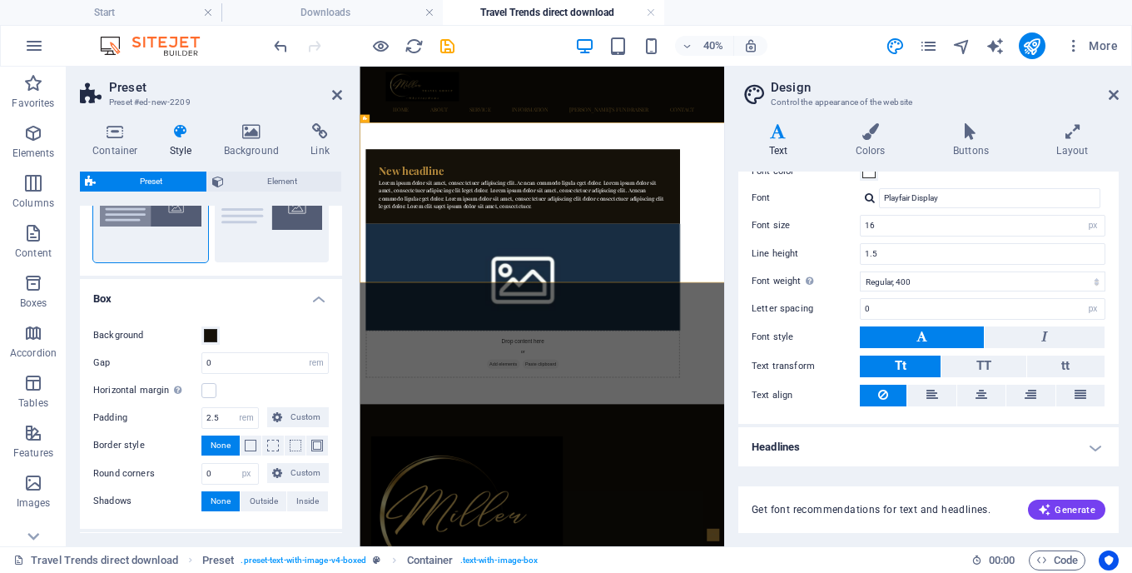
click at [414, 229] on div "New headline Lorem ipsum dolor sit amet, consectetuer adipiscing elit. Aenean c…" at bounding box center [816, 559] width 912 height 704
click at [529, 565] on div "New headline Lorem ipsum dolor sit amet, consectetuer adipiscing elit. Aenean c…" at bounding box center [816, 559] width 912 height 704
click at [117, 138] on icon at bounding box center [115, 131] width 71 height 17
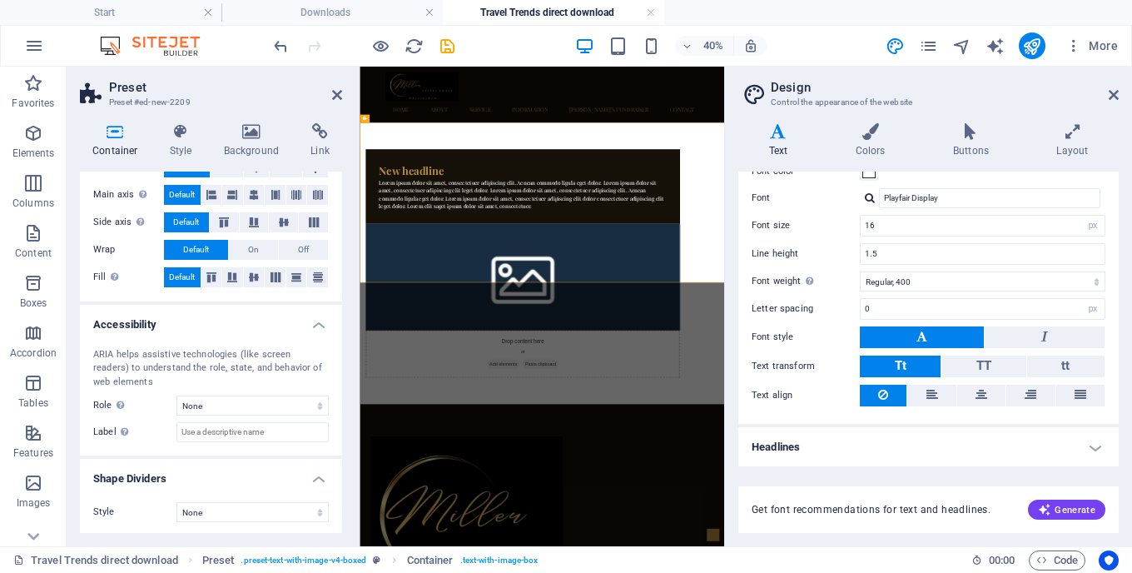
scroll to position [0, 0]
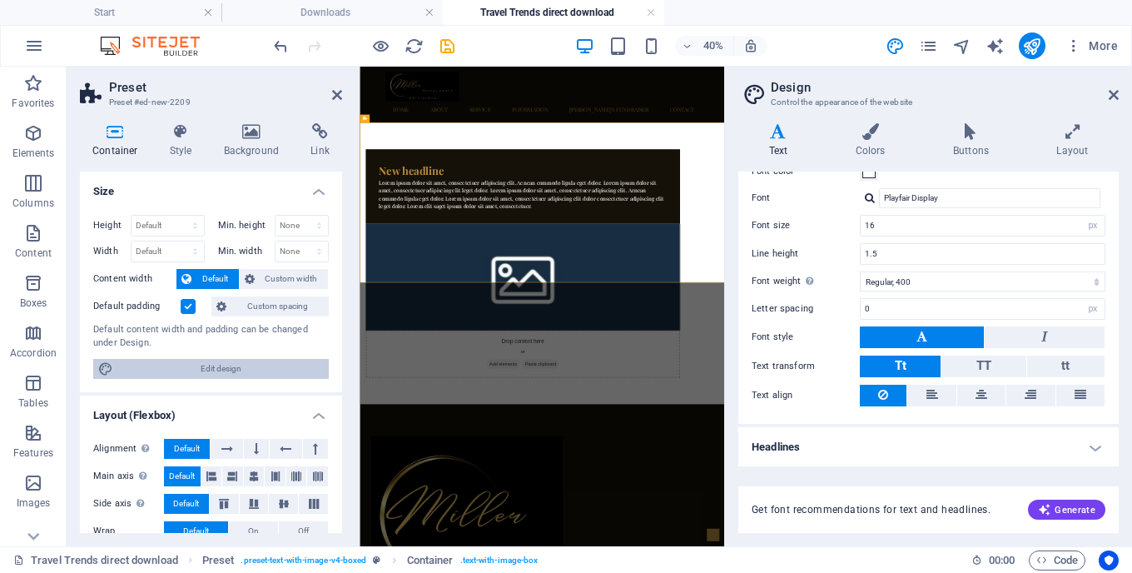
click at [200, 360] on span "Edit design" at bounding box center [221, 369] width 206 height 20
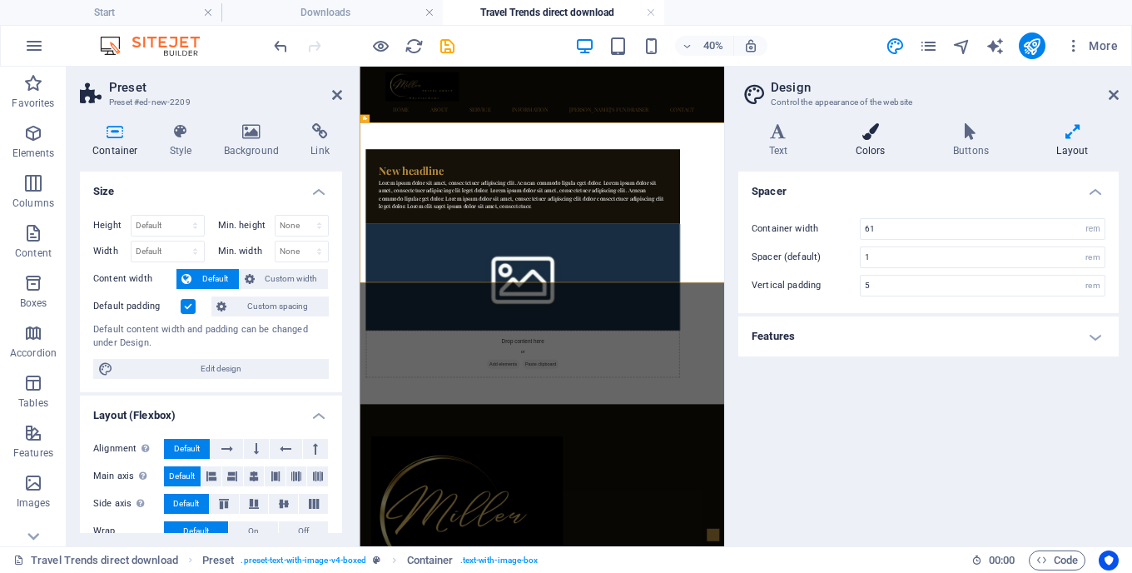
click at [871, 126] on icon at bounding box center [870, 131] width 91 height 17
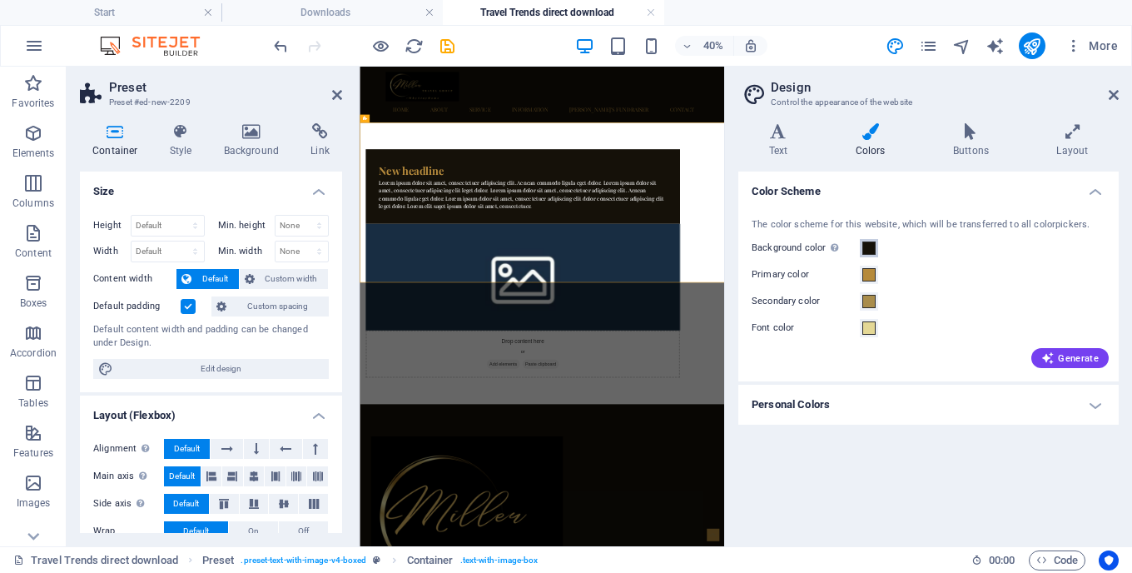
click at [870, 245] on span at bounding box center [869, 247] width 13 height 13
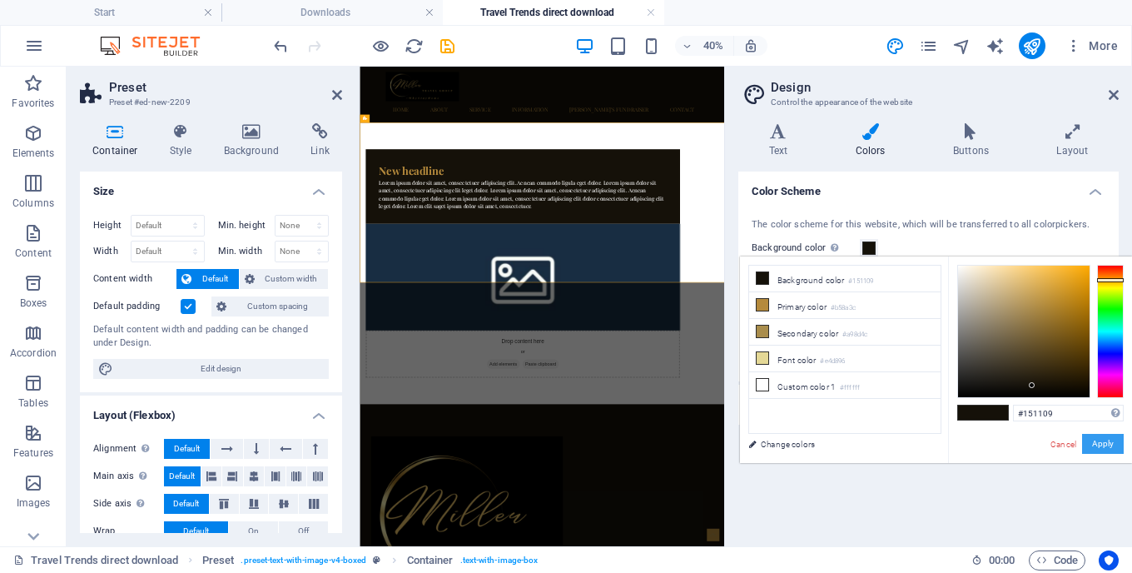
click at [1092, 444] on button "Apply" at bounding box center [1103, 444] width 42 height 20
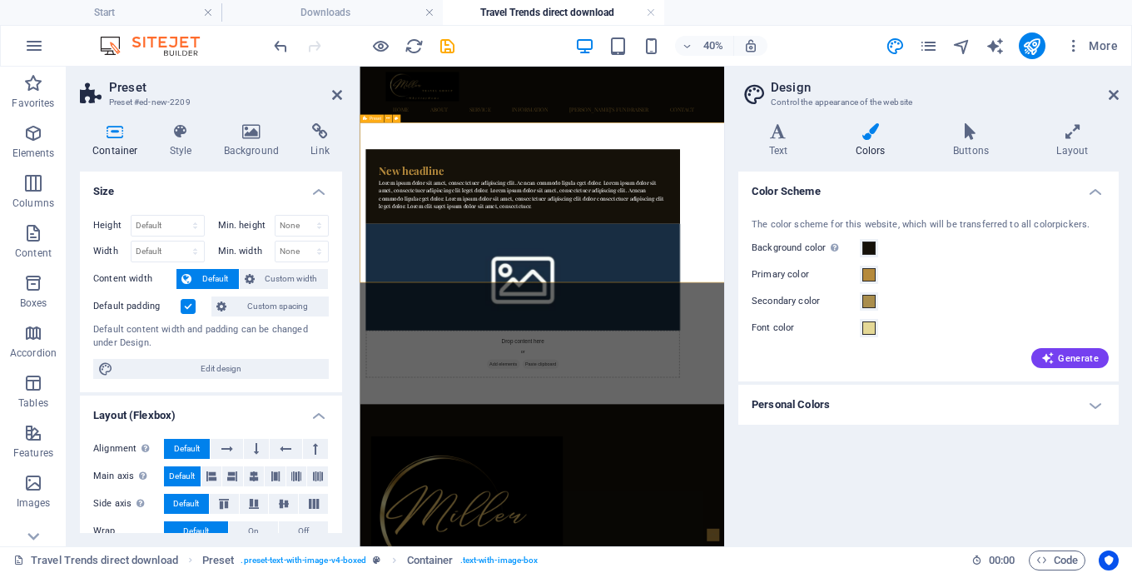
click at [783, 572] on div "New headline Lorem ipsum dolor sit amet, consectetuer adipiscing elit. Aenean c…" at bounding box center [816, 559] width 912 height 704
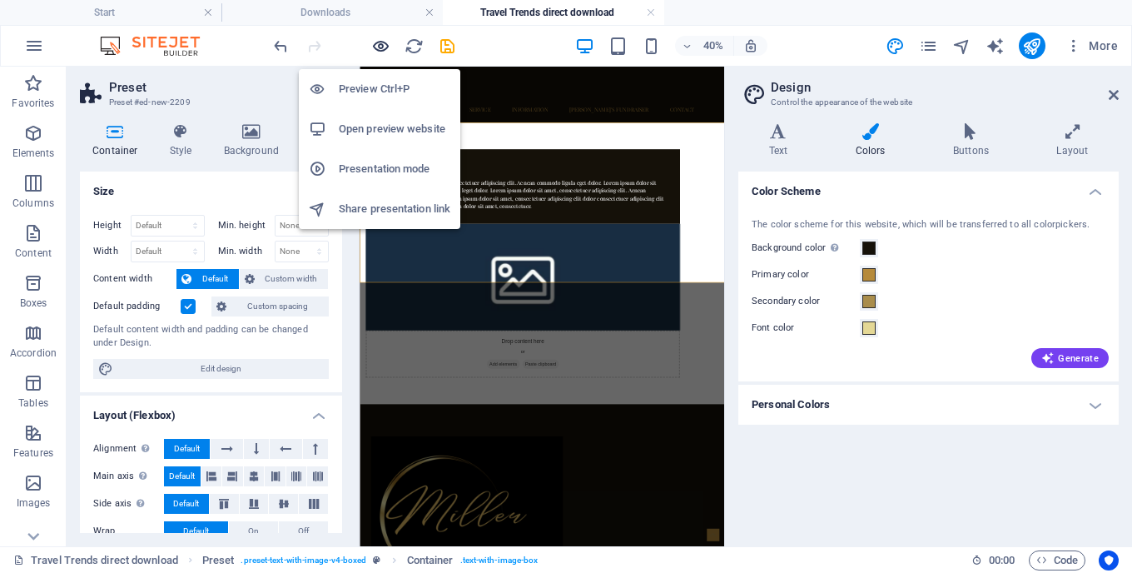
click at [388, 52] on icon "button" at bounding box center [380, 46] width 19 height 19
click at [380, 41] on icon "button" at bounding box center [380, 46] width 19 height 19
click at [382, 93] on h6 "Preview Ctrl+P" at bounding box center [395, 89] width 112 height 20
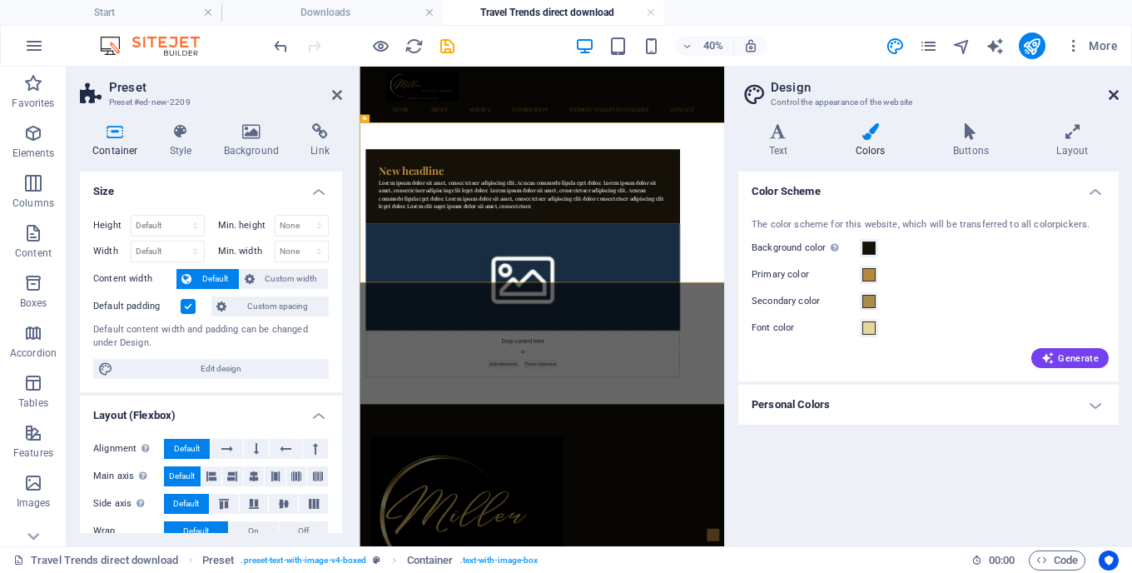
click at [1116, 98] on icon at bounding box center [1114, 94] width 10 height 13
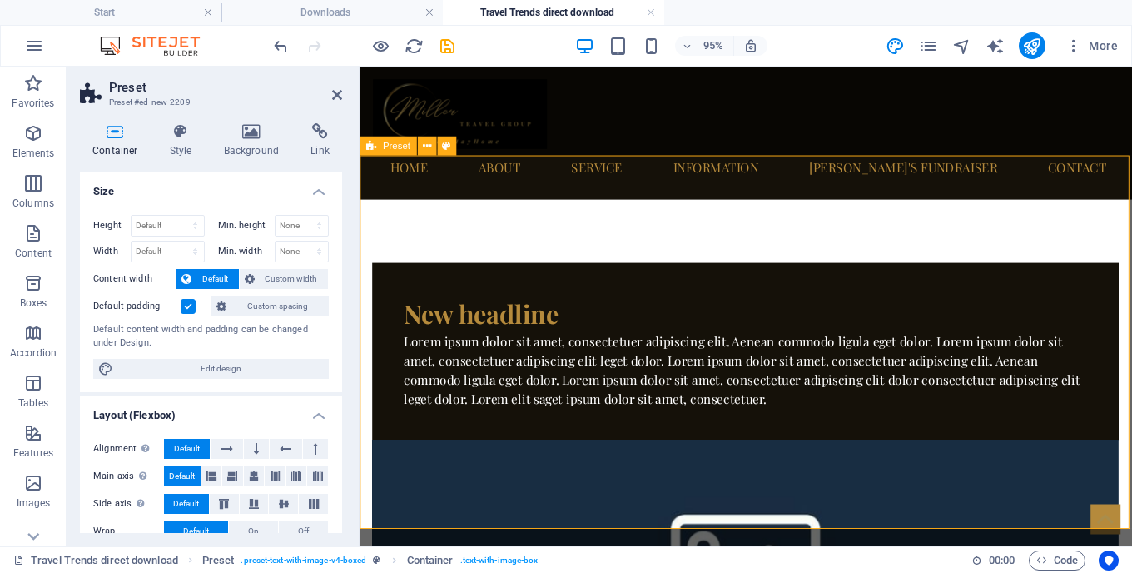
click at [594, 207] on div "New headline Lorem ipsum dolor sit amet, consectetuer adipiscing elit. Aenean c…" at bounding box center [767, 556] width 814 height 698
click at [386, 146] on span "Preset" at bounding box center [396, 145] width 27 height 9
click at [429, 143] on icon at bounding box center [426, 145] width 8 height 17
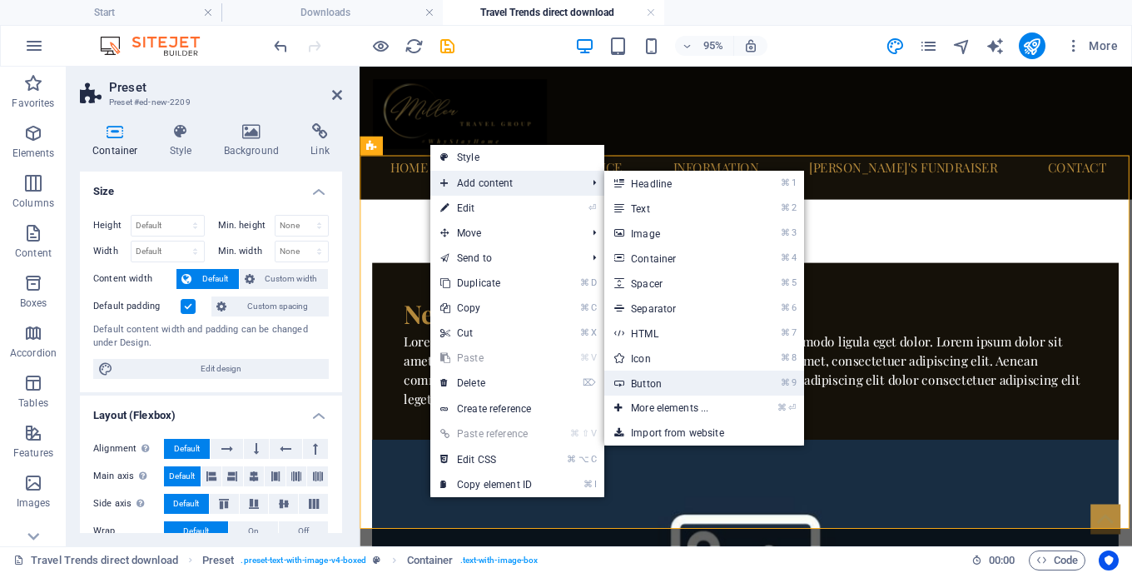
click at [642, 386] on link "⌘ 9 Button" at bounding box center [673, 383] width 137 height 25
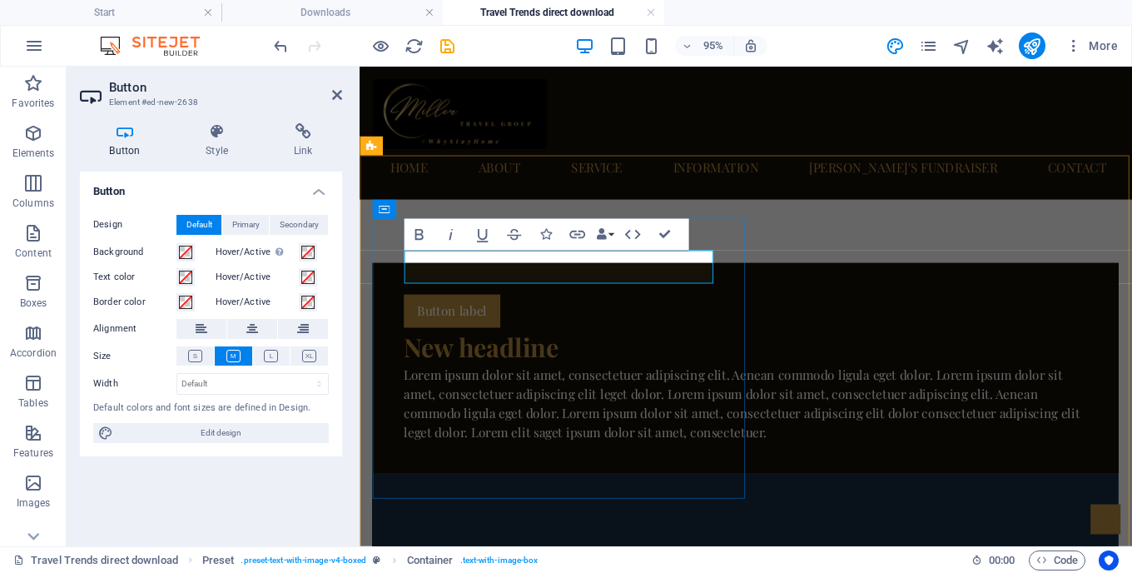
click at [520, 306] on div "Button label" at bounding box center [765, 323] width 719 height 35
click at [549, 381] on div "Lorem ipsum dolor sit amet, consectetuer adipiscing elit. Aenean commodo ligula…" at bounding box center [765, 421] width 719 height 80
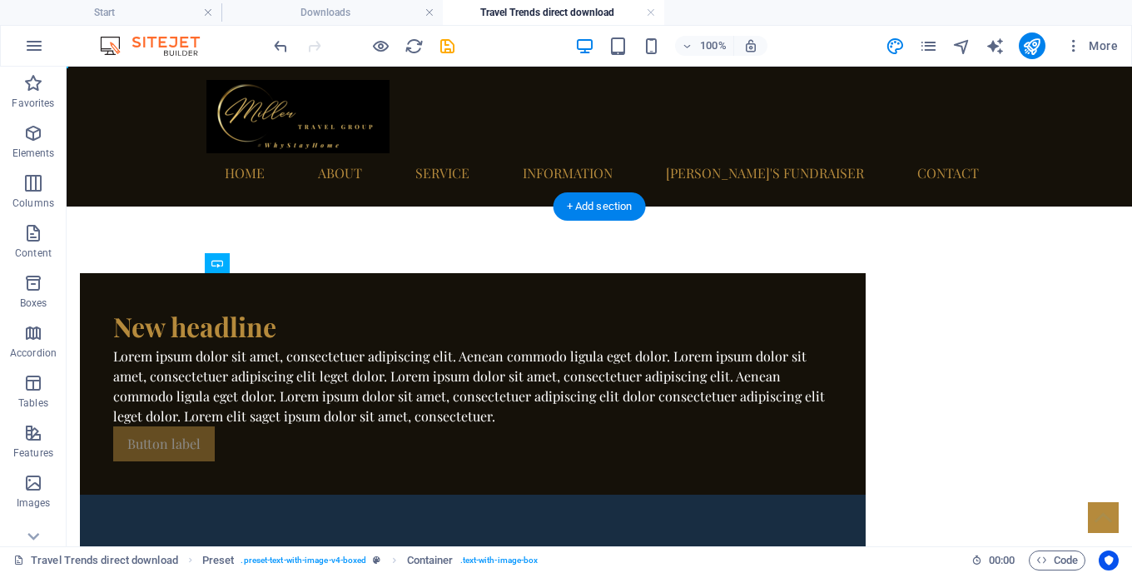
drag, startPoint x: 405, startPoint y: 321, endPoint x: 400, endPoint y: 369, distance: 47.7
drag, startPoint x: 407, startPoint y: 368, endPoint x: 397, endPoint y: 430, distance: 62.4
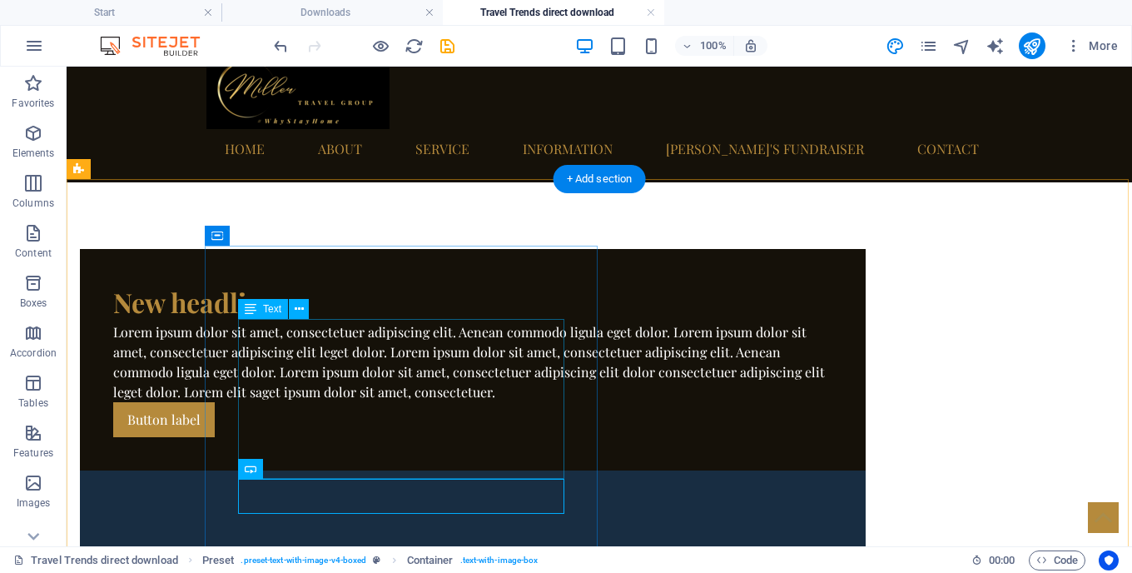
scroll to position [27, 0]
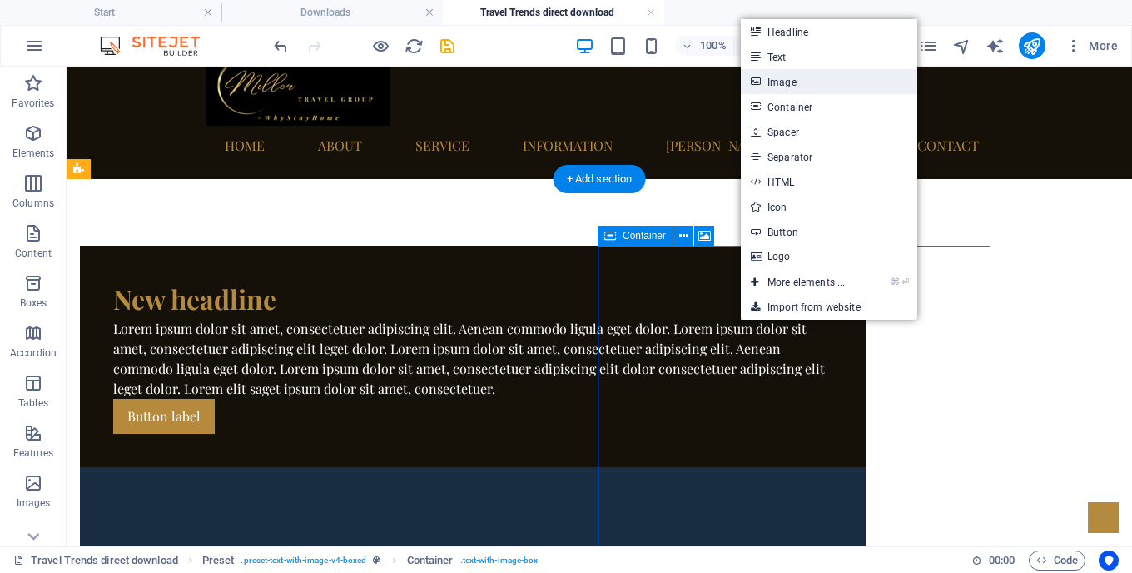
click at [779, 87] on link "Image" at bounding box center [829, 81] width 177 height 25
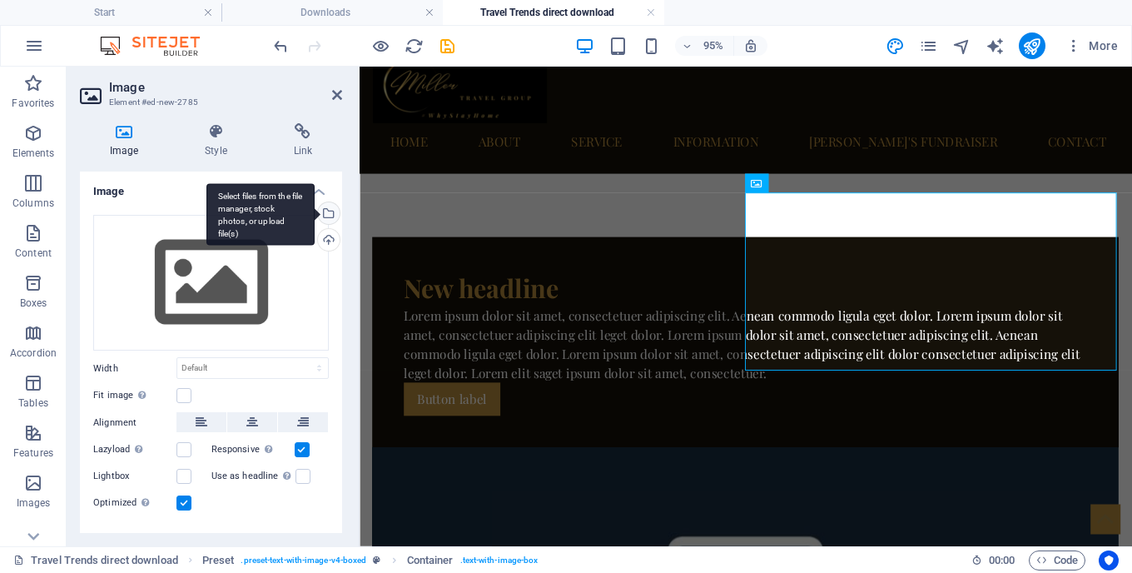
click at [325, 210] on div "Select files from the file manager, stock photos, or upload file(s)" at bounding box center [327, 214] width 25 height 25
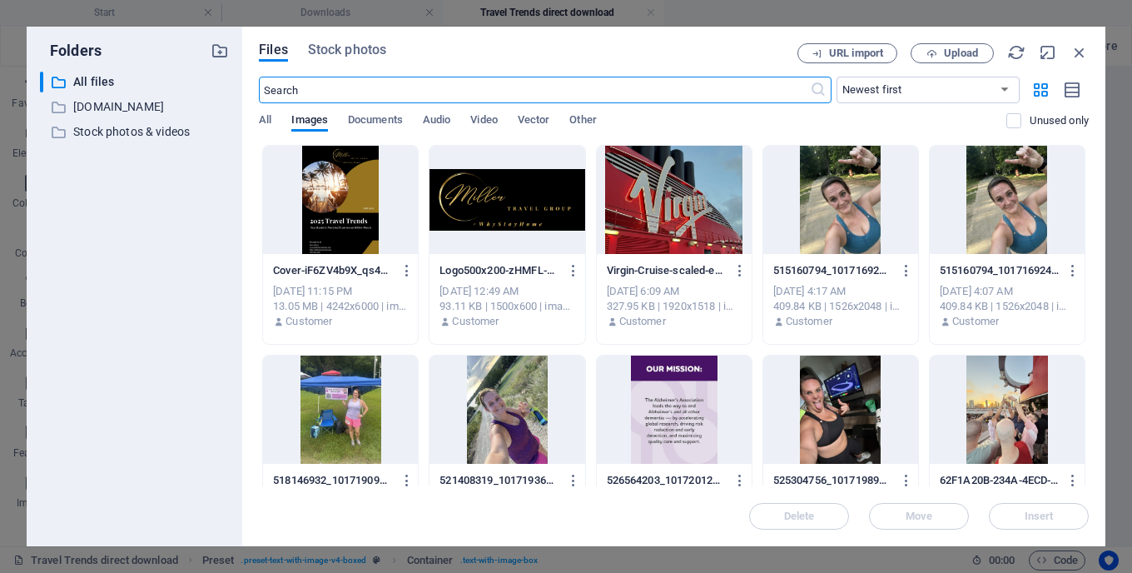
scroll to position [0, 0]
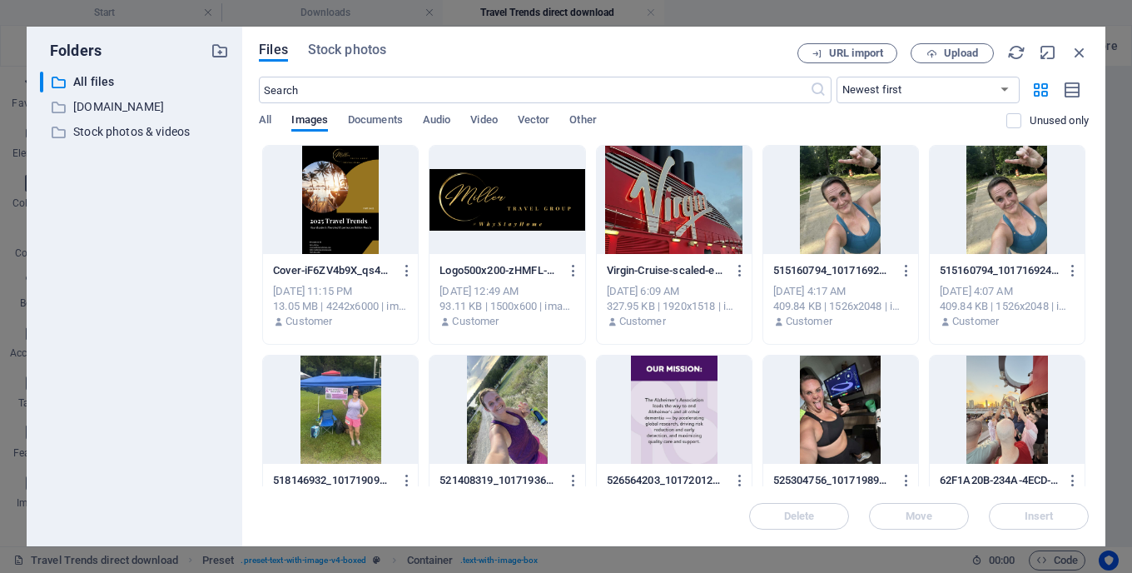
click at [370, 207] on div at bounding box center [340, 200] width 155 height 108
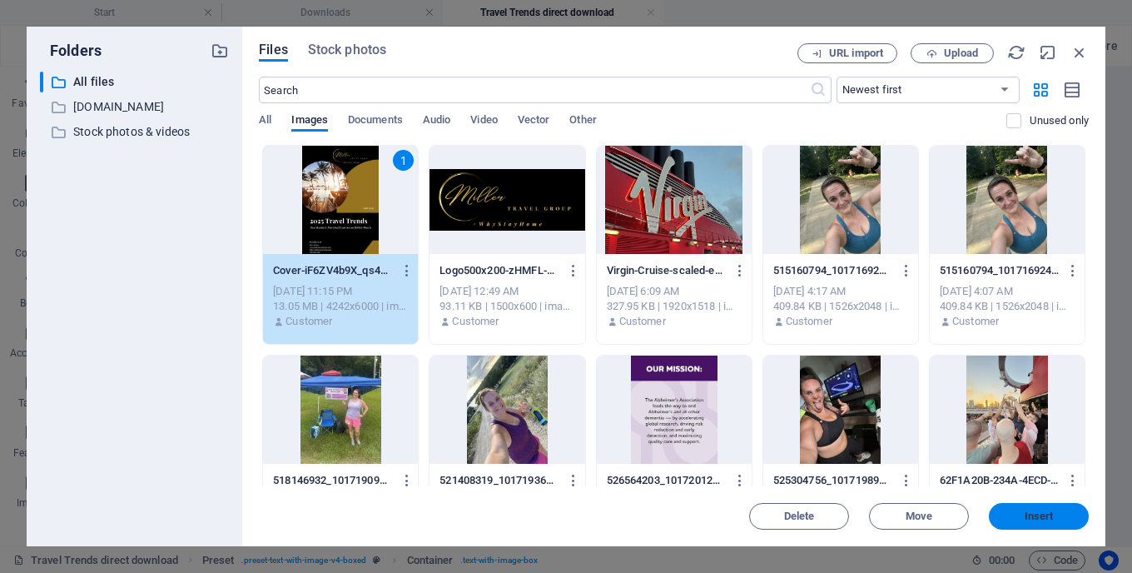
click at [1044, 515] on span "Insert" at bounding box center [1039, 516] width 29 height 10
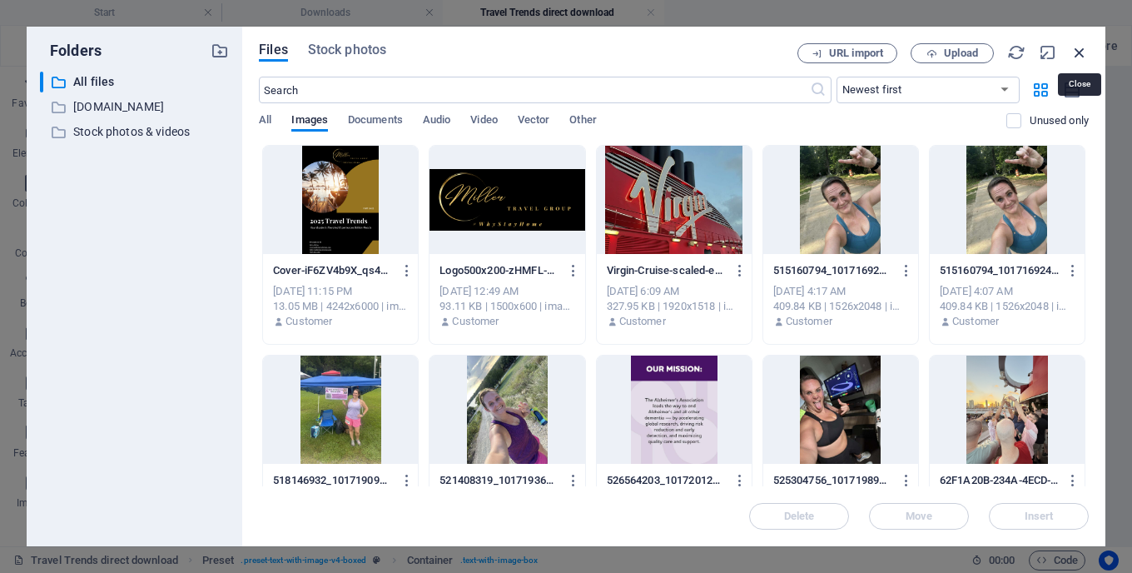
click at [1079, 57] on icon "button" at bounding box center [1080, 52] width 18 height 18
select select "image"
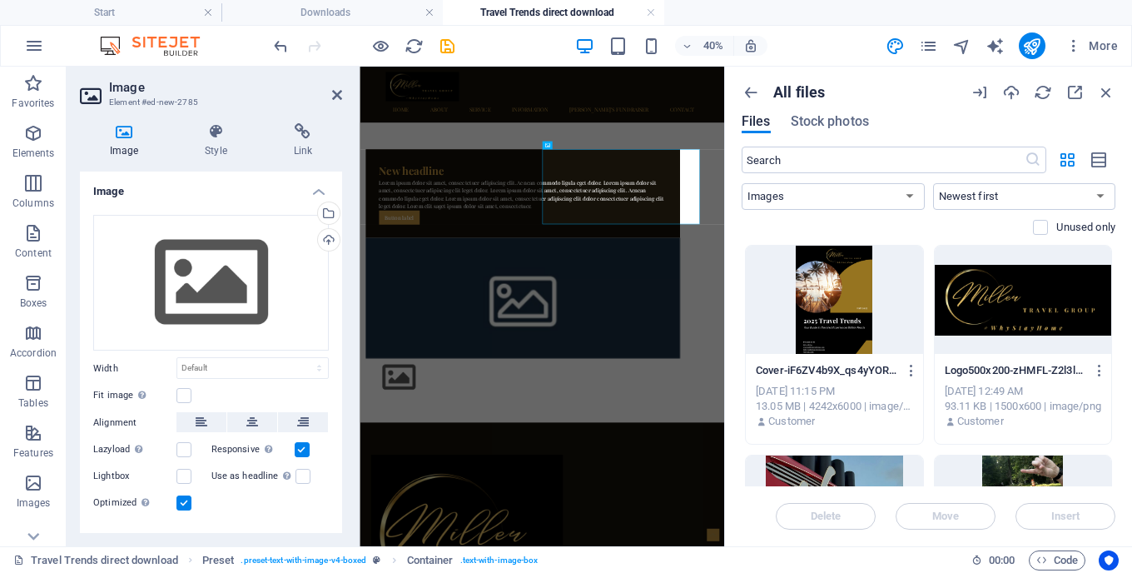
click at [829, 354] on div "Cover-iF6ZV4b9X_qs4yYORc0LDQ.png Cover-iF6ZV4b9X_qs4yYORc0LDQ.png [DATE] 11:15 …" at bounding box center [834, 396] width 177 height 85
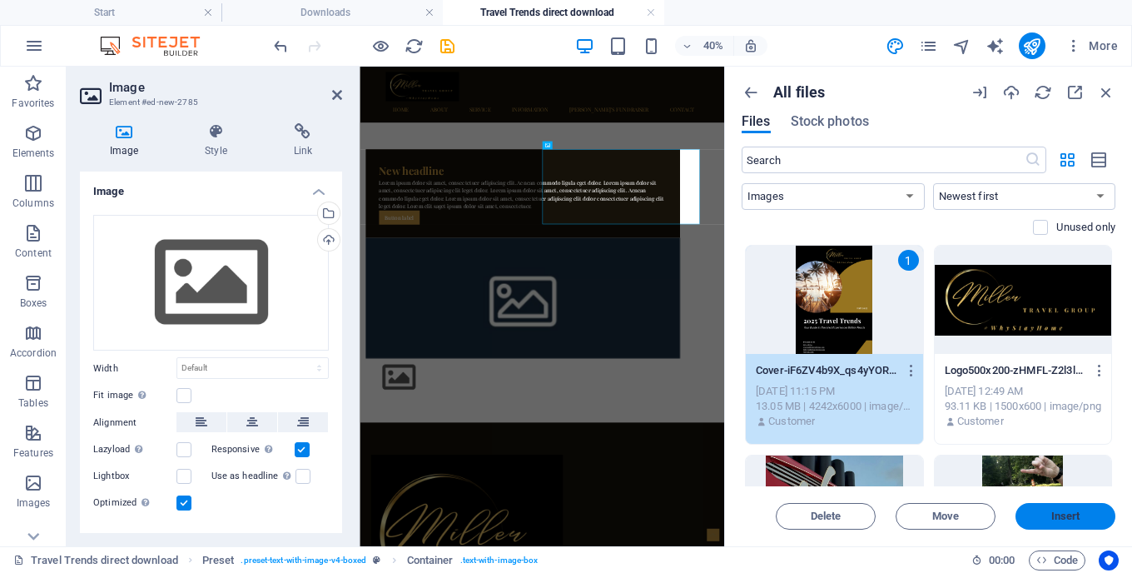
click at [1048, 519] on span "Insert" at bounding box center [1066, 516] width 87 height 10
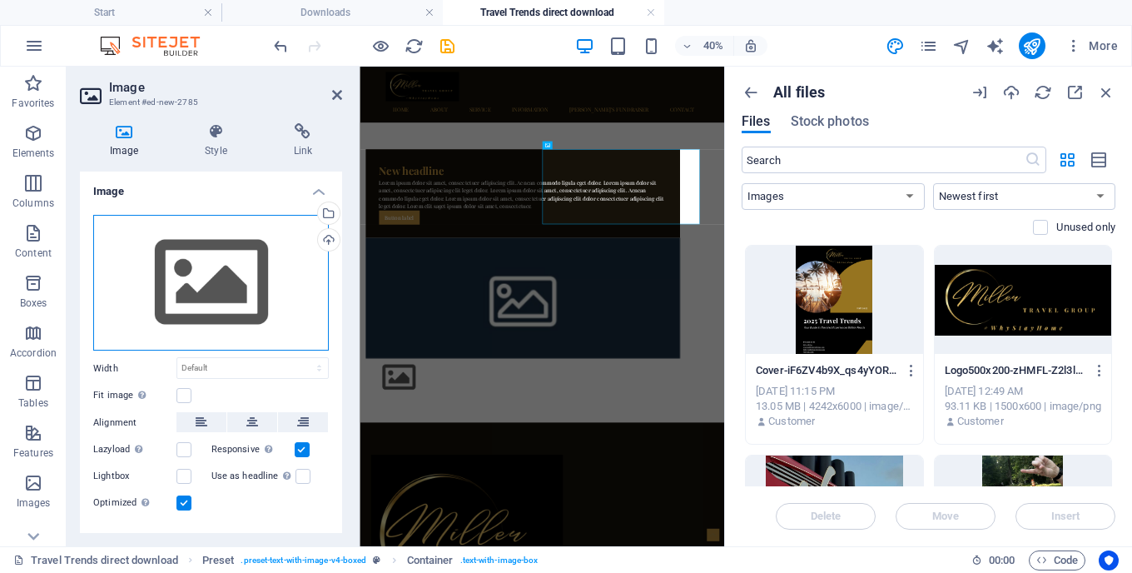
click at [220, 263] on div "Drag files here, click to choose files or select files from Files or our free s…" at bounding box center [211, 283] width 236 height 137
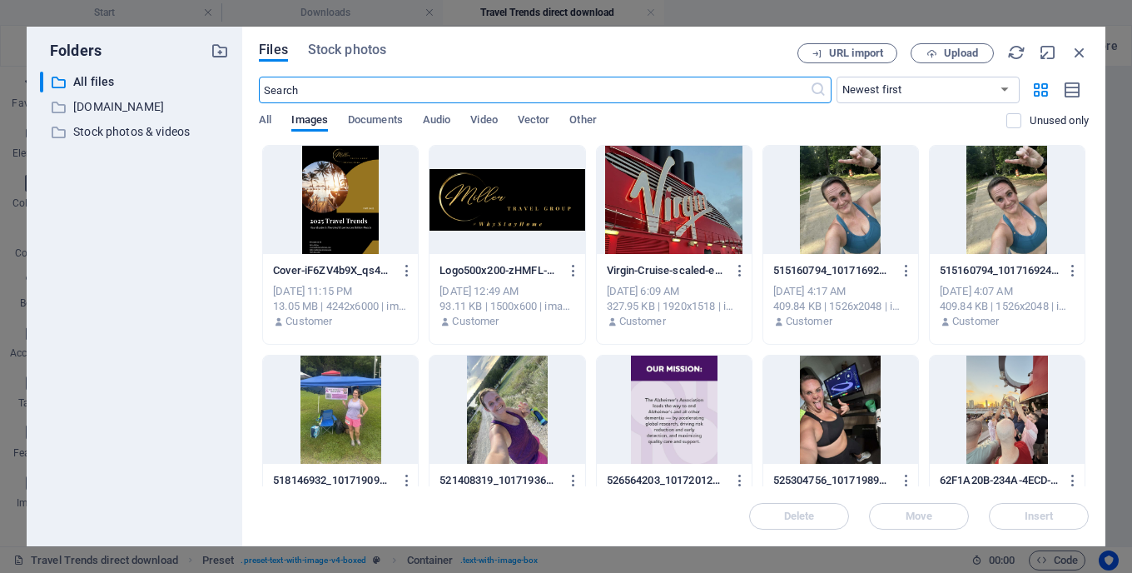
click at [466, 12] on div "Folders ​ All files All files ​ [DOMAIN_NAME] [DOMAIN_NAME] ​ Stock photos & vi…" at bounding box center [566, 286] width 1132 height 573
select select "image"
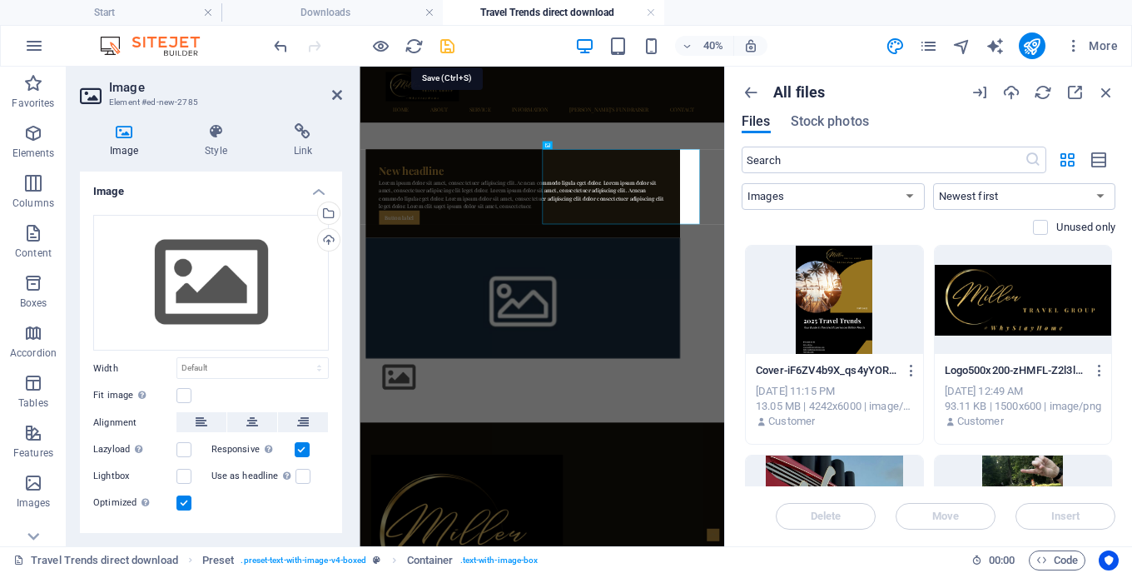
click at [445, 47] on icon "save" at bounding box center [447, 46] width 19 height 19
click at [450, 49] on icon "save" at bounding box center [447, 46] width 19 height 19
click at [676, 361] on div "Lorem ipsum dolor sit amet, consectetuer adipiscing elit. Aenean commodo ligula…" at bounding box center [765, 386] width 719 height 80
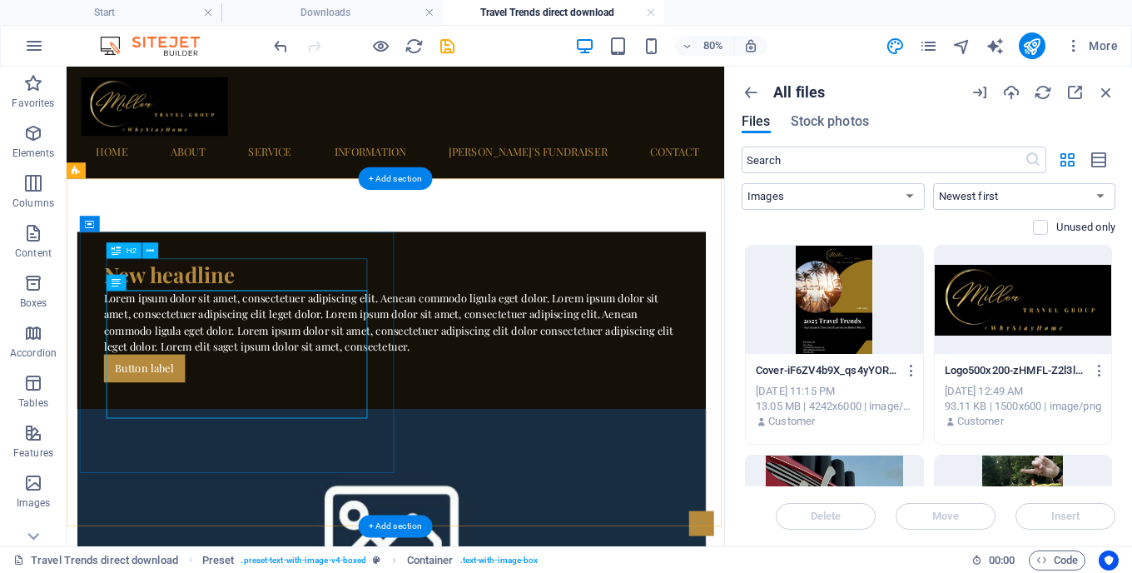
click at [167, 326] on div "New headline" at bounding box center [472, 326] width 719 height 40
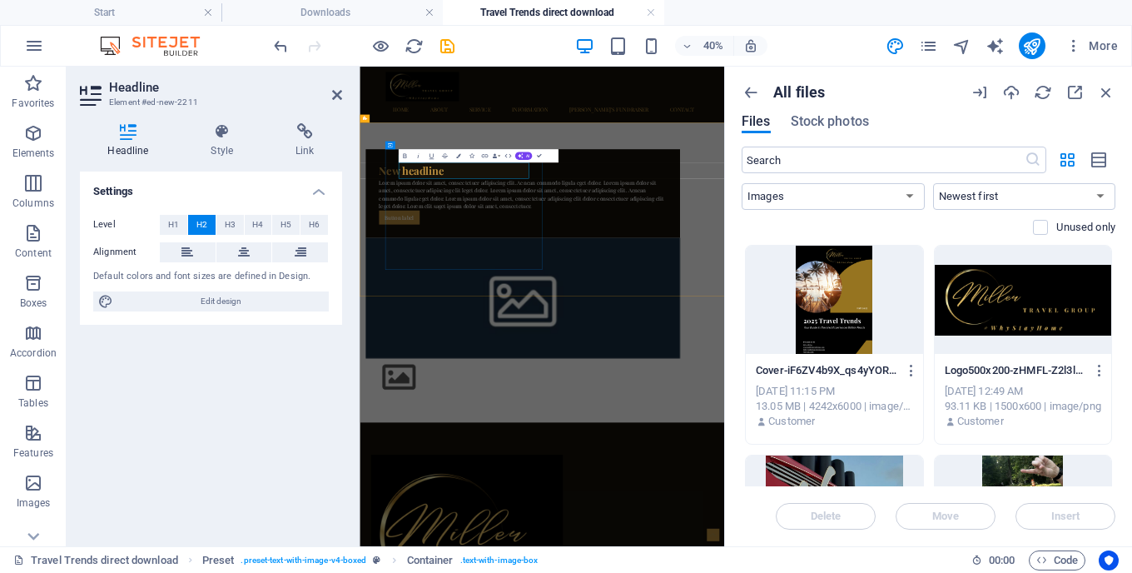
click at [608, 311] on h2 "New headline" at bounding box center [765, 326] width 719 height 40
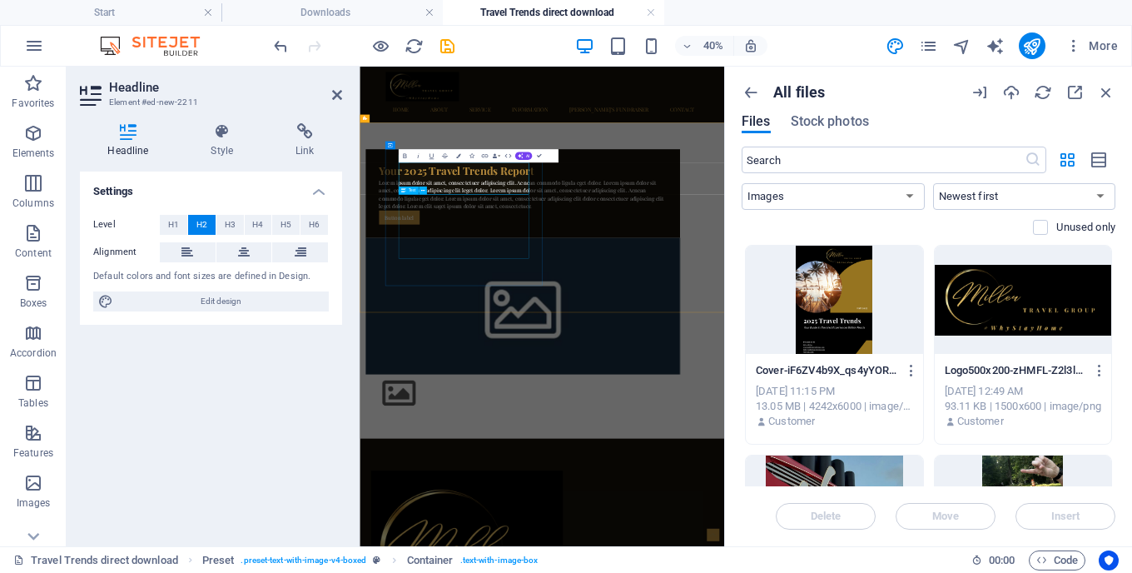
click at [600, 408] on div "Lorem ipsum dolor sit amet, consectetuer adipiscing elit. Aenean commodo ligula…" at bounding box center [765, 386] width 719 height 80
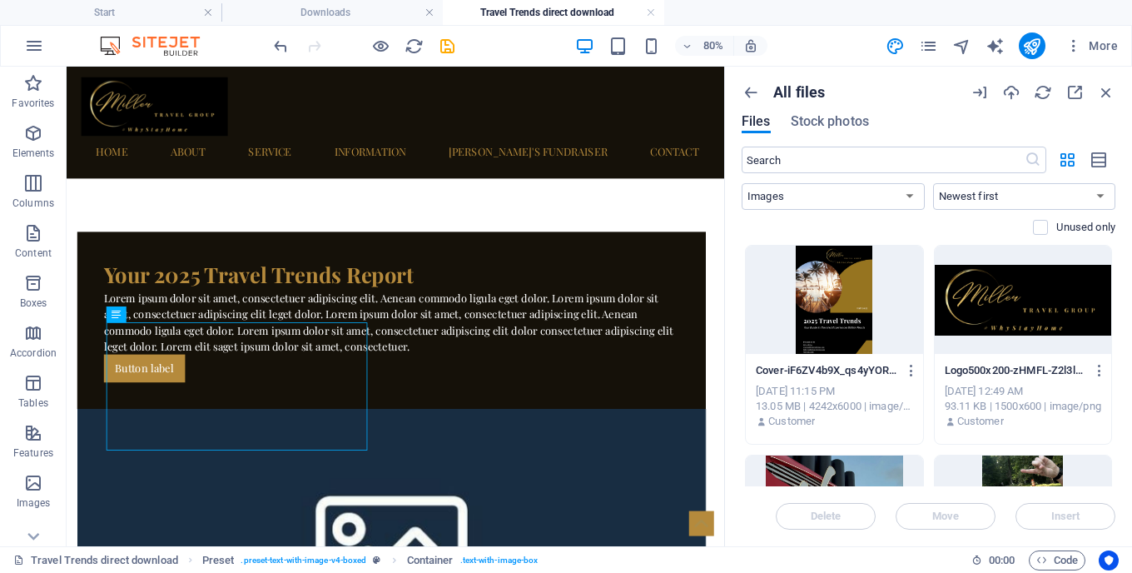
click at [149, 395] on div "Lorem ipsum dolor sit amet, consectetuer adipiscing elit. Aenean commodo ligula…" at bounding box center [472, 386] width 719 height 80
drag, startPoint x: 1194, startPoint y: 639, endPoint x: 168, endPoint y: 407, distance: 1051.7
click at [168, 407] on div "Lorem ipsum dolor sit amet, consectetuer adipiscing elit. Aenean commodo ligula…" at bounding box center [472, 386] width 719 height 80
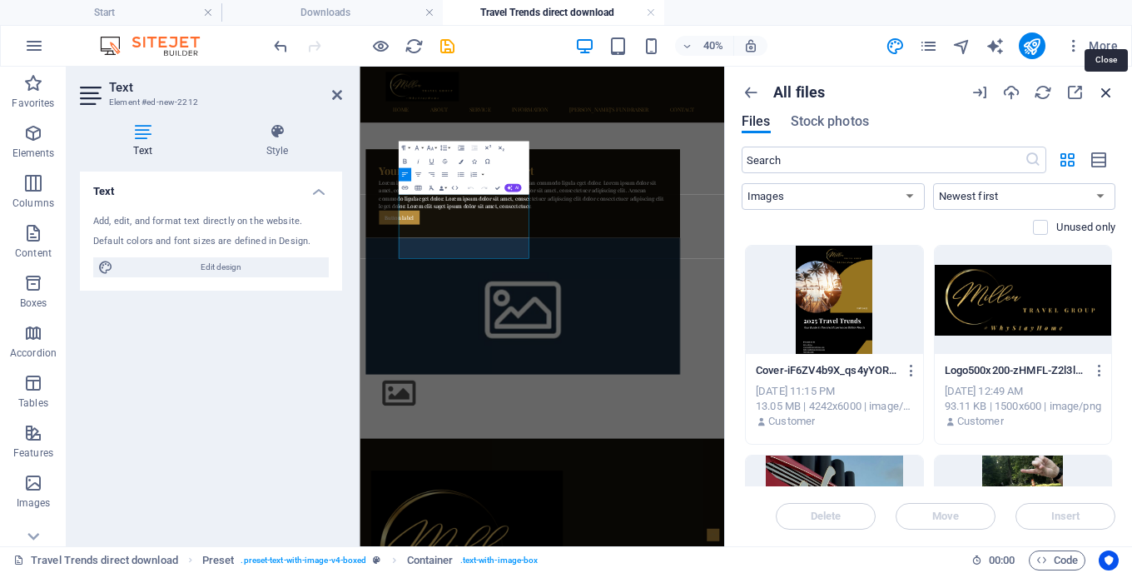
click at [1110, 88] on icon "button" at bounding box center [1106, 92] width 18 height 18
click at [1107, 90] on icon "button" at bounding box center [1106, 92] width 18 height 18
click at [751, 92] on icon "button" at bounding box center [751, 92] width 18 height 18
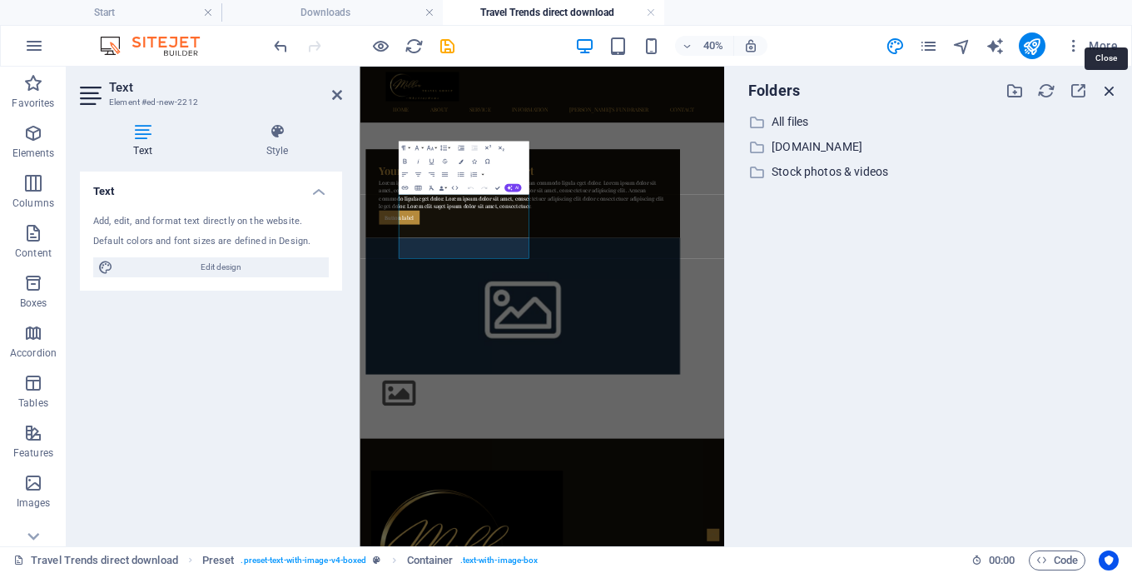
click at [1109, 91] on icon "button" at bounding box center [1110, 91] width 18 height 18
click at [333, 92] on icon at bounding box center [337, 94] width 10 height 13
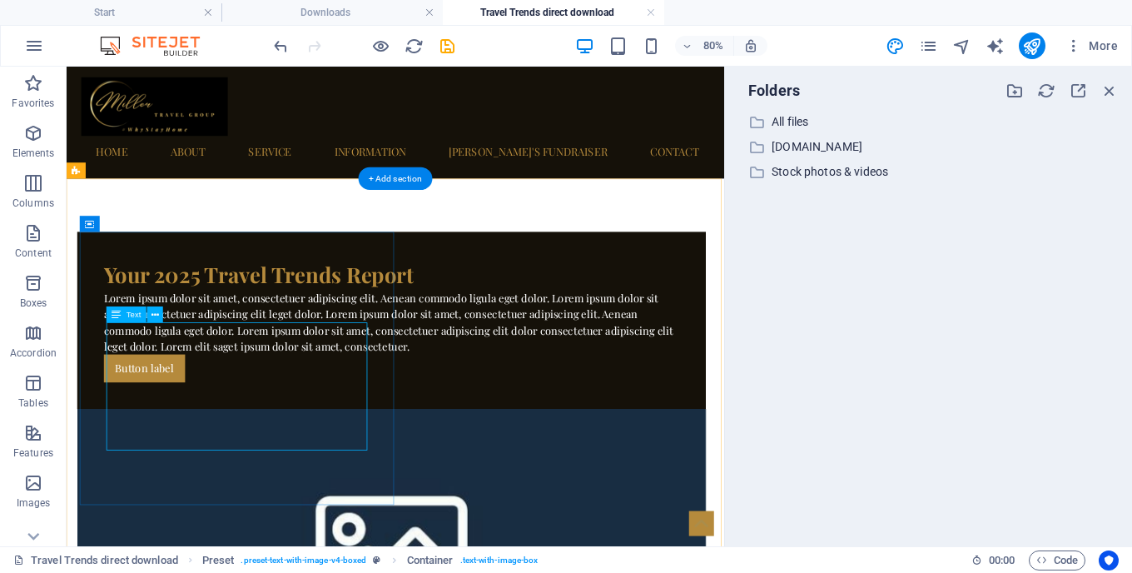
click at [145, 394] on div "Lorem ipsum dolor sit amet, consectetuer adipiscing elit. Aenean commodo ligula…" at bounding box center [472, 386] width 719 height 80
click at [137, 403] on div "Lorem ipsum dolor sit amet, consectetuer adipiscing elit. Aenean commodo ligula…" at bounding box center [472, 386] width 719 height 80
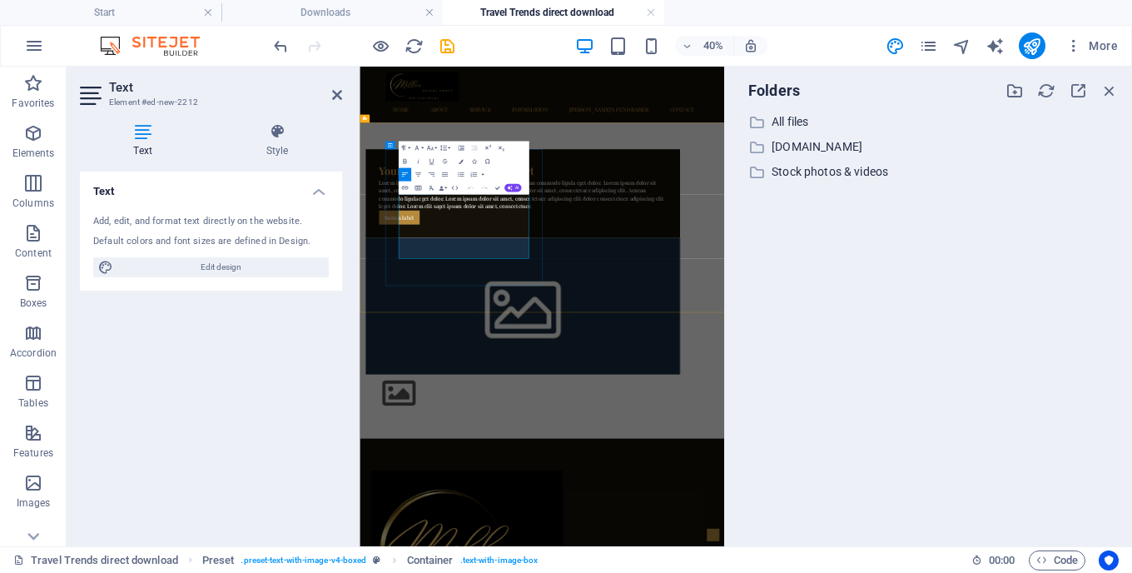
click at [501, 400] on p "Lorem ipsum dolor sit amet, consectetuer adipiscing elit. Aenean commodo ligula…" at bounding box center [765, 386] width 719 height 80
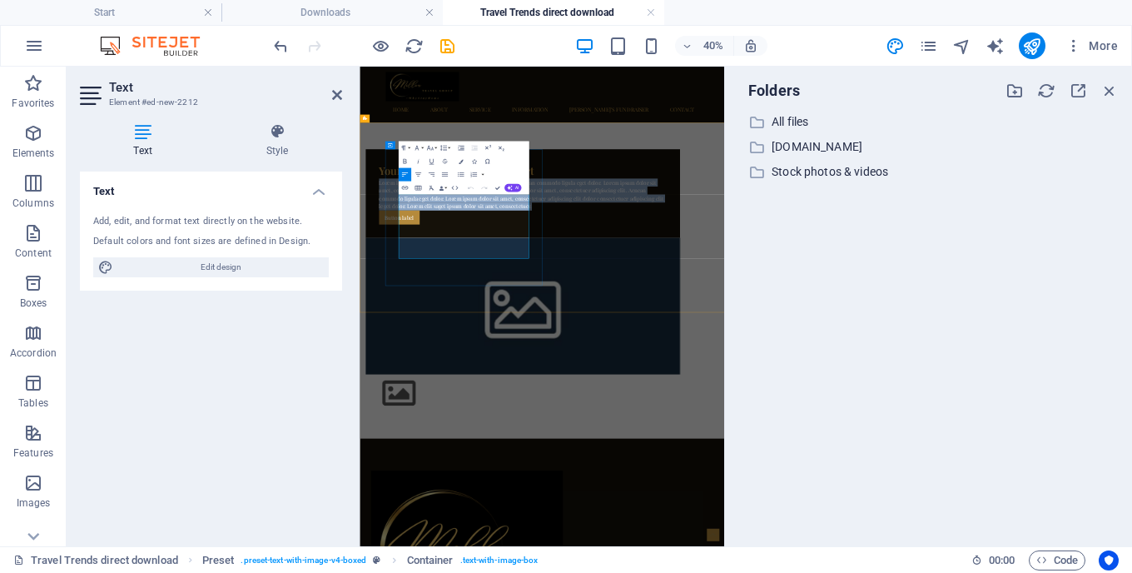
click at [501, 400] on p "Lorem ipsum dolor sit amet, consectetuer adipiscing elit. Aenean commodo ligula…" at bounding box center [765, 386] width 719 height 80
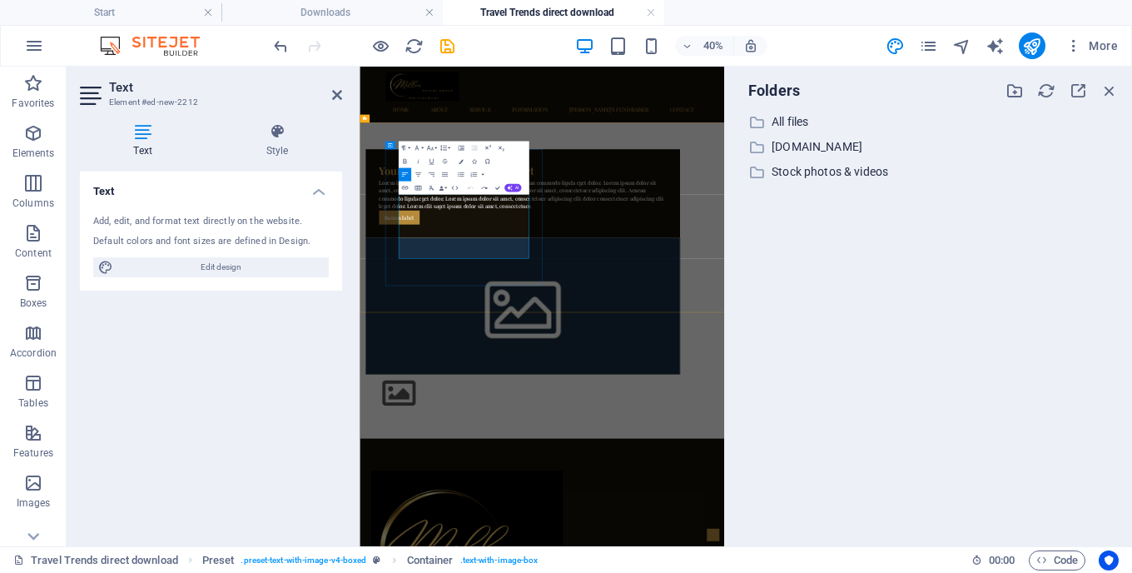
click at [600, 426] on p "Lorem ipsum dolor sit amet, consectetuer adipiscing elit. Aenean commodo ligula…" at bounding box center [765, 386] width 719 height 80
click at [505, 415] on p "Lorem ipsum dolor sit amet, consectetuer adipiscing elit. Aenean commodo ligula…" at bounding box center [765, 386] width 719 height 80
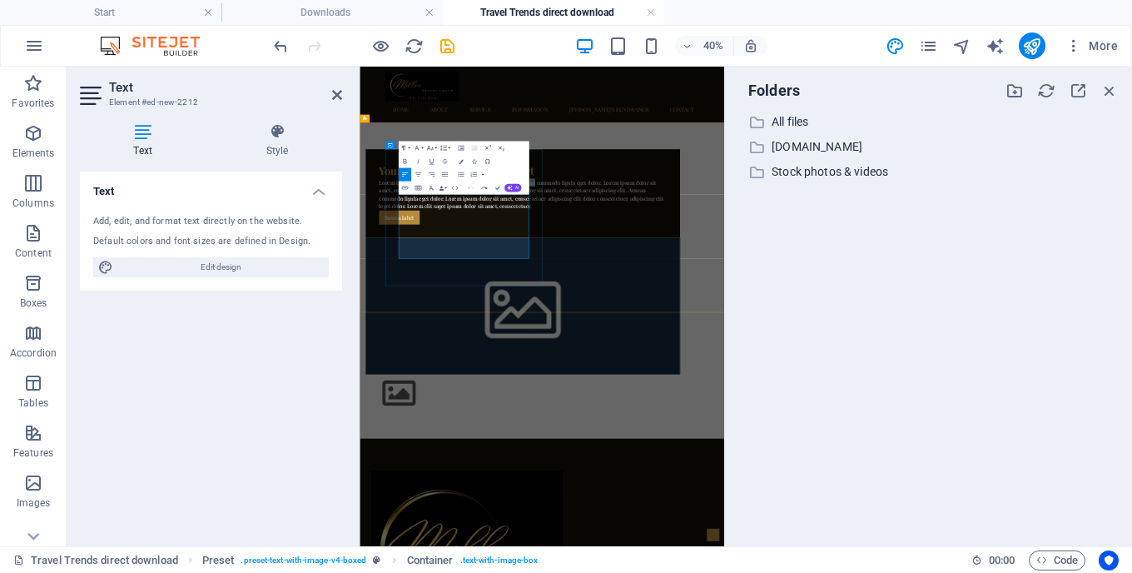
click at [505, 415] on p "Lorem ipsum dolor sit amet, consectetuer adipiscing elit. Aenean commodo ligula…" at bounding box center [765, 386] width 719 height 80
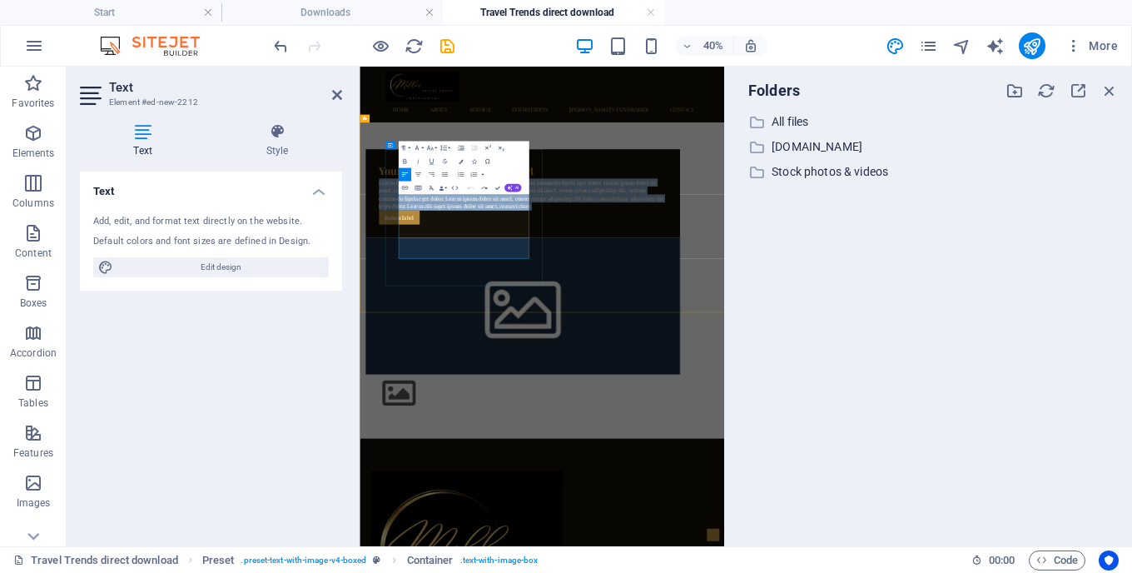
click at [505, 415] on p "Lorem ipsum dolor sit amet, consectetuer adipiscing elit. Aenean commodo ligula…" at bounding box center [765, 386] width 719 height 80
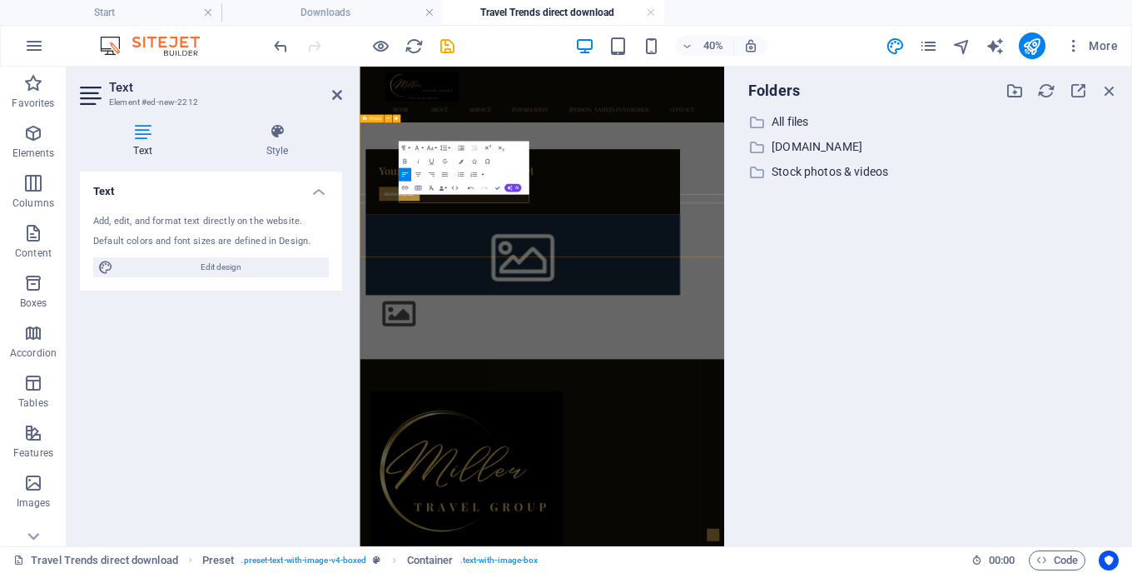
click at [878, 479] on div "Your 2025 Travel Trends Report Thanks for your interest in my latest travel ind…" at bounding box center [816, 503] width 912 height 592
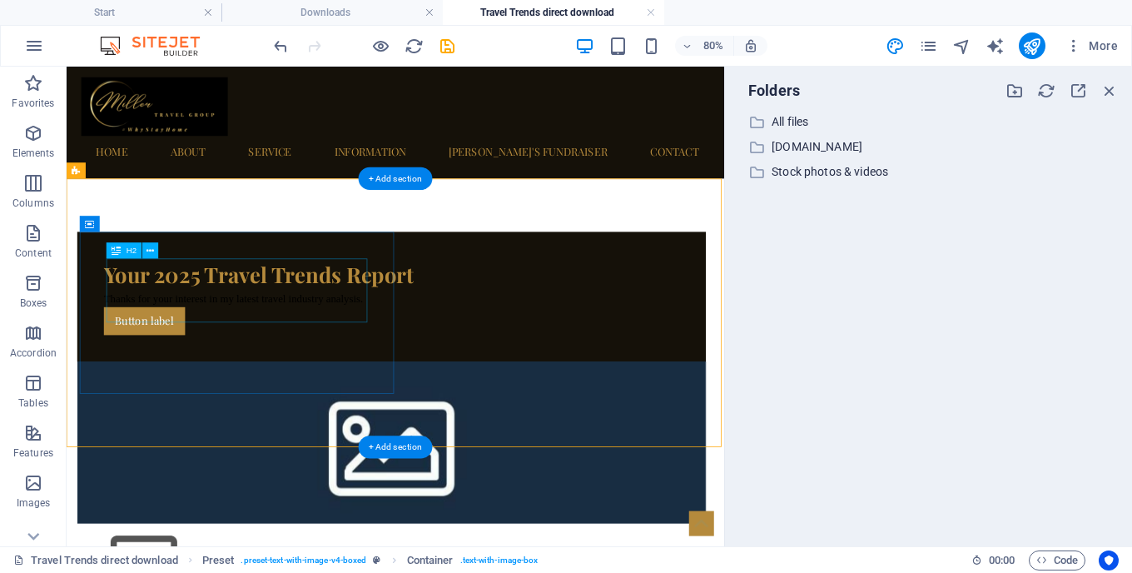
click at [359, 346] on div "Your 2025 Travel Trends Report" at bounding box center [472, 326] width 719 height 40
click at [246, 367] on div "Thanks for your interest in my latest travel industry analysis." at bounding box center [472, 356] width 719 height 21
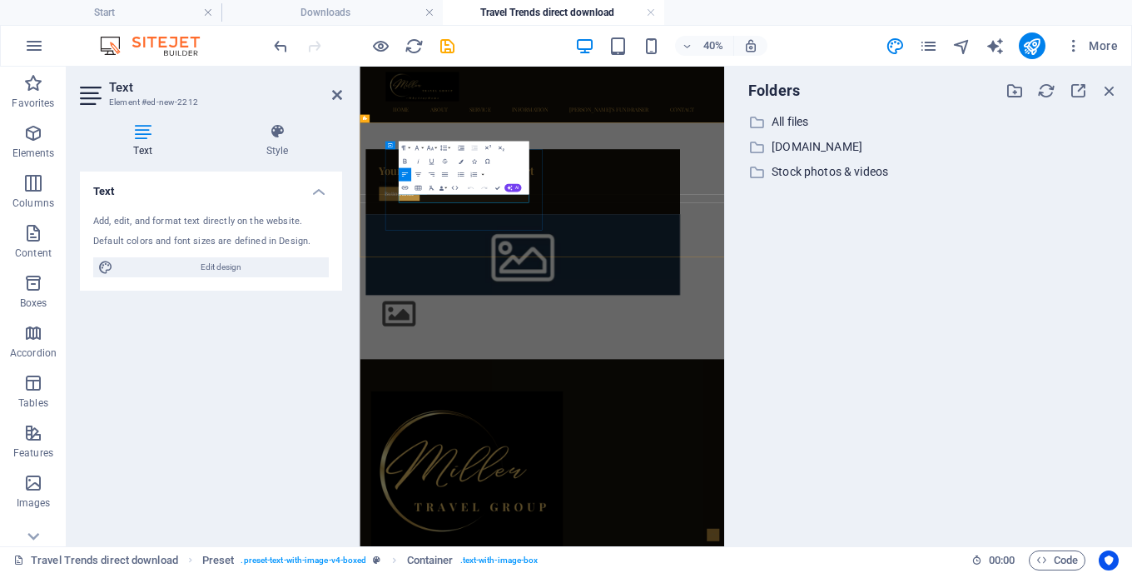
click at [550, 364] on span "Thanks for your interest in my latest travel industry analysis." at bounding box center [568, 357] width 324 height 14
click at [464, 158] on button "Colors" at bounding box center [460, 161] width 12 height 13
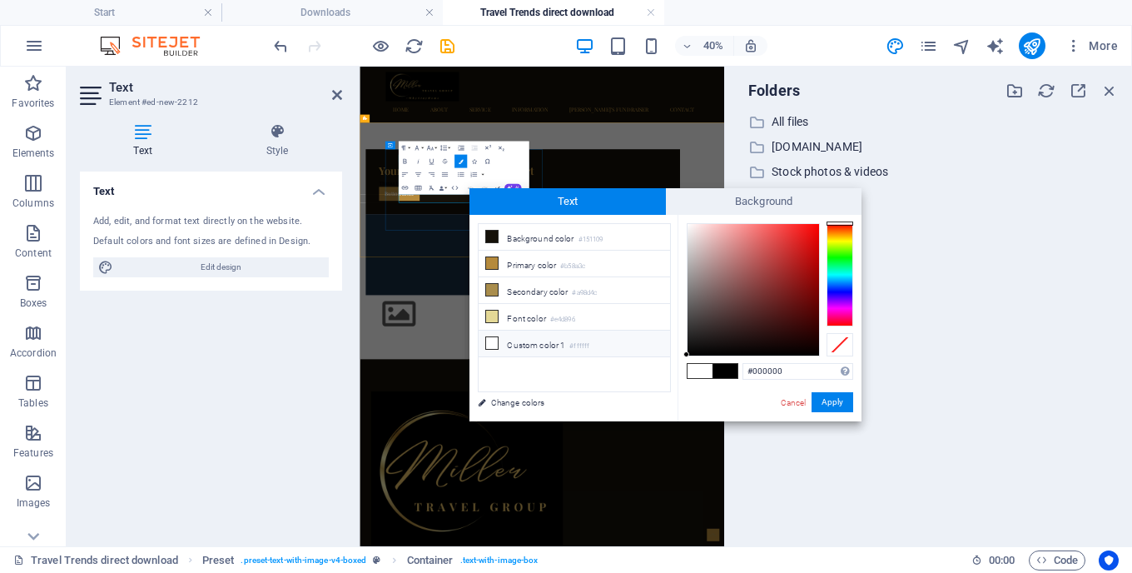
click at [490, 337] on icon at bounding box center [492, 343] width 12 height 12
type input "#ffffff"
click at [833, 401] on button "Apply" at bounding box center [833, 402] width 42 height 20
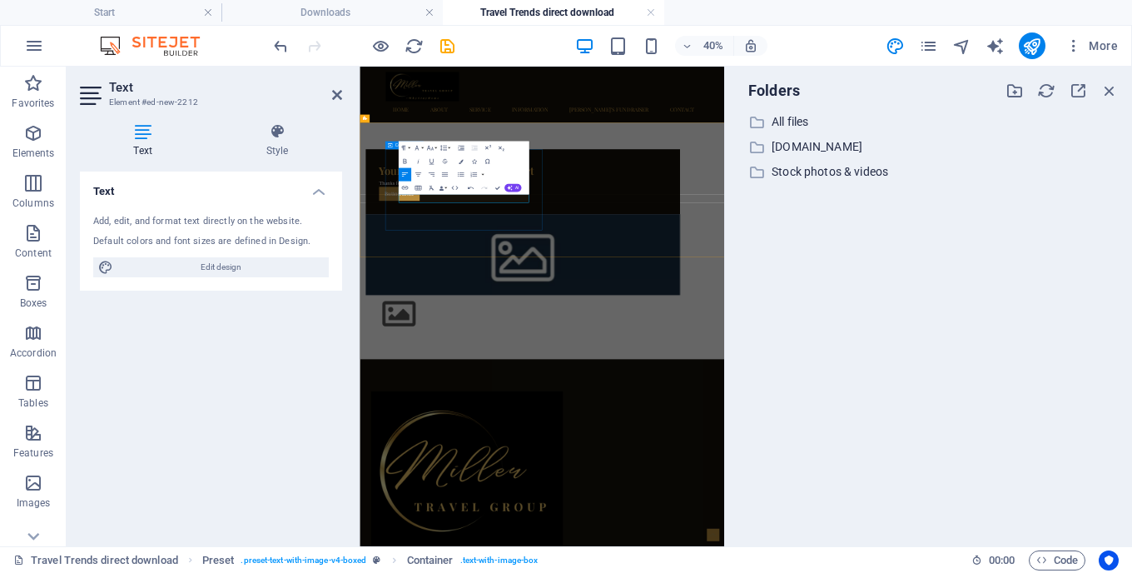
click at [871, 259] on div "Your 2025 Travel Trends Report Thanks for your interest in my latest travel ind…" at bounding box center [816, 503] width 912 height 592
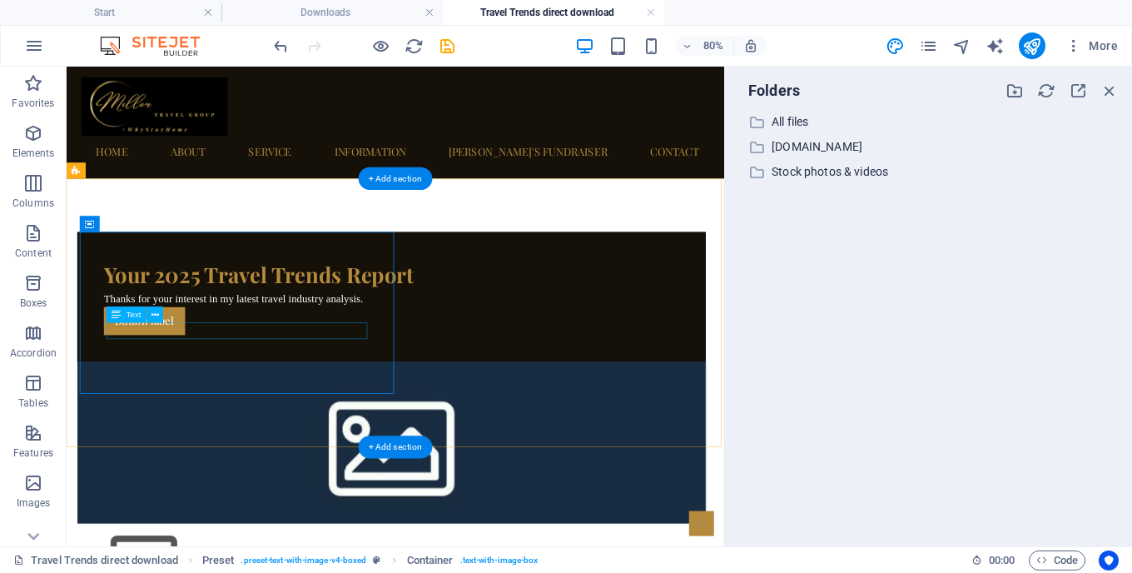
click at [432, 367] on div "Thanks for your interest in my latest travel industry analysis." at bounding box center [472, 356] width 719 height 21
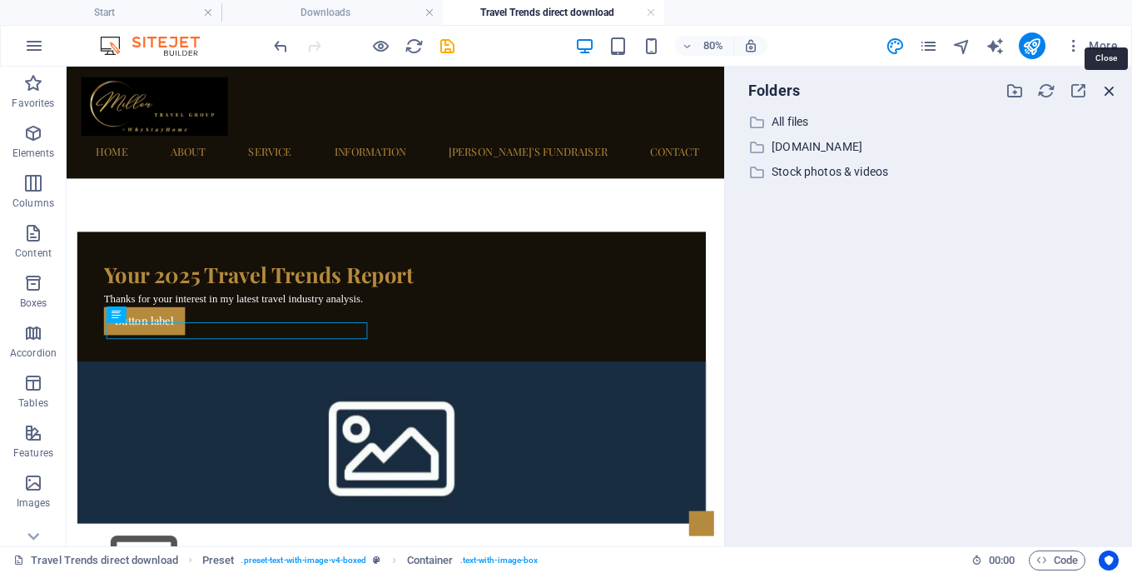
click at [1112, 88] on icon "button" at bounding box center [1110, 91] width 18 height 18
click at [440, 50] on icon "save" at bounding box center [447, 46] width 19 height 19
click at [922, 46] on icon "pages" at bounding box center [928, 46] width 19 height 19
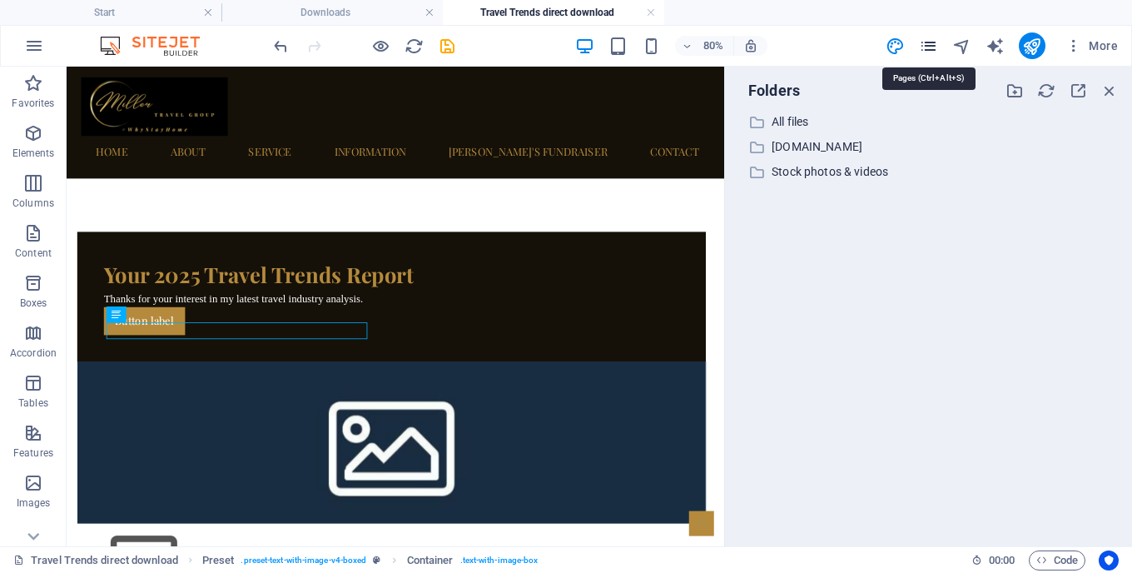
click at [931, 52] on icon "pages" at bounding box center [928, 46] width 19 height 19
click at [1112, 47] on span "More" at bounding box center [1092, 45] width 52 height 17
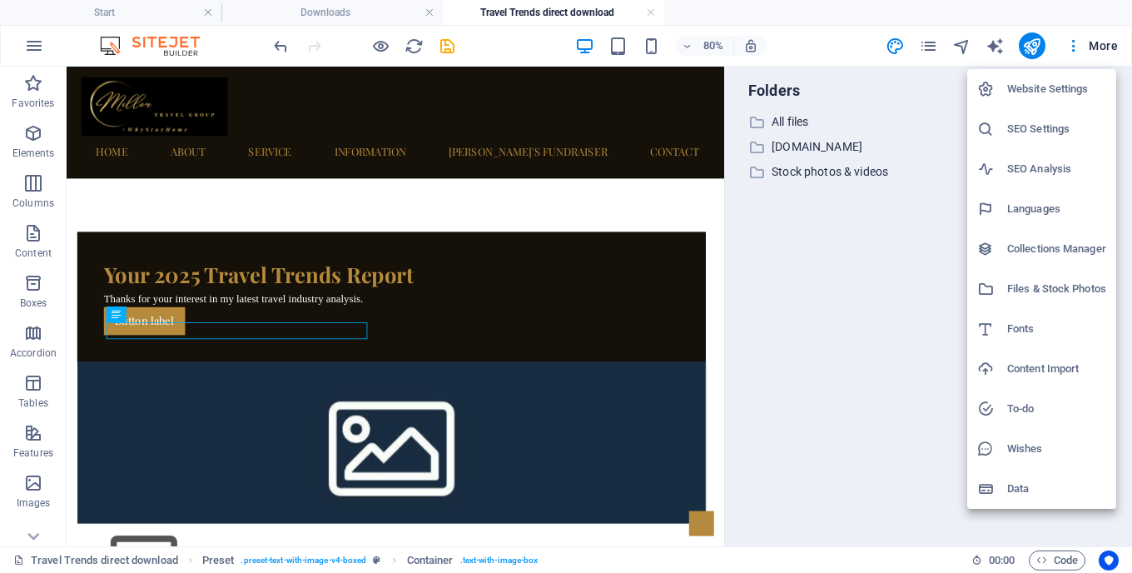
click at [1058, 88] on h6 "Website Settings" at bounding box center [1057, 89] width 99 height 20
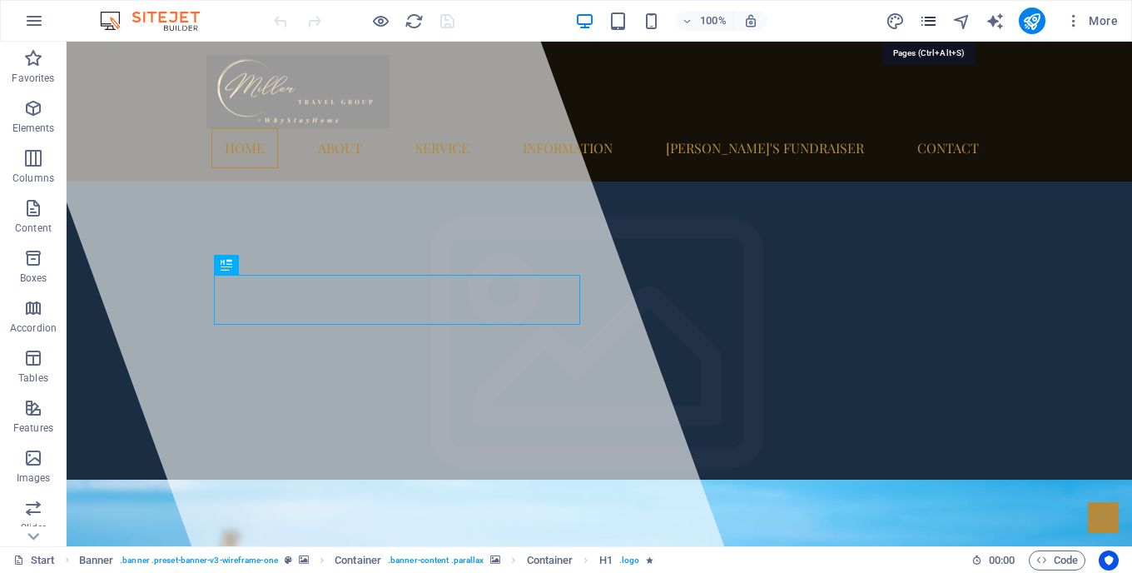
click at [932, 18] on icon "pages" at bounding box center [928, 21] width 19 height 19
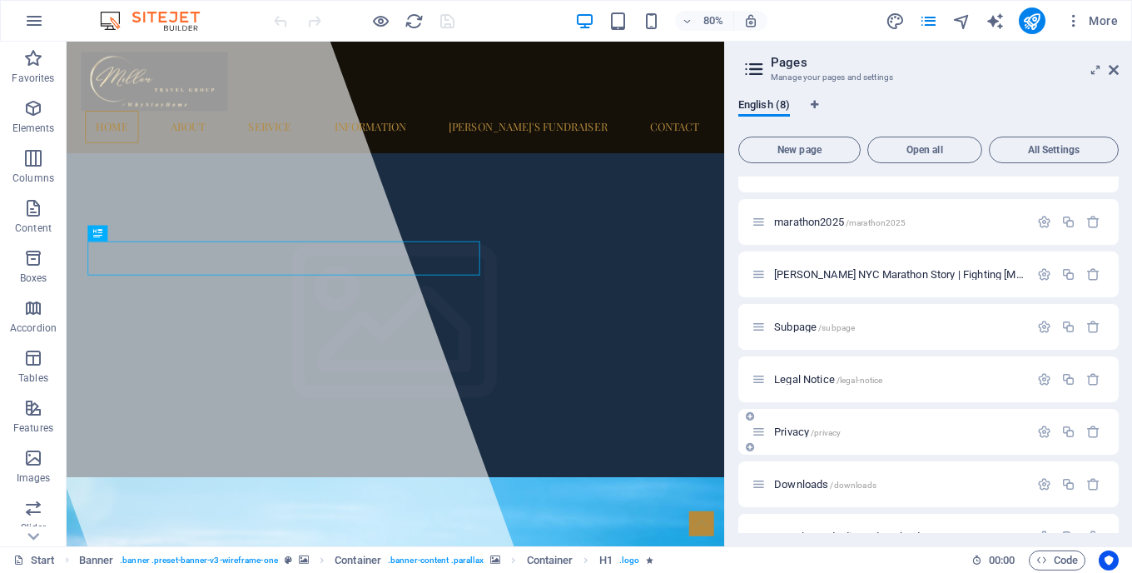
scroll to position [63, 0]
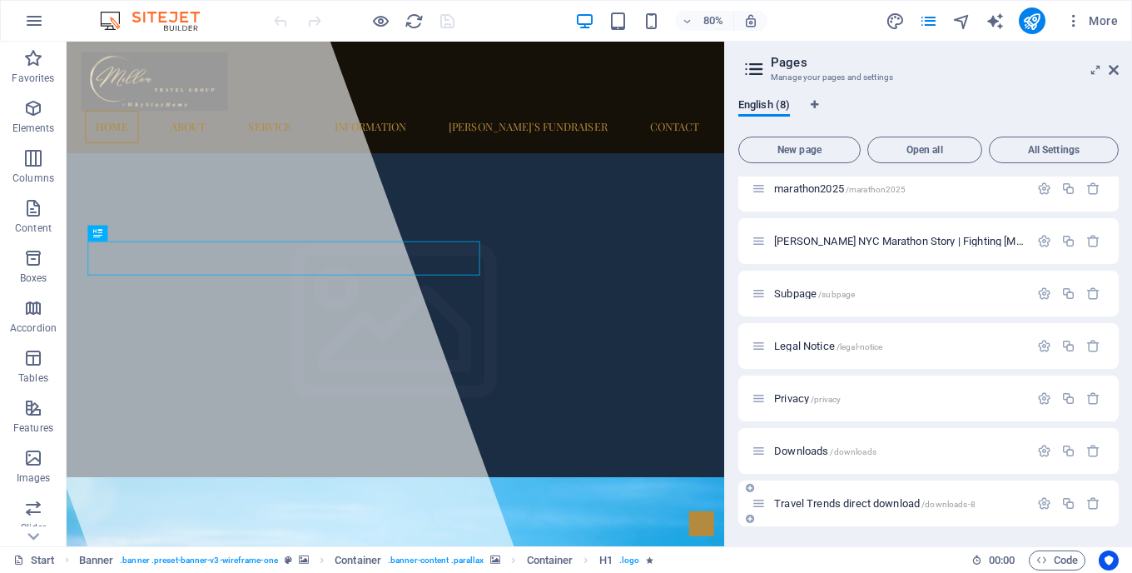
click at [895, 502] on span "Travel Trends direct download /downloads-8" at bounding box center [875, 503] width 202 height 12
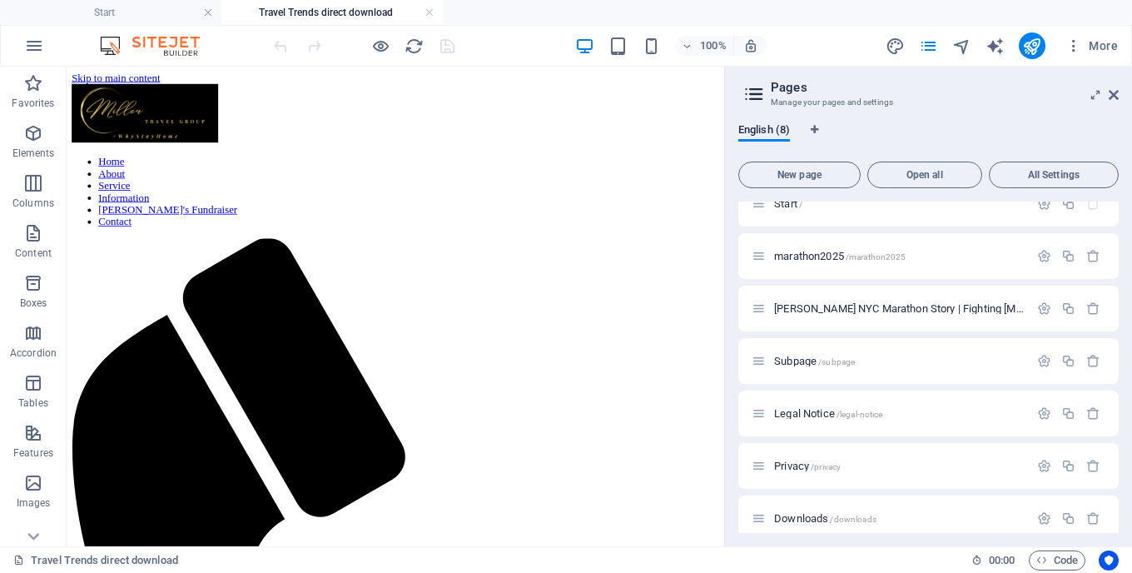
scroll to position [0, 0]
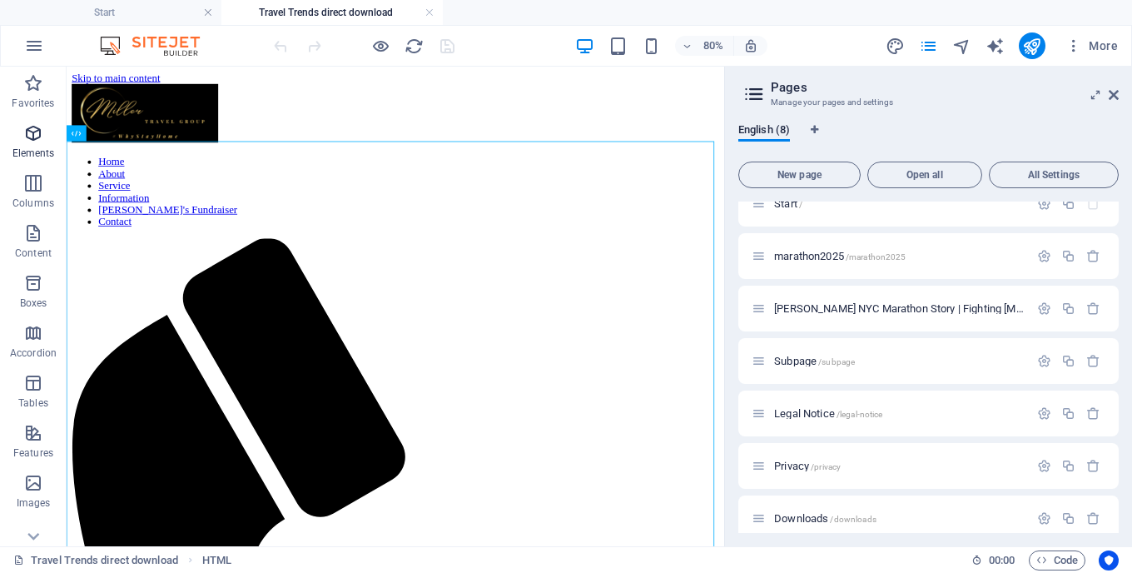
click at [45, 145] on span "Elements" at bounding box center [33, 143] width 67 height 40
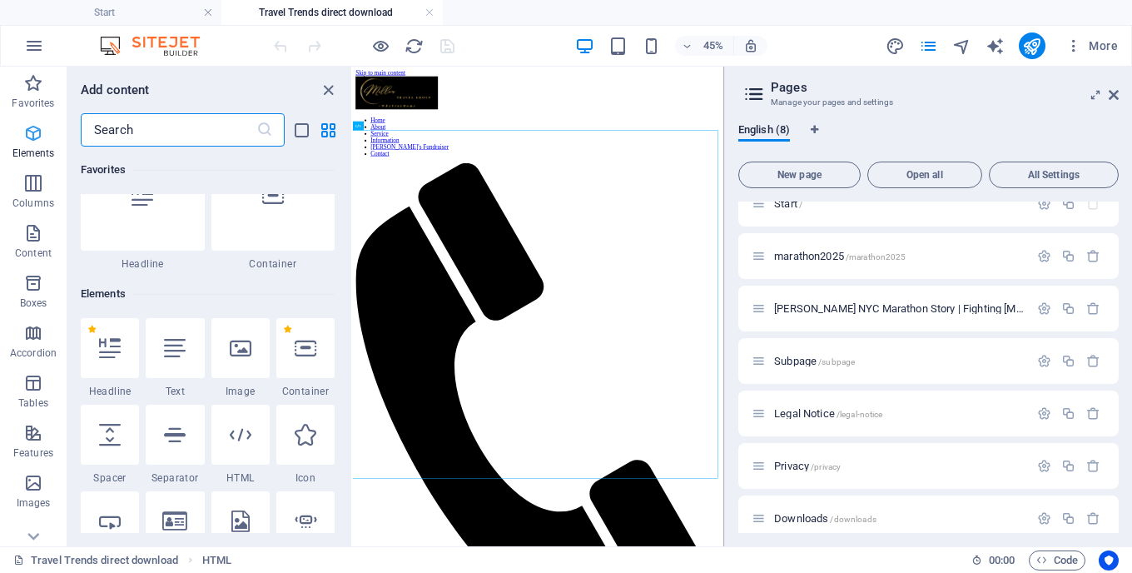
scroll to position [177, 0]
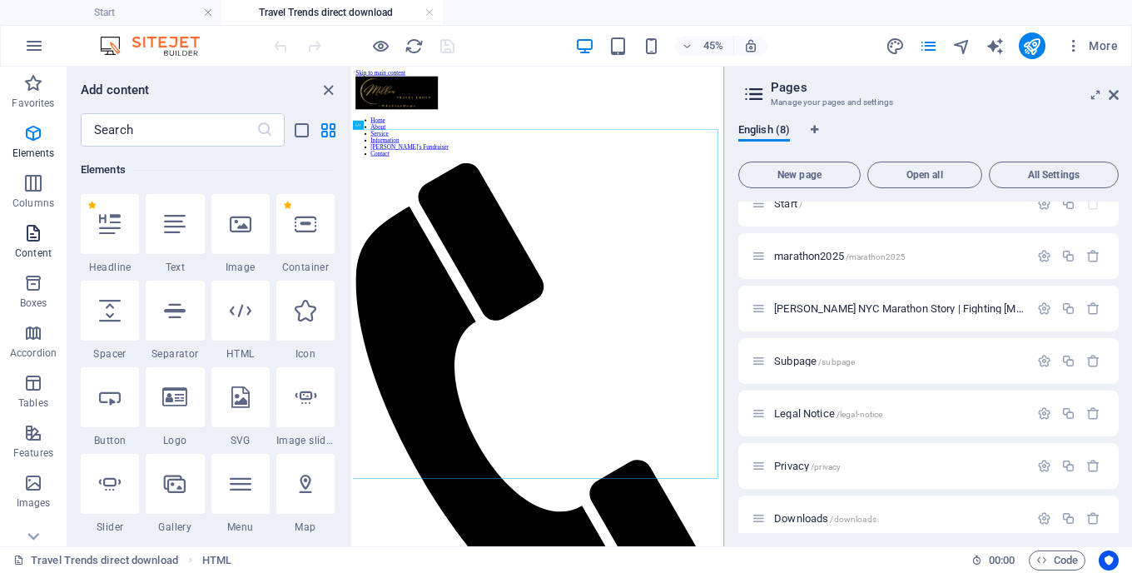
click at [42, 245] on span "Content" at bounding box center [33, 243] width 67 height 40
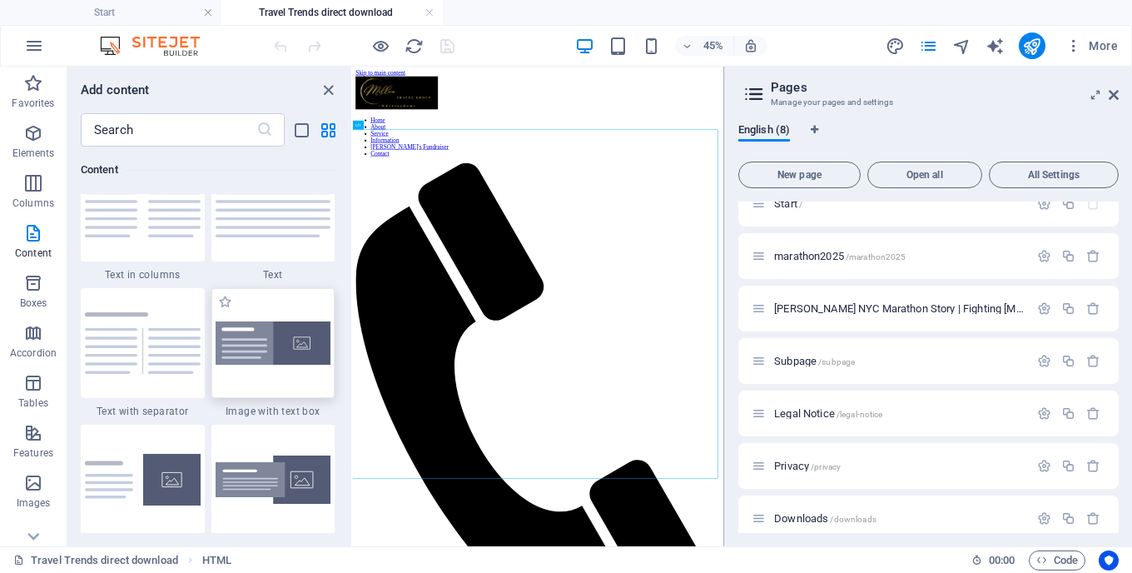
scroll to position [2986, 0]
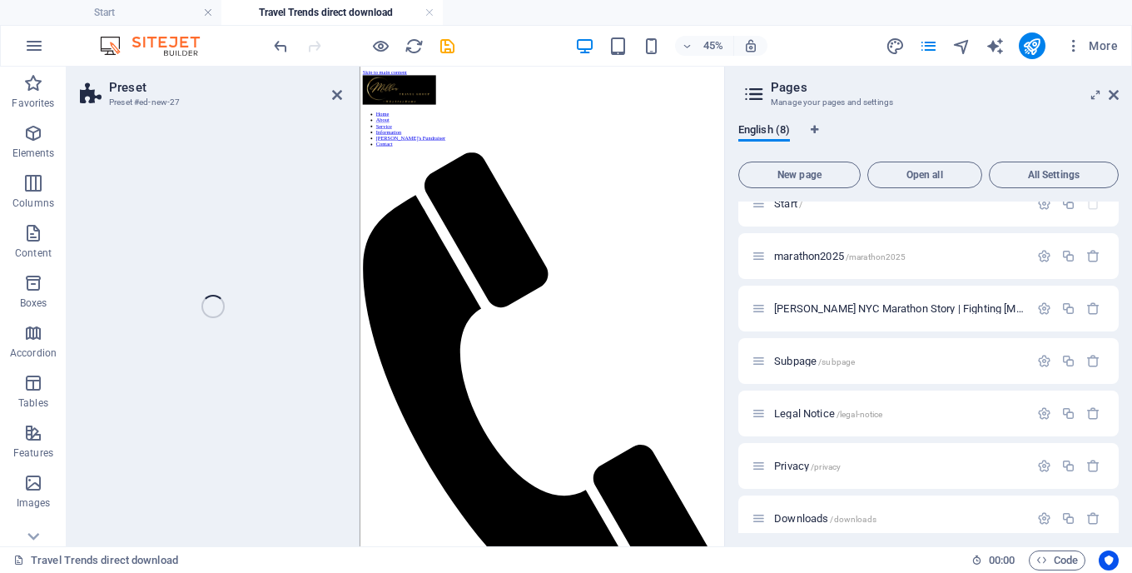
select select "rem"
select select "px"
select select "preset-text-with-image-v4-default"
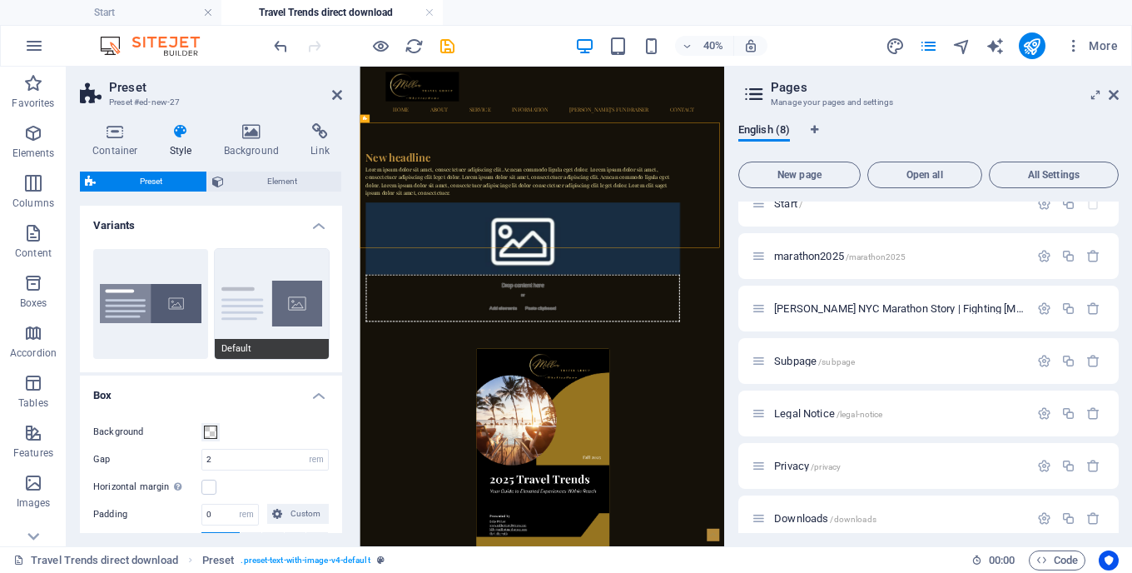
click at [296, 295] on button "Default" at bounding box center [272, 304] width 115 height 110
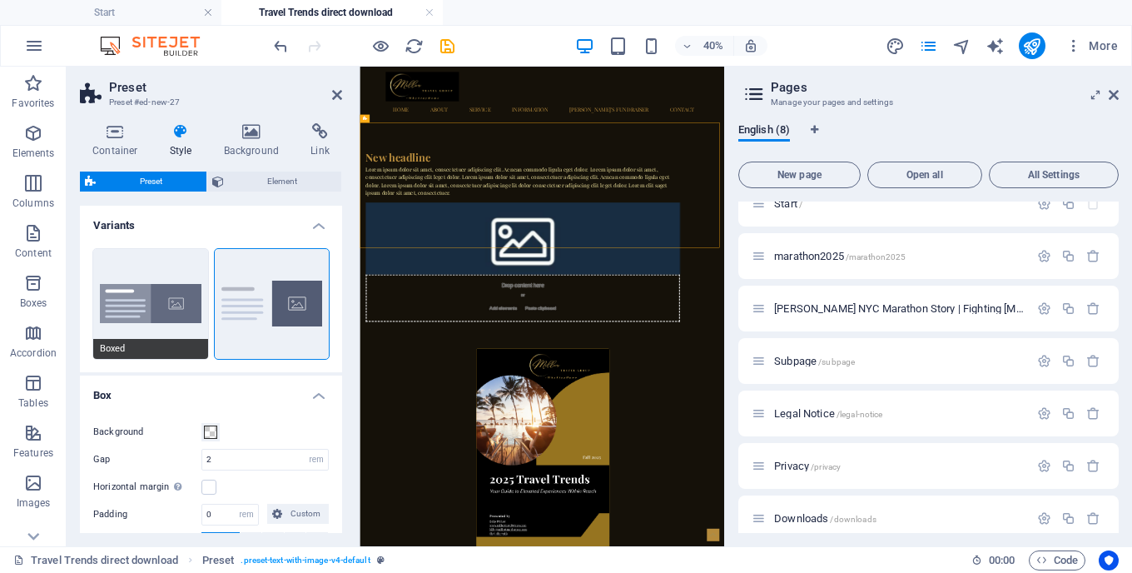
click at [170, 292] on button "Boxed" at bounding box center [150, 304] width 115 height 110
type input "0"
type input "2.5"
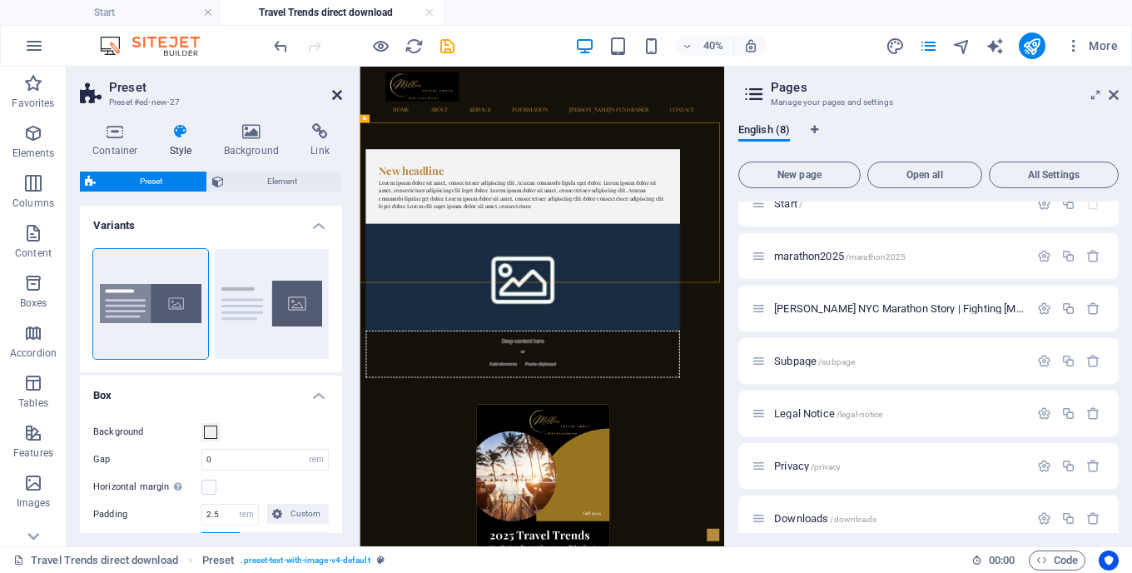
click at [338, 90] on icon at bounding box center [337, 94] width 10 height 13
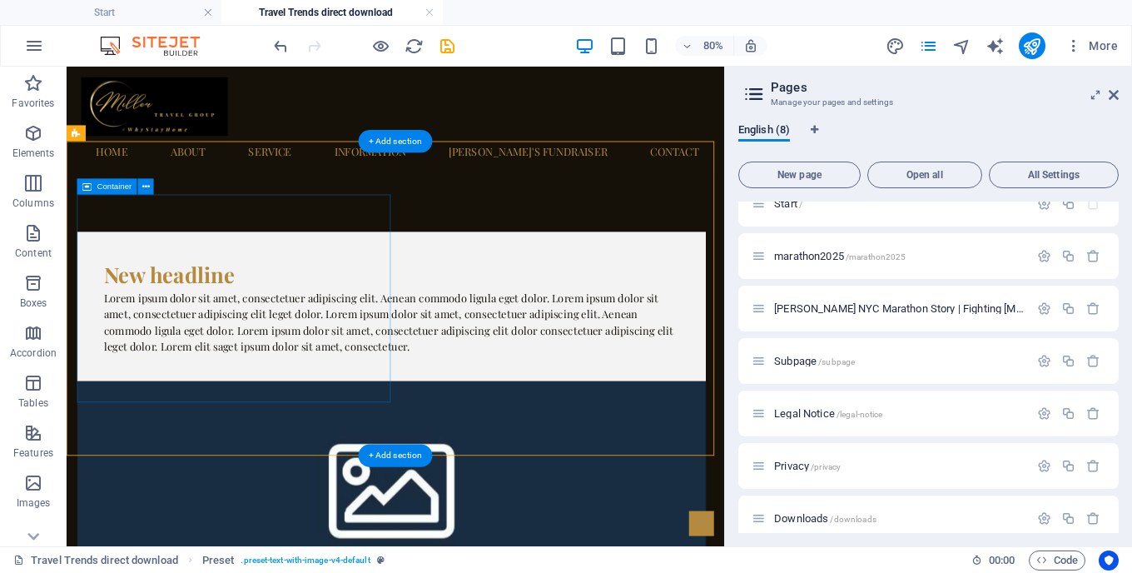
click at [450, 273] on div "New headline Lorem ipsum dolor sit amet, consectetuer adipiscing elit. Aenean c…" at bounding box center [473, 366] width 786 height 187
click at [132, 192] on div "Container" at bounding box center [107, 186] width 60 height 16
click at [97, 191] on div "Container" at bounding box center [107, 186] width 60 height 16
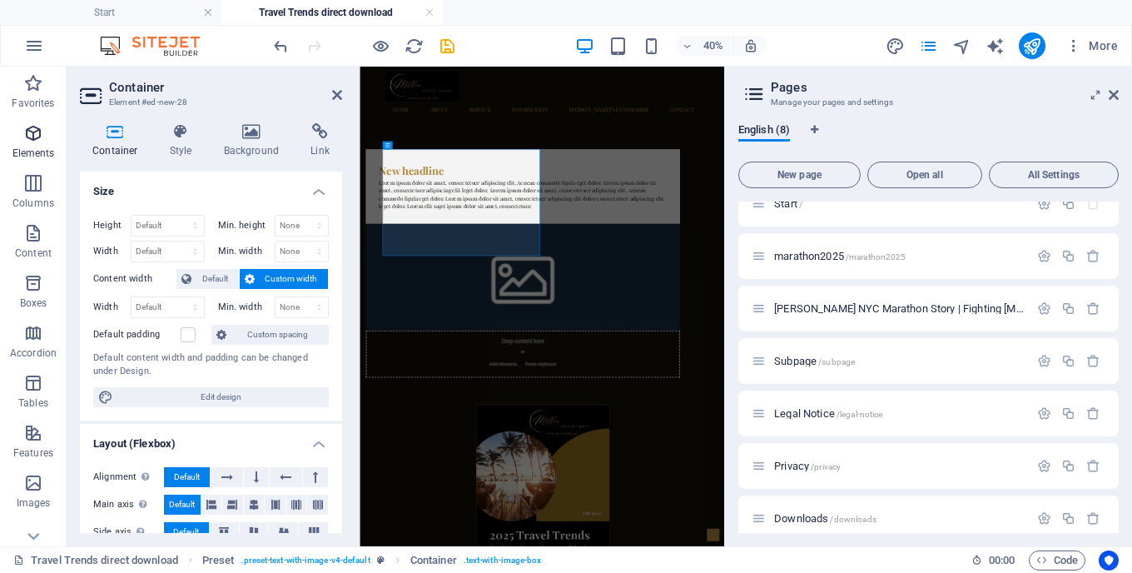
click at [44, 143] on span "Elements" at bounding box center [33, 143] width 67 height 40
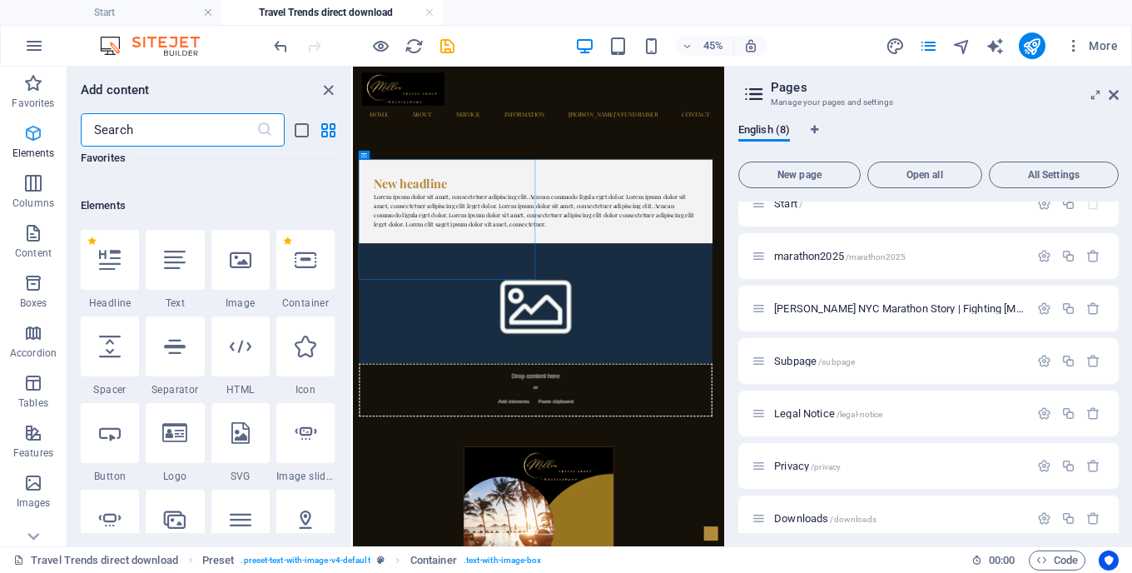
scroll to position [177, 0]
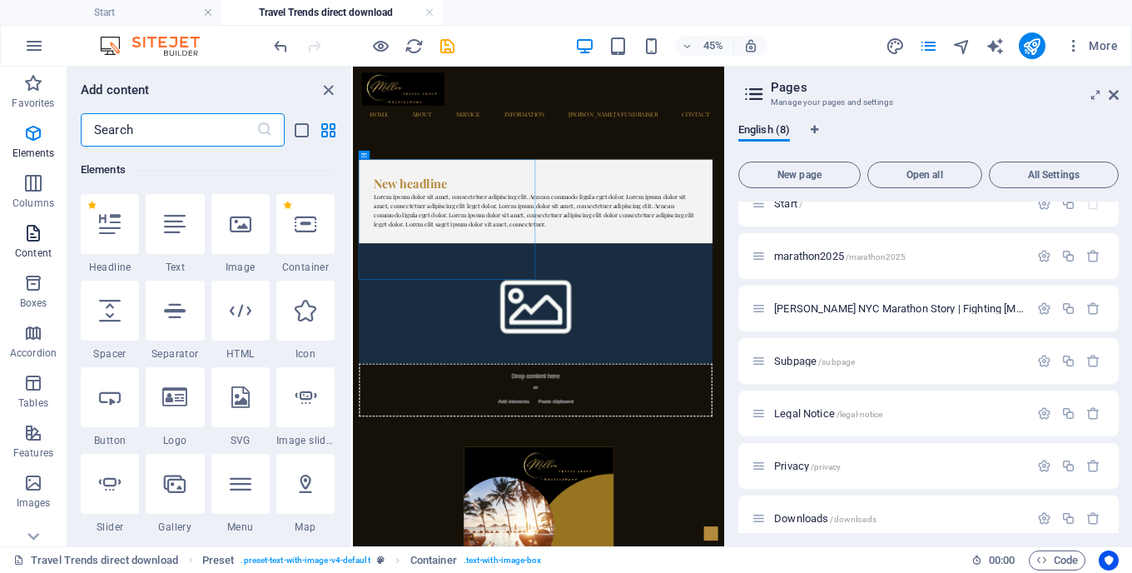
click at [37, 226] on icon "button" at bounding box center [33, 233] width 20 height 20
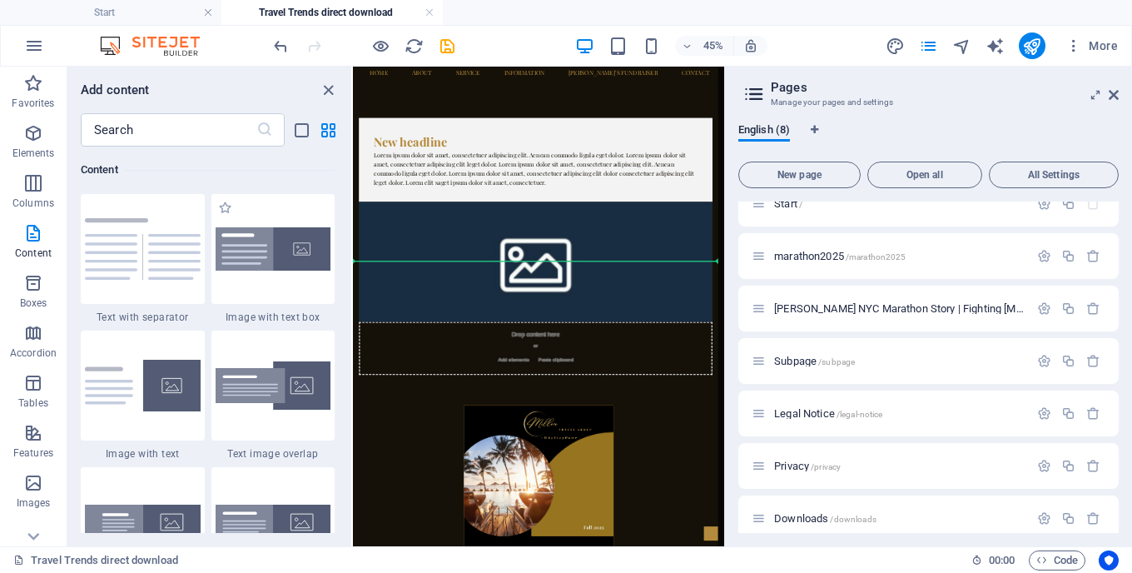
scroll to position [107, 0]
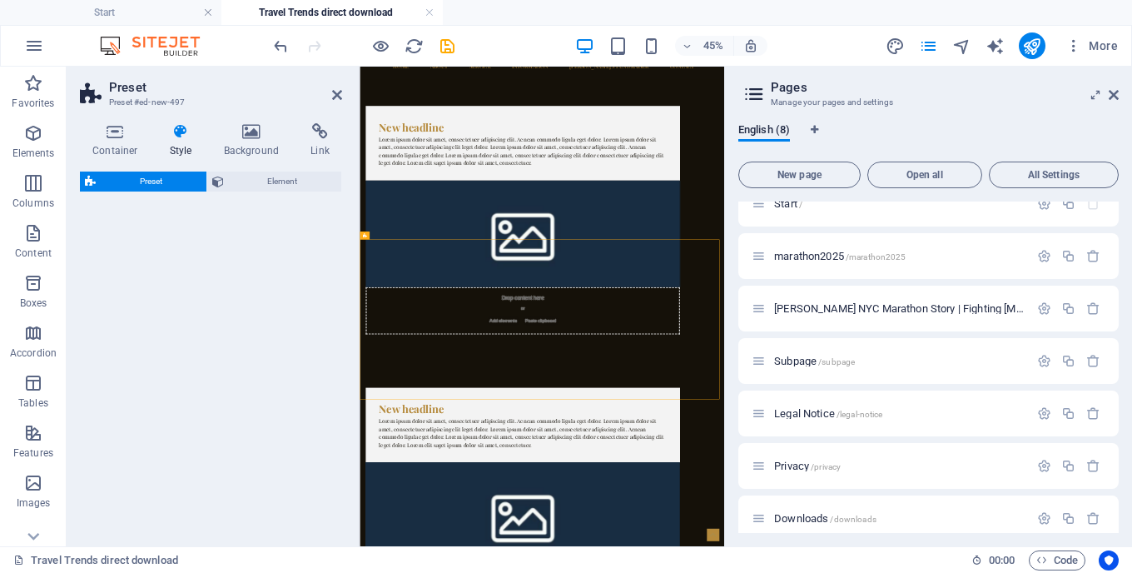
select select "rem"
select select "px"
select select "preset-text-with-image-v4-default"
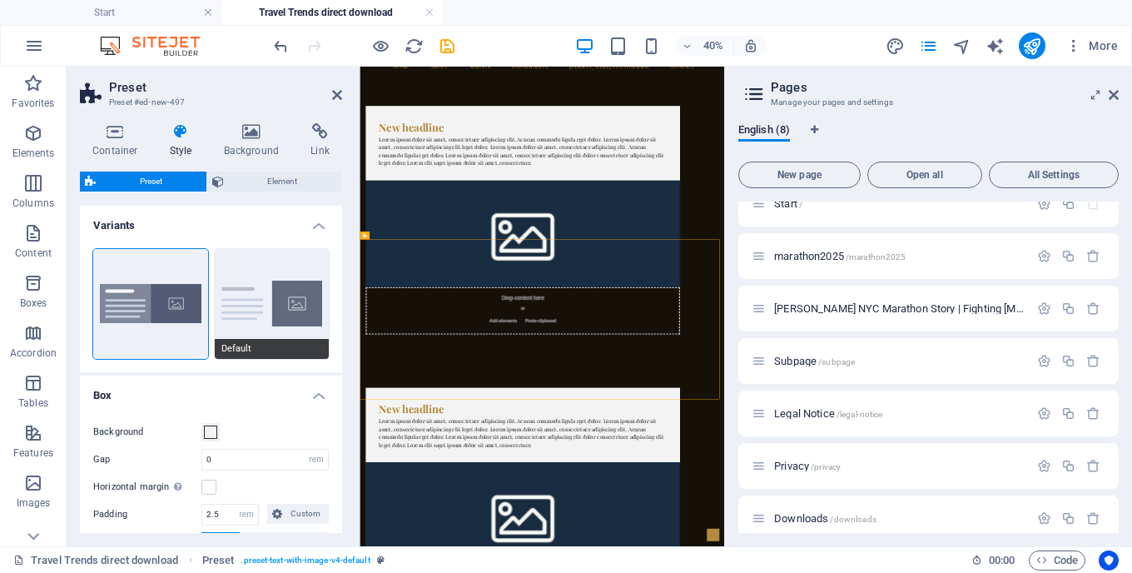
click at [294, 298] on button "Default" at bounding box center [272, 304] width 115 height 110
type input "2"
type input "0"
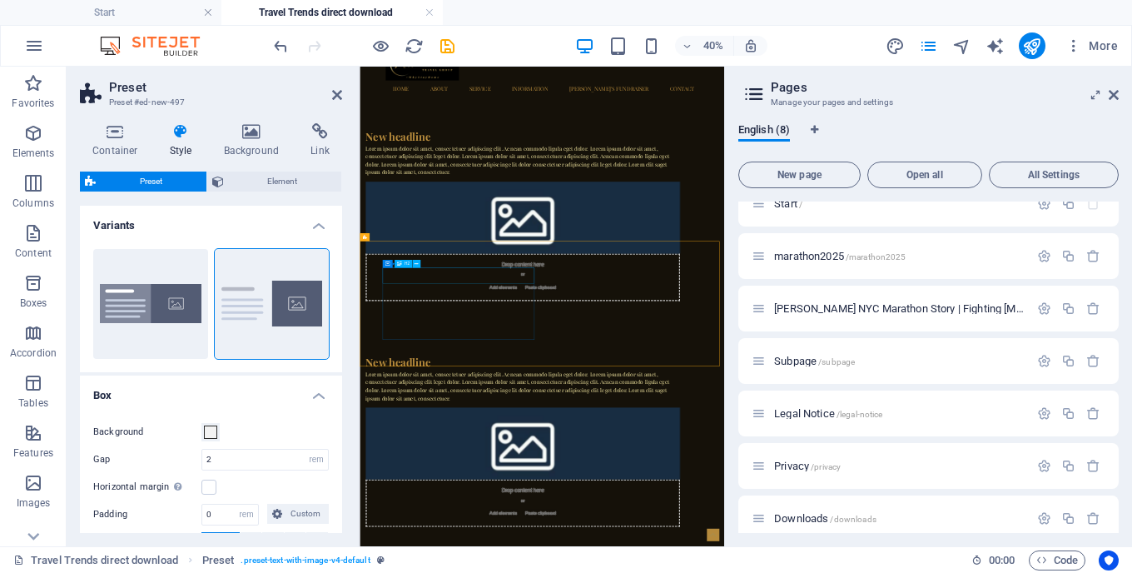
scroll to position [17, 0]
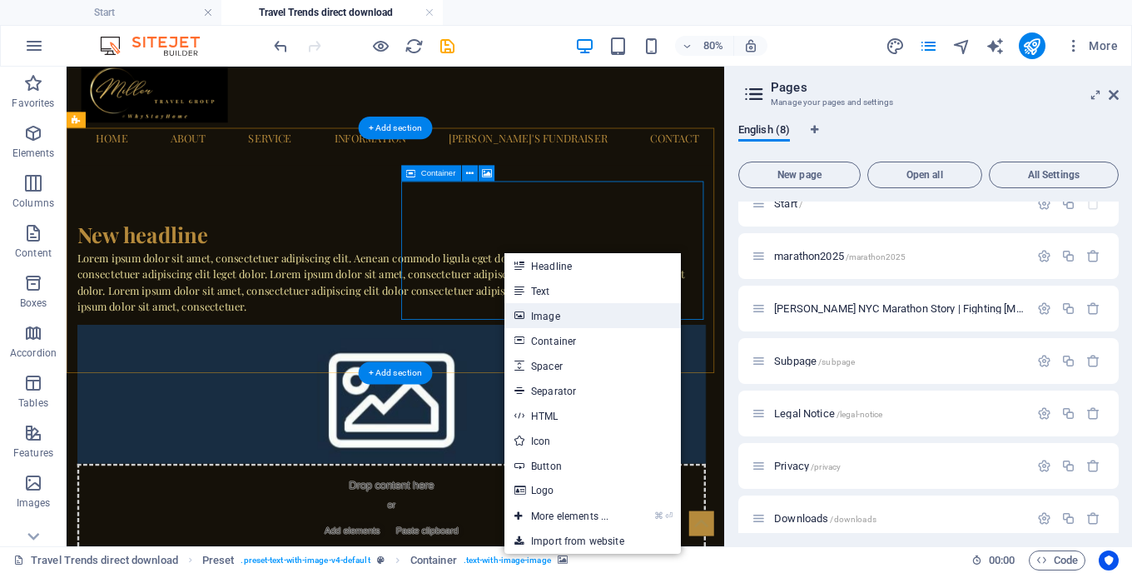
click at [541, 309] on link "Image" at bounding box center [593, 315] width 177 height 25
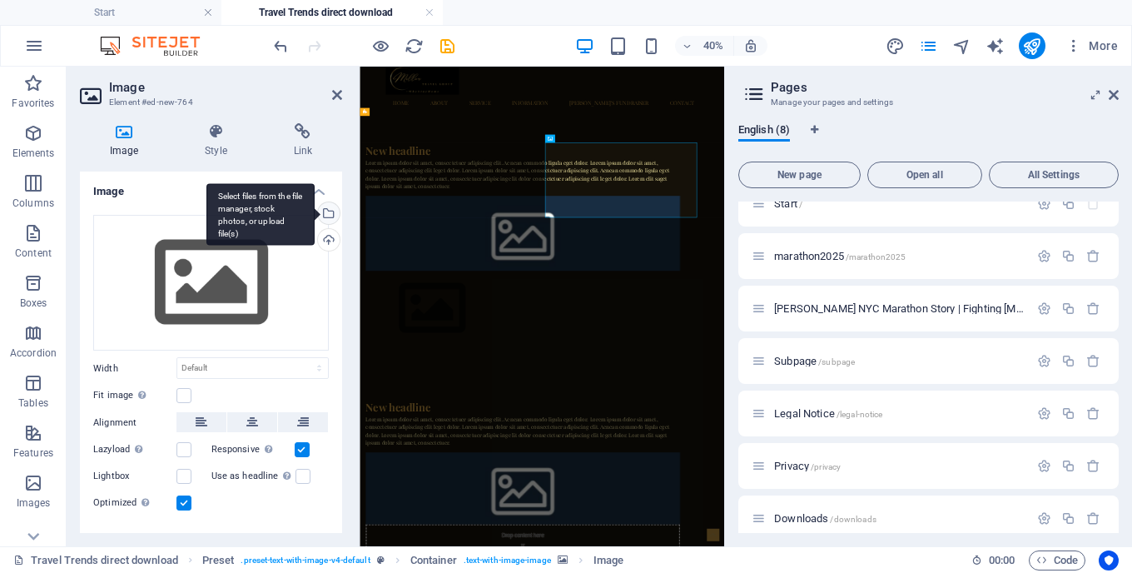
click at [315, 216] on div "Select files from the file manager, stock photos, or upload file(s)" at bounding box center [261, 214] width 108 height 62
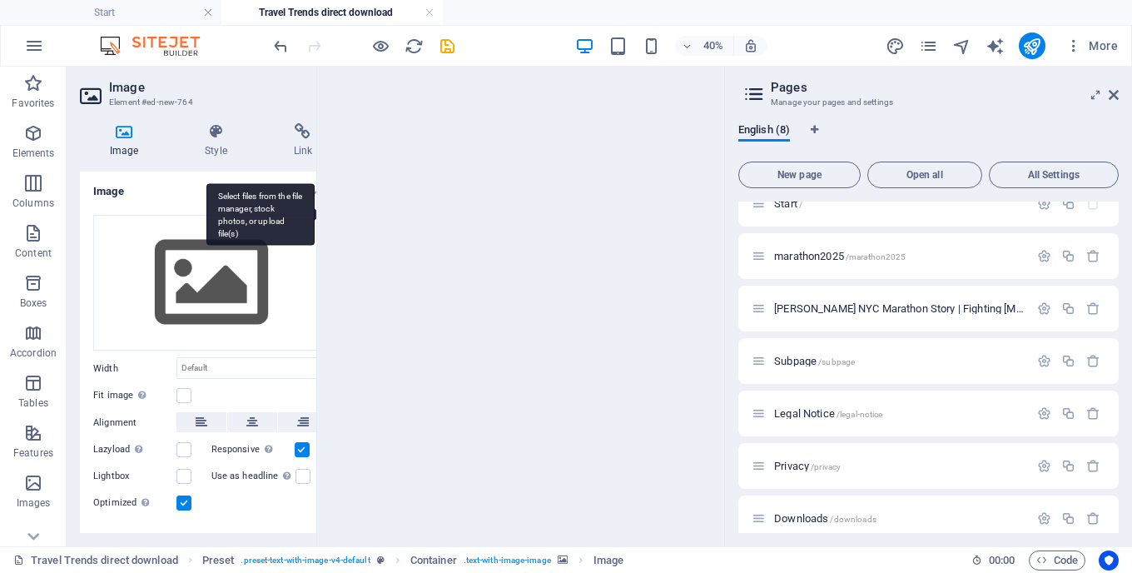
scroll to position [1222, 0]
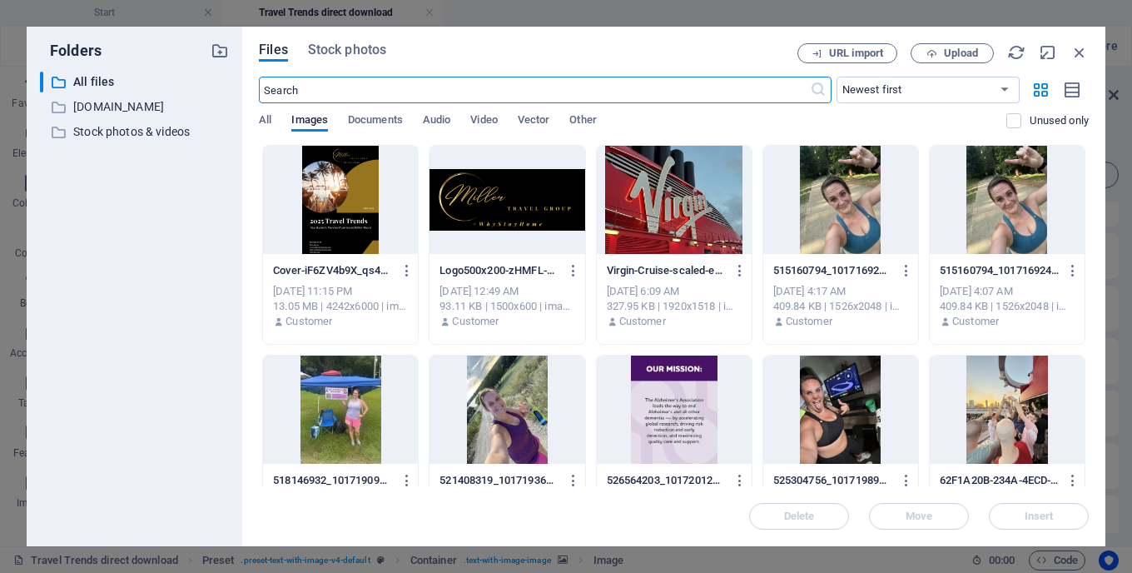
click at [345, 211] on div at bounding box center [340, 200] width 155 height 108
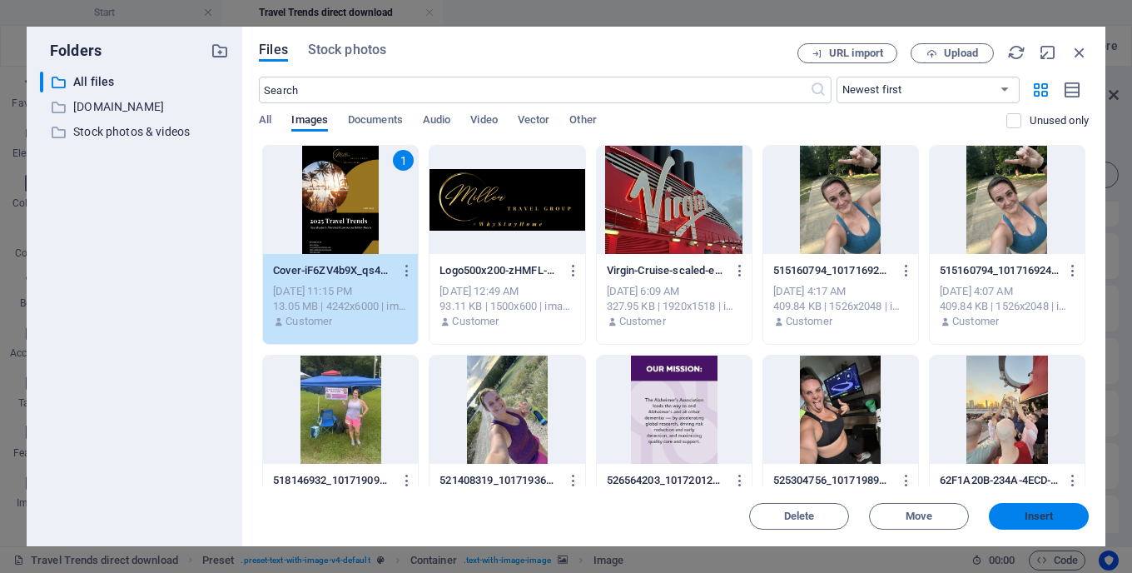
click at [1033, 511] on span "Insert" at bounding box center [1039, 516] width 29 height 10
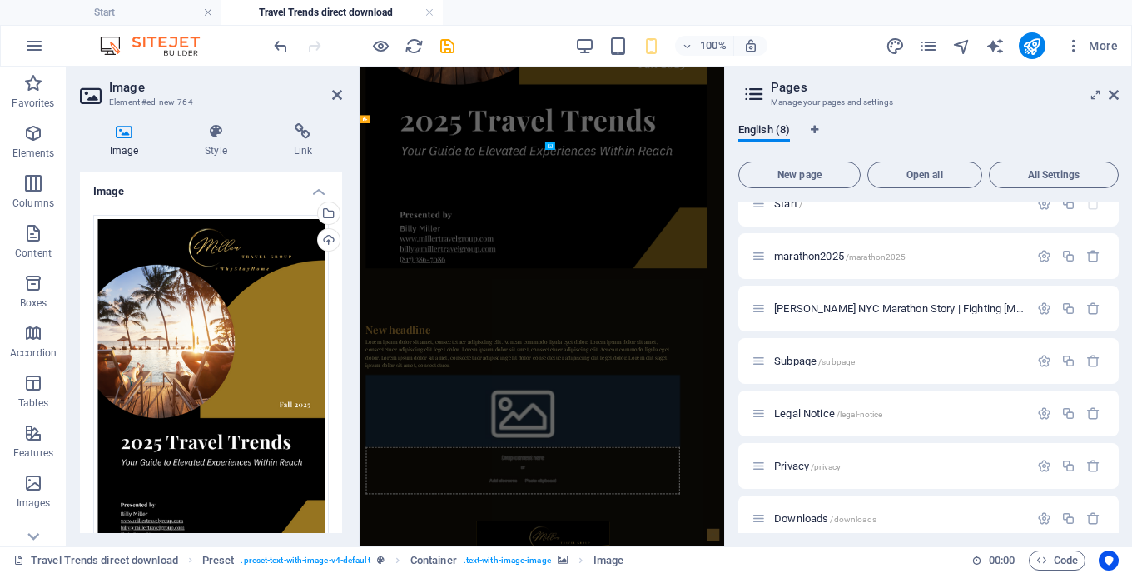
scroll to position [0, 0]
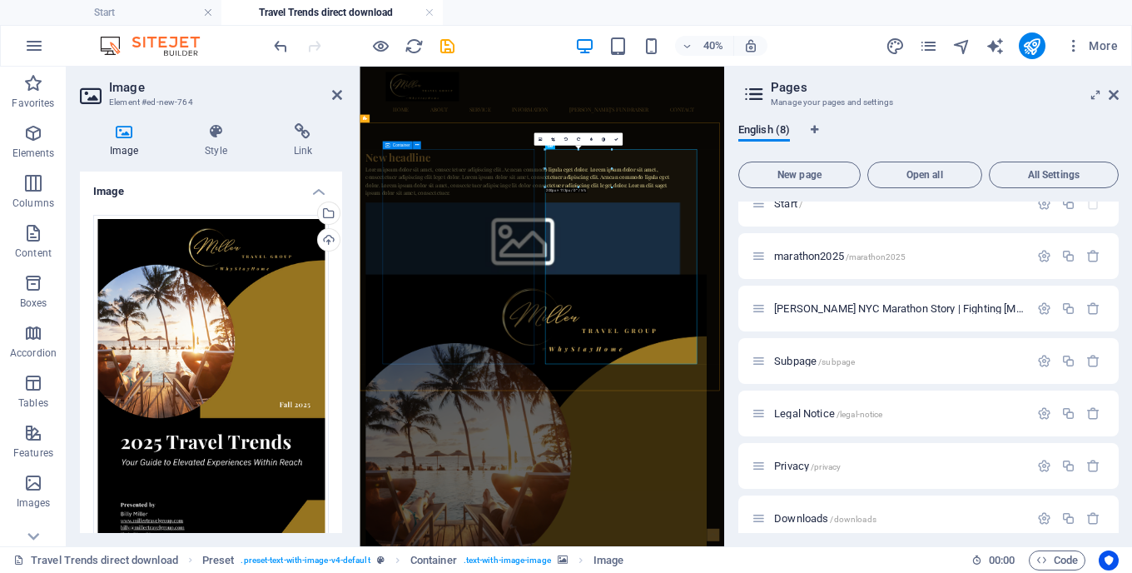
click at [576, 393] on div "New headline Lorem ipsum dolor sit amet, consectetuer adipiscing elit. Aenean c…" at bounding box center [766, 333] width 786 height 120
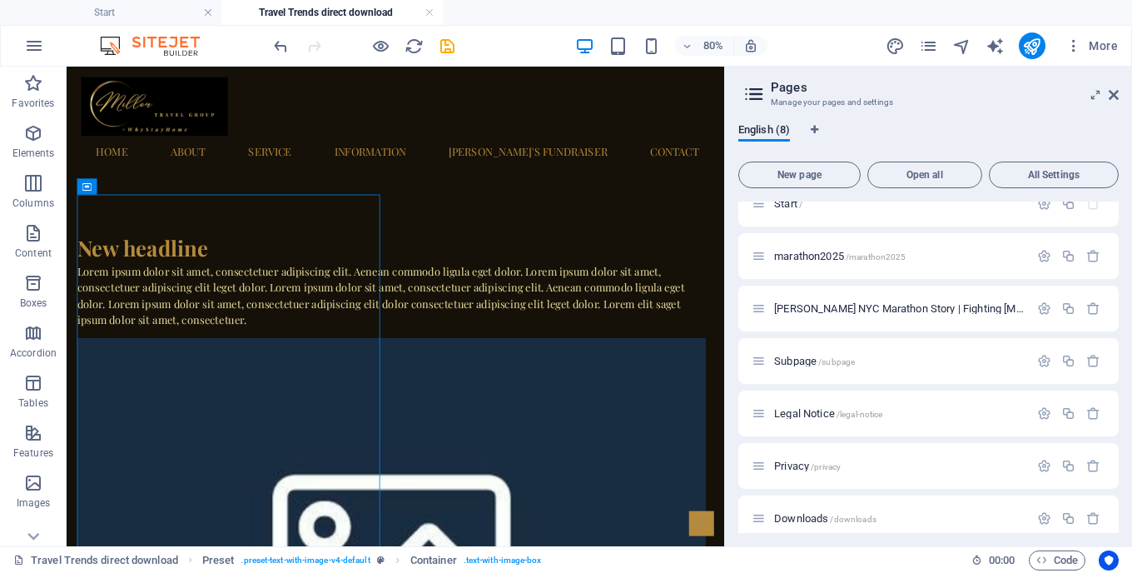
click at [108, 273] on div "New headline" at bounding box center [473, 293] width 786 height 40
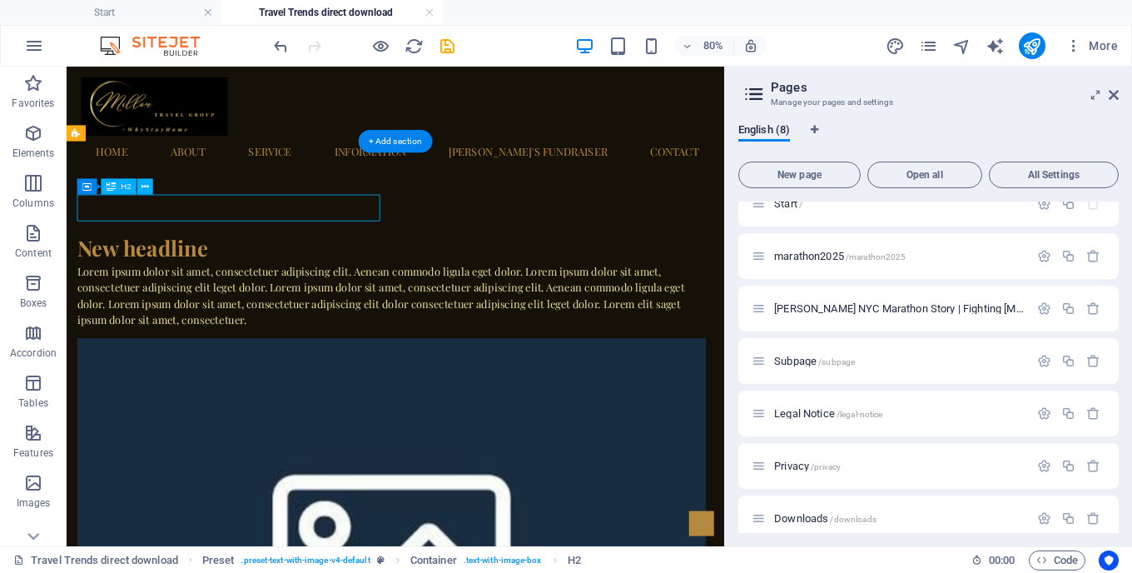
drag, startPoint x: 1152, startPoint y: 608, endPoint x: 122, endPoint y: 237, distance: 1095.4
click at [122, 273] on div "New headline" at bounding box center [473, 293] width 786 height 40
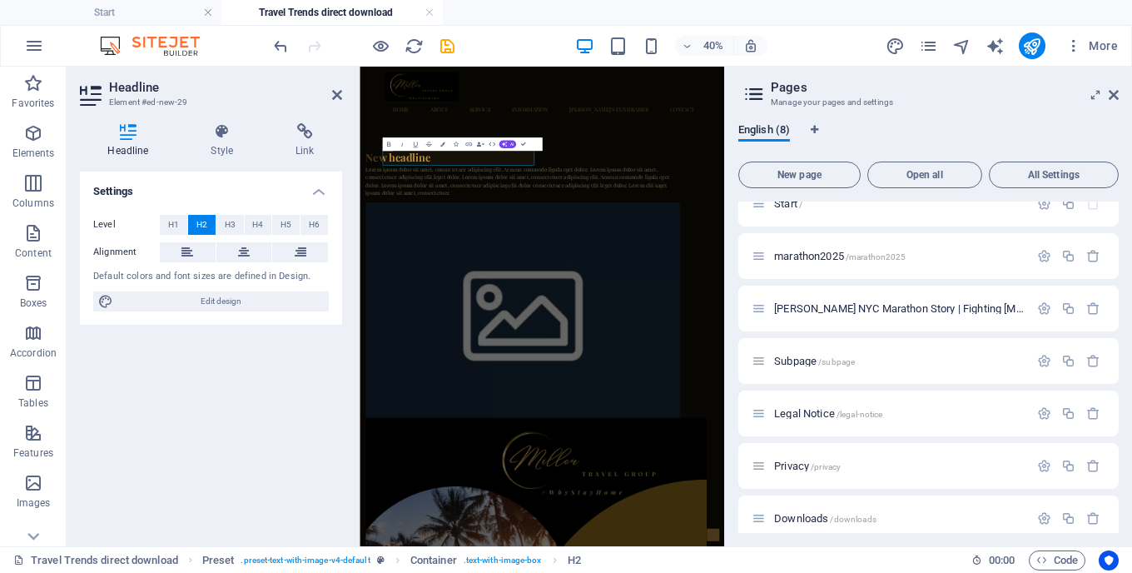
click at [344, 98] on aside "Headline Element #ed-new-29 Headline Style Link Settings Level H1 H2 H3 H4 H5 H…" at bounding box center [213, 307] width 293 height 480
click at [339, 96] on icon at bounding box center [337, 94] width 10 height 13
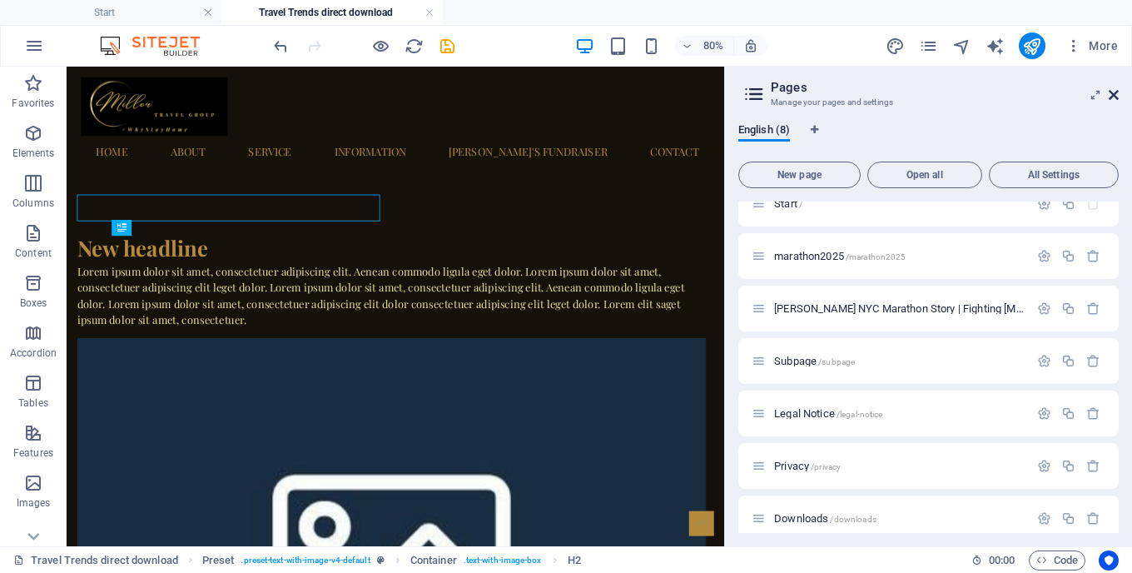
click at [1109, 96] on icon at bounding box center [1114, 94] width 10 height 13
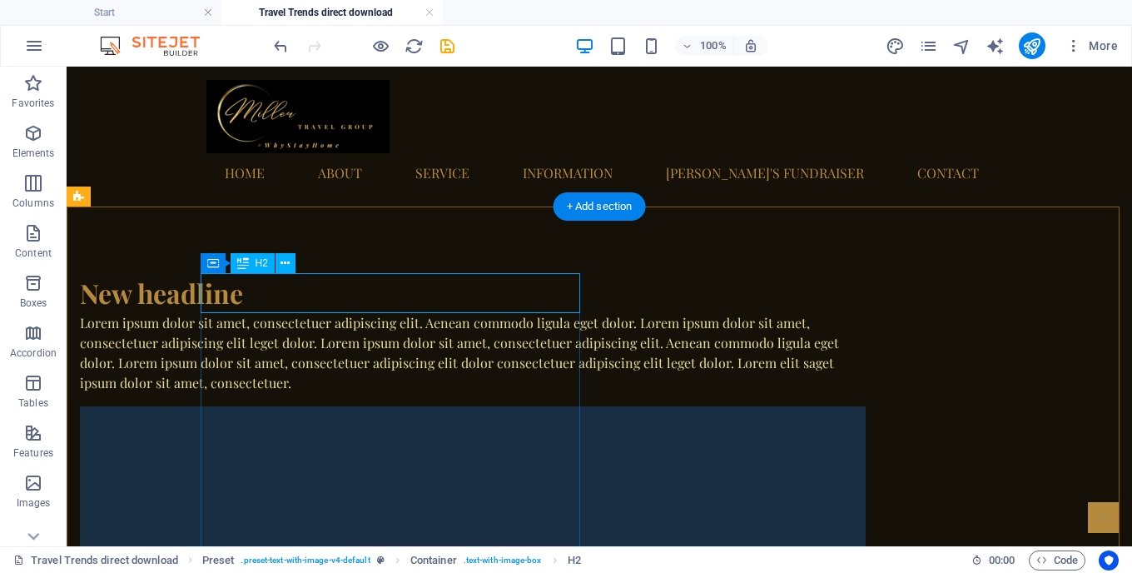
click at [240, 295] on div "New headline" at bounding box center [473, 293] width 786 height 40
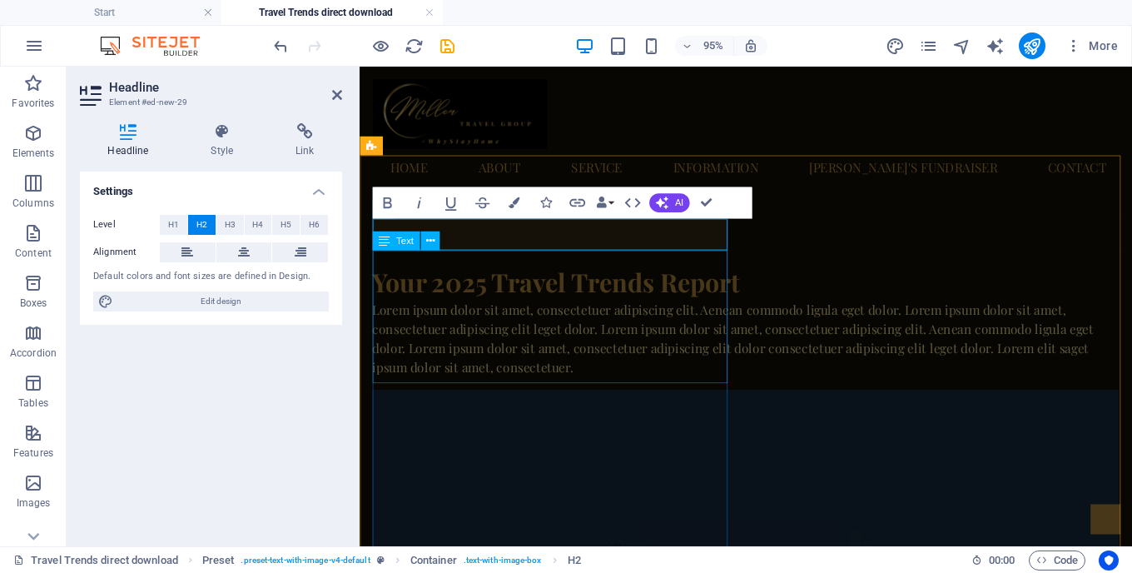
click at [455, 313] on div "Lorem ipsum dolor sit amet, consectetuer adipiscing elit. Aenean commodo ligula…" at bounding box center [766, 353] width 786 height 80
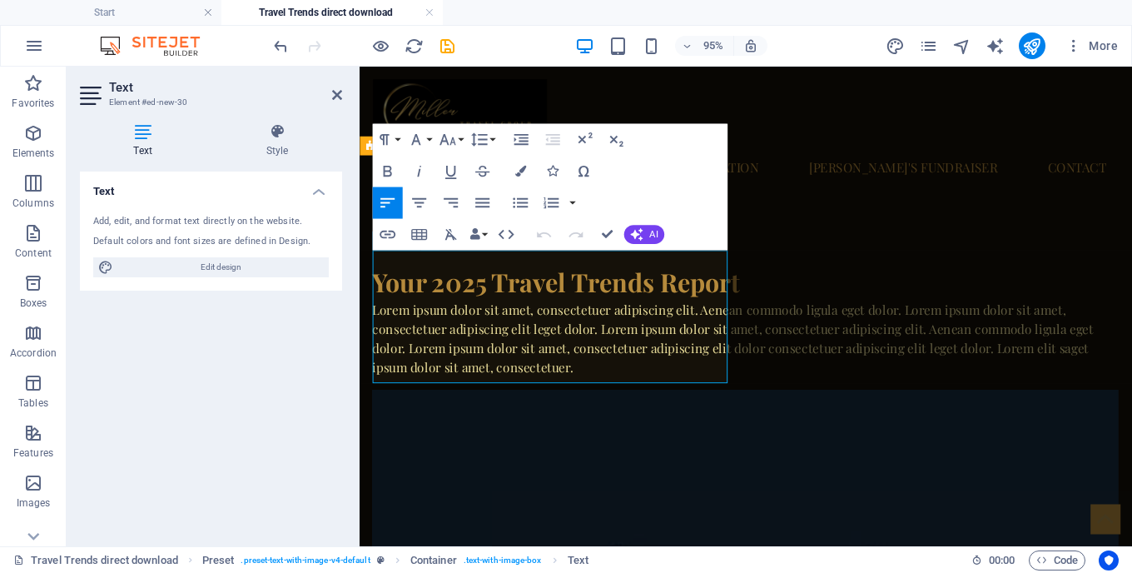
click at [455, 313] on p "Lorem ipsum dolor sit amet, consectetuer adipiscing elit. Aenean commodo ligula…" at bounding box center [766, 353] width 786 height 80
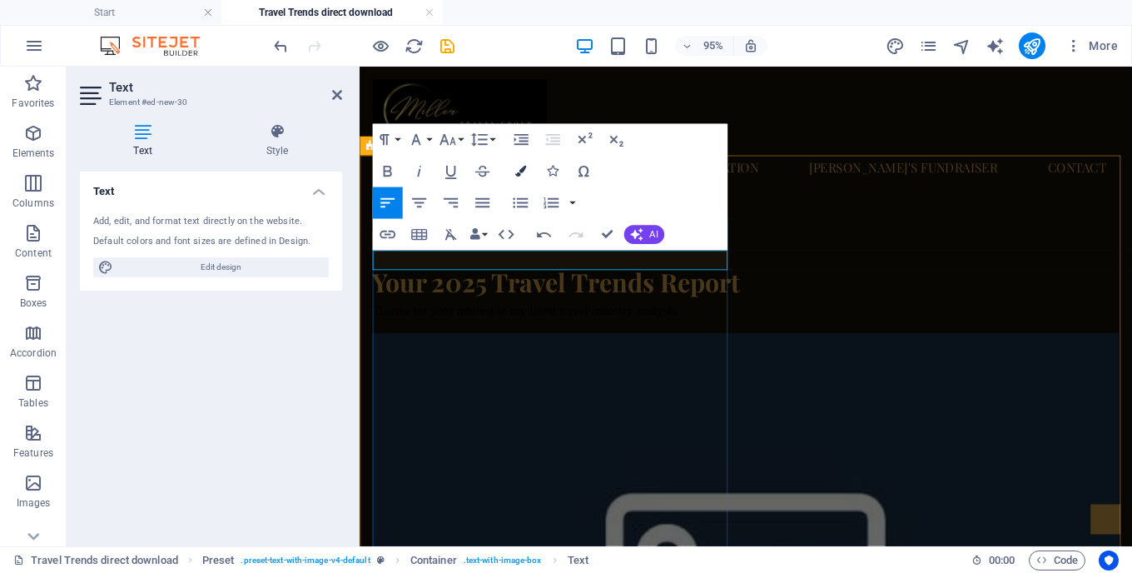
click at [515, 173] on icon "button" at bounding box center [520, 171] width 11 height 11
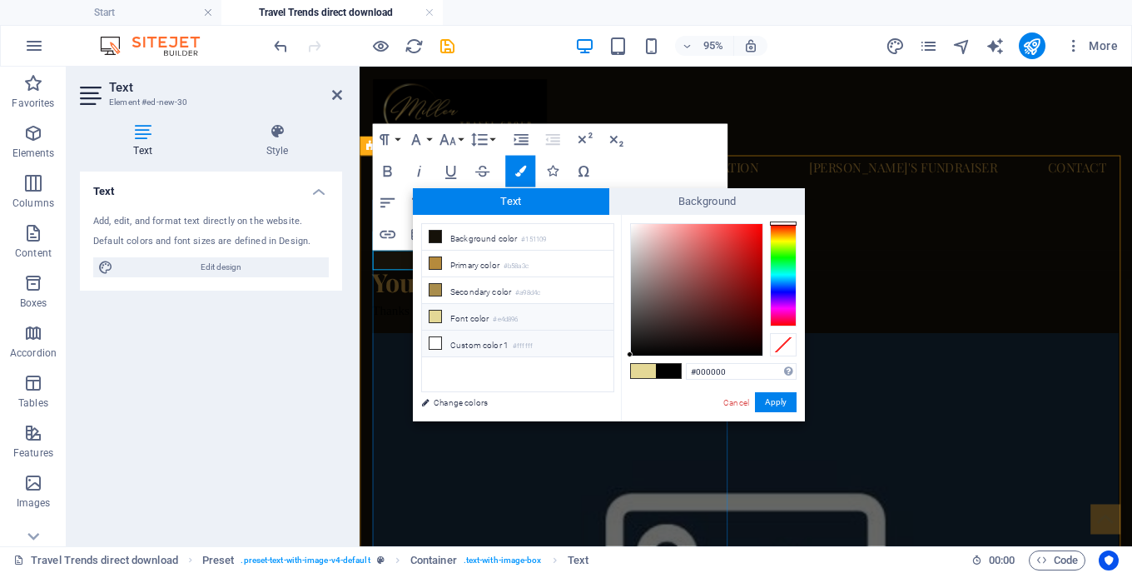
click at [498, 346] on li "Custom color 1 #ffffff" at bounding box center [518, 344] width 192 height 27
click at [784, 402] on button "Apply" at bounding box center [776, 402] width 42 height 20
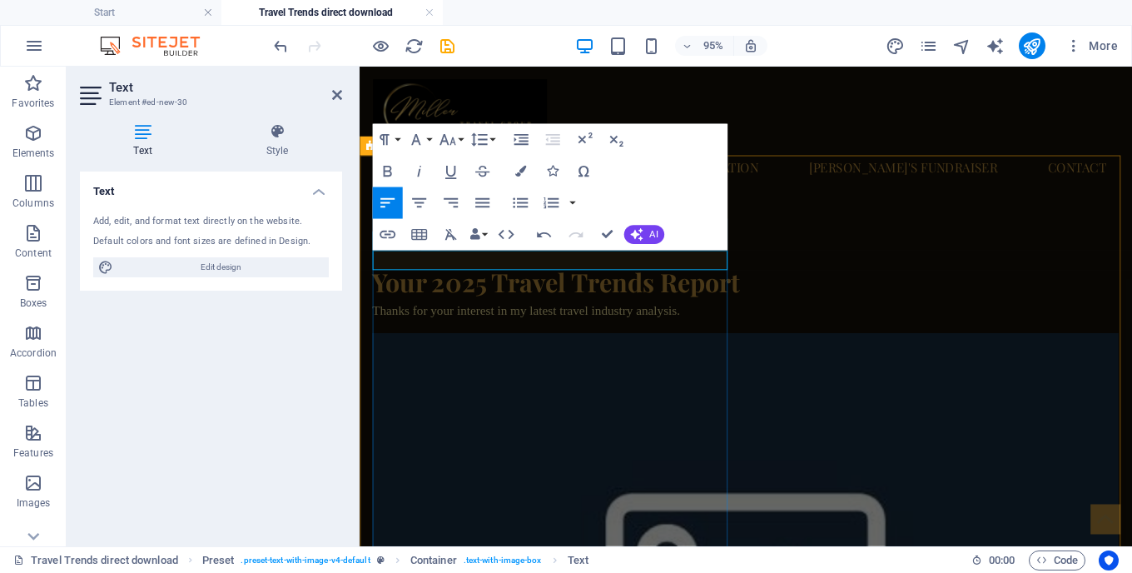
click at [719, 313] on p "Thanks for your interest in my latest travel industry analysis.​ ​ ​" at bounding box center [766, 323] width 786 height 21
click at [703, 313] on p "Thanks for your interest in my latest travel industry analysis.​ ​ ​" at bounding box center [766, 323] width 786 height 21
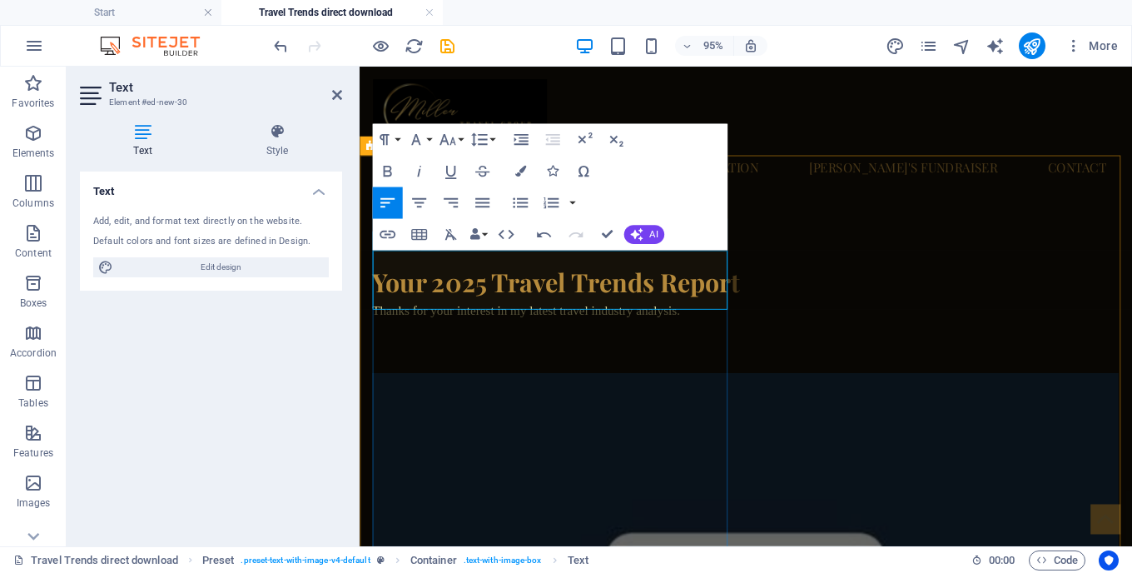
click at [630, 334] on p "​" at bounding box center [766, 344] width 786 height 21
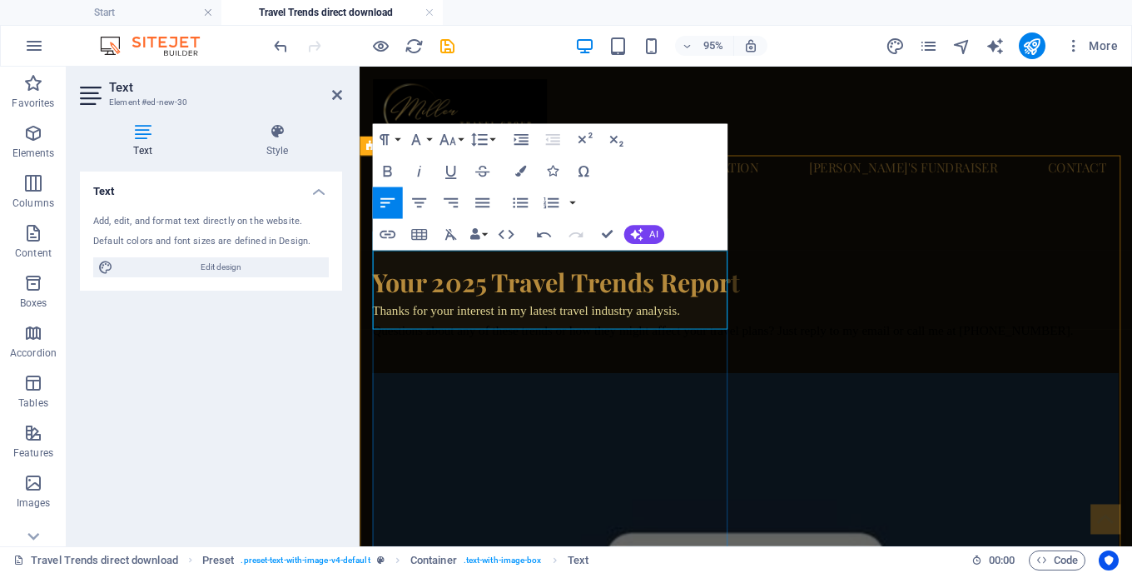
click at [523, 337] on span "Questions about any of these trends or how they might affect your travel plans?" at bounding box center [586, 344] width 426 height 14
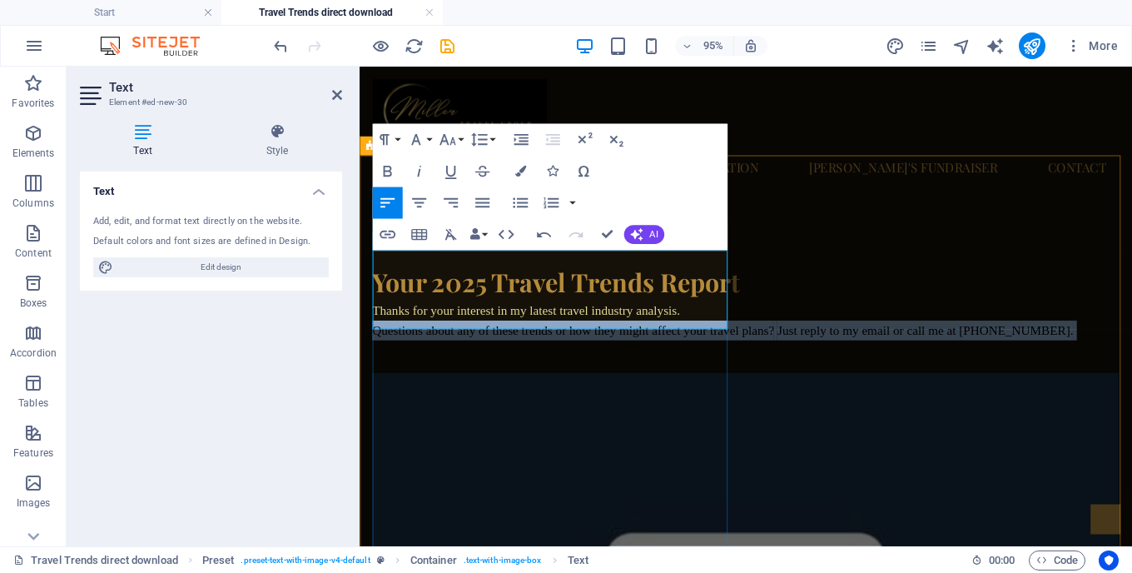
click at [523, 337] on span "Questions about any of these trends or how they might affect your travel plans?" at bounding box center [586, 344] width 426 height 14
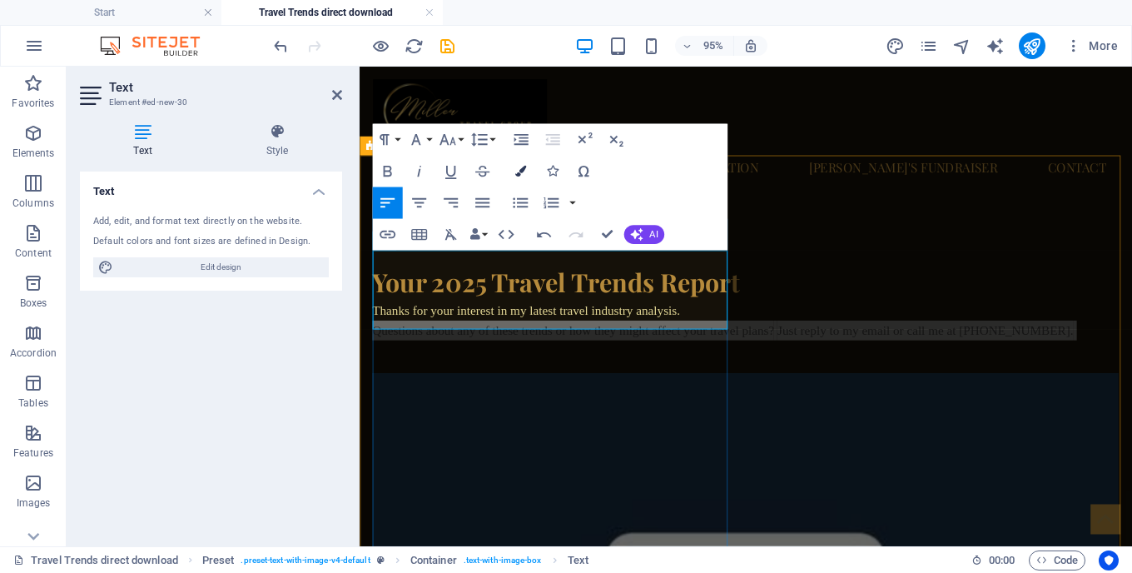
click at [520, 175] on icon "button" at bounding box center [520, 171] width 11 height 11
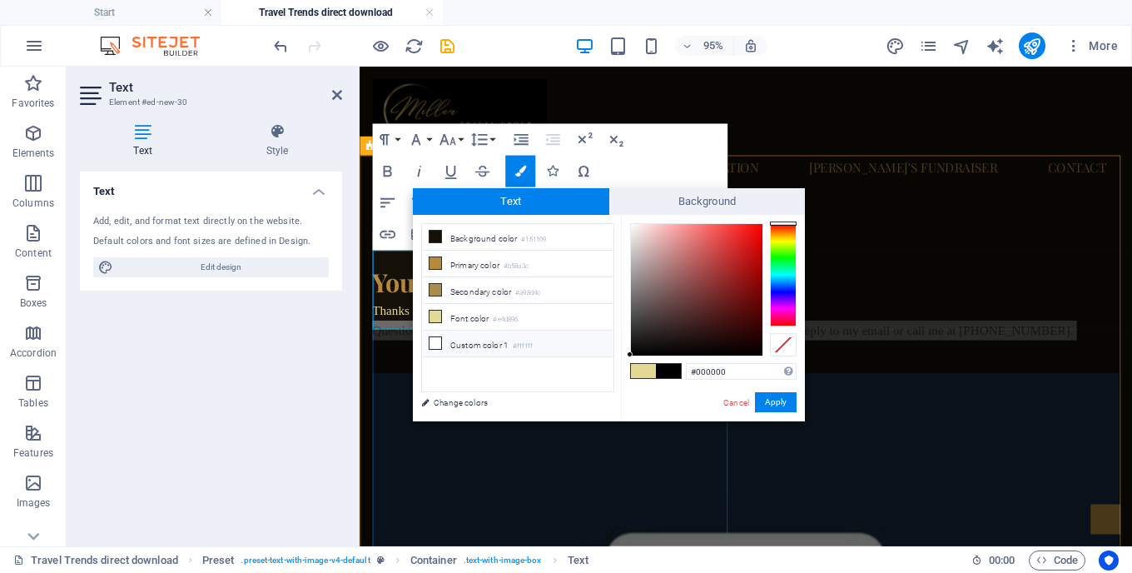
click at [482, 339] on li "Custom color 1 #ffffff" at bounding box center [518, 344] width 192 height 27
type input "#ffffff"
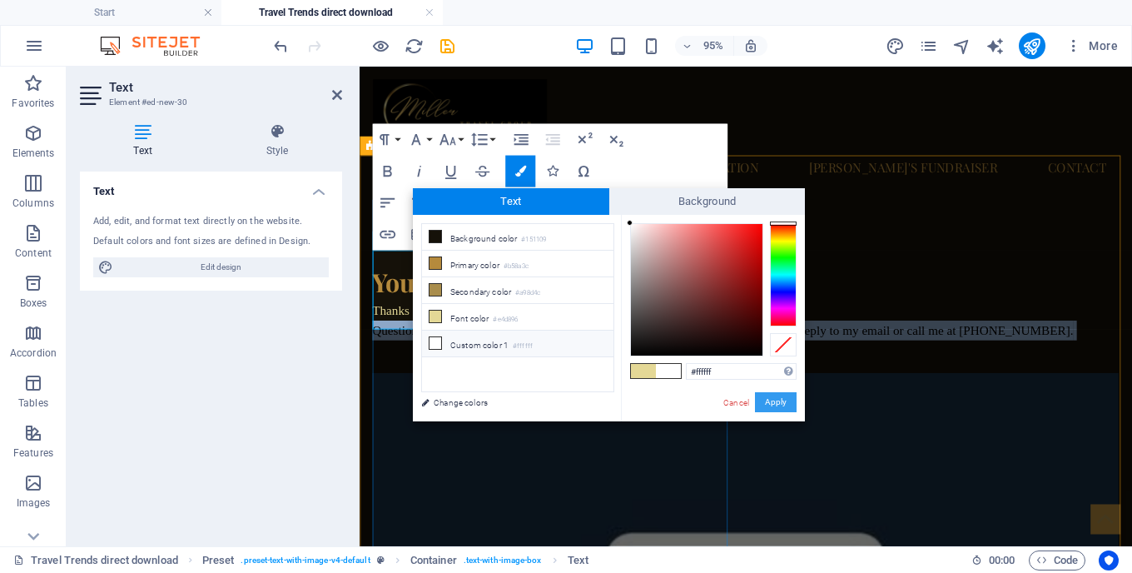
click at [779, 403] on button "Apply" at bounding box center [776, 402] width 42 height 20
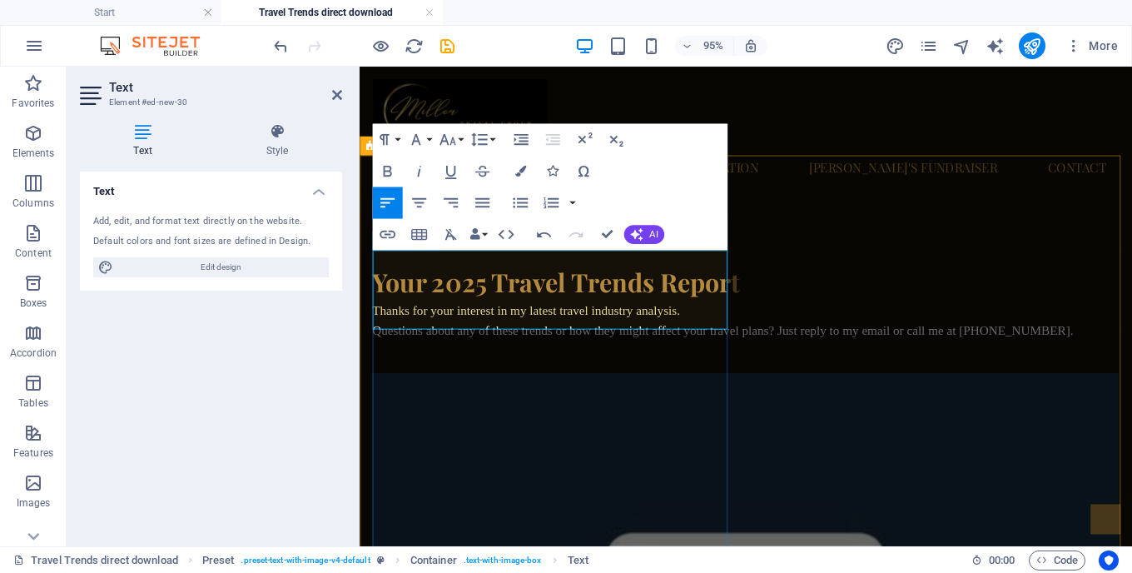
click at [714, 313] on p "Thanks for your interest in my latest travel industry analysis." at bounding box center [766, 323] width 786 height 21
click at [702, 313] on p "Thanks for your interest in my latest travel industry analysis." at bounding box center [766, 323] width 786 height 21
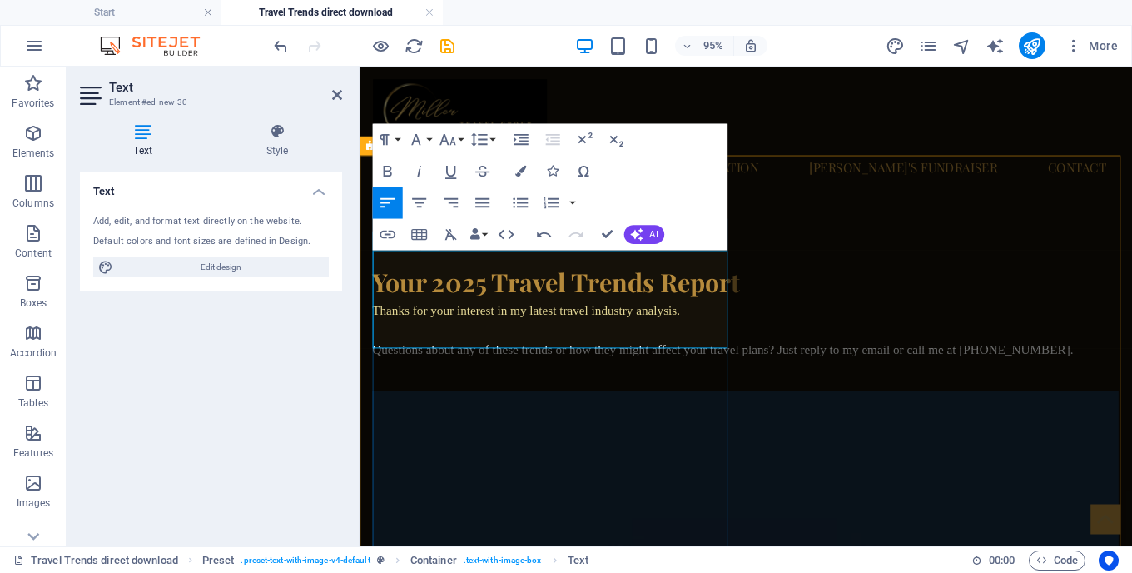
click at [724, 354] on p "​ Questions about any of these trends or how they might affect your travel plan…" at bounding box center [766, 364] width 786 height 21
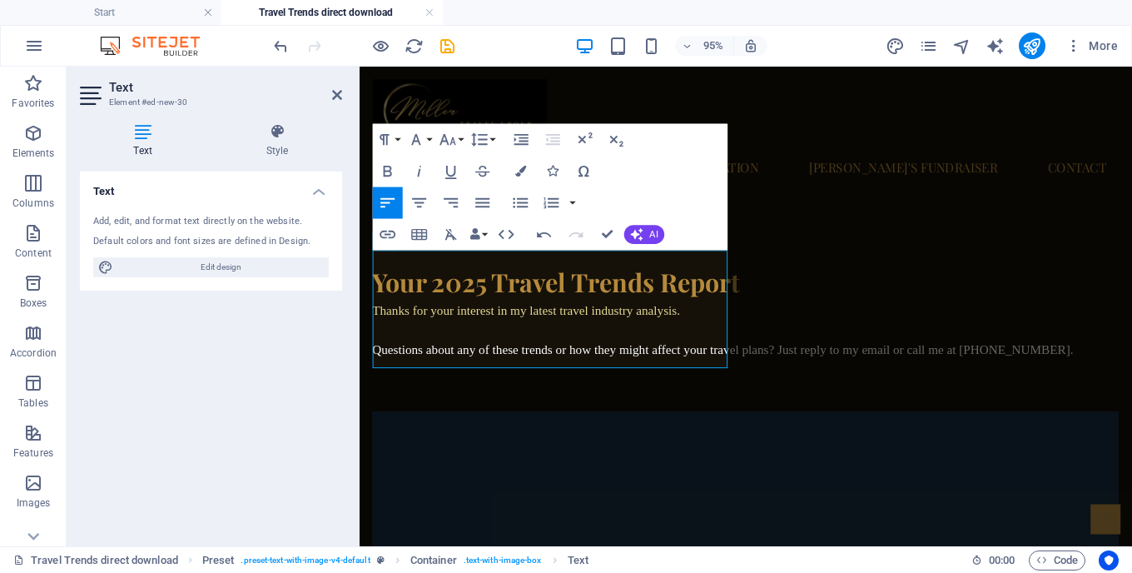
click at [571, 375] on p "​" at bounding box center [766, 385] width 786 height 21
click at [724, 354] on p "​ Questions about any of these trends or how they might affect your travel plan…" at bounding box center [766, 364] width 786 height 21
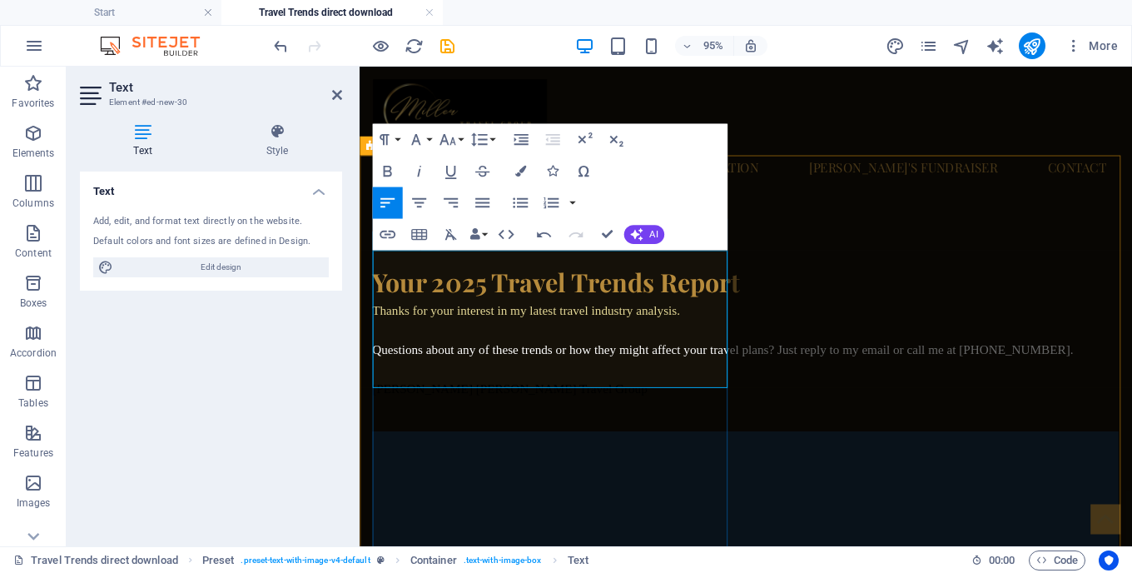
click at [467, 316] on span "Thanks for your interest in my latest travel industry analysis." at bounding box center [535, 323] width 324 height 14
click at [921, 137] on div "Home About Service Information [PERSON_NAME]'s Fundraiser Contact" at bounding box center [767, 137] width 814 height 140
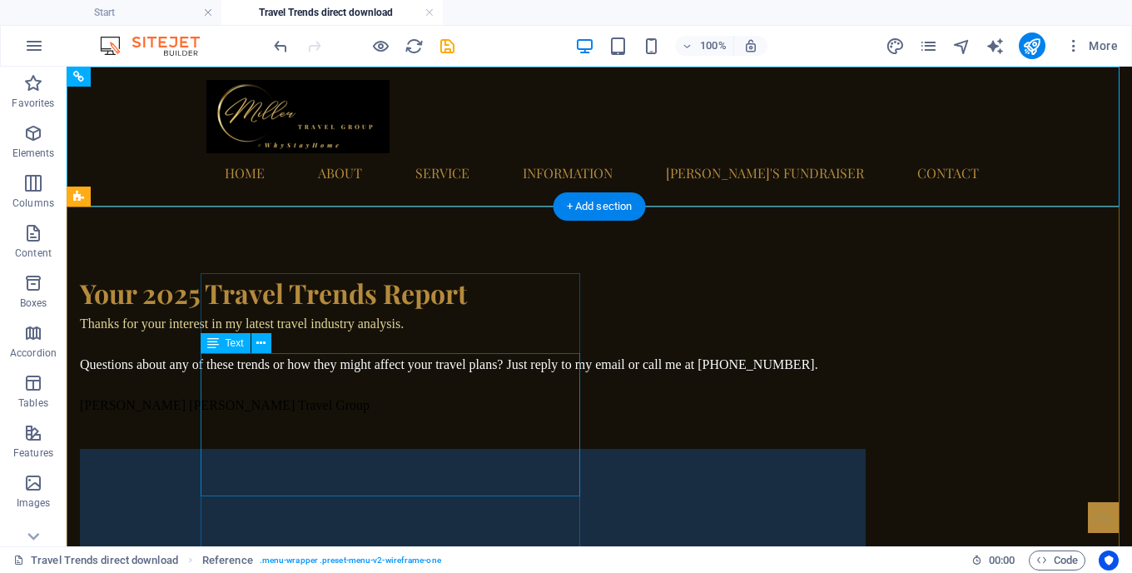
click at [256, 360] on div "Thanks for your interest in my latest travel industry analysis. Questions about…" at bounding box center [473, 374] width 786 height 122
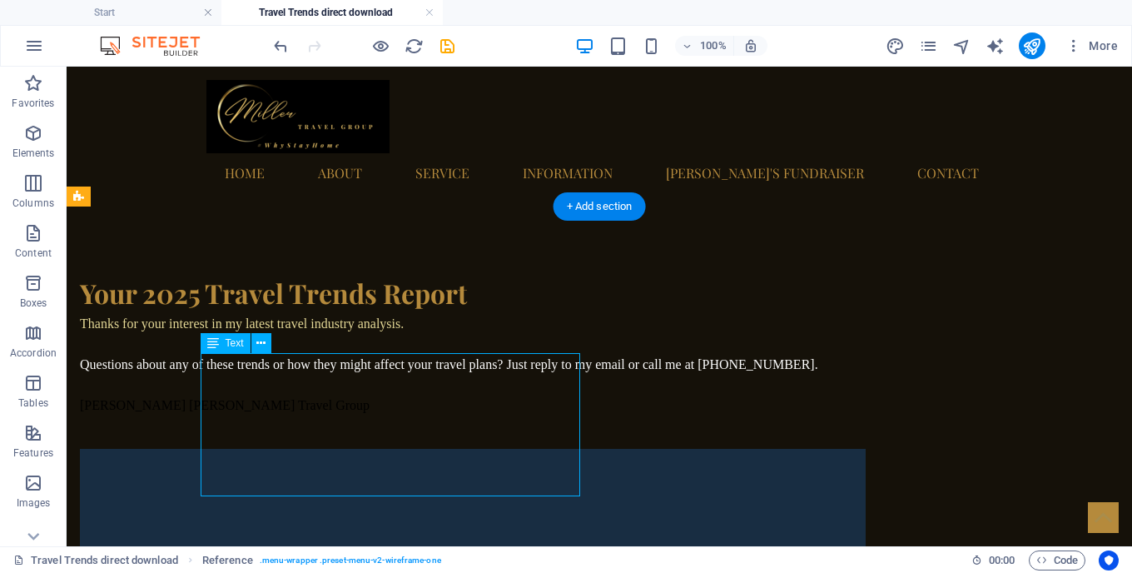
click at [256, 360] on div "Thanks for your interest in my latest travel industry analysis. Questions about…" at bounding box center [473, 374] width 786 height 122
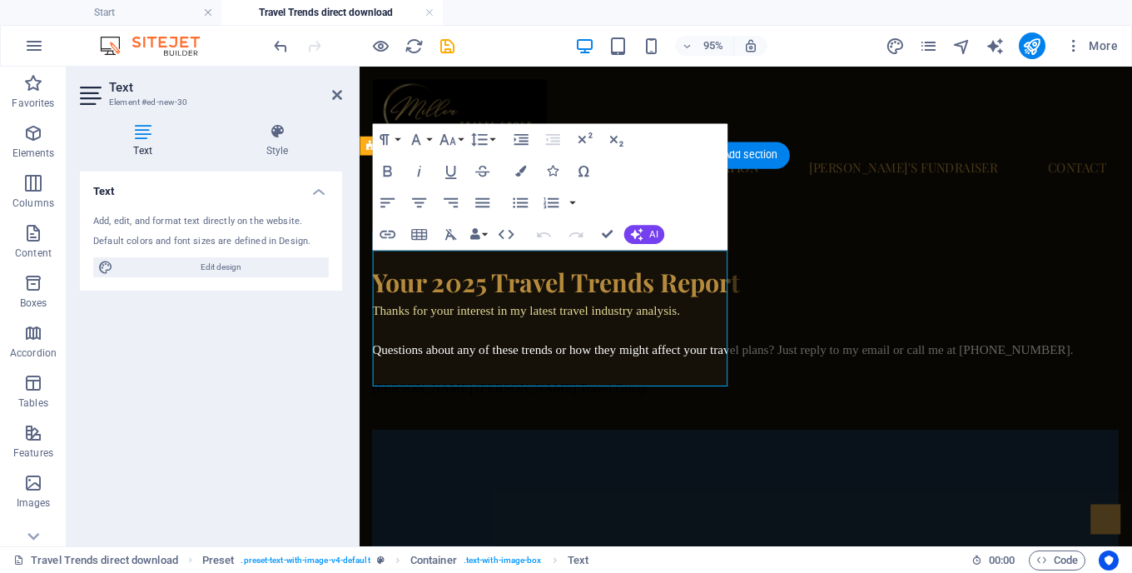
click at [256, 360] on div "Text Add, edit, and format text directly on the website. Default colors and fon…" at bounding box center [211, 352] width 262 height 361
click at [393, 316] on span "Thanks for your interest in my latest travel industry analysis." at bounding box center [535, 323] width 324 height 14
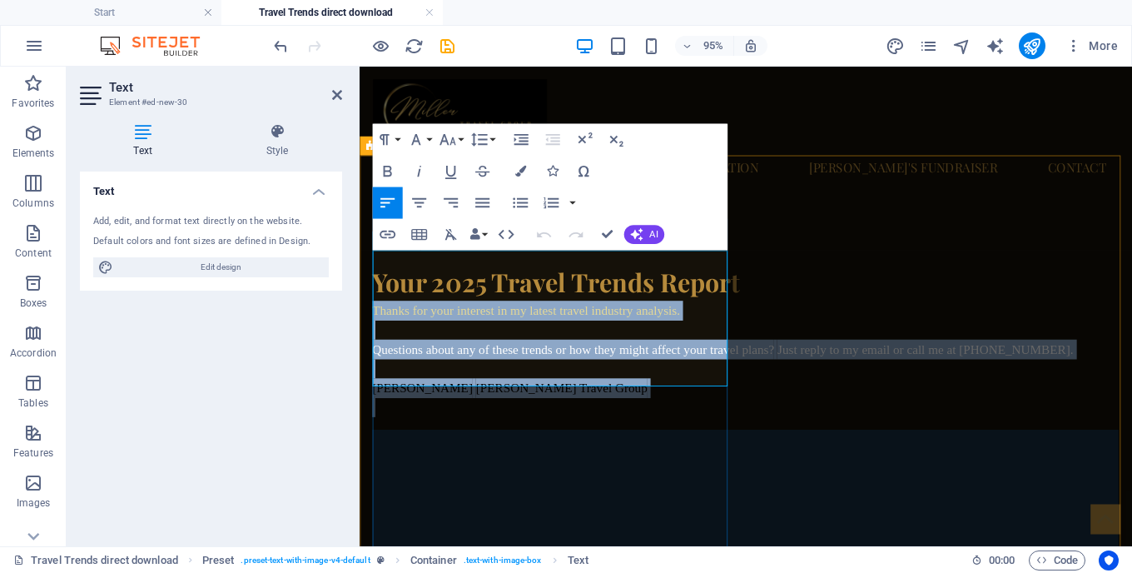
drag, startPoint x: 393, startPoint y: 277, endPoint x: 444, endPoint y: 400, distance: 132.5
click at [444, 400] on div "Thanks for your interest in my latest travel industry analysis. Questions about…" at bounding box center [766, 374] width 786 height 122
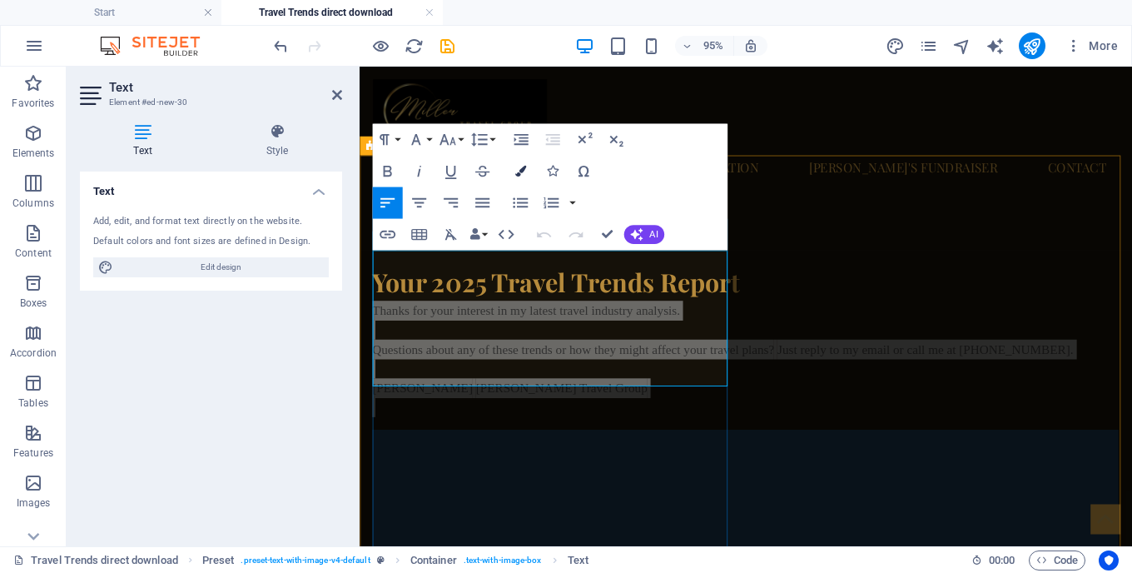
click at [520, 172] on icon "button" at bounding box center [520, 171] width 11 height 11
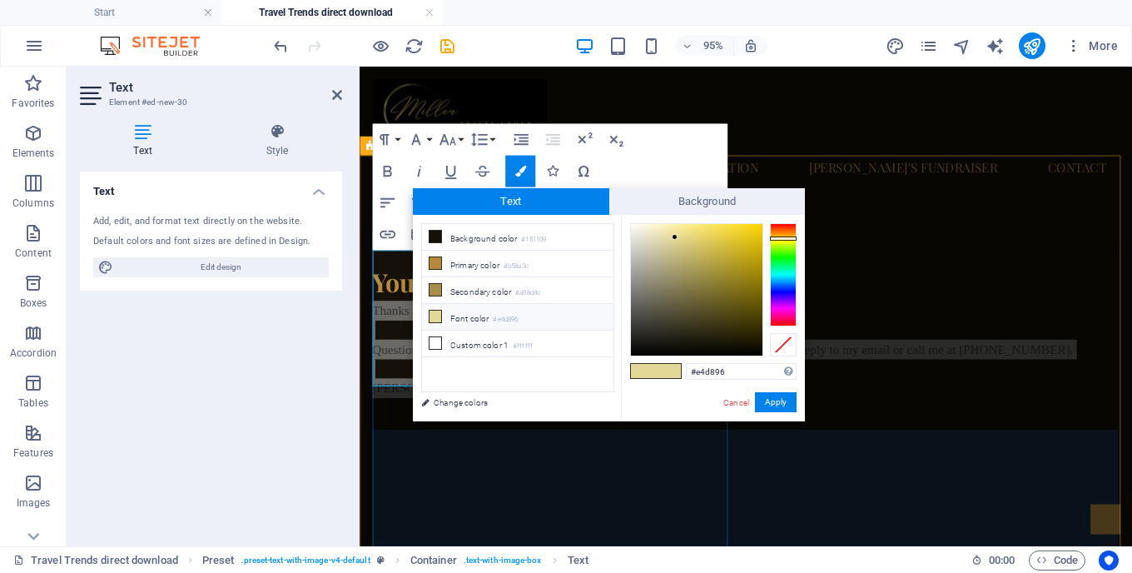
click at [438, 313] on icon at bounding box center [436, 317] width 12 height 12
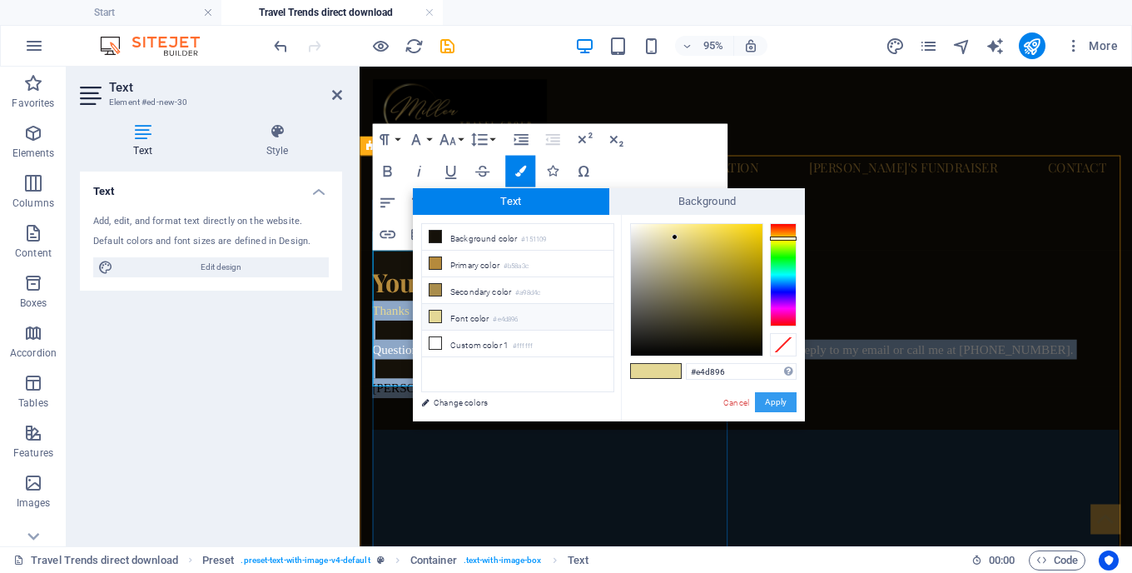
click at [777, 400] on button "Apply" at bounding box center [776, 402] width 42 height 20
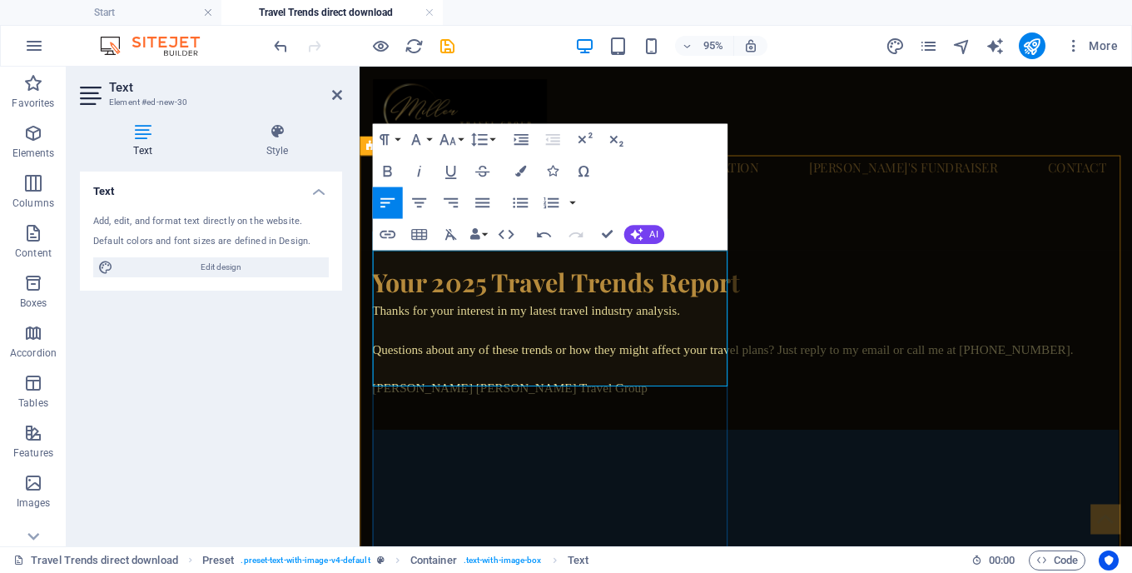
click at [599, 416] on p at bounding box center [766, 426] width 786 height 20
click at [482, 398] on span "[PERSON_NAME] Travel Group" at bounding box center [572, 405] width 181 height 14
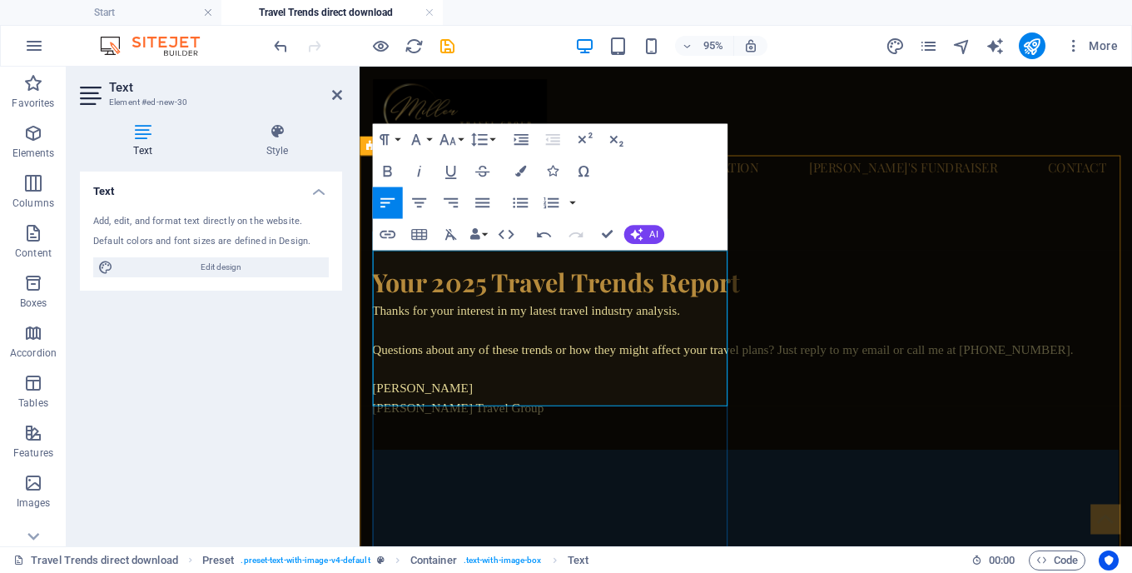
click at [445, 395] on p "[PERSON_NAME]" at bounding box center [766, 405] width 786 height 21
click at [612, 416] on p "​ Miller Travel Group" at bounding box center [766, 426] width 786 height 21
click at [34, 136] on icon "button" at bounding box center [33, 133] width 20 height 20
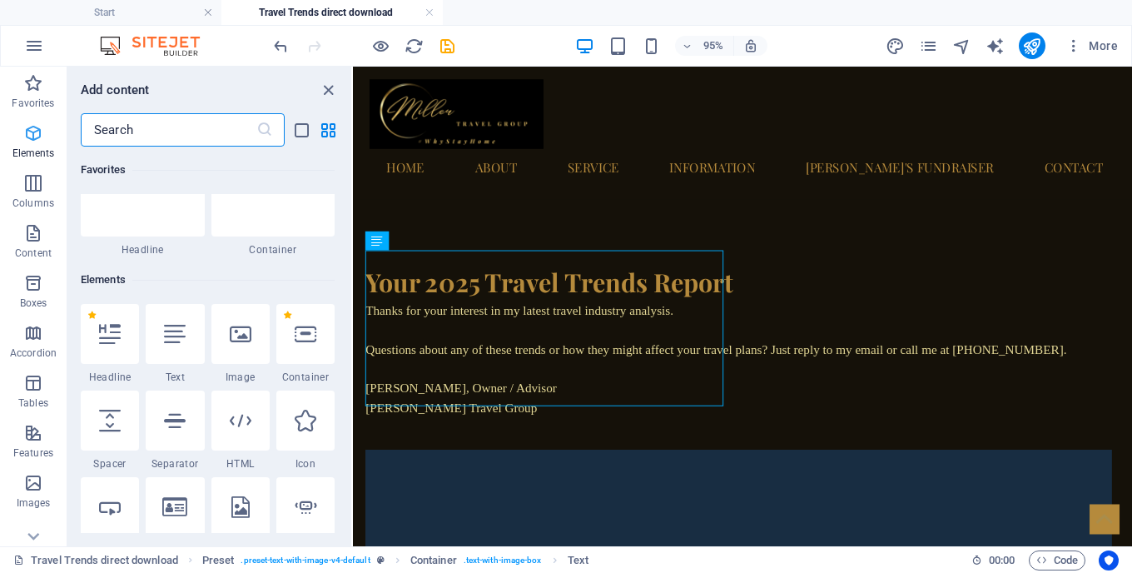
scroll to position [177, 0]
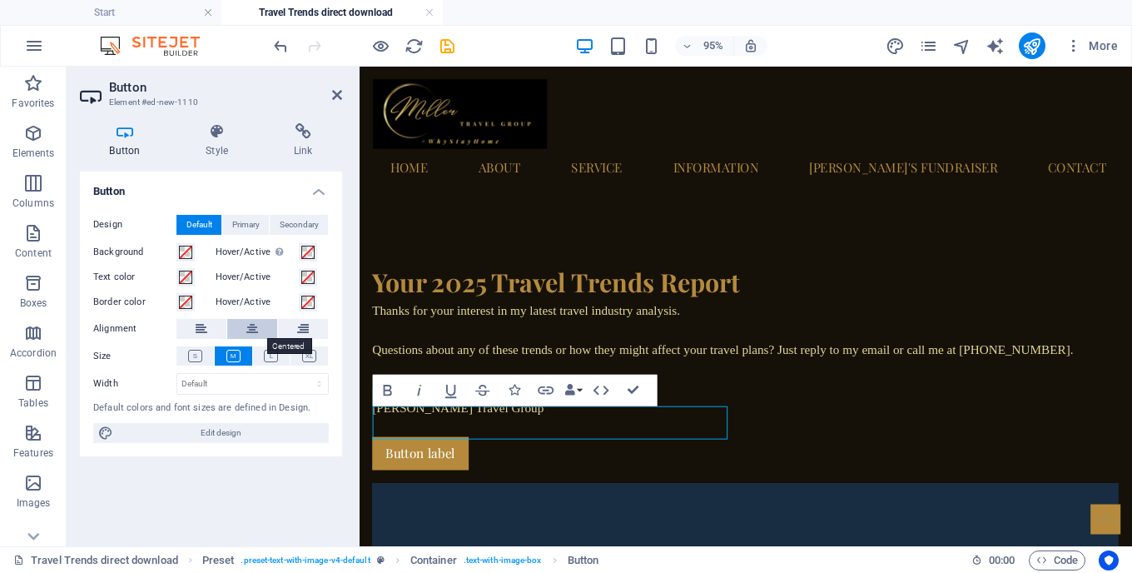
click at [246, 335] on icon at bounding box center [252, 329] width 12 height 20
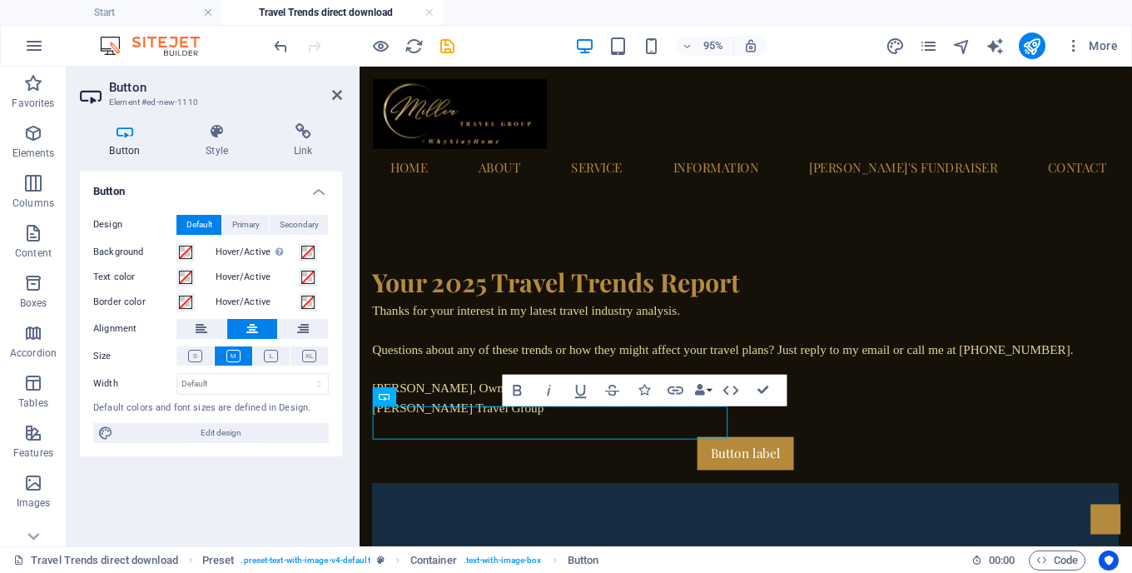
click at [715, 456] on link "Button label" at bounding box center [766, 473] width 102 height 35
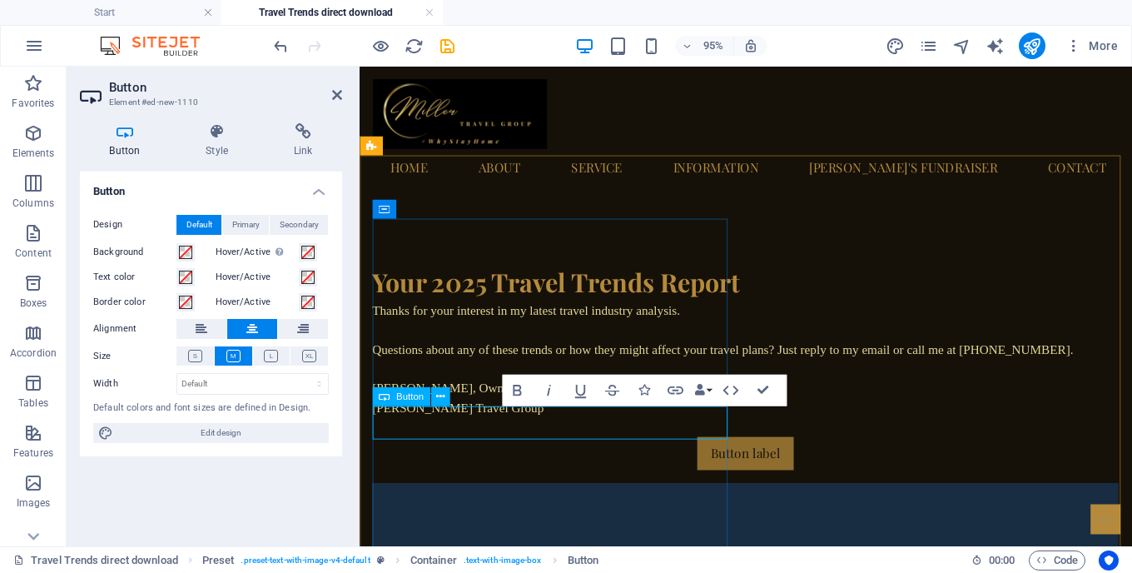
click at [715, 456] on link "Button label" at bounding box center [766, 473] width 102 height 35
drag, startPoint x: 553, startPoint y: 438, endPoint x: 567, endPoint y: 440, distance: 14.3
click at [715, 456] on link "Button label" at bounding box center [766, 473] width 102 height 35
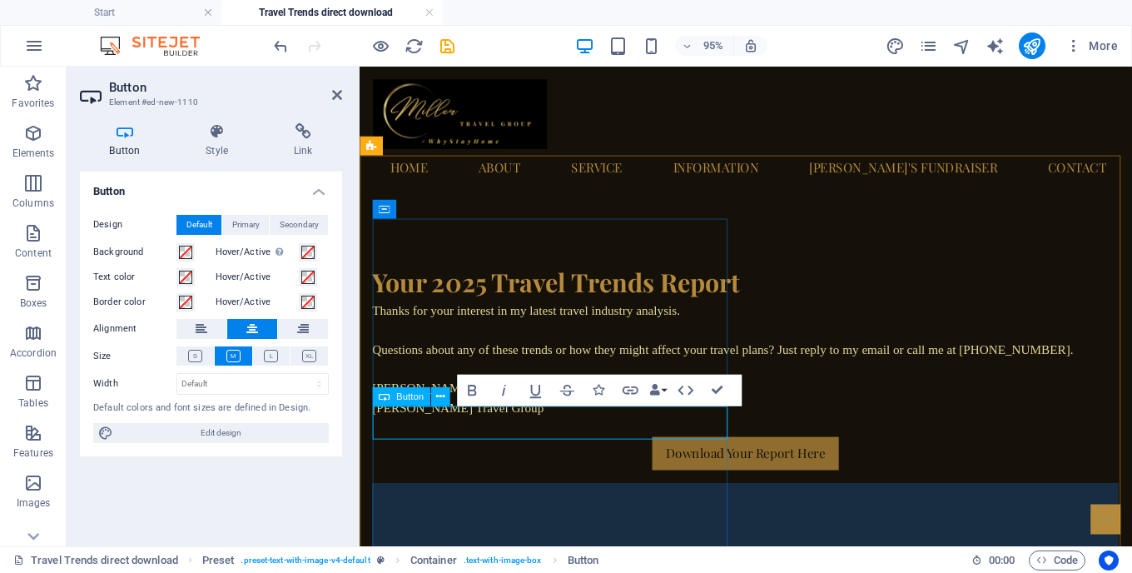
click at [668, 456] on link "Download Your Report Here" at bounding box center [766, 473] width 197 height 35
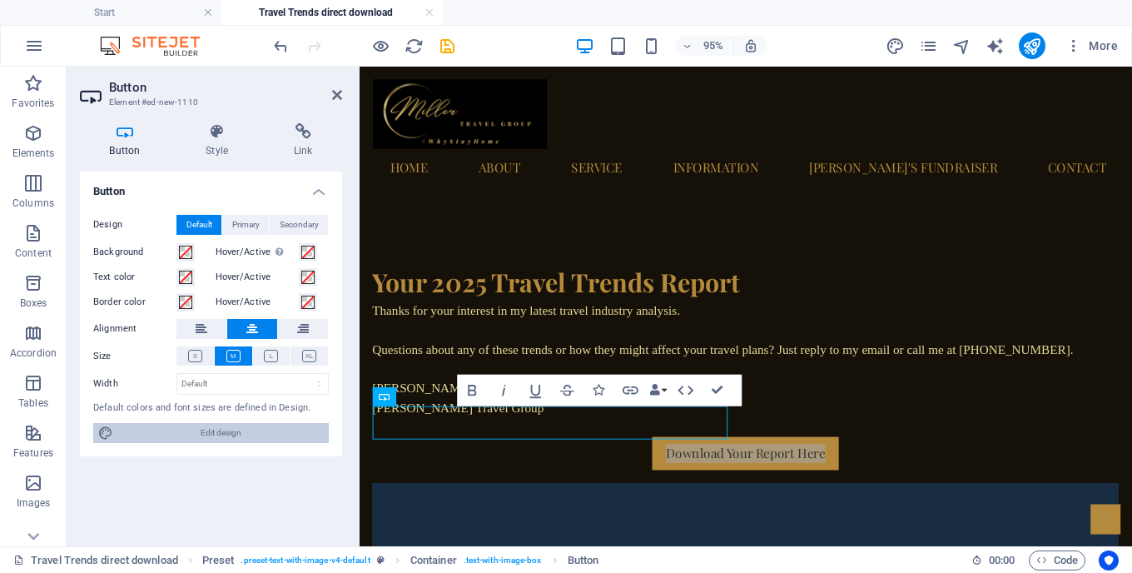
click at [213, 425] on span "Edit design" at bounding box center [221, 433] width 206 height 20
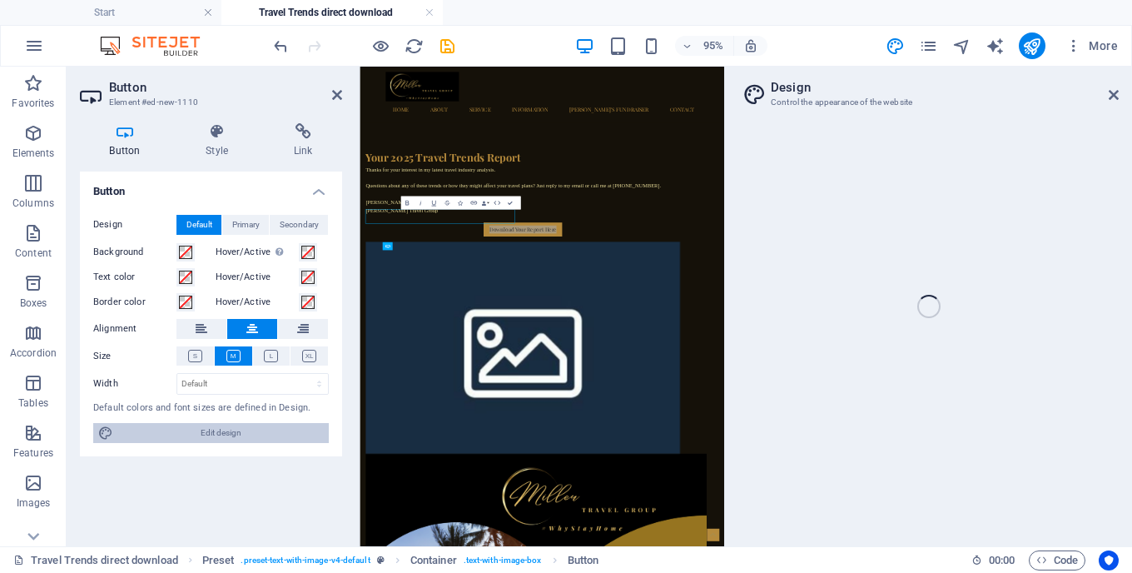
select select "px"
select select "400"
select select "px"
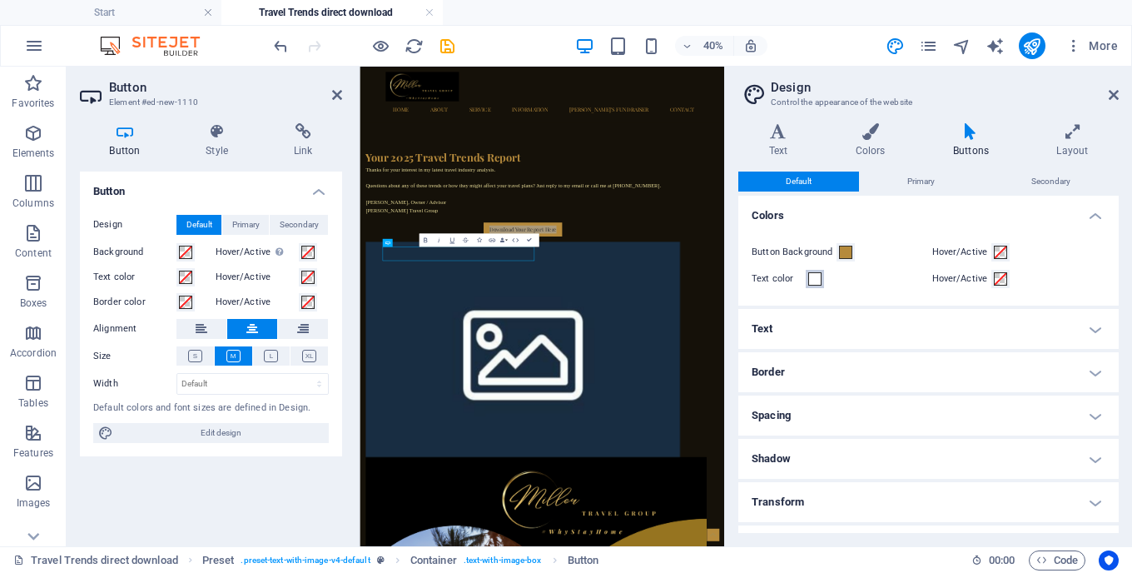
click at [808, 283] on button "Text color" at bounding box center [815, 279] width 18 height 18
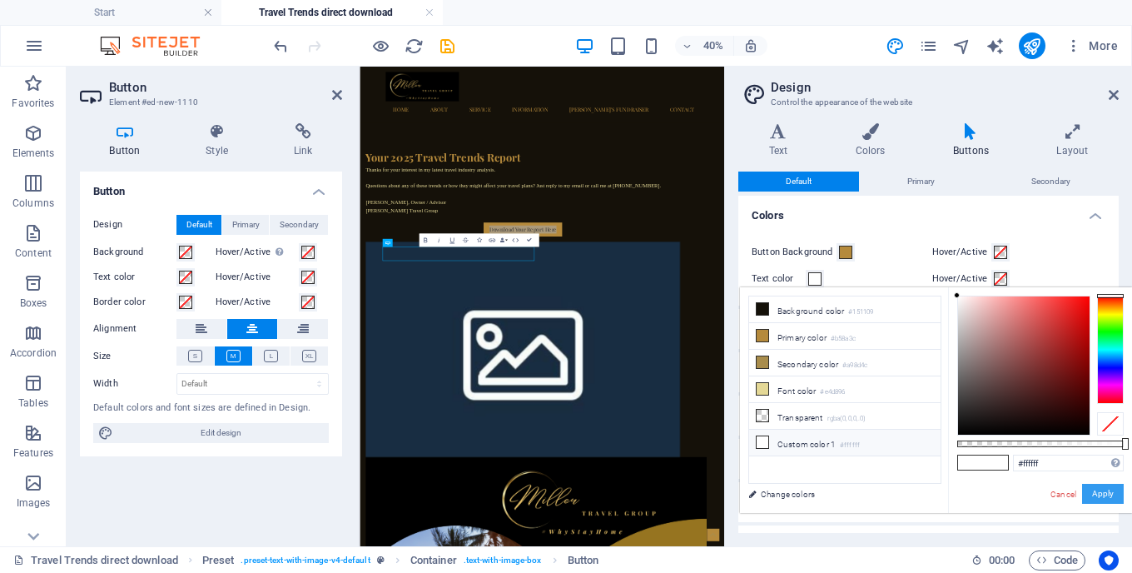
click at [1119, 495] on button "Apply" at bounding box center [1103, 494] width 42 height 20
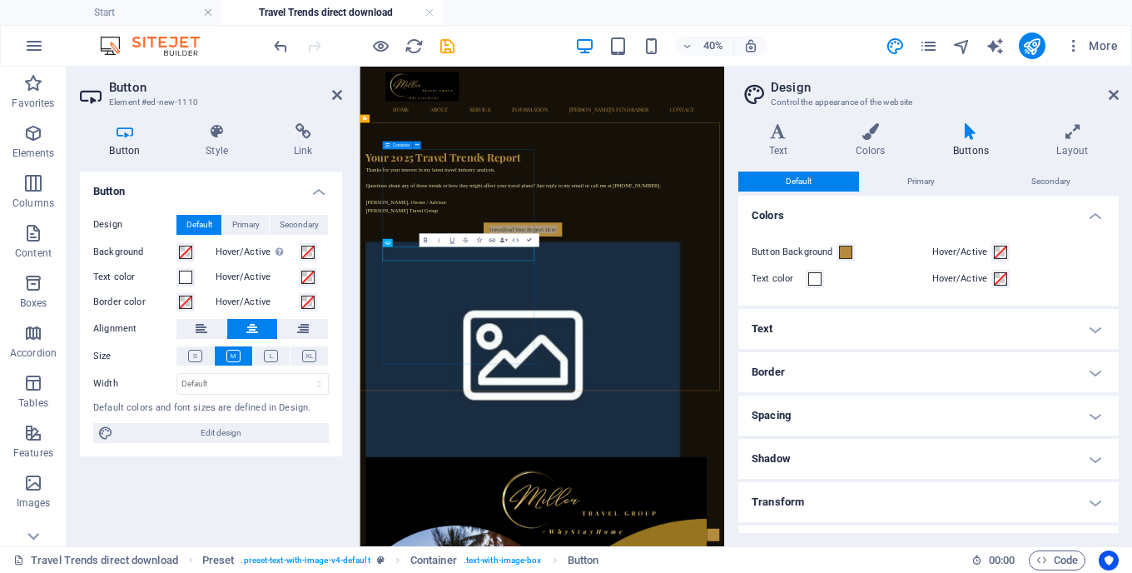
click at [655, 491] on div "Your 2025 Travel Trends Report Thanks for your interest in my latest travel ind…" at bounding box center [766, 382] width 786 height 218
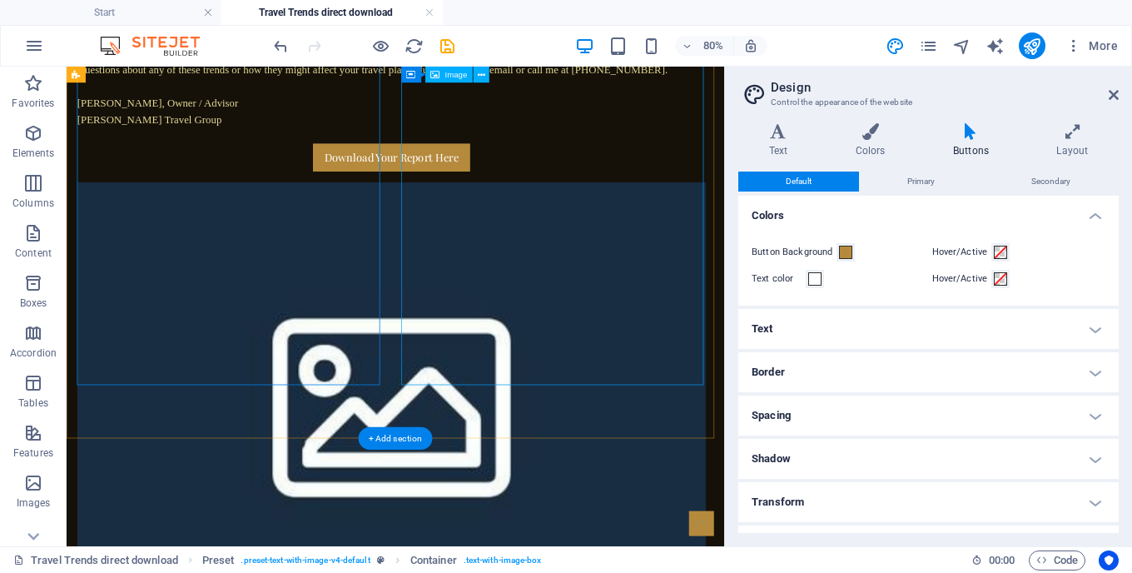
scroll to position [451, 0]
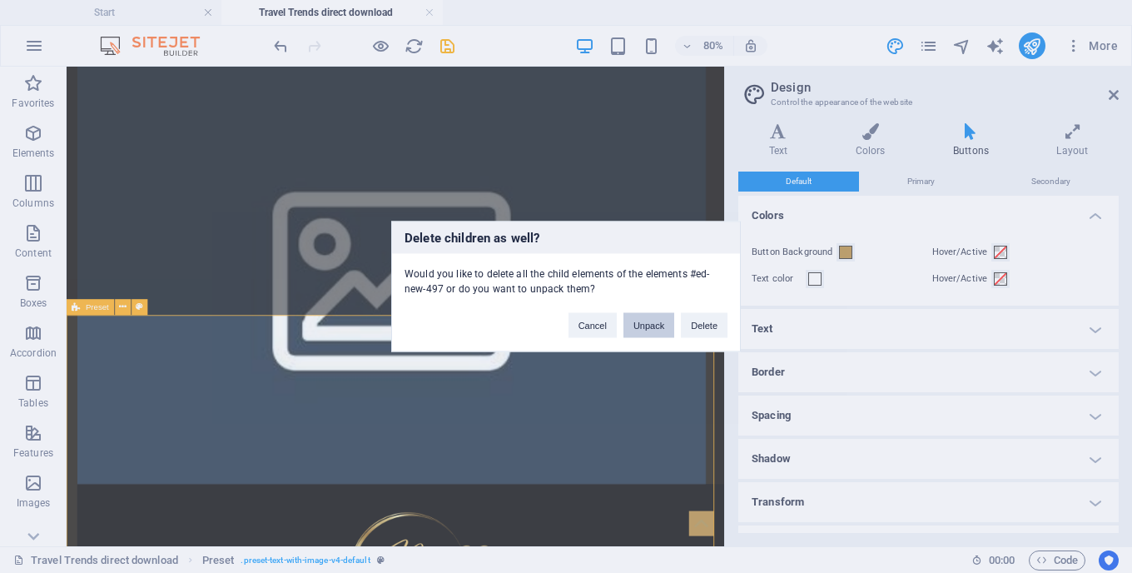
click at [642, 324] on button "Unpack" at bounding box center [649, 325] width 51 height 25
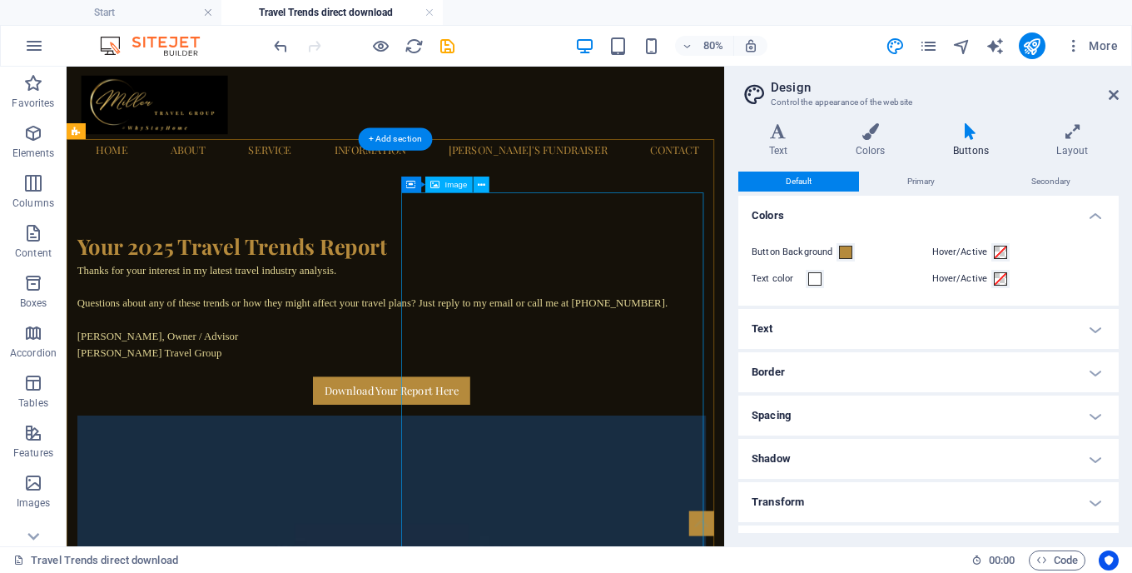
scroll to position [0, 0]
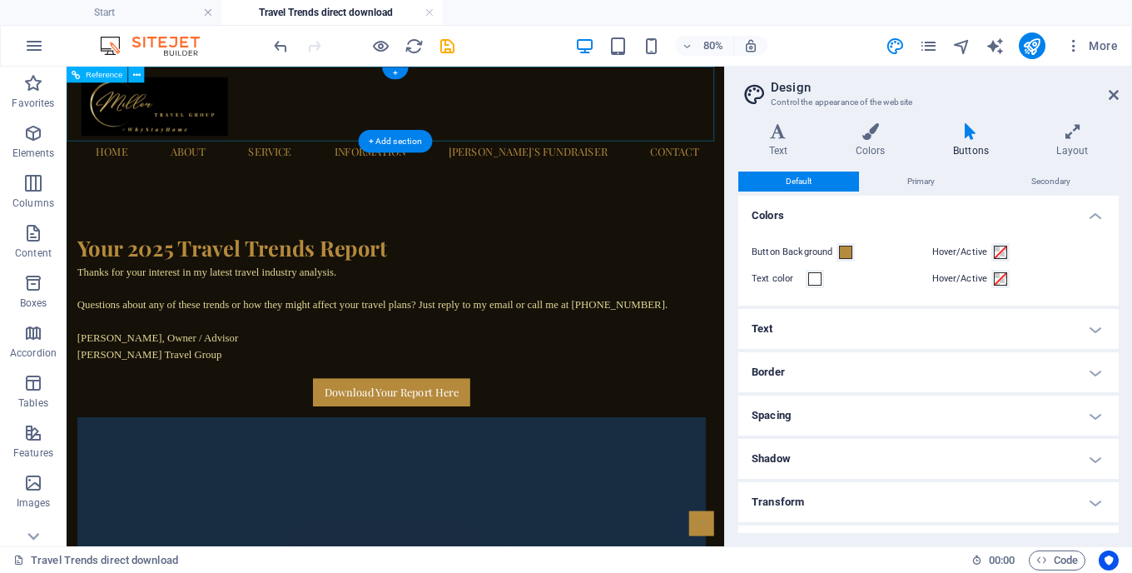
click at [177, 120] on div at bounding box center [478, 116] width 786 height 73
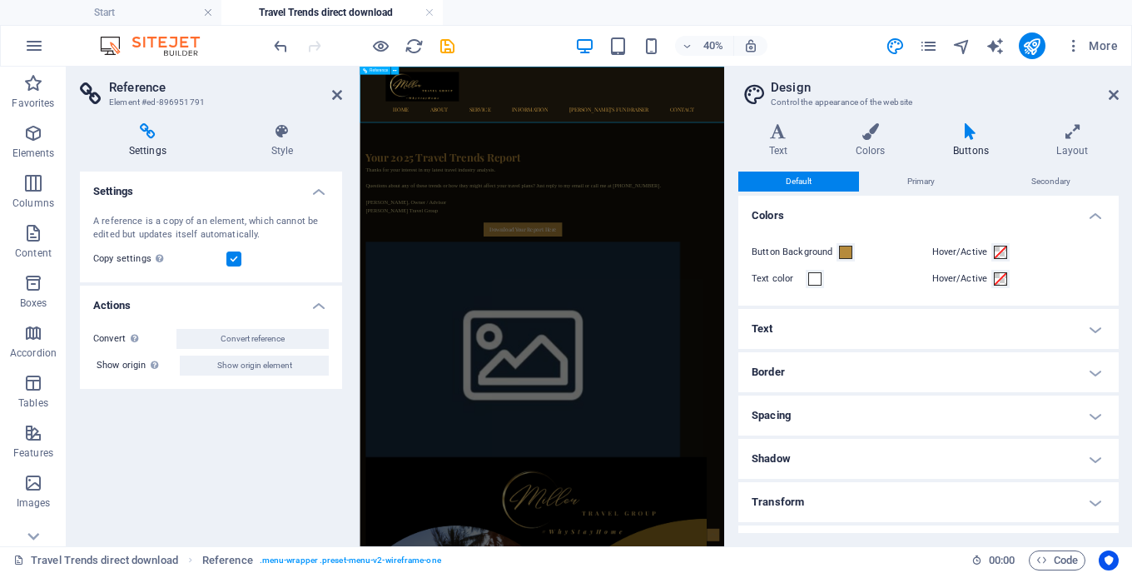
click at [451, 144] on div at bounding box center [816, 116] width 786 height 73
click at [575, 133] on div at bounding box center [816, 116] width 786 height 73
click at [286, 144] on h4 "Style" at bounding box center [282, 140] width 120 height 35
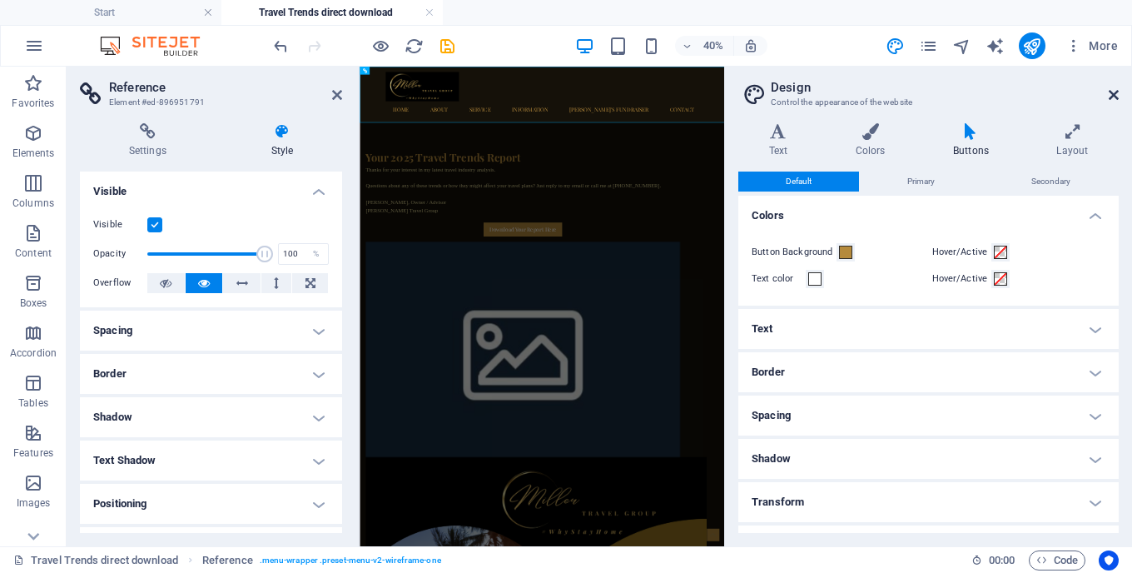
click at [1111, 96] on icon at bounding box center [1114, 94] width 10 height 13
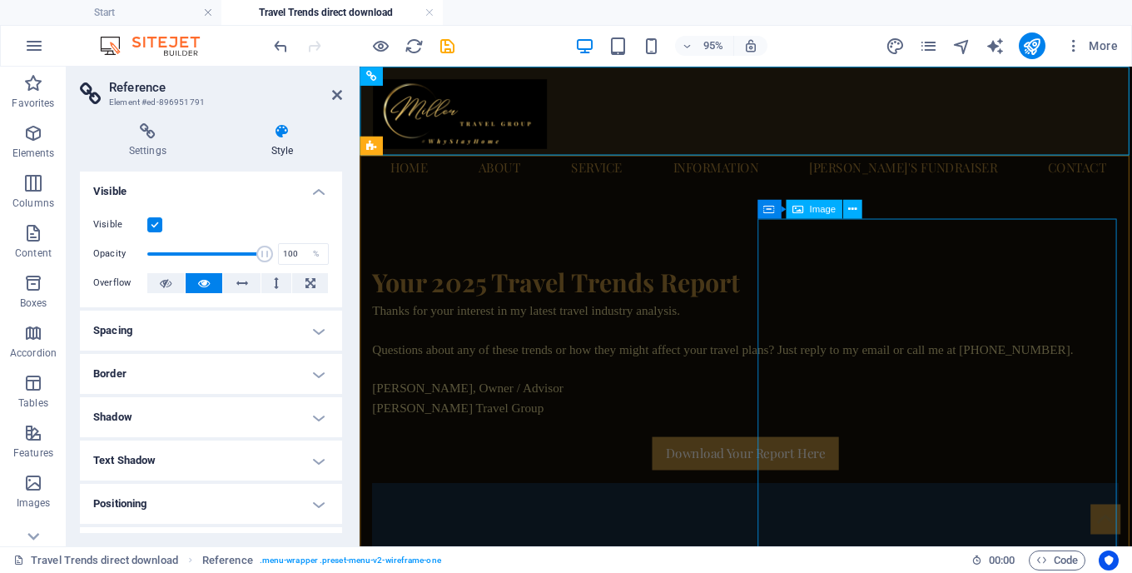
click at [804, 216] on div "Image" at bounding box center [814, 209] width 57 height 19
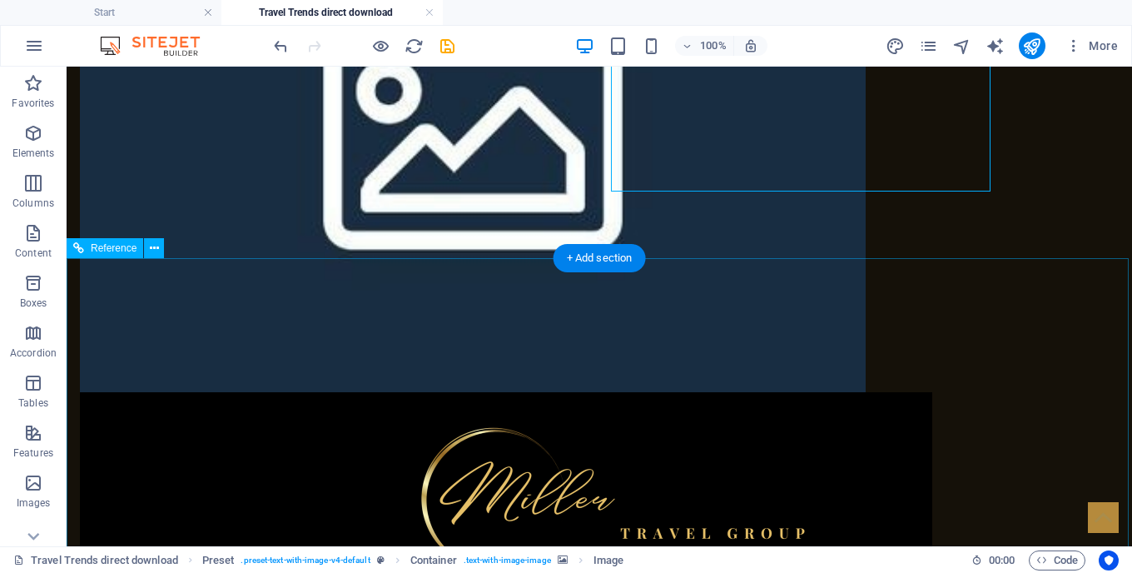
scroll to position [157, 0]
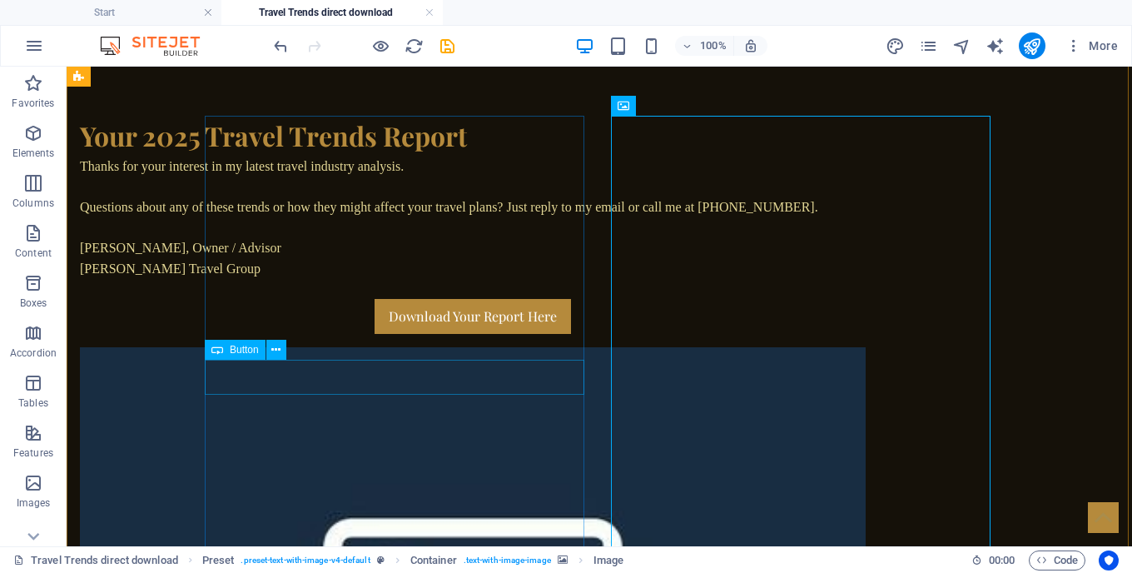
click at [376, 334] on div "Download Your Report Here" at bounding box center [473, 316] width 786 height 35
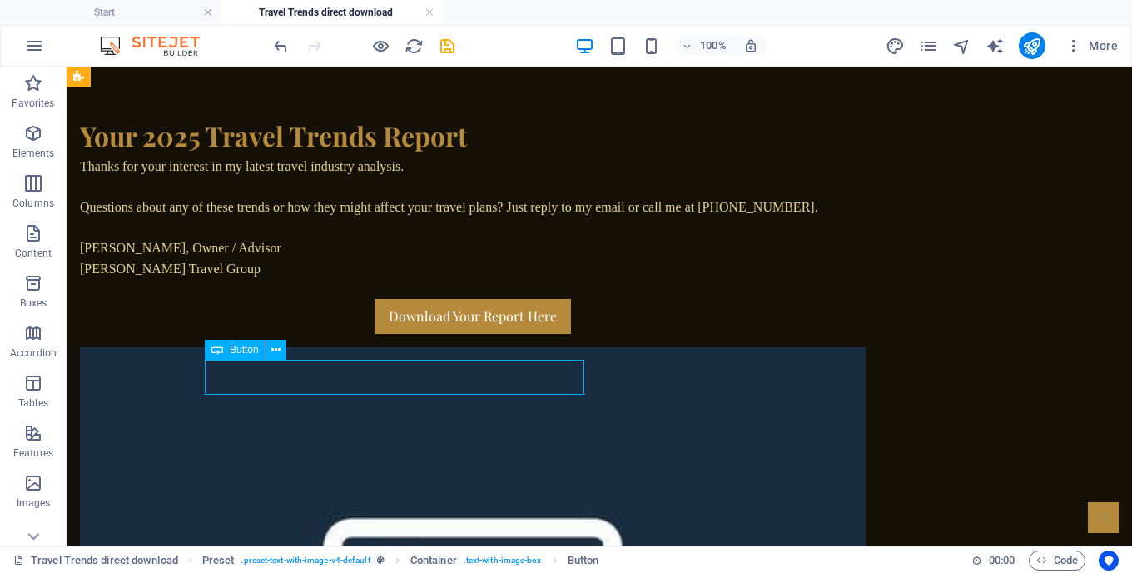
click at [385, 334] on div "Download Your Report Here" at bounding box center [473, 316] width 786 height 35
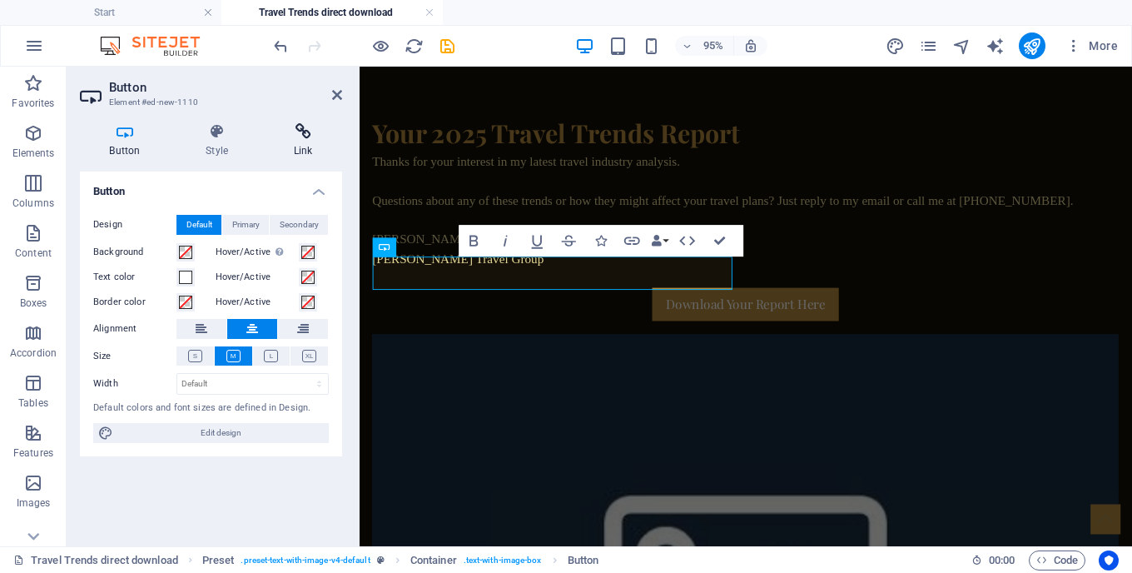
click at [310, 138] on icon at bounding box center [303, 131] width 78 height 17
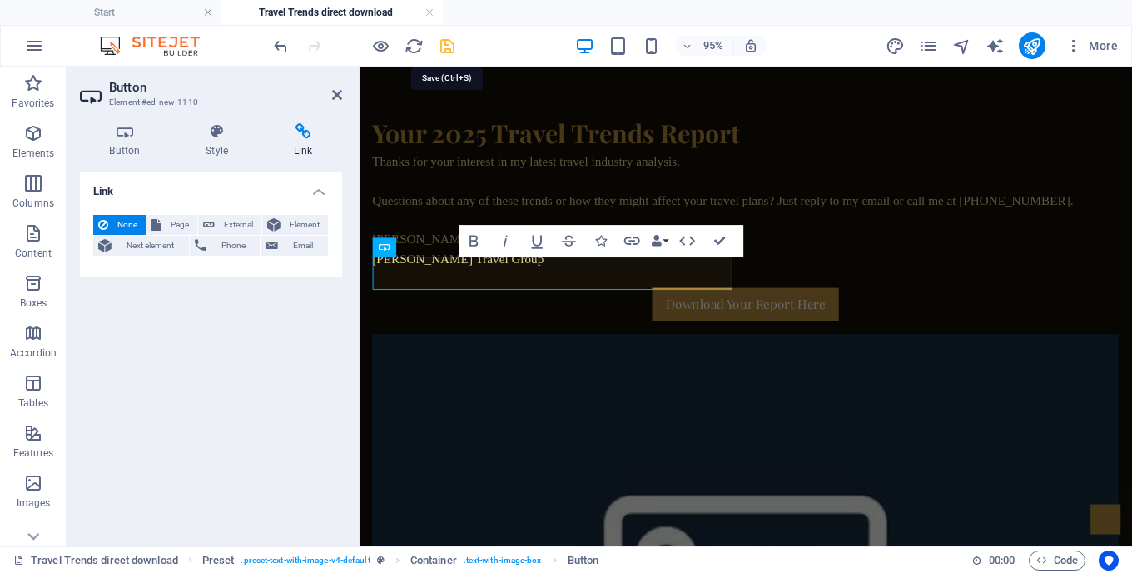
click at [448, 46] on icon "save" at bounding box center [447, 46] width 19 height 19
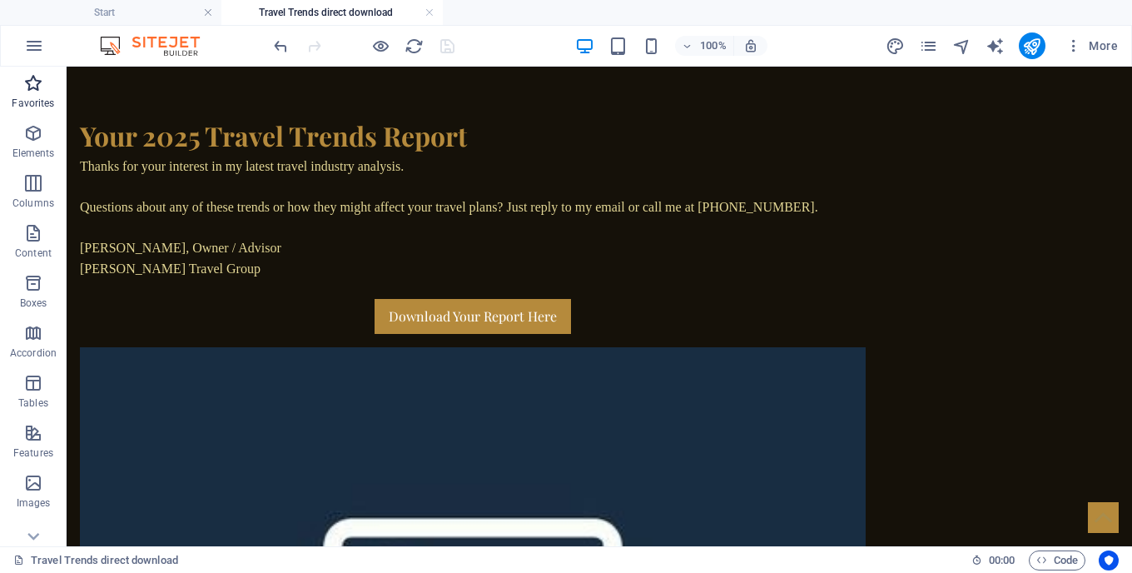
click at [34, 91] on icon "button" at bounding box center [33, 83] width 20 height 20
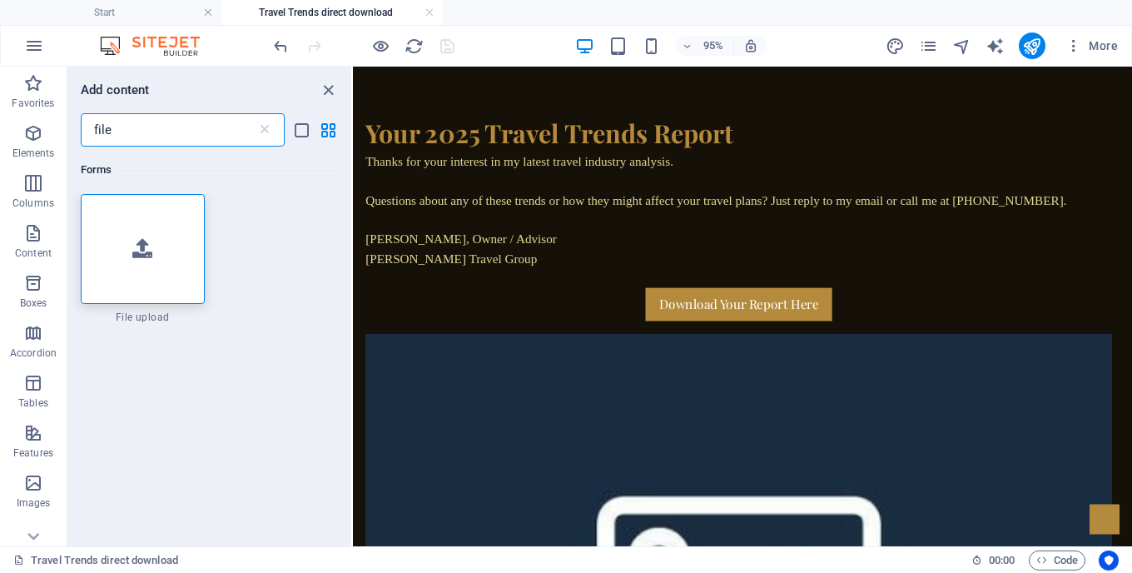
click at [179, 130] on input "file" at bounding box center [169, 129] width 176 height 33
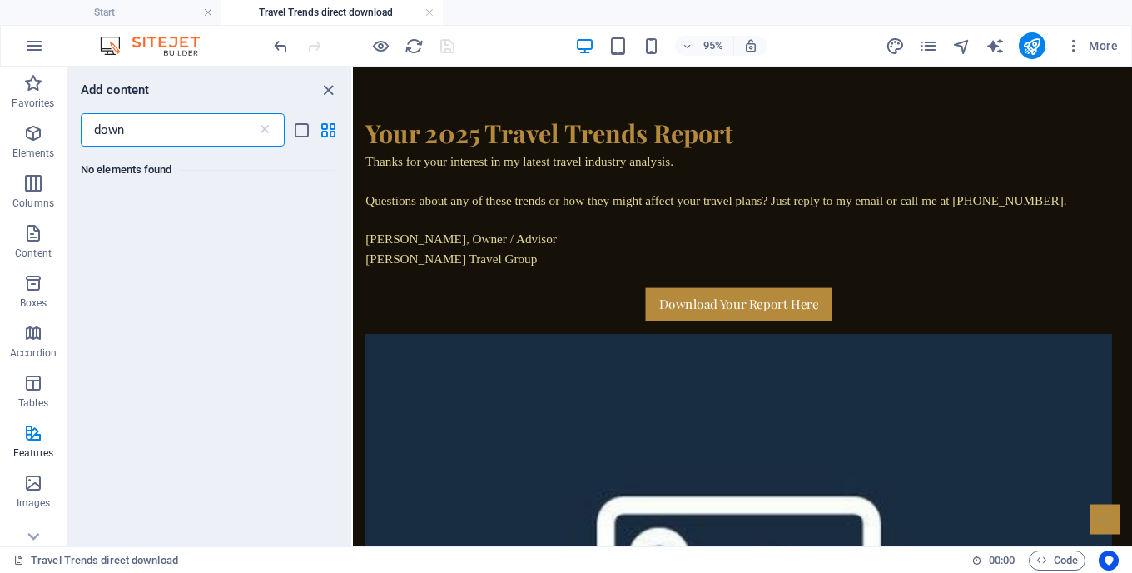
click at [178, 129] on input "down" at bounding box center [169, 129] width 176 height 33
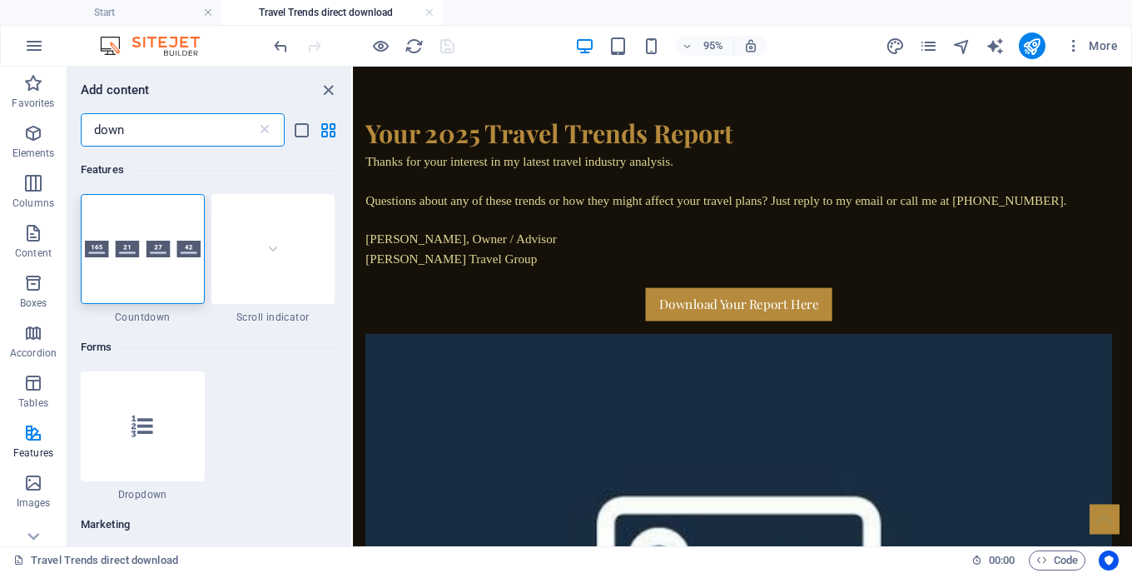
click at [178, 129] on input "down" at bounding box center [169, 129] width 176 height 33
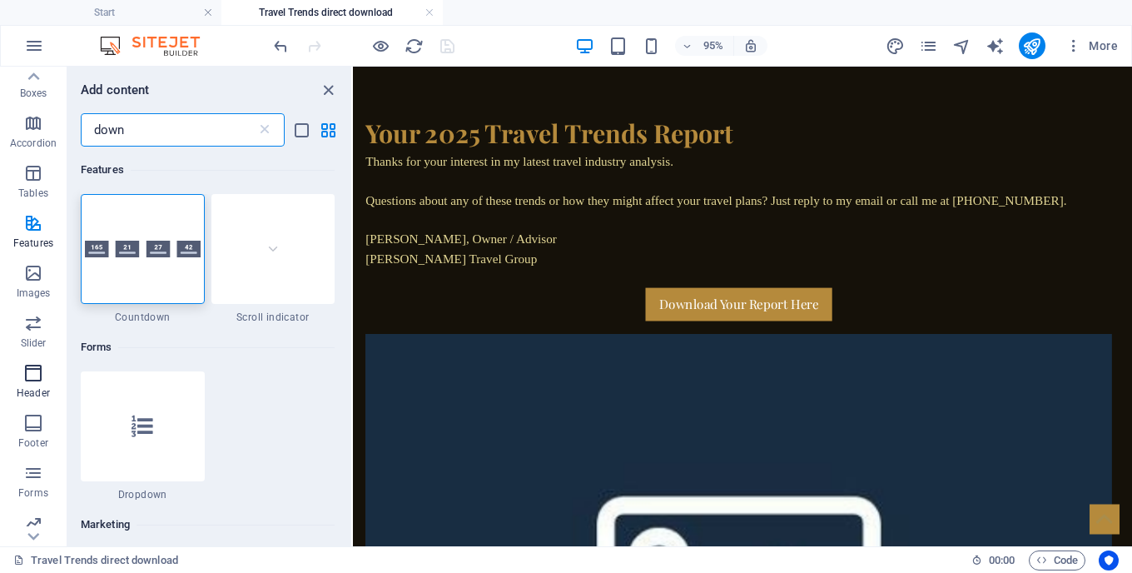
scroll to position [199, 0]
type input "down"
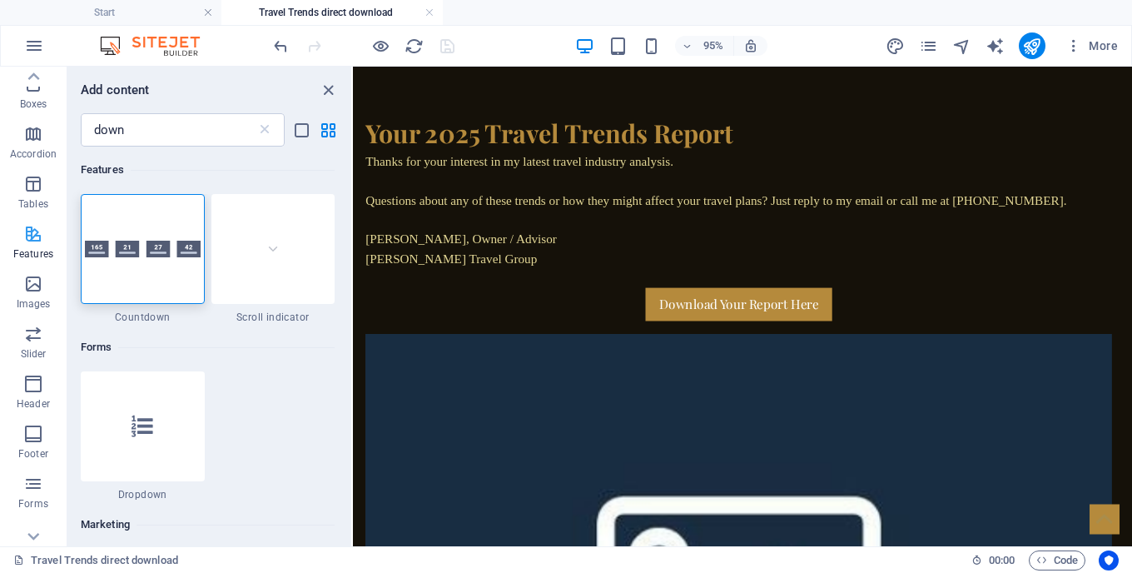
click at [27, 244] on span "Features" at bounding box center [33, 244] width 67 height 40
click at [30, 237] on icon "button" at bounding box center [33, 234] width 20 height 20
click at [261, 134] on icon at bounding box center [264, 130] width 17 height 17
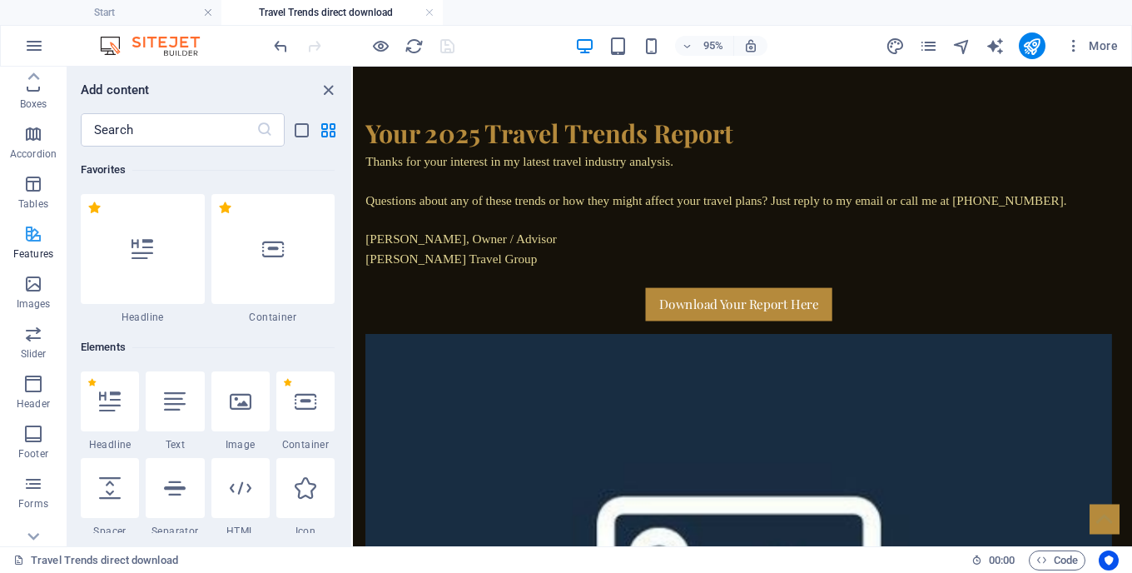
click at [28, 233] on icon "button" at bounding box center [33, 234] width 20 height 20
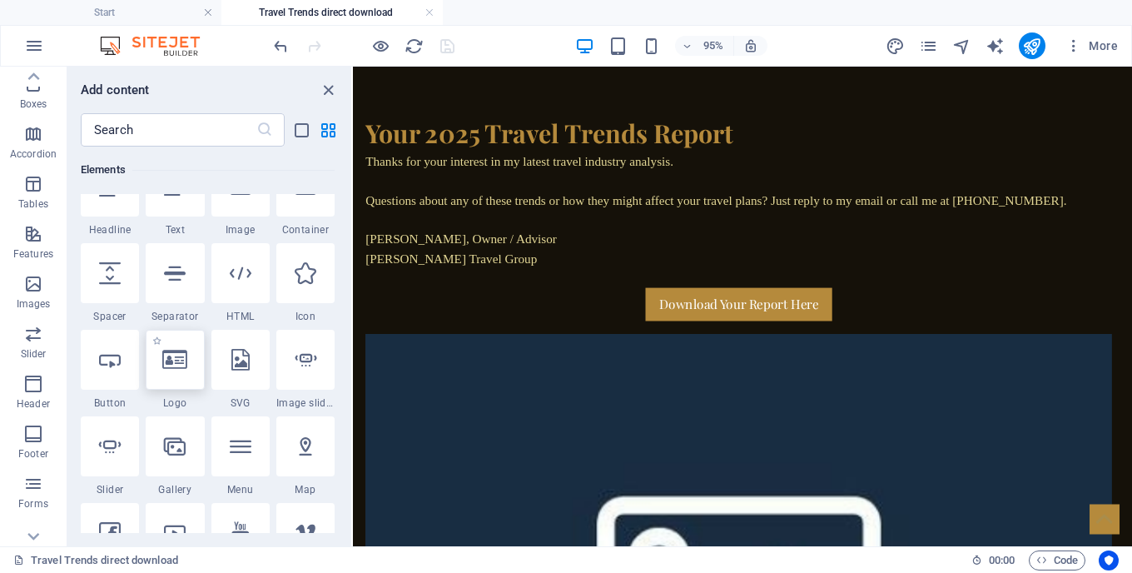
scroll to position [0, 0]
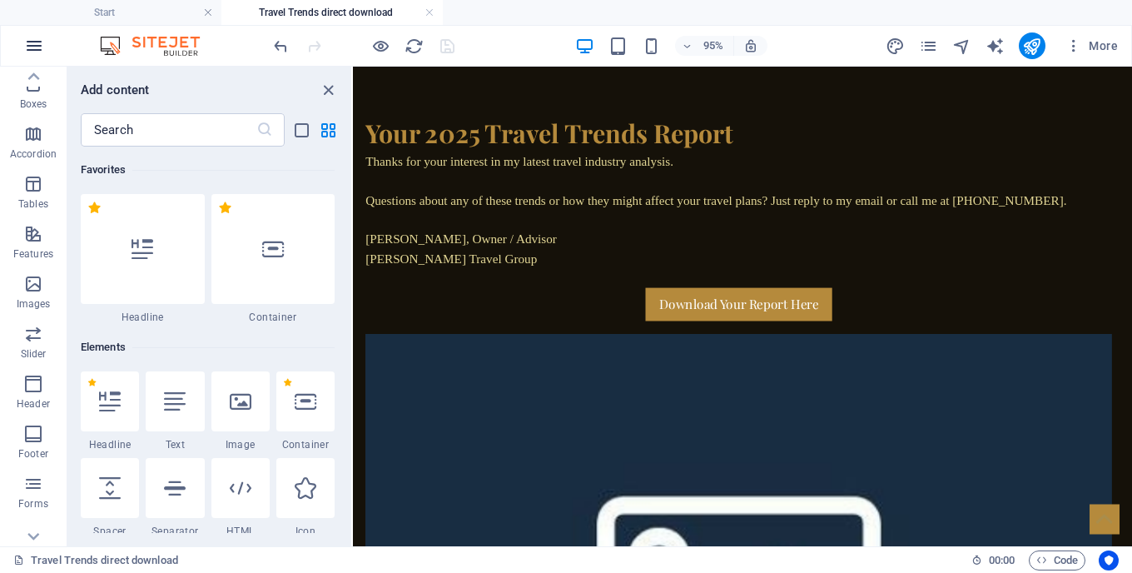
click at [30, 41] on icon "button" at bounding box center [34, 46] width 20 height 20
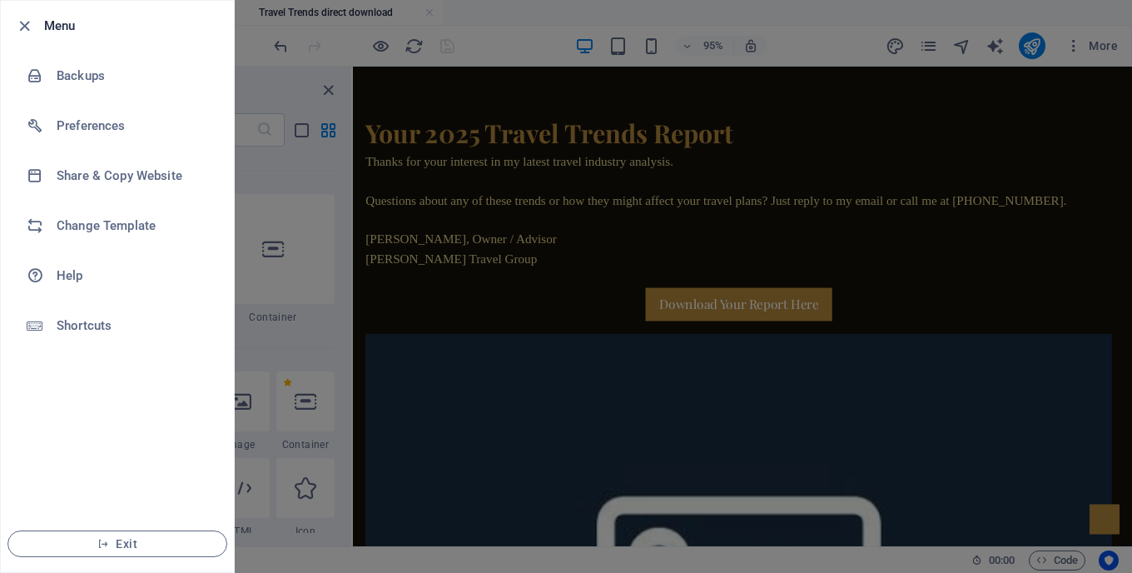
click at [408, 96] on div at bounding box center [566, 286] width 1132 height 573
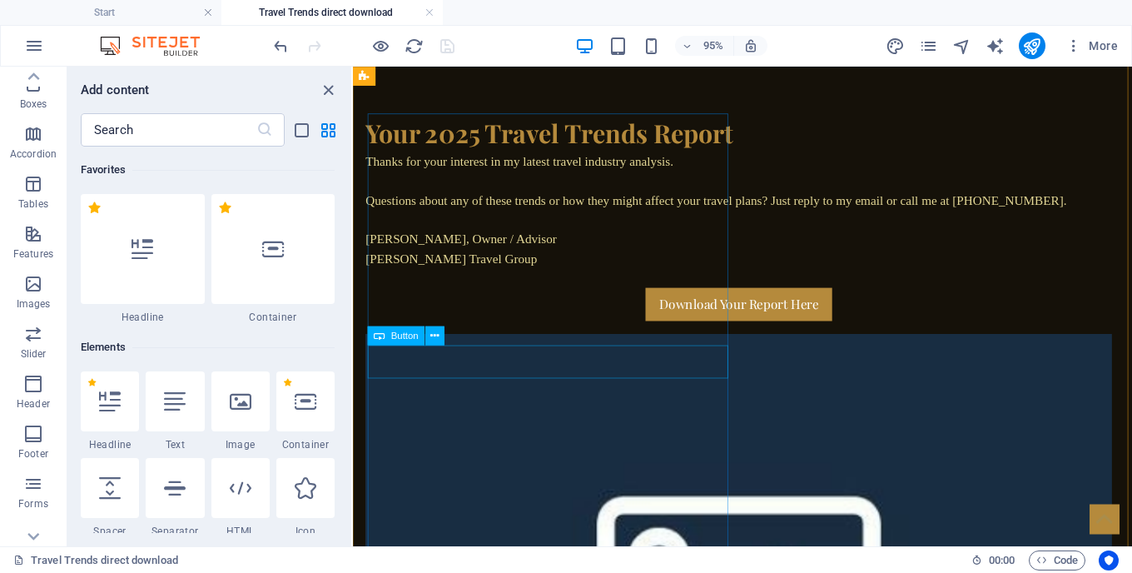
click at [567, 334] on div "Download Your Report Here" at bounding box center [759, 316] width 786 height 35
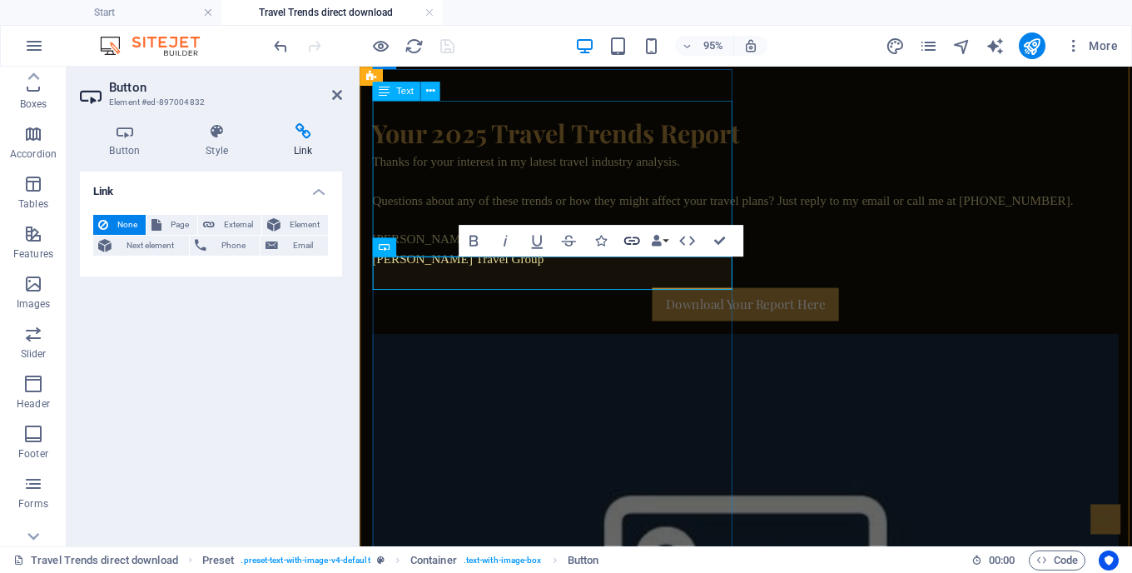
click at [630, 240] on icon "button" at bounding box center [632, 240] width 19 height 19
click at [690, 240] on icon "button" at bounding box center [687, 240] width 19 height 19
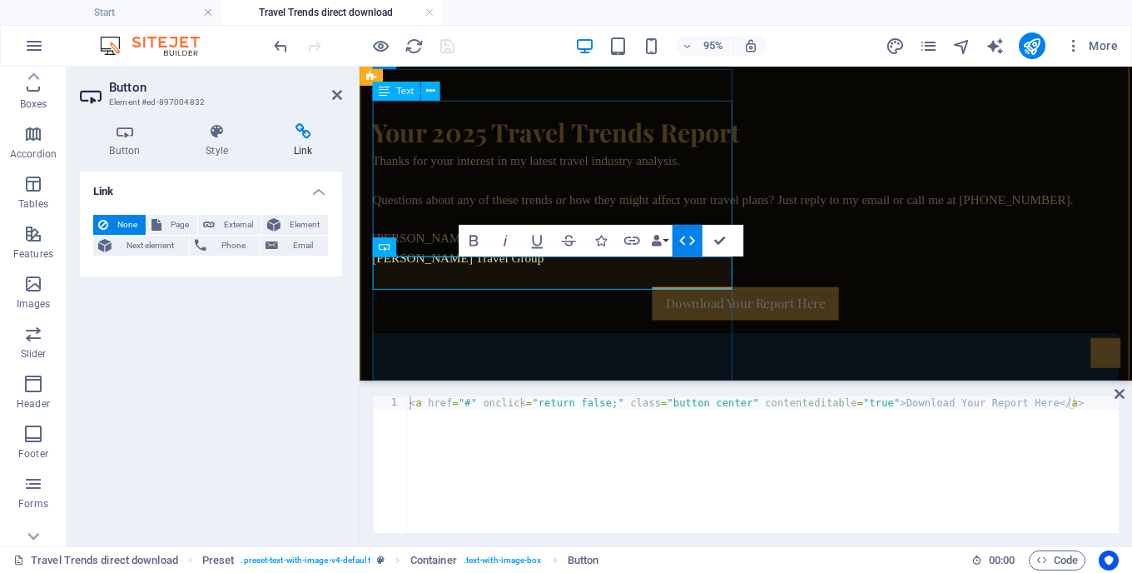
click at [690, 240] on icon "button" at bounding box center [687, 240] width 19 height 19
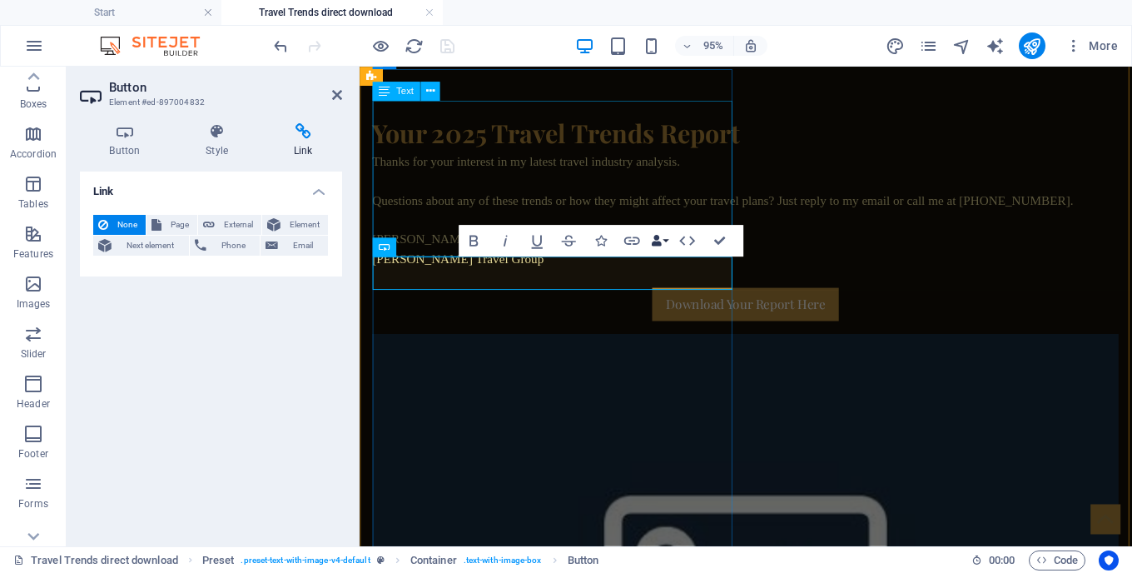
click at [660, 238] on icon "button" at bounding box center [656, 240] width 11 height 11
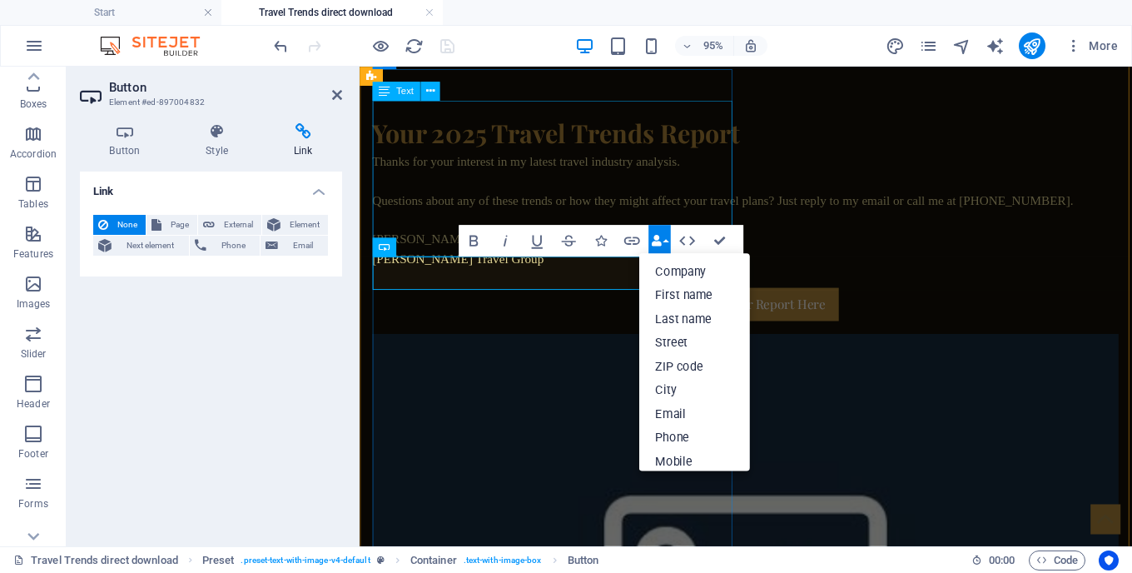
click at [659, 245] on icon "button" at bounding box center [656, 240] width 11 height 11
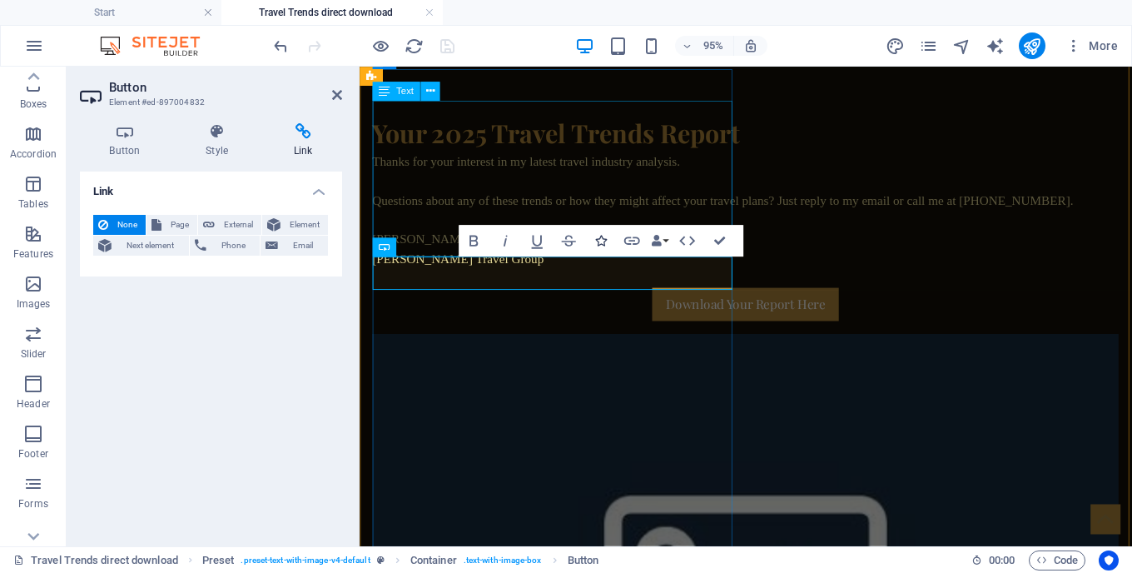
click at [598, 242] on icon "button" at bounding box center [600, 240] width 11 height 11
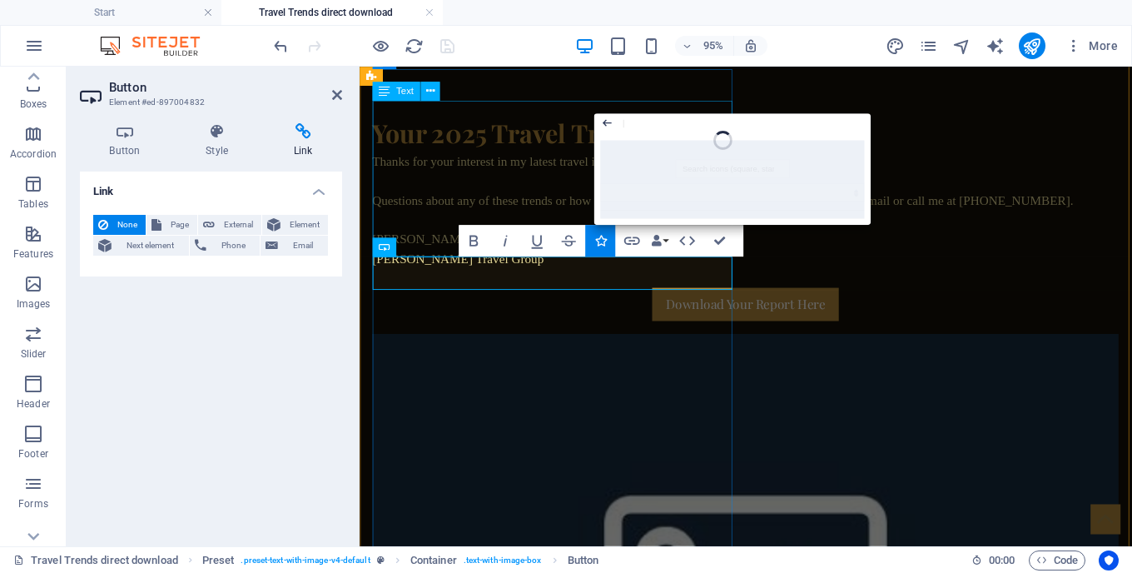
click at [612, 113] on icon "button" at bounding box center [606, 122] width 13 height 19
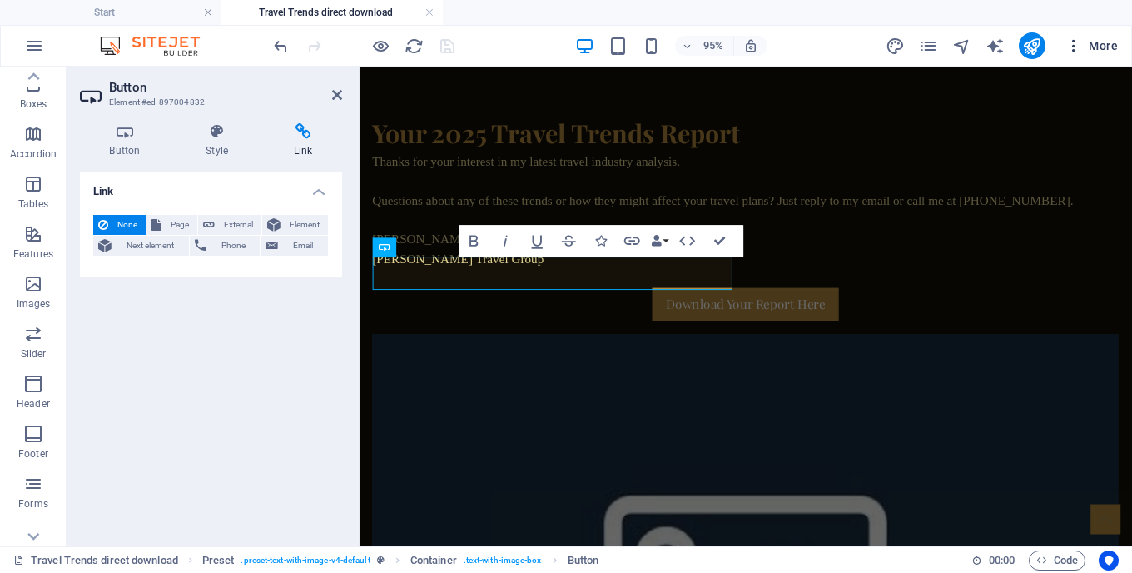
click at [1090, 42] on span "More" at bounding box center [1092, 45] width 52 height 17
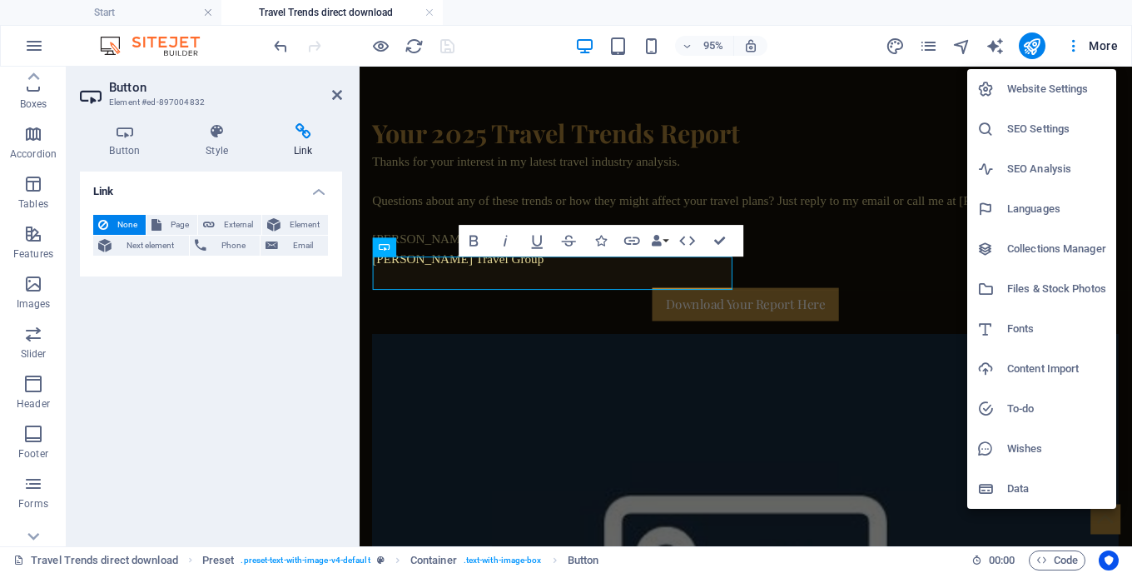
click at [1038, 379] on li "Content Import" at bounding box center [1042, 369] width 149 height 40
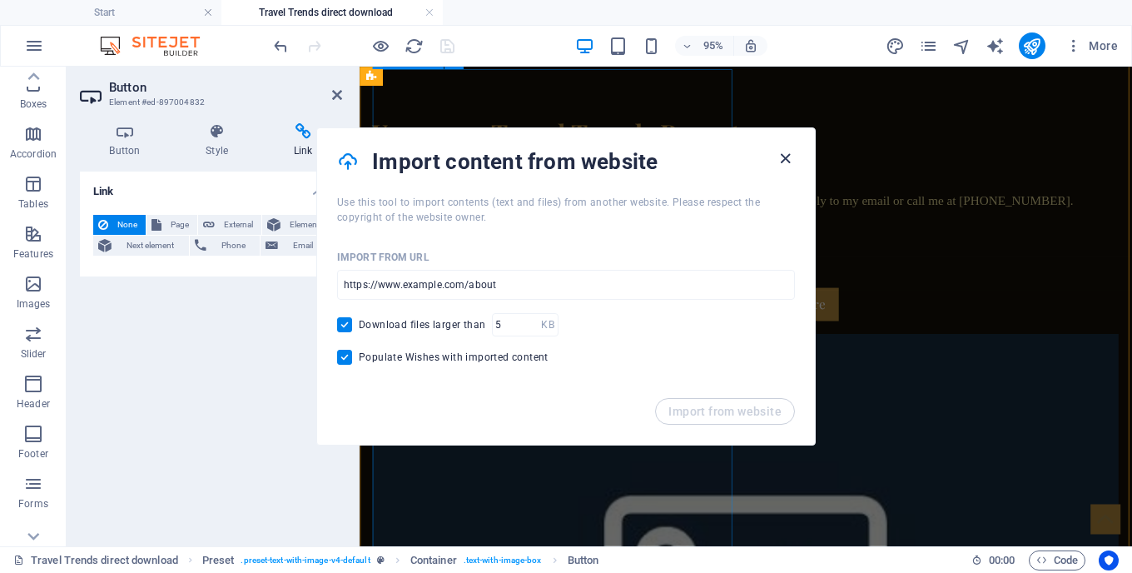
click at [780, 157] on icon "button" at bounding box center [785, 158] width 19 height 19
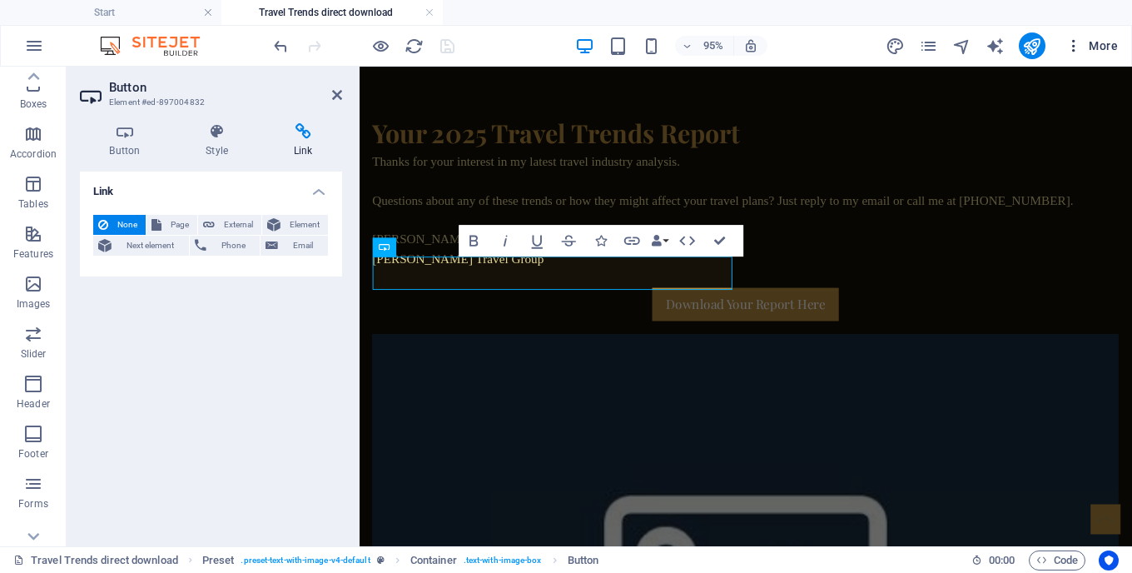
click at [1110, 47] on span "More" at bounding box center [1092, 45] width 52 height 17
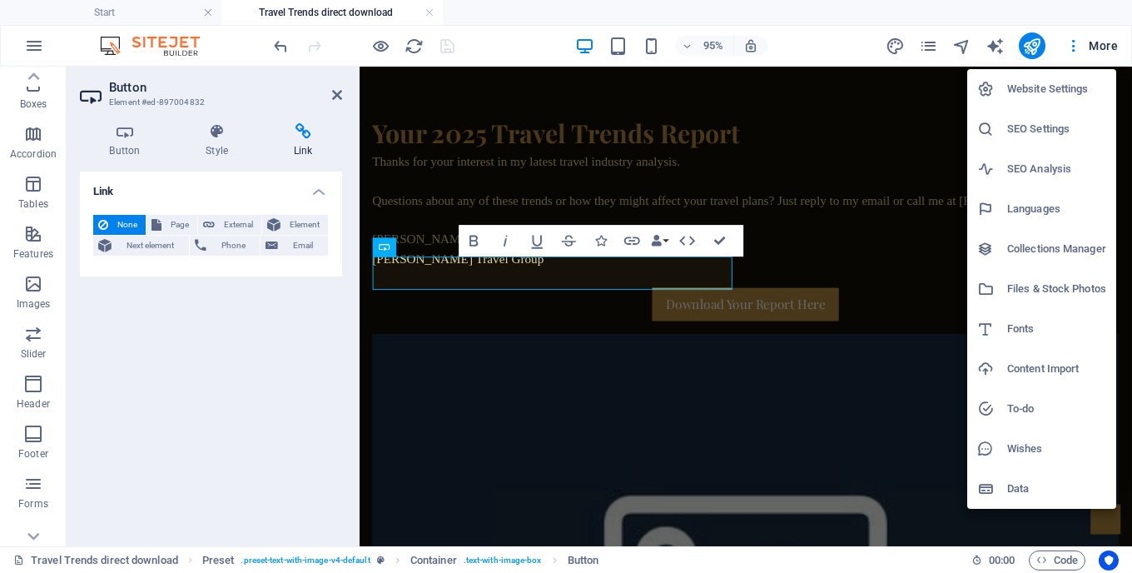
click at [1040, 287] on h6 "Files & Stock Photos" at bounding box center [1057, 289] width 99 height 20
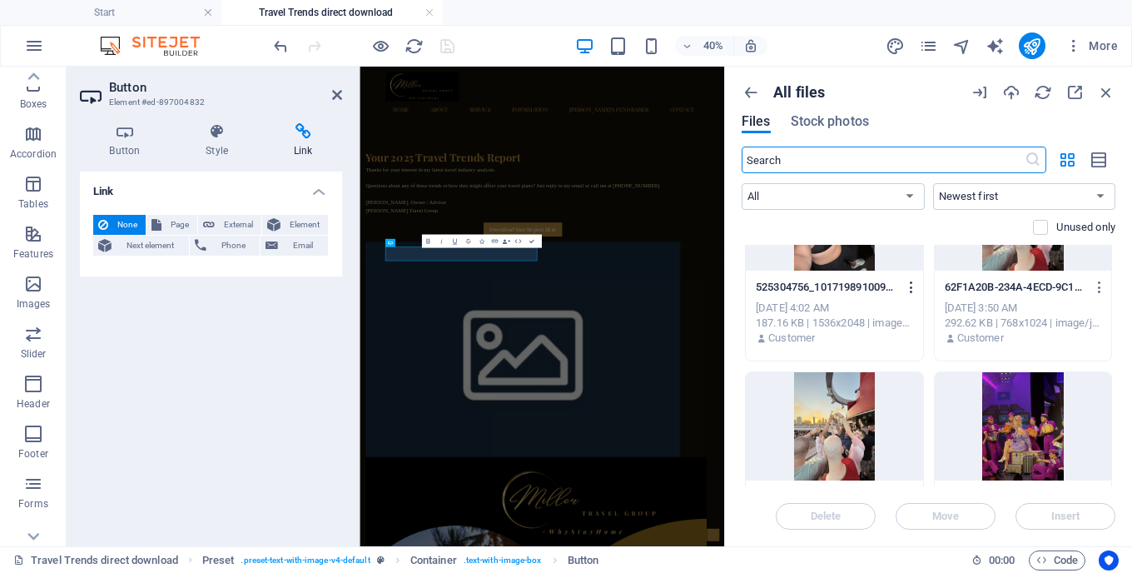
scroll to position [725, 0]
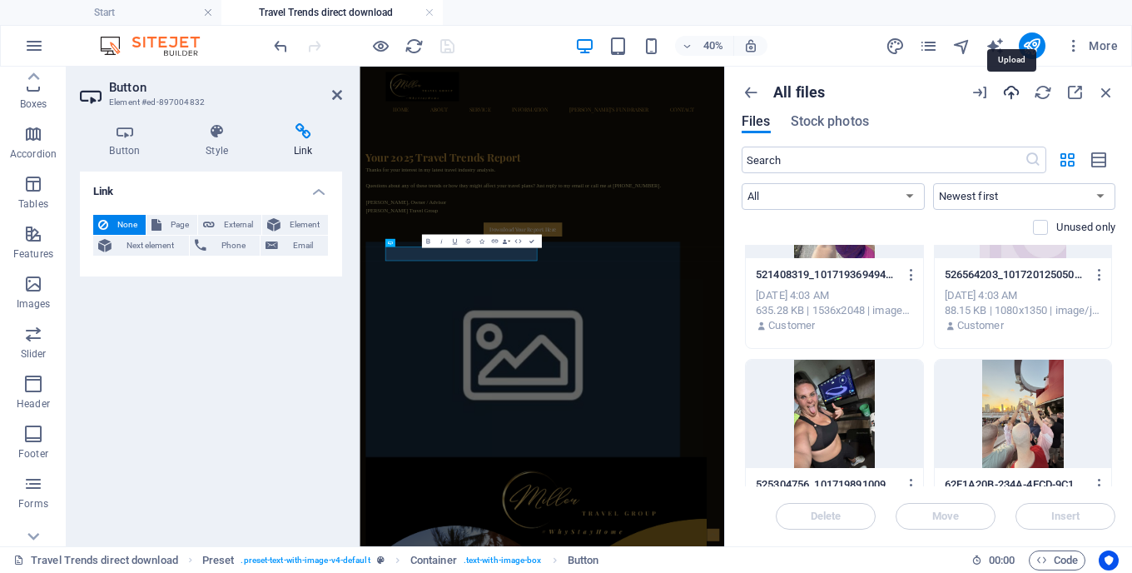
click at [1004, 94] on icon "button" at bounding box center [1012, 92] width 18 height 18
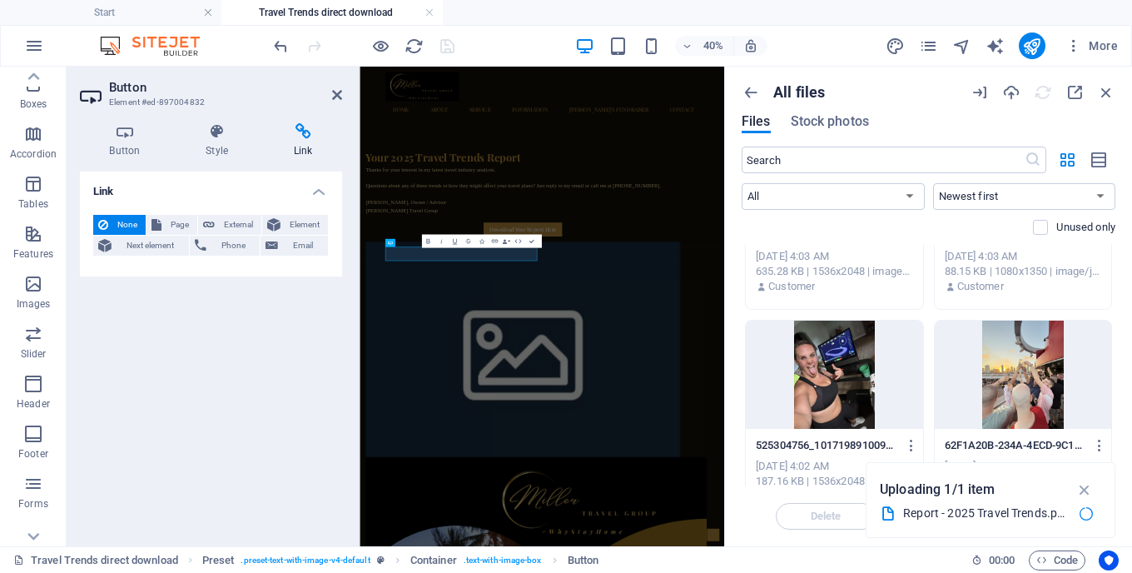
scroll to position [0, 0]
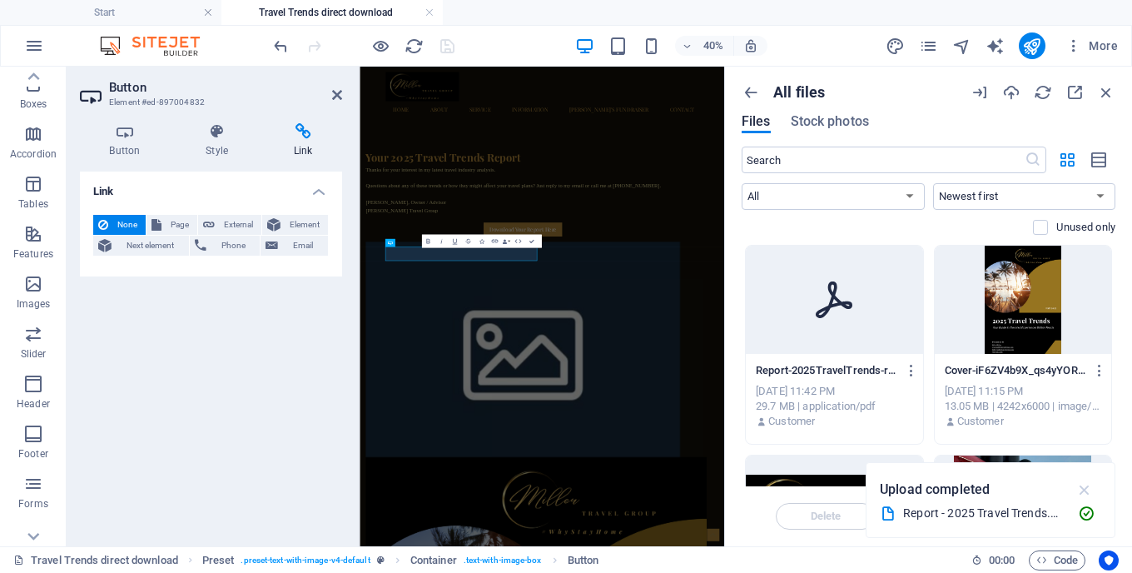
click at [1080, 490] on icon "button" at bounding box center [1085, 489] width 19 height 18
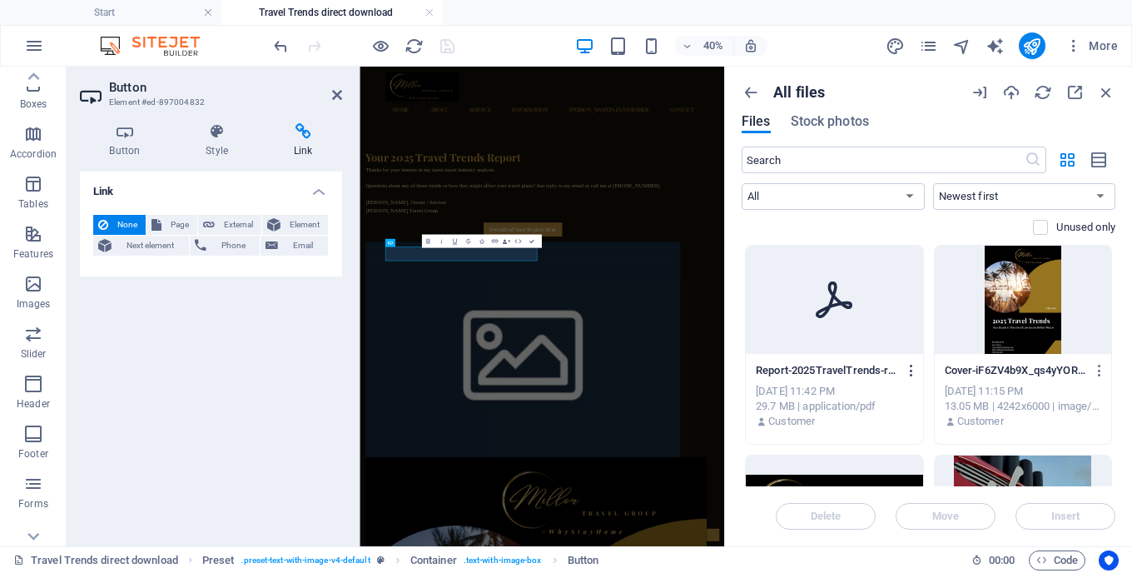
click at [904, 368] on icon "button" at bounding box center [912, 370] width 16 height 15
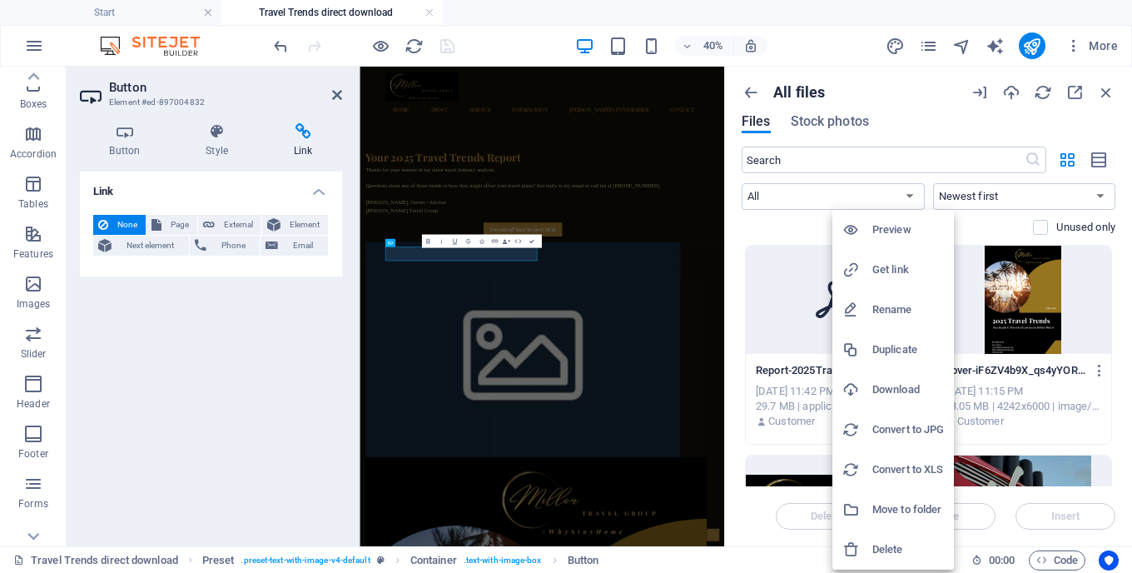
click at [892, 267] on h6 "Get link" at bounding box center [909, 270] width 72 height 20
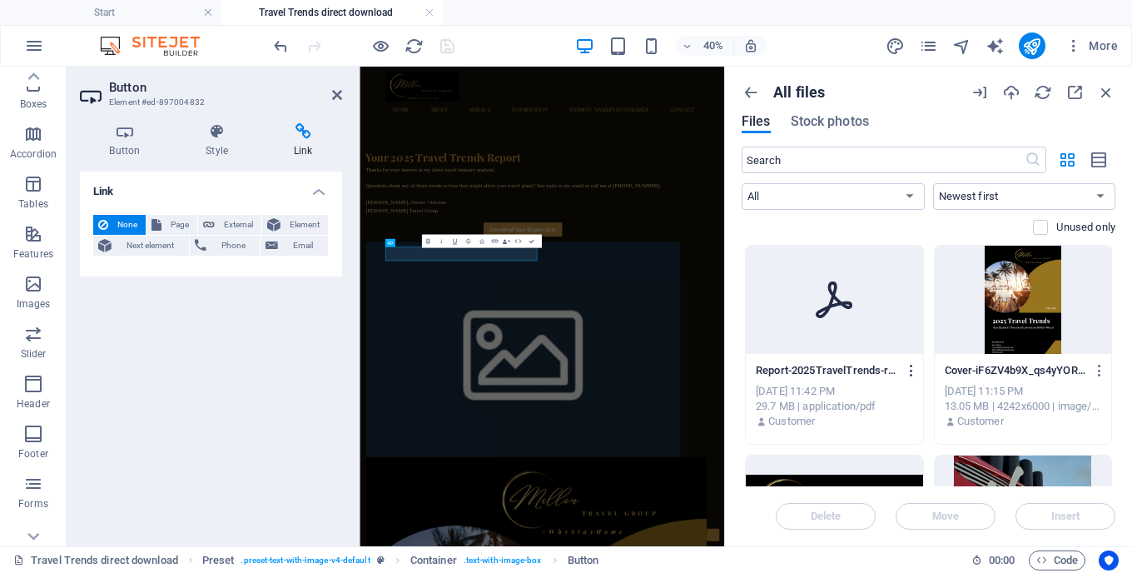
click at [904, 372] on icon "button" at bounding box center [912, 370] width 16 height 15
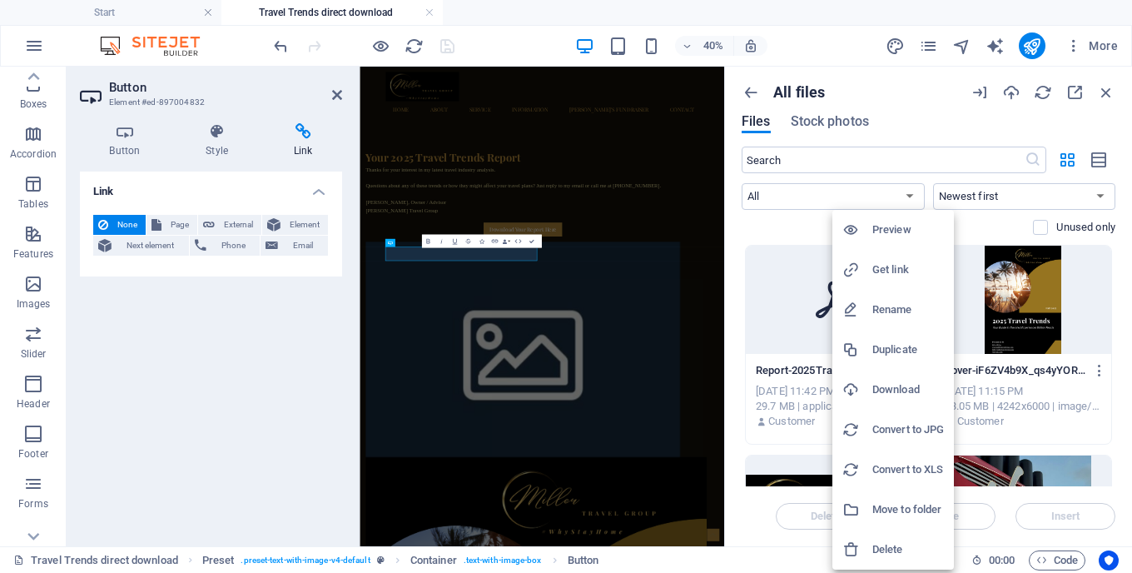
click at [892, 273] on h6 "Get link" at bounding box center [909, 270] width 72 height 20
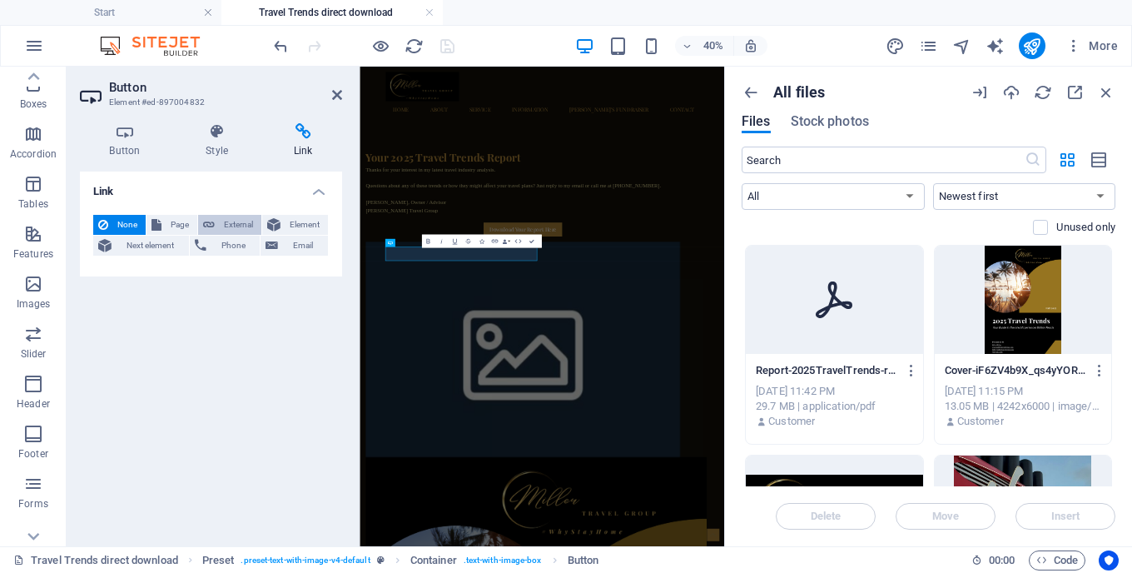
click at [231, 223] on span "External" at bounding box center [238, 225] width 37 height 20
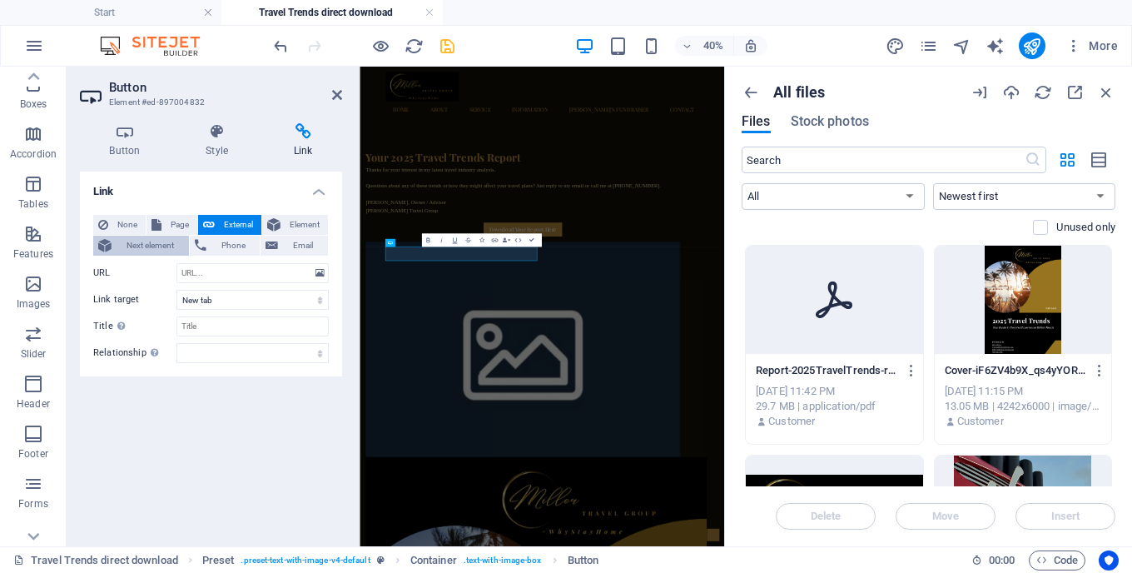
click at [145, 241] on span "Next element" at bounding box center [150, 246] width 67 height 20
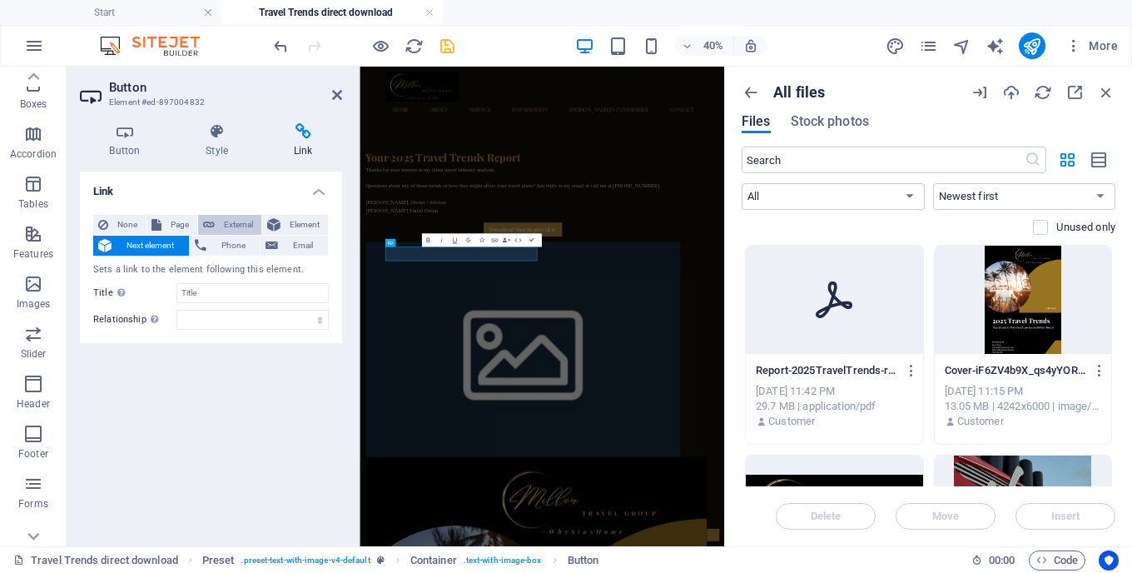
click at [230, 225] on span "External" at bounding box center [238, 225] width 37 height 20
select select "blank"
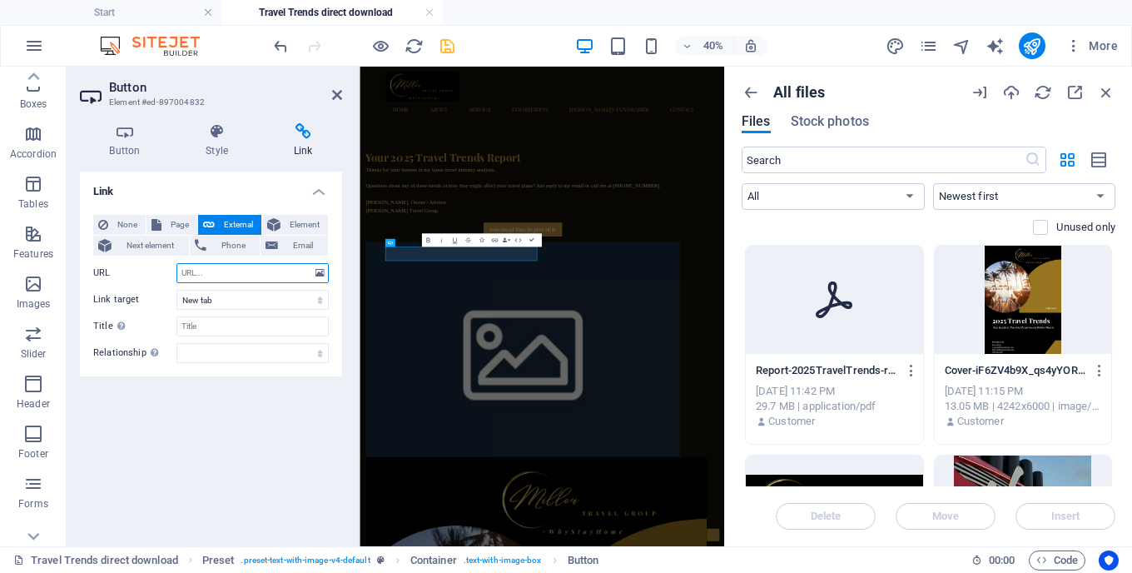
click at [223, 276] on input "URL" at bounding box center [253, 273] width 152 height 20
paste input "https://cdn1.site-media.eu/images/document/18875602/Report-2025TravelTrends-rTU…"
type input "https://cdn1.site-media.eu/images/document/18875602/Report-2025TravelTrends-rTU…"
click at [231, 324] on input "Title Additional link description, should not be the same as the link text. The…" at bounding box center [253, 326] width 152 height 20
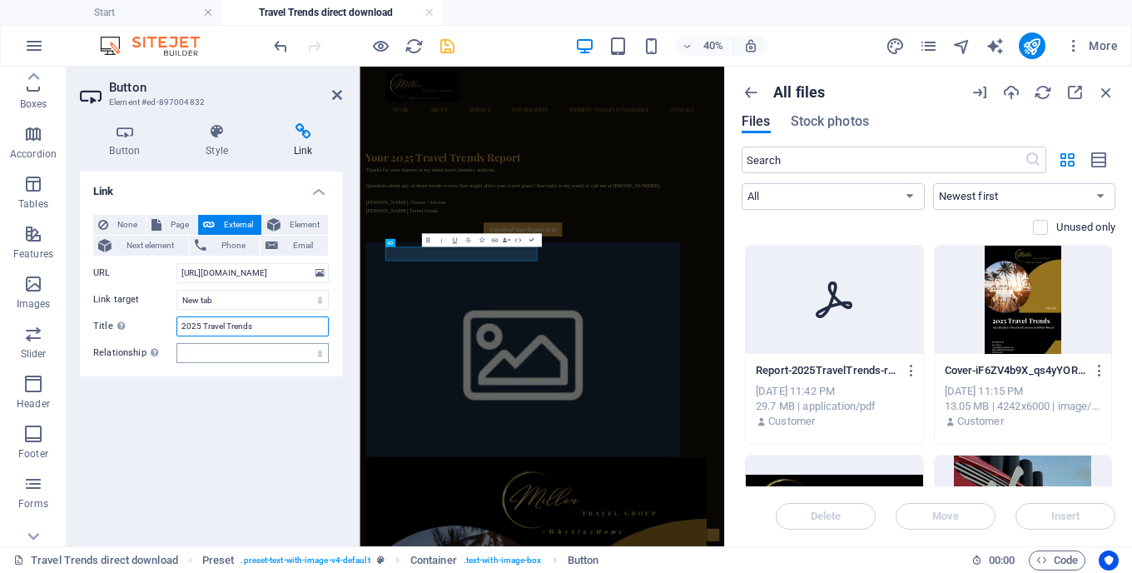
type input "2025 Travel Trends"
select select "author"
click at [444, 45] on icon "save" at bounding box center [447, 46] width 19 height 19
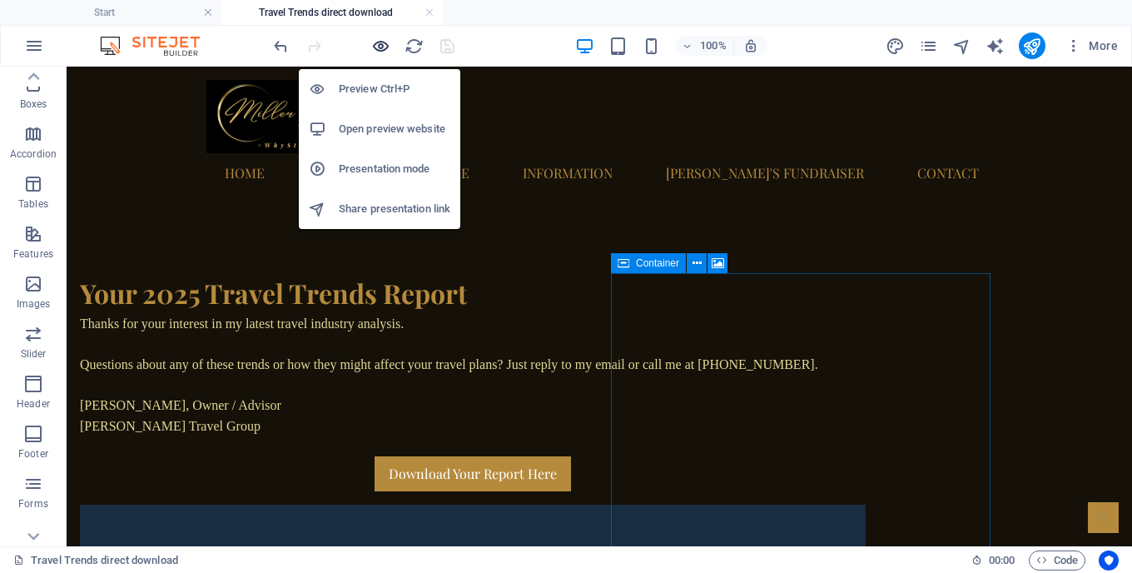
click at [385, 44] on icon "button" at bounding box center [380, 46] width 19 height 19
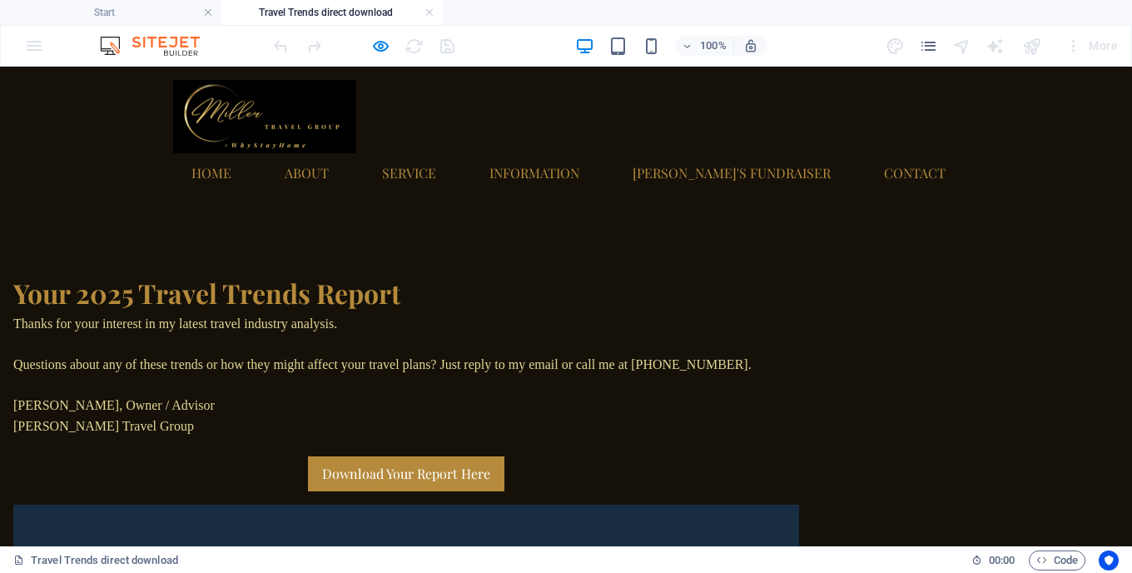
scroll to position [311, 0]
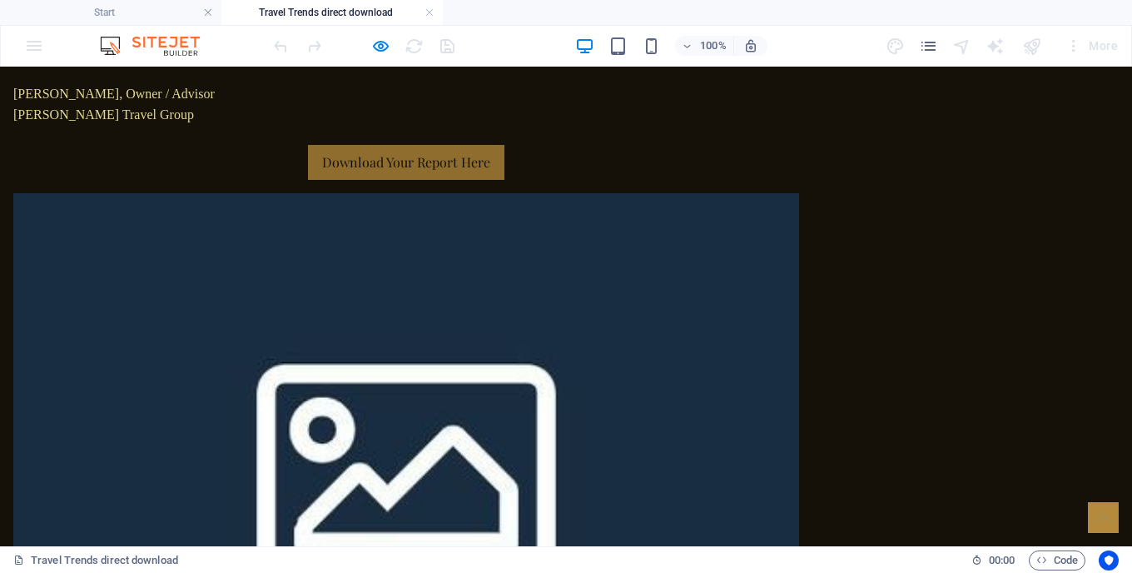
click at [358, 180] on link "Download Your Report Here" at bounding box center [406, 162] width 197 height 35
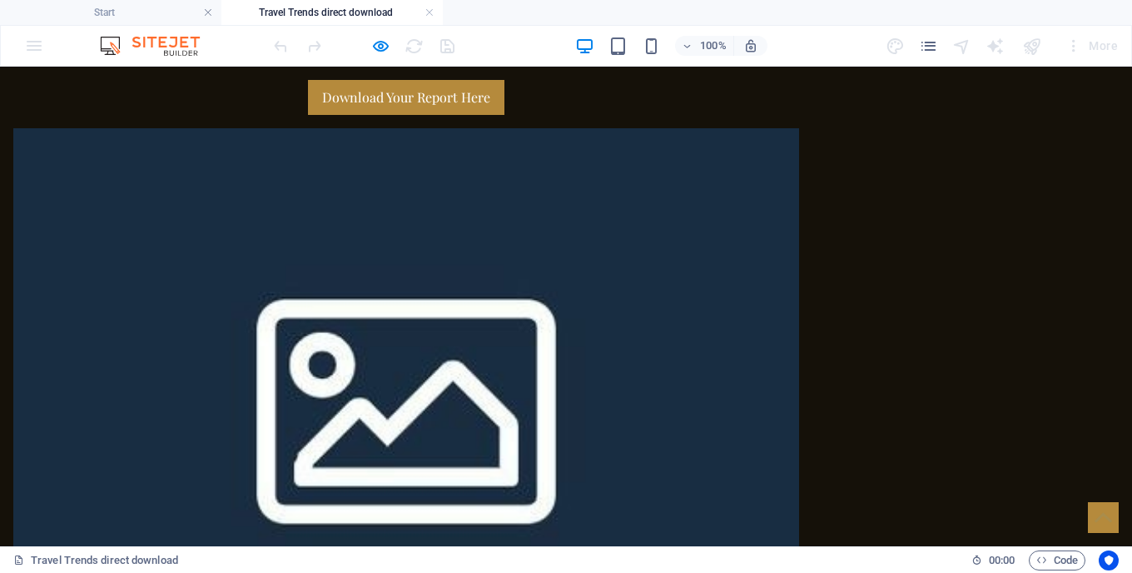
scroll to position [0, 0]
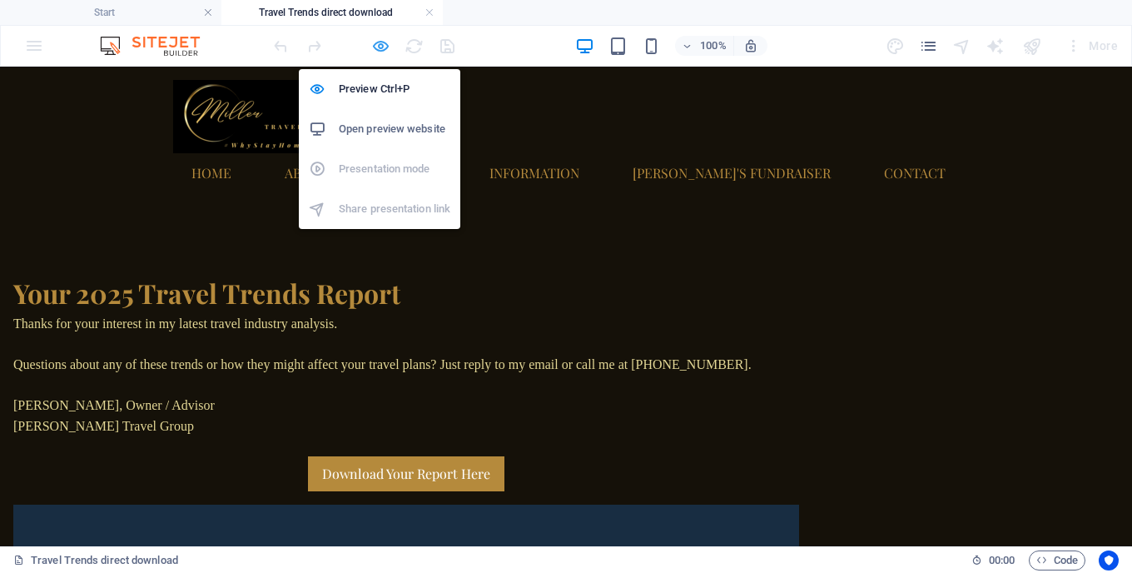
click at [381, 45] on icon "button" at bounding box center [380, 46] width 19 height 19
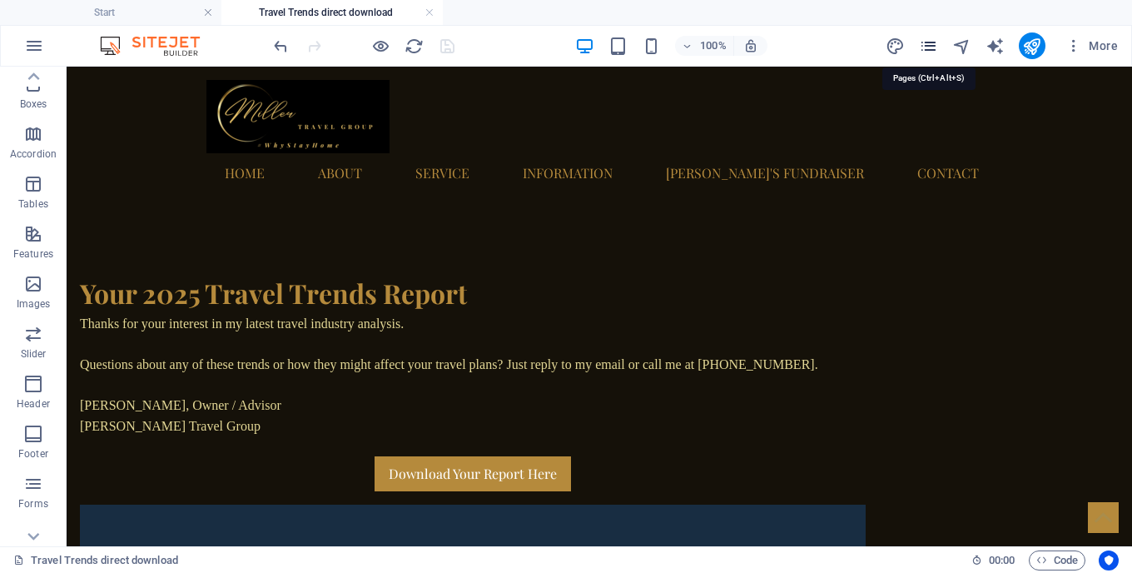
click at [935, 52] on icon "pages" at bounding box center [928, 46] width 19 height 19
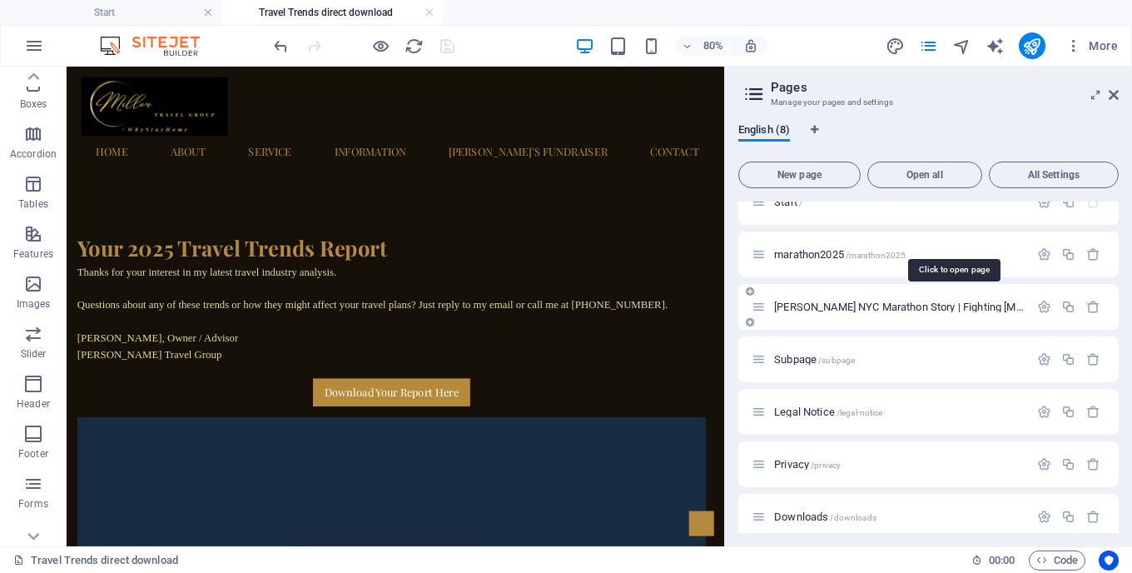
scroll to position [88, 0]
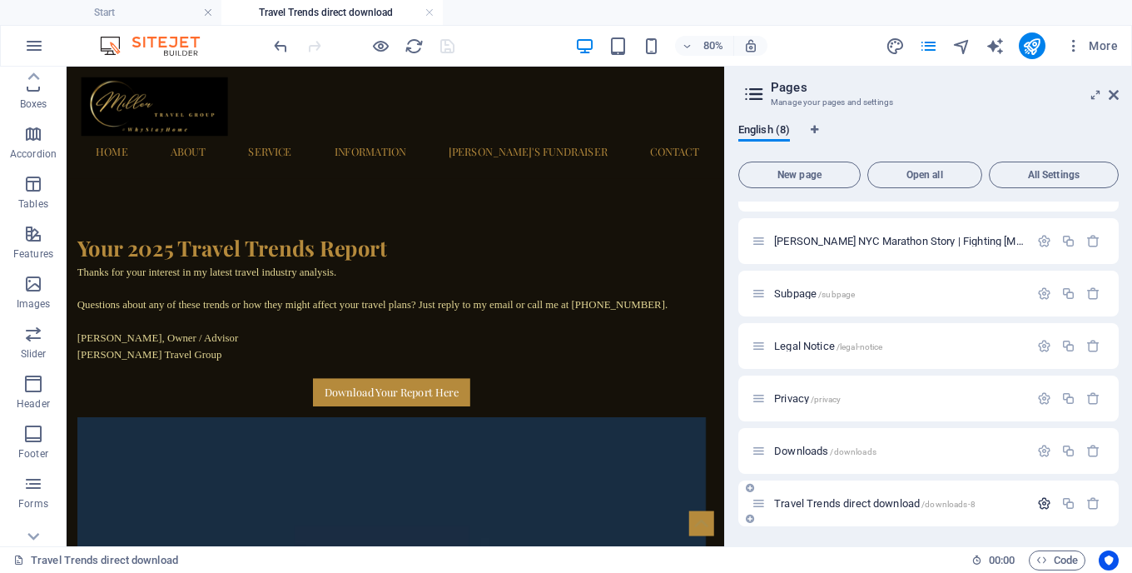
click at [1038, 502] on icon "button" at bounding box center [1045, 503] width 14 height 14
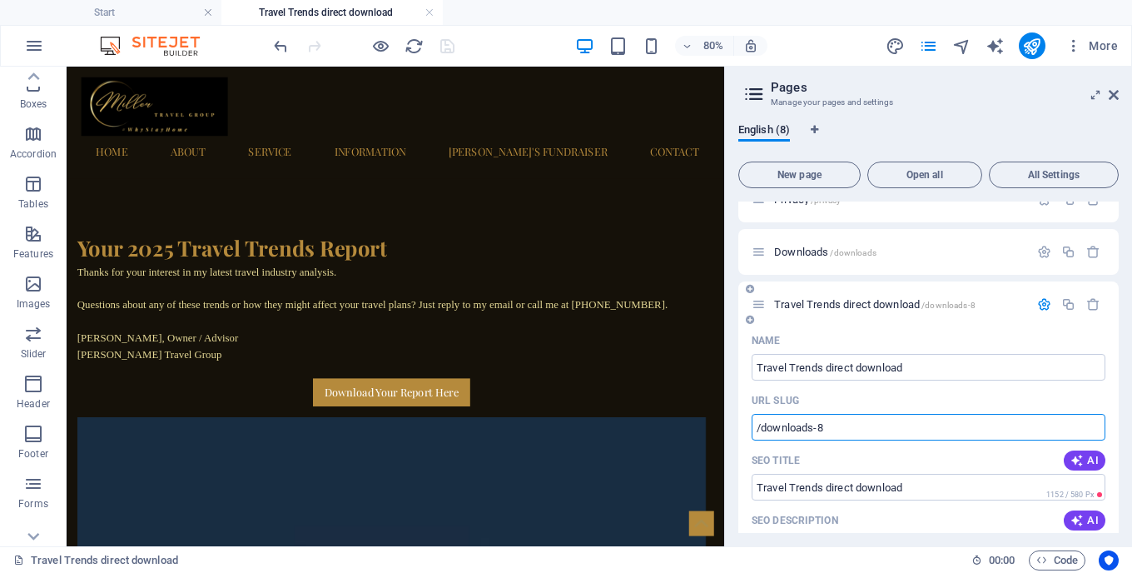
click at [864, 435] on input "/downloads-8" at bounding box center [929, 427] width 354 height 27
click at [823, 429] on input "/downloads-8" at bounding box center [929, 427] width 354 height 27
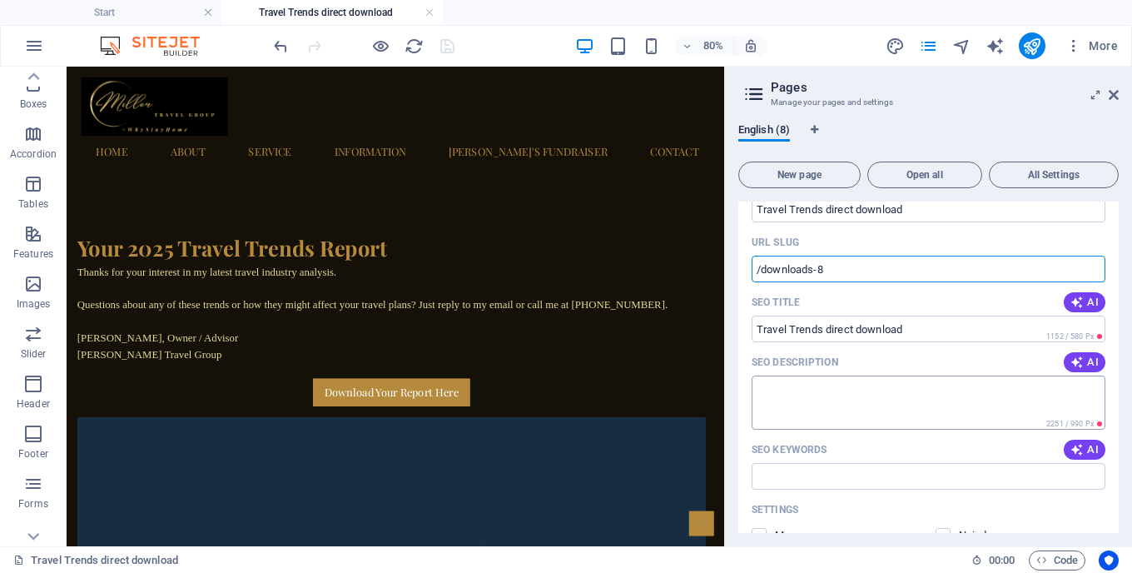
scroll to position [438, 0]
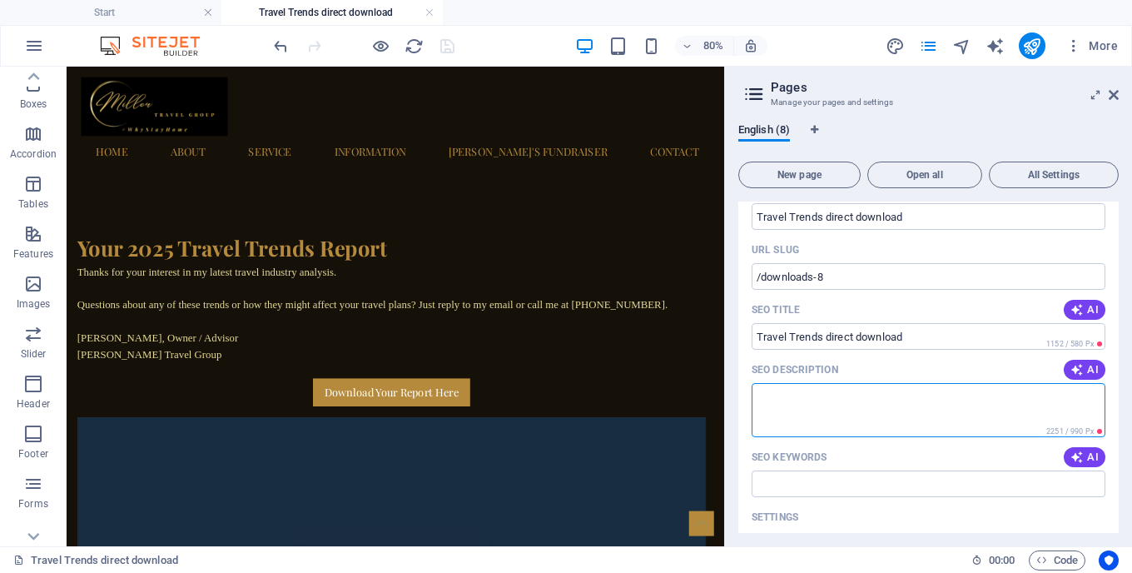
click at [839, 391] on textarea "SEO Description" at bounding box center [929, 410] width 354 height 54
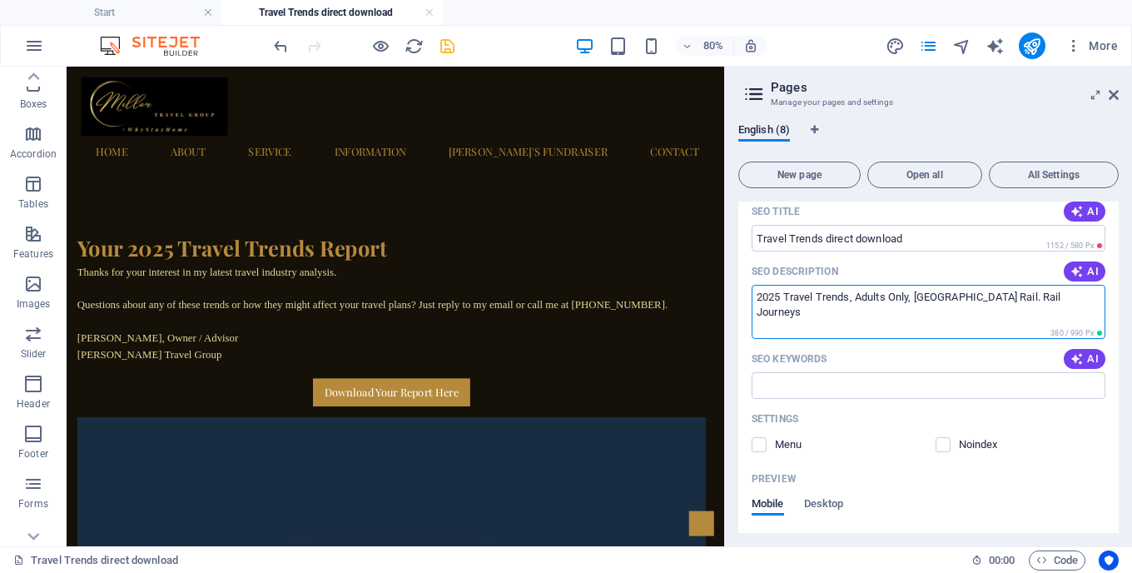
scroll to position [533, 0]
click at [858, 301] on textarea "2025 Travel Trends, Adults Only, Europe Rail. Rail Journeys" at bounding box center [929, 315] width 354 height 54
drag, startPoint x: 858, startPoint y: 301, endPoint x: 1018, endPoint y: 298, distance: 160.7
click at [1018, 298] on textarea "2025 Travel Trends, Adults Only, Europe Rail. Rail Journeys" at bounding box center [929, 315] width 354 height 54
click at [849, 301] on textarea "2025 Travel Trends, How Travel Has Changed Since 2021" at bounding box center [929, 315] width 354 height 54
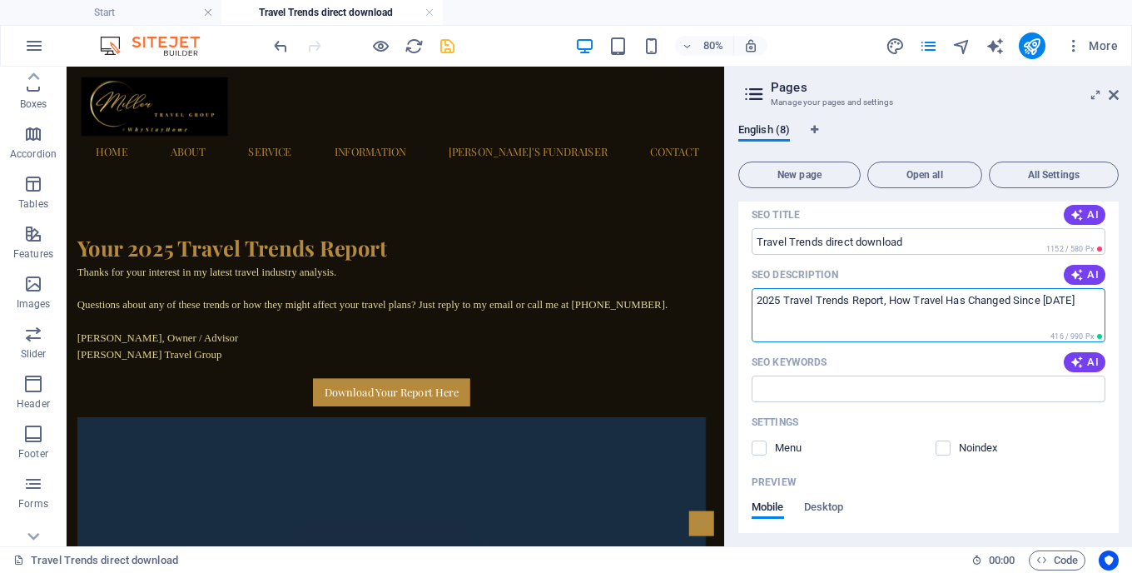
type textarea "2025 Travel Trends Report, How Travel Has Changed Since 2021"
click at [836, 379] on input "SEO Keywords" at bounding box center [929, 389] width 354 height 27
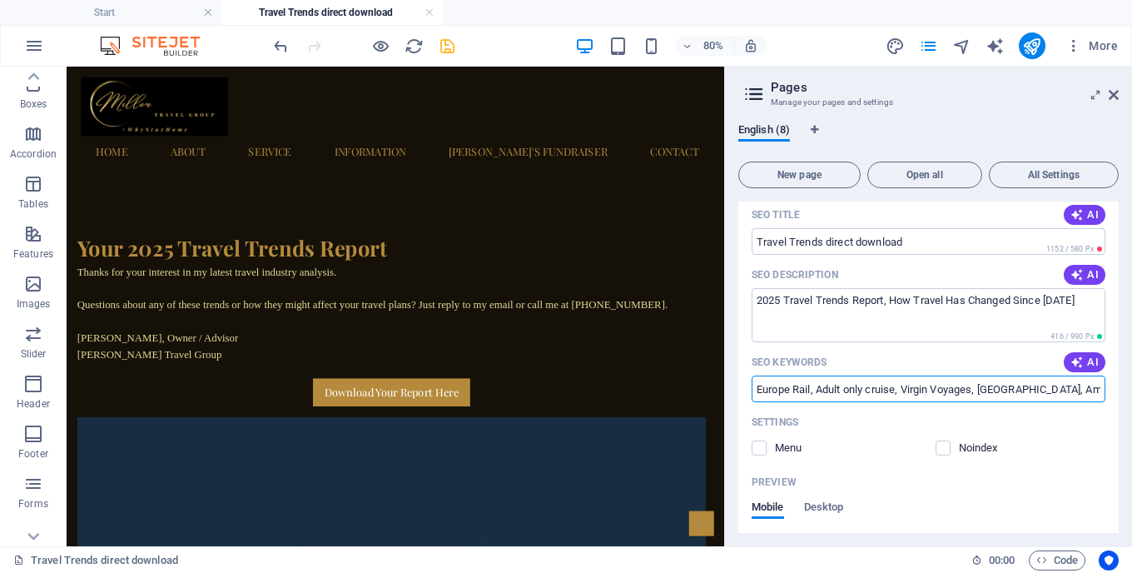
type input "Europe Rail, Adult only cruise, Virgin Voyages, Majestic Resorts, Amawaterways"
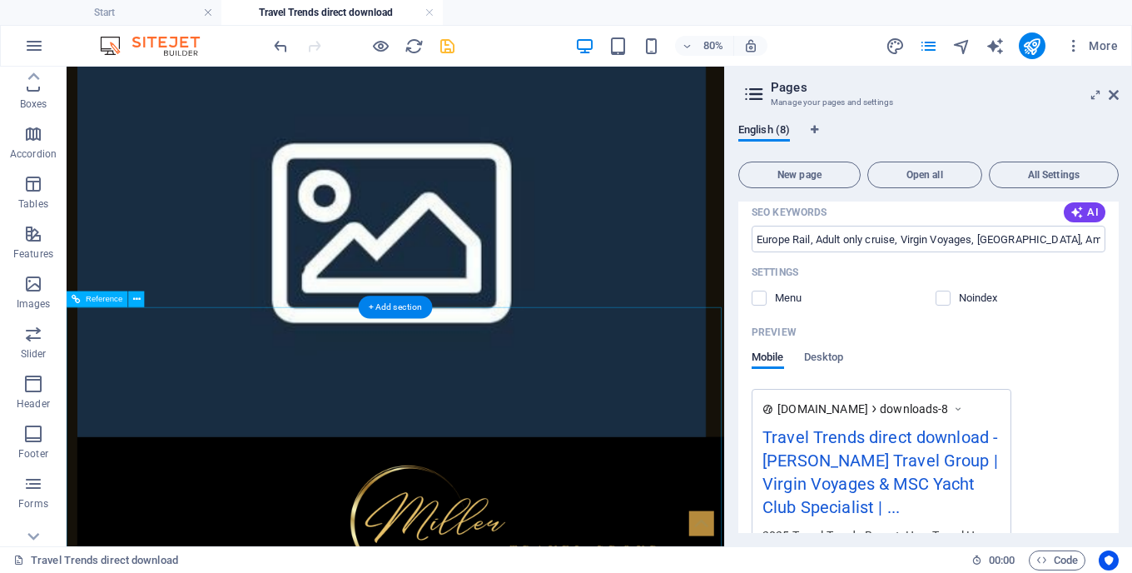
scroll to position [0, 0]
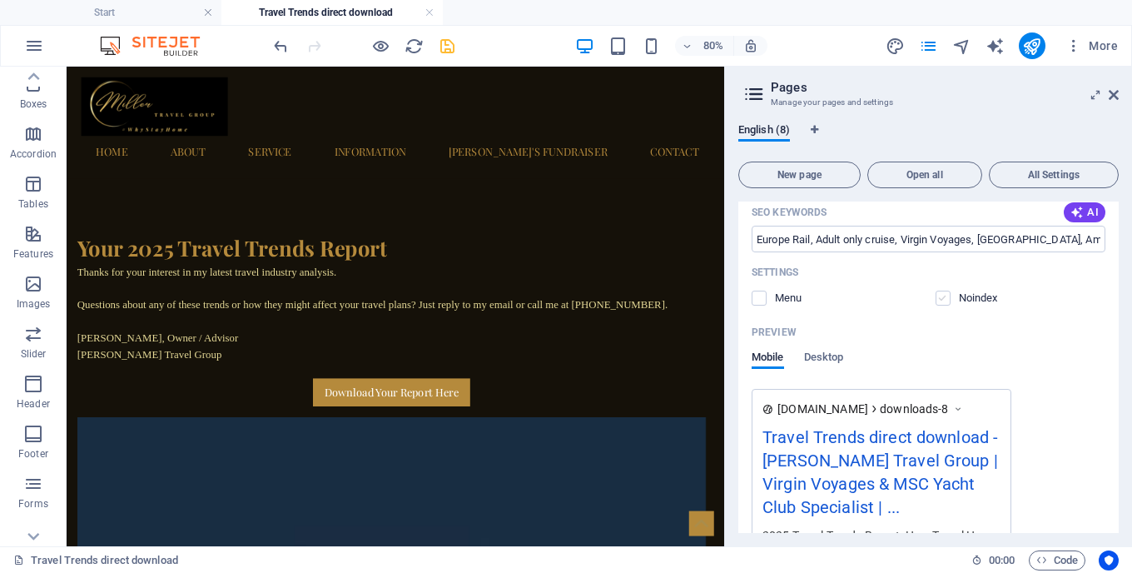
click at [948, 298] on label at bounding box center [943, 298] width 15 height 15
click at [0, 0] on input "checkbox" at bounding box center [0, 0] width 0 height 0
click at [454, 45] on icon "save" at bounding box center [447, 46] width 19 height 19
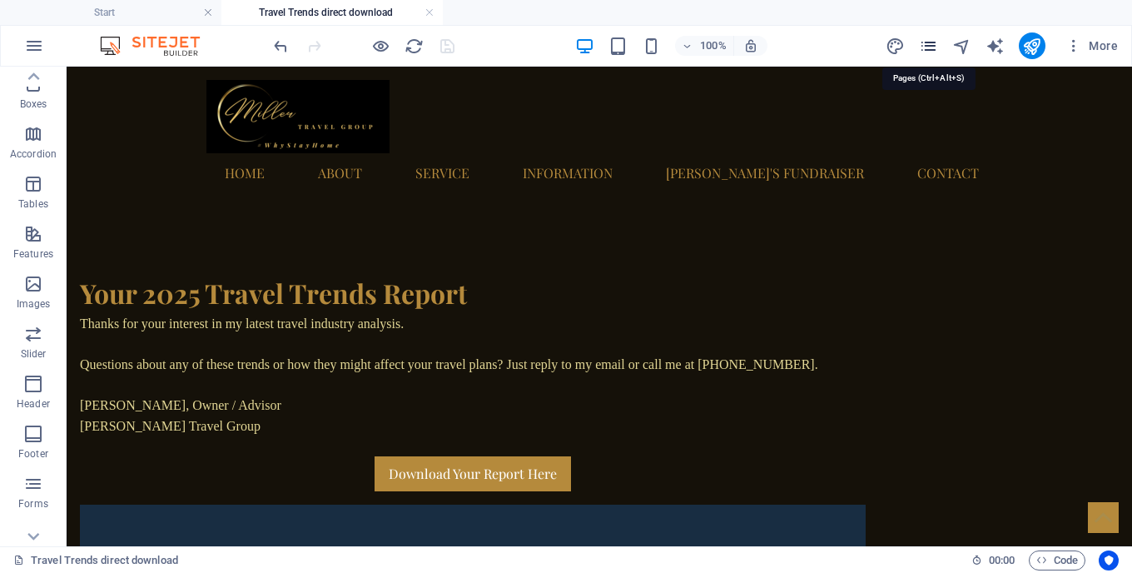
click at [927, 47] on icon "pages" at bounding box center [928, 46] width 19 height 19
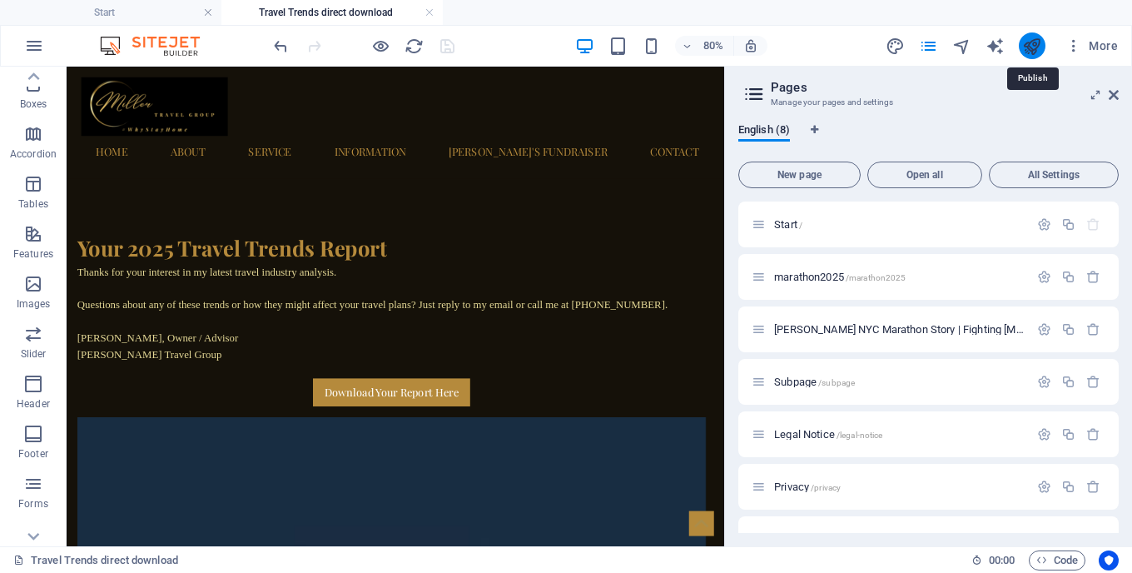
click at [1031, 40] on icon "publish" at bounding box center [1032, 46] width 19 height 19
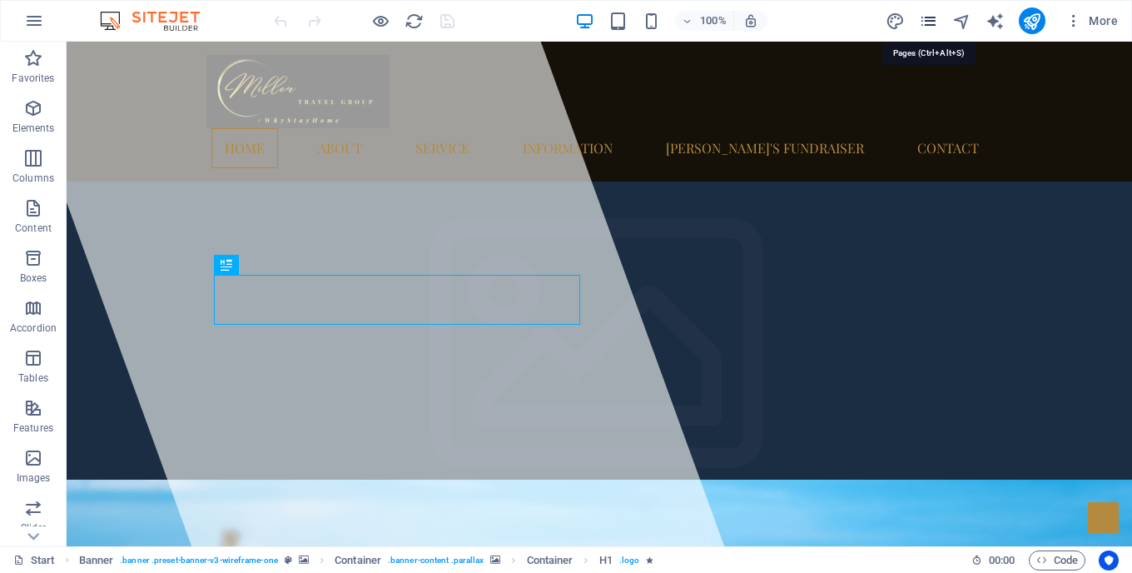
click at [935, 25] on icon "pages" at bounding box center [928, 21] width 19 height 19
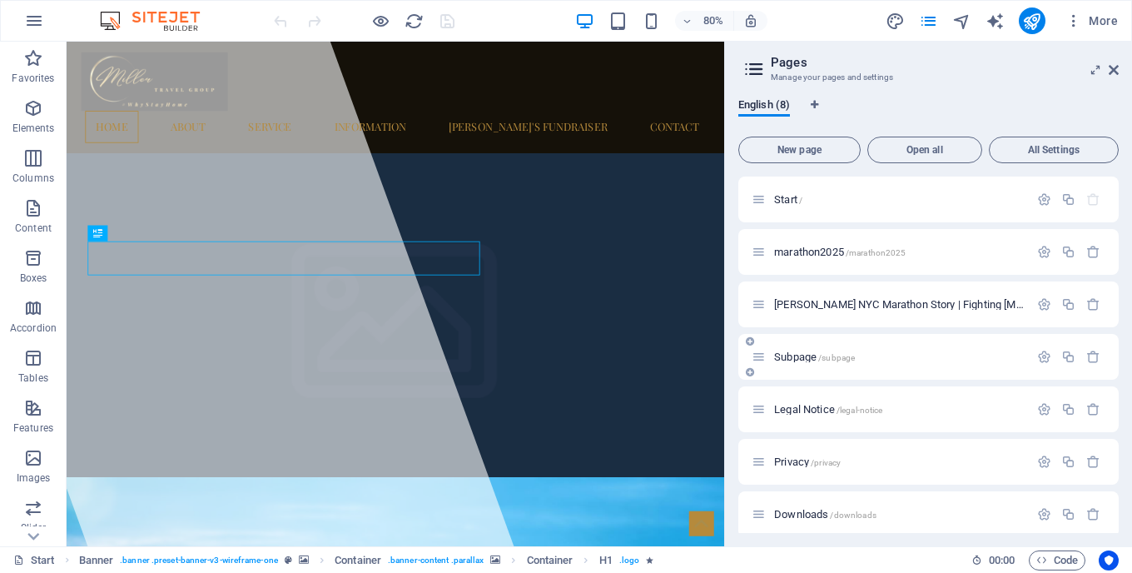
scroll to position [63, 0]
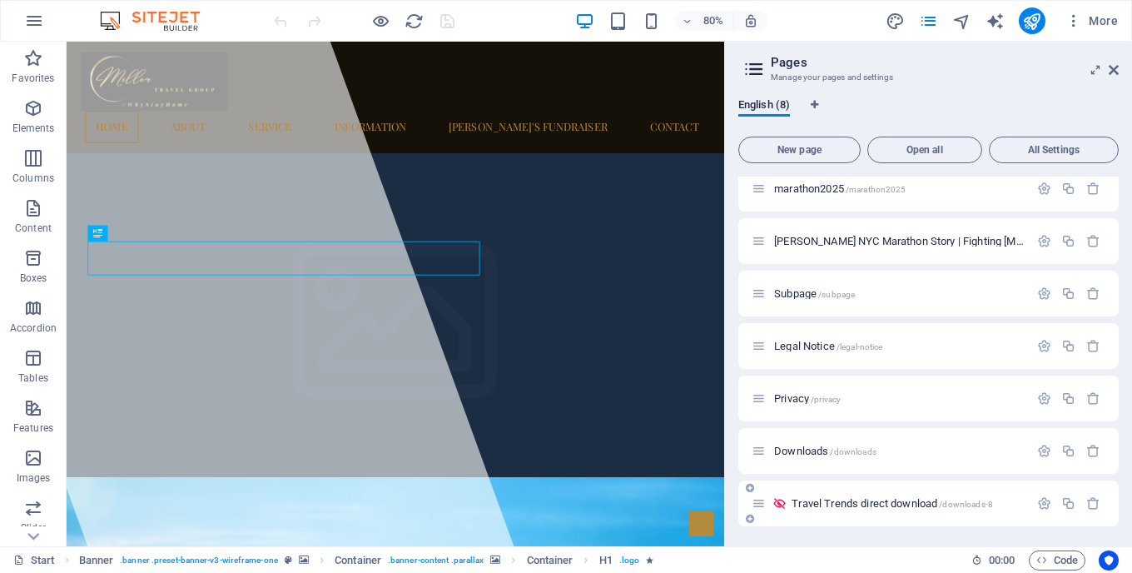
click at [988, 501] on span "/downloads-8" at bounding box center [966, 504] width 54 height 9
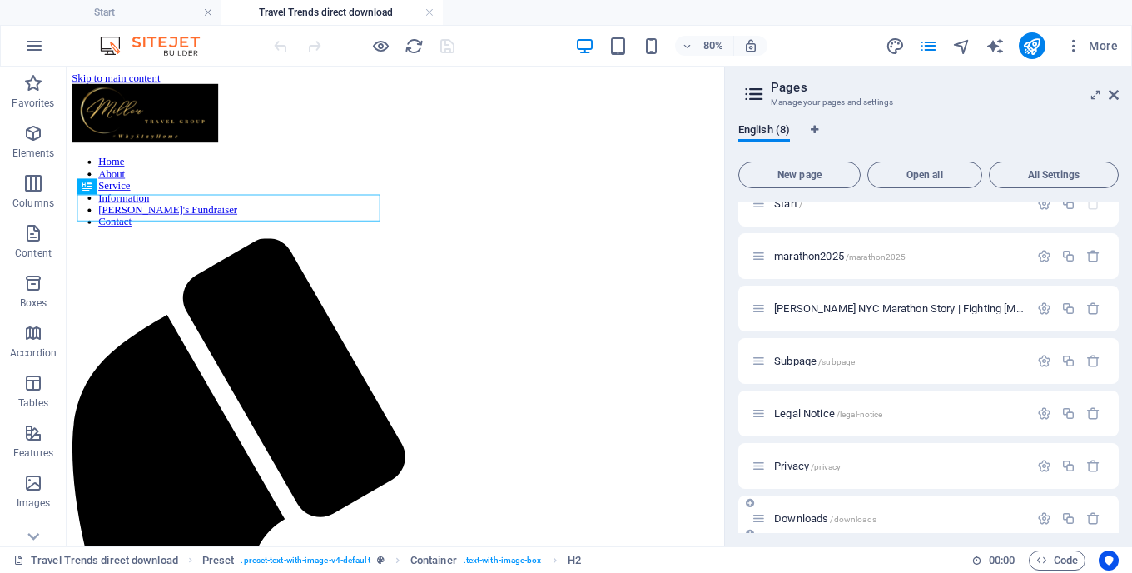
scroll to position [88, 0]
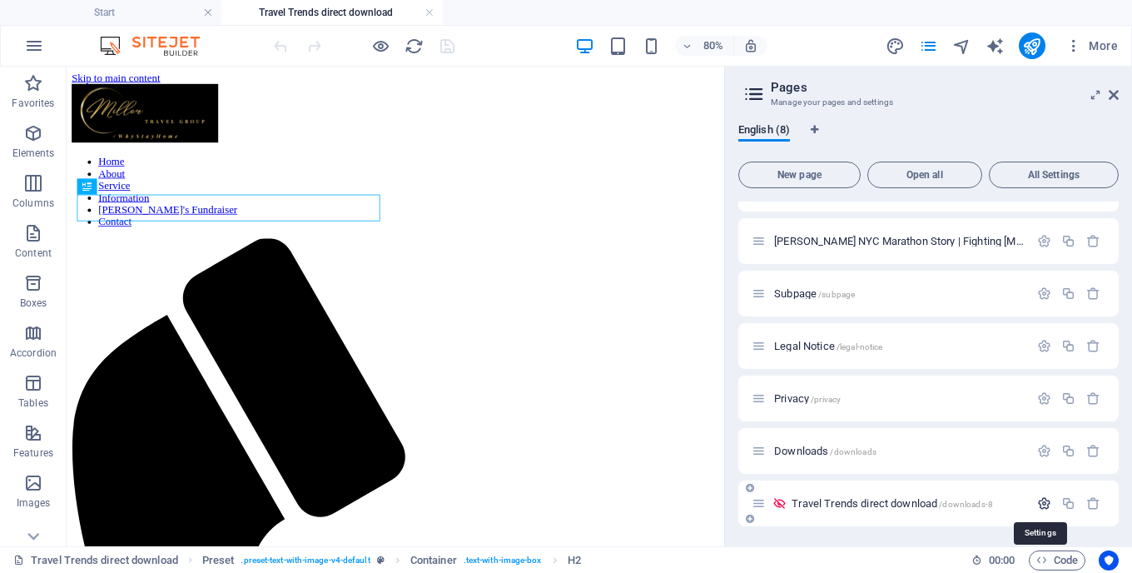
click at [1043, 504] on icon "button" at bounding box center [1045, 503] width 14 height 14
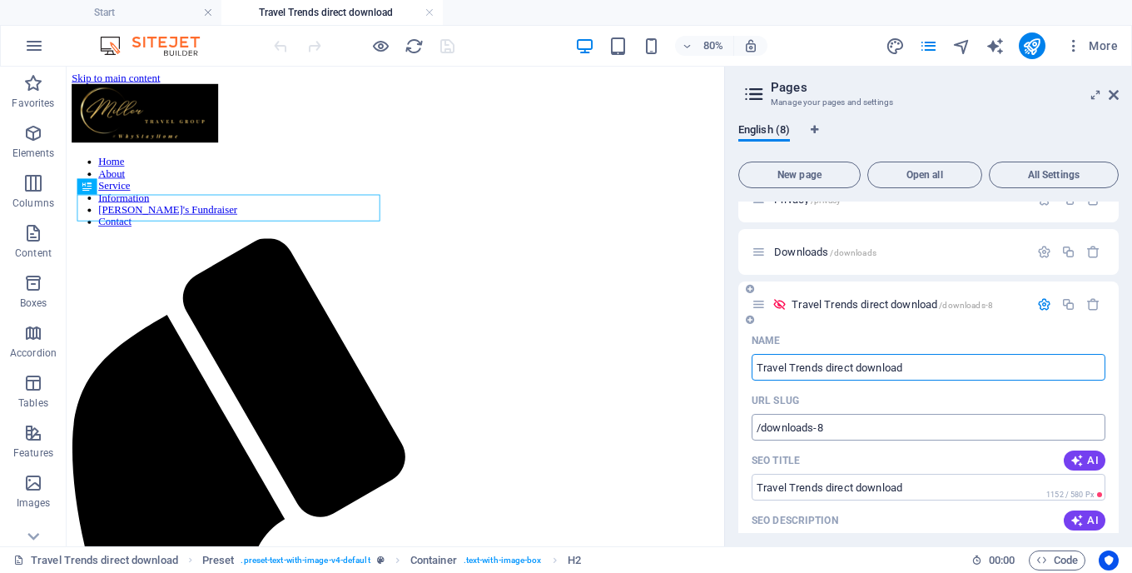
click at [792, 426] on input "/downloads-8" at bounding box center [929, 427] width 354 height 27
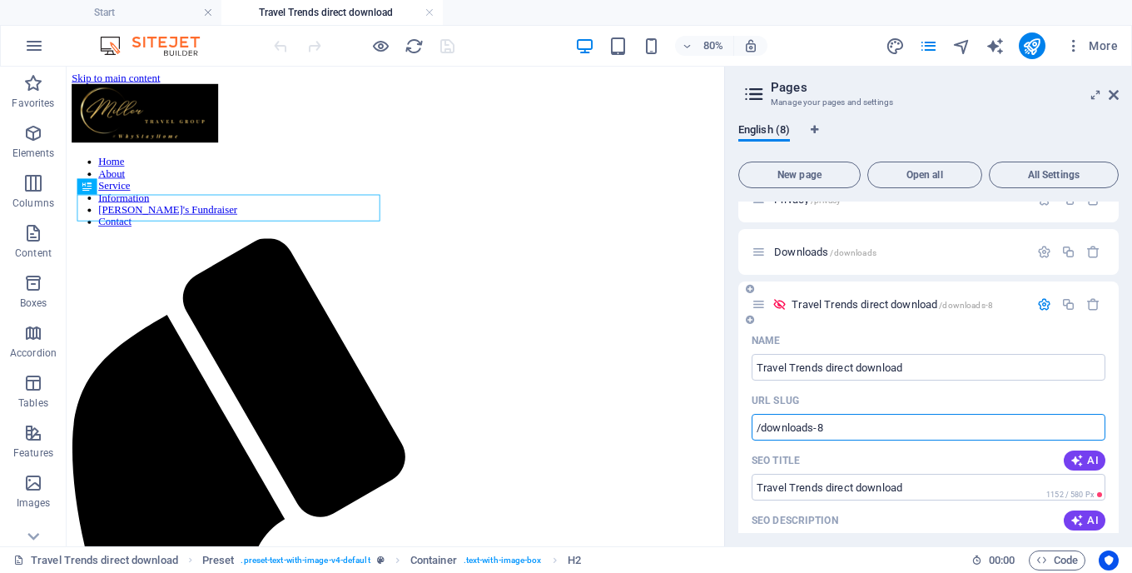
drag, startPoint x: 792, startPoint y: 426, endPoint x: 827, endPoint y: 426, distance: 35.0
click at [827, 426] on input "/downloads-8" at bounding box center [929, 427] width 354 height 27
